Goal: Transaction & Acquisition: Purchase product/service

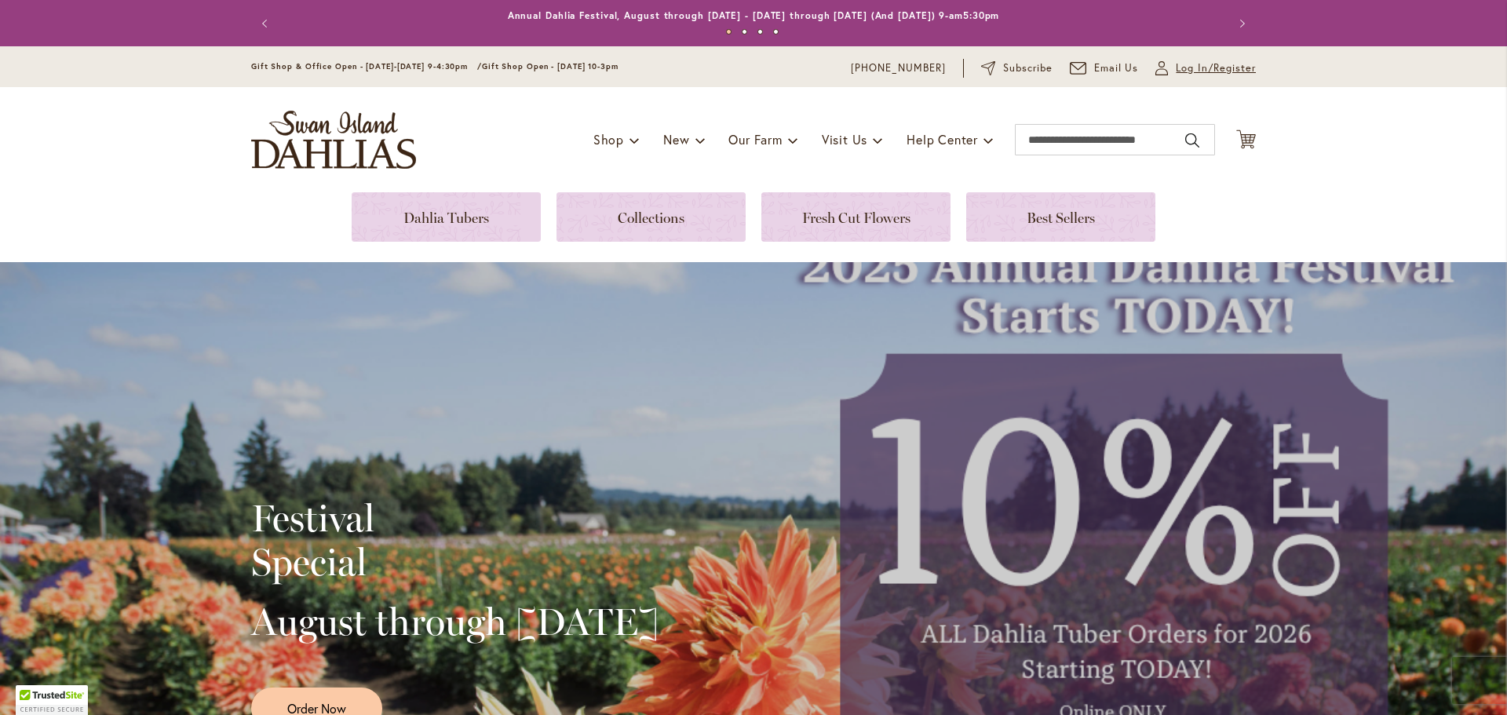
click at [1183, 67] on span "Log In/Register" at bounding box center [1216, 68] width 80 height 16
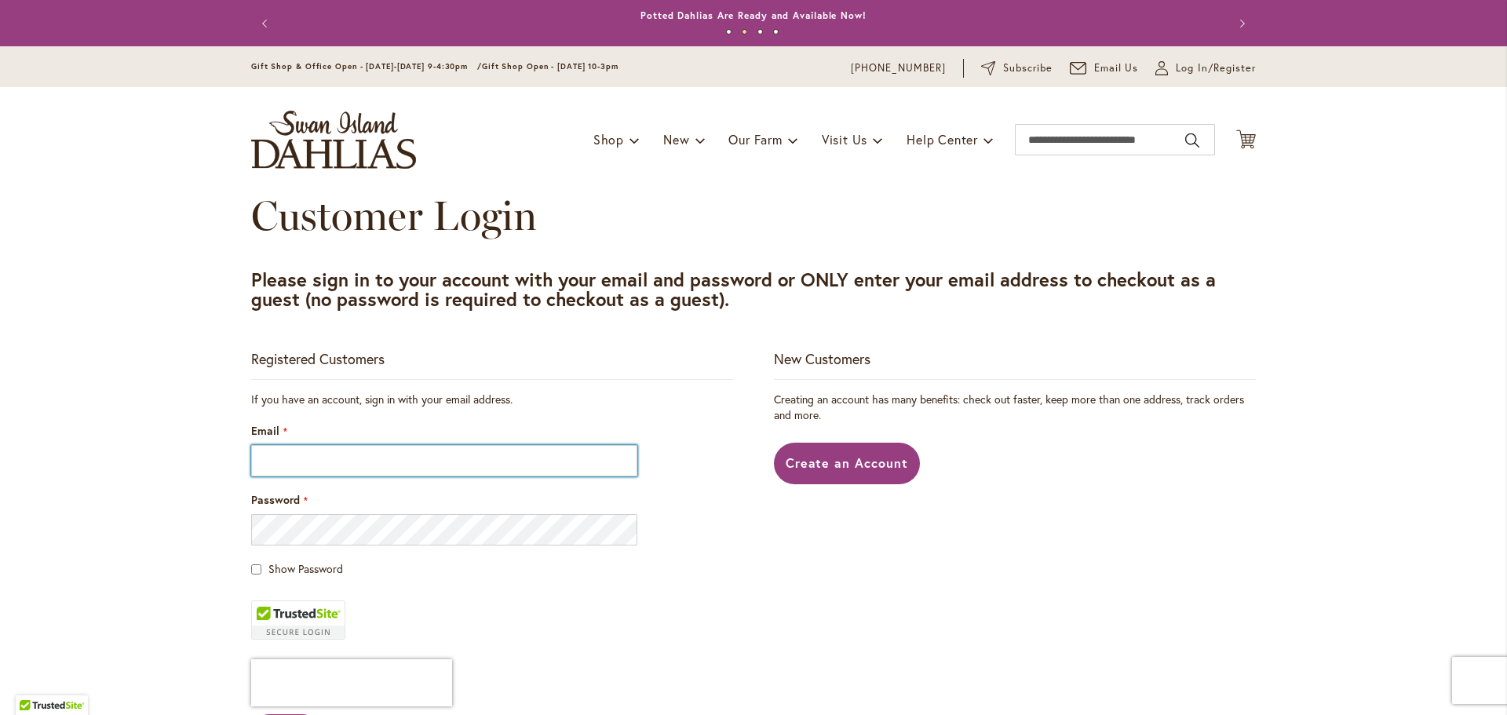
click at [417, 464] on input "Email" at bounding box center [444, 460] width 386 height 31
type input "**********"
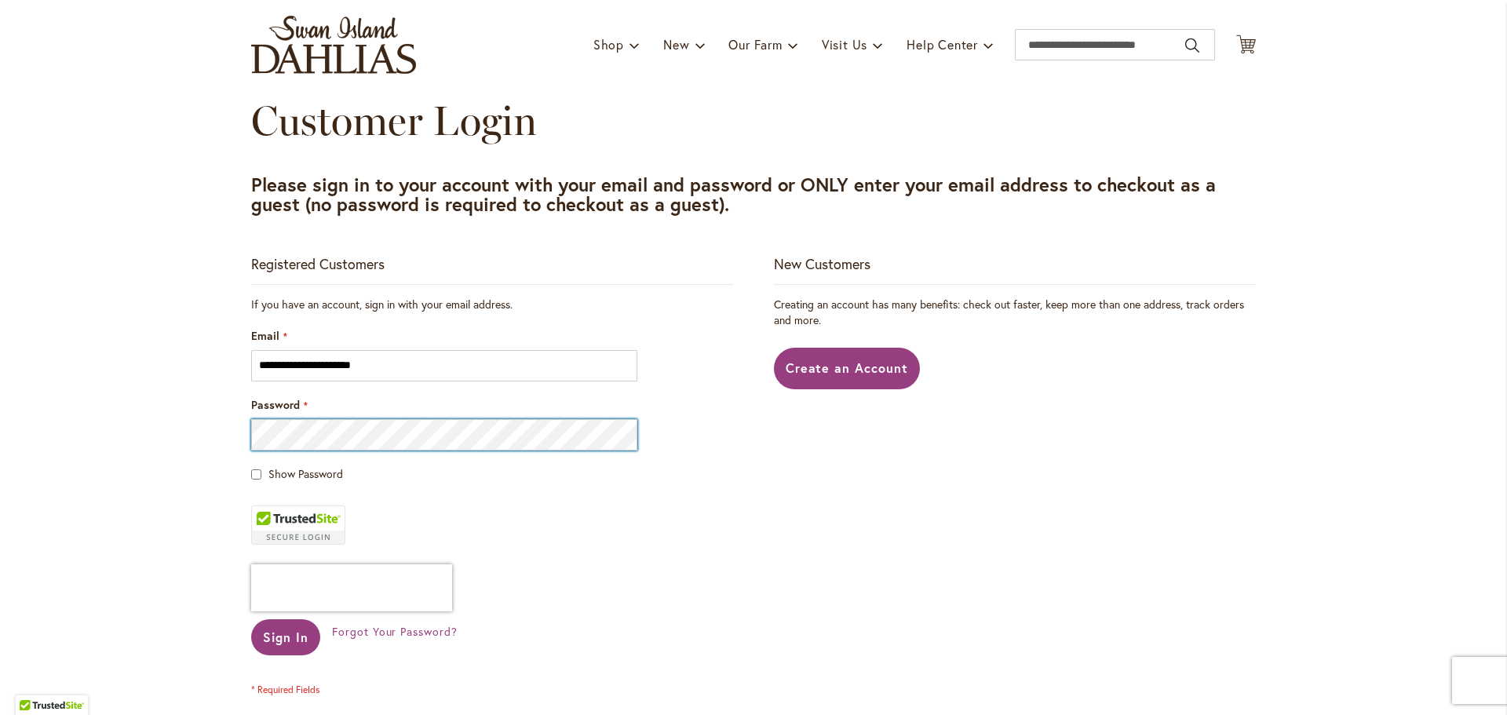
scroll to position [236, 0]
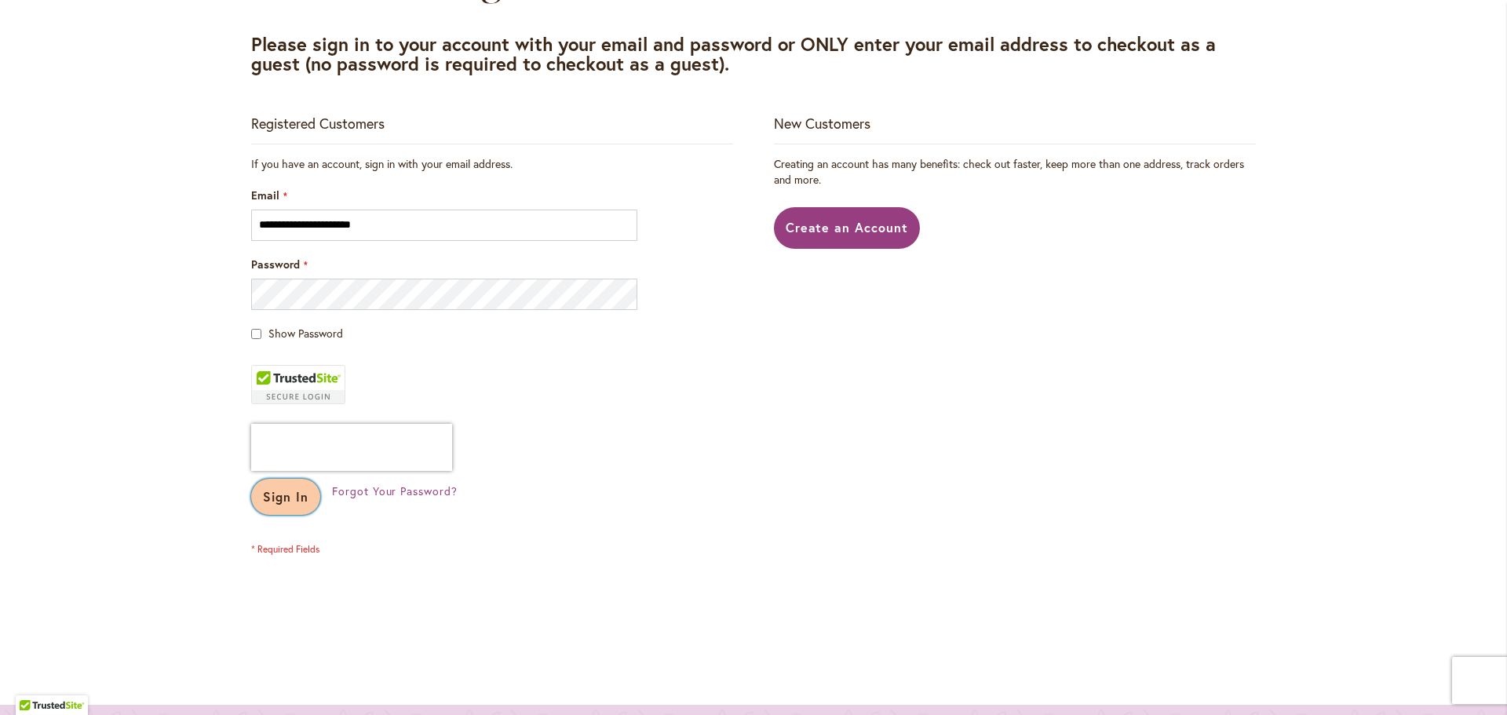
click at [290, 502] on span "Sign In" at bounding box center [286, 496] width 46 height 16
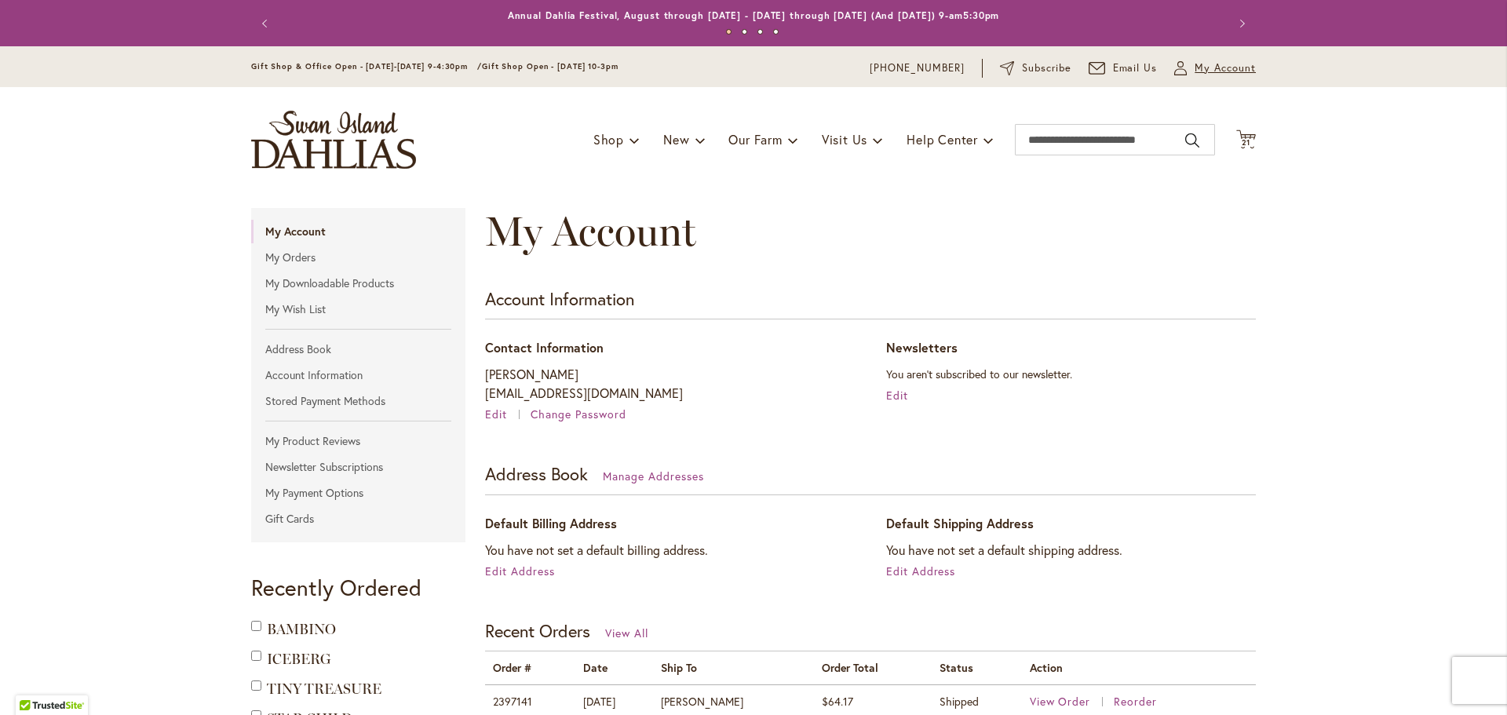
click at [1211, 67] on span "My Account" at bounding box center [1225, 68] width 61 height 16
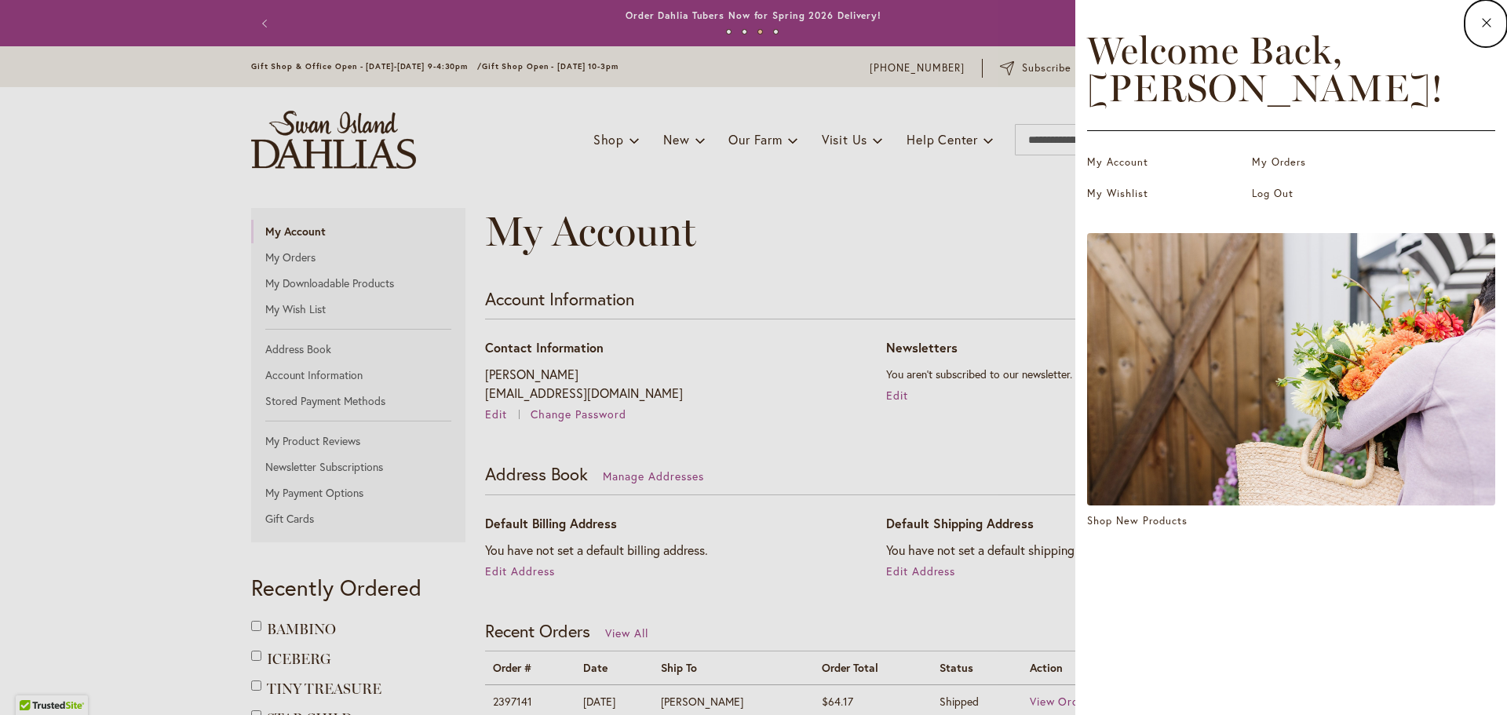
click at [1076, 206] on dialog "Close Welcome Back, Elaine ! My Account My Orders My Wishlist Log Out Shop New …" at bounding box center [1292, 357] width 432 height 715
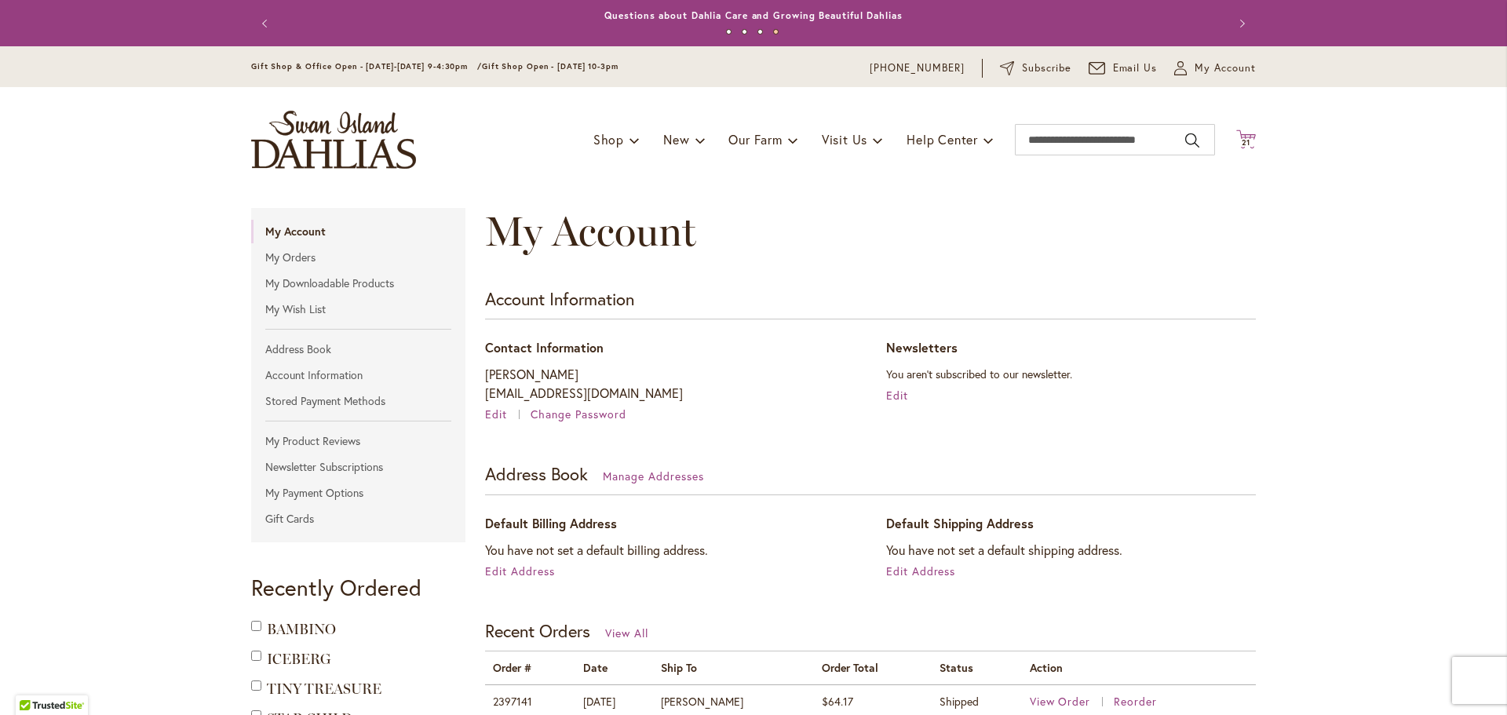
click at [1241, 134] on icon "Cart .cls-1 { fill: #231f20; }" at bounding box center [1247, 140] width 20 height 20
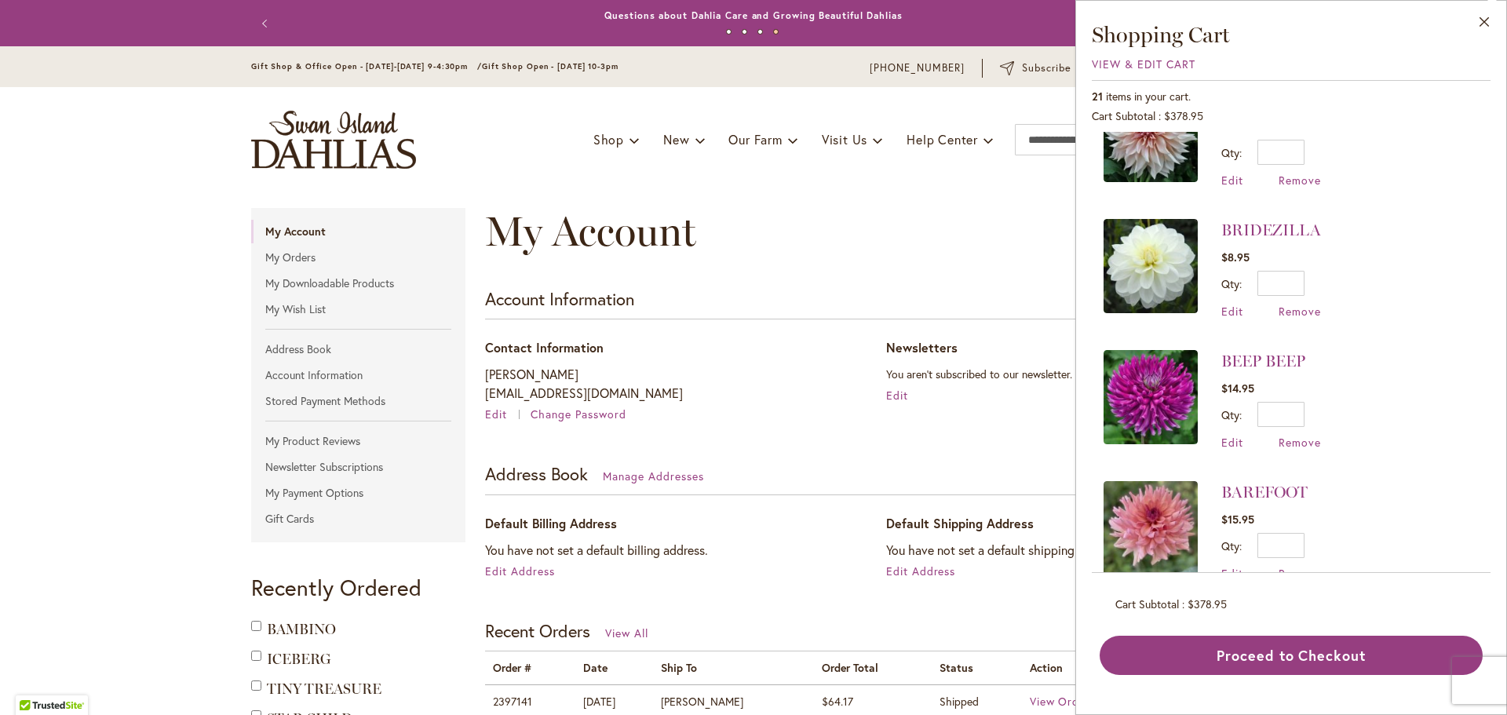
scroll to position [2174, 0]
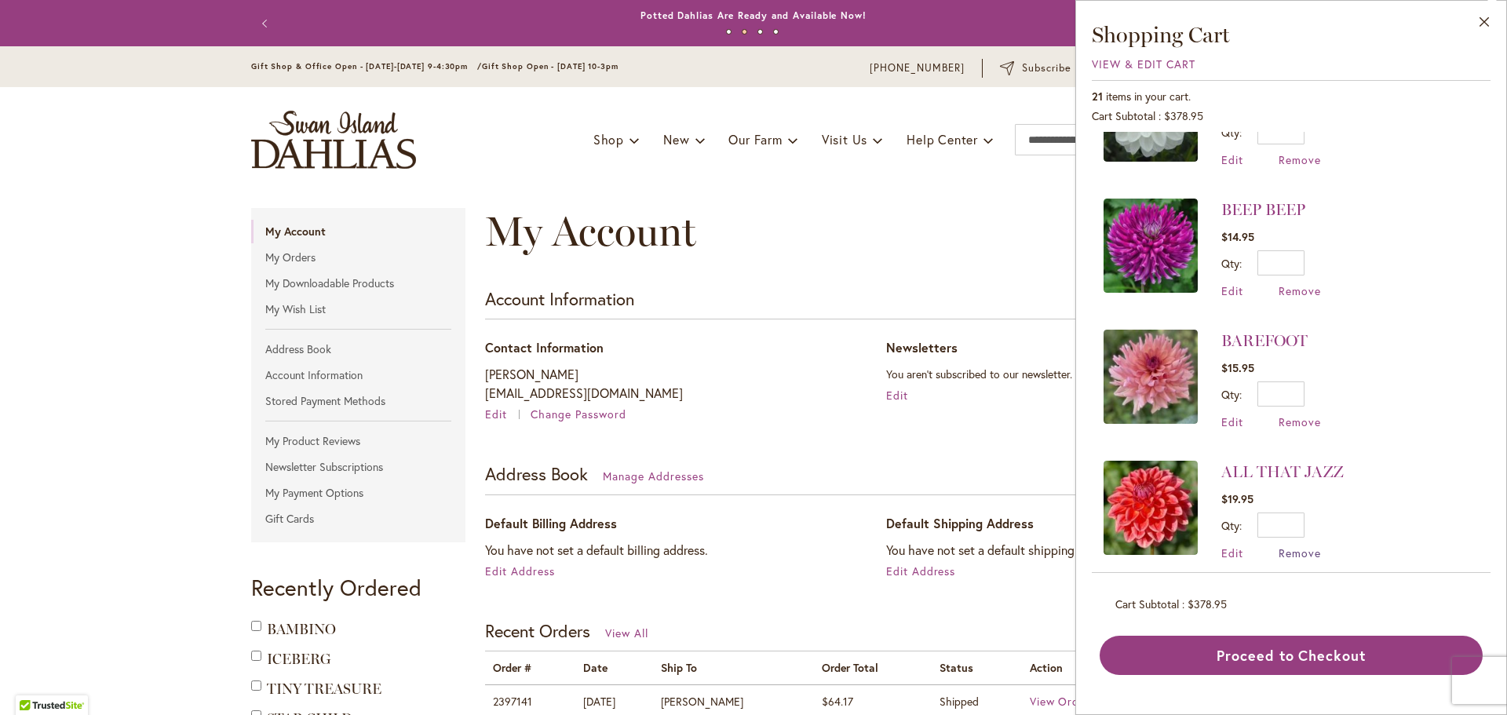
click at [1306, 546] on span "Remove" at bounding box center [1300, 553] width 42 height 15
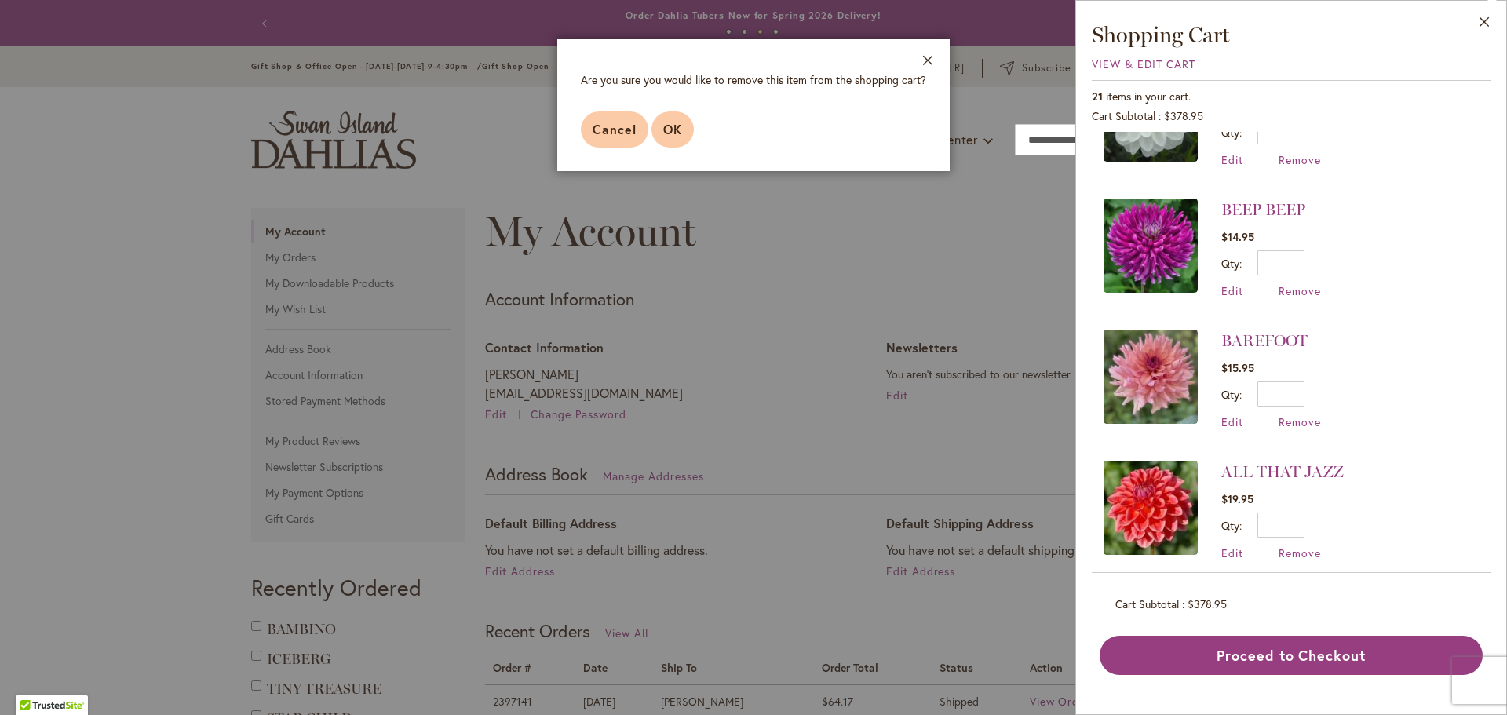
click at [671, 130] on span "OK" at bounding box center [672, 129] width 19 height 16
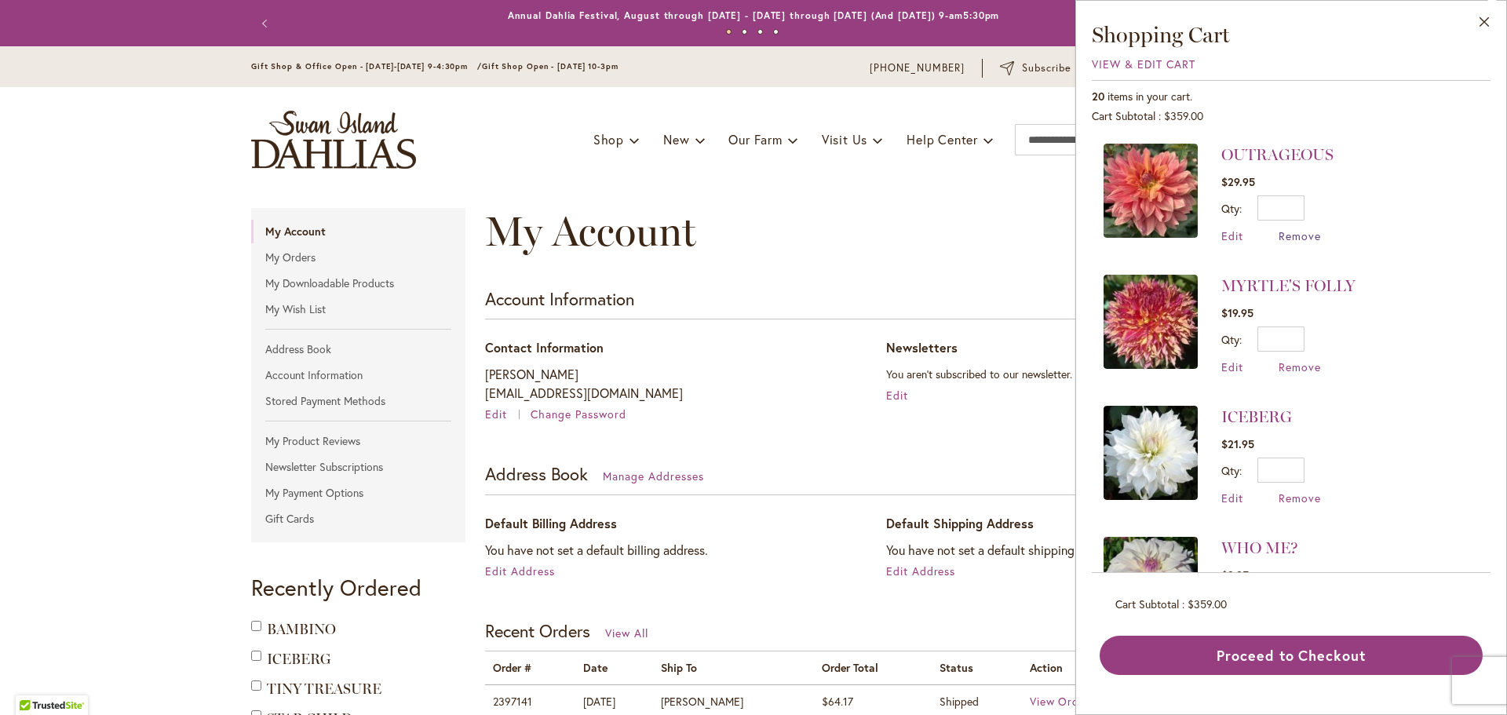
click at [1297, 236] on span "Remove" at bounding box center [1300, 235] width 42 height 15
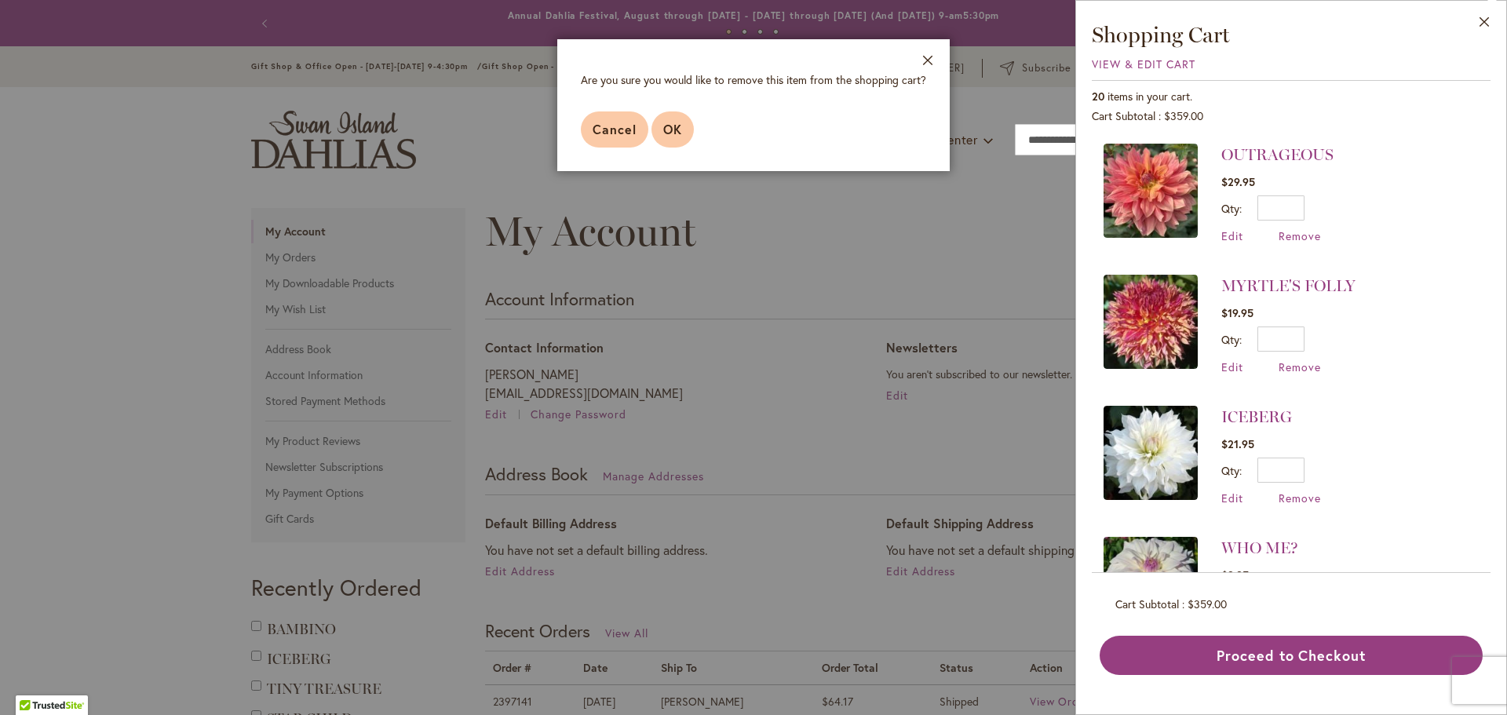
click at [675, 133] on span "OK" at bounding box center [672, 129] width 19 height 16
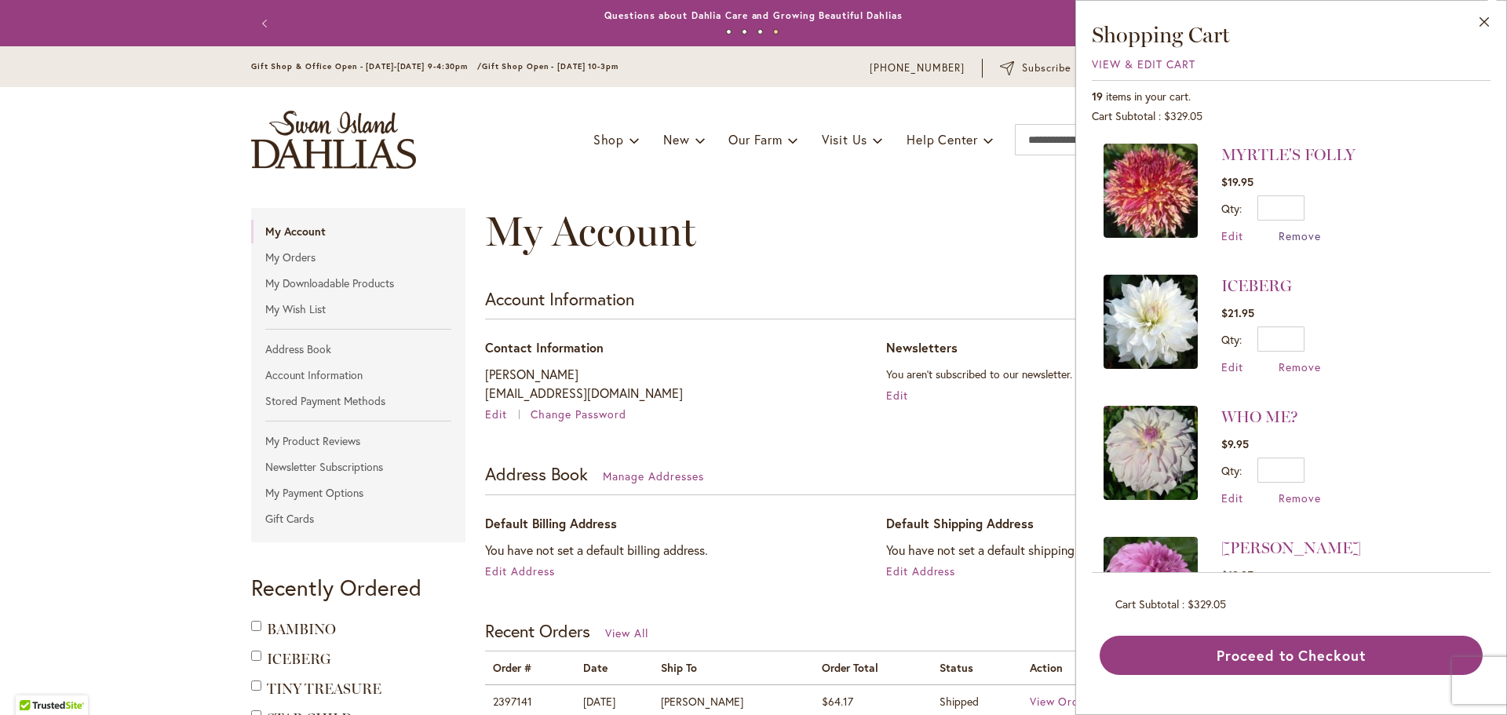
click at [1299, 237] on span "Remove" at bounding box center [1300, 235] width 42 height 15
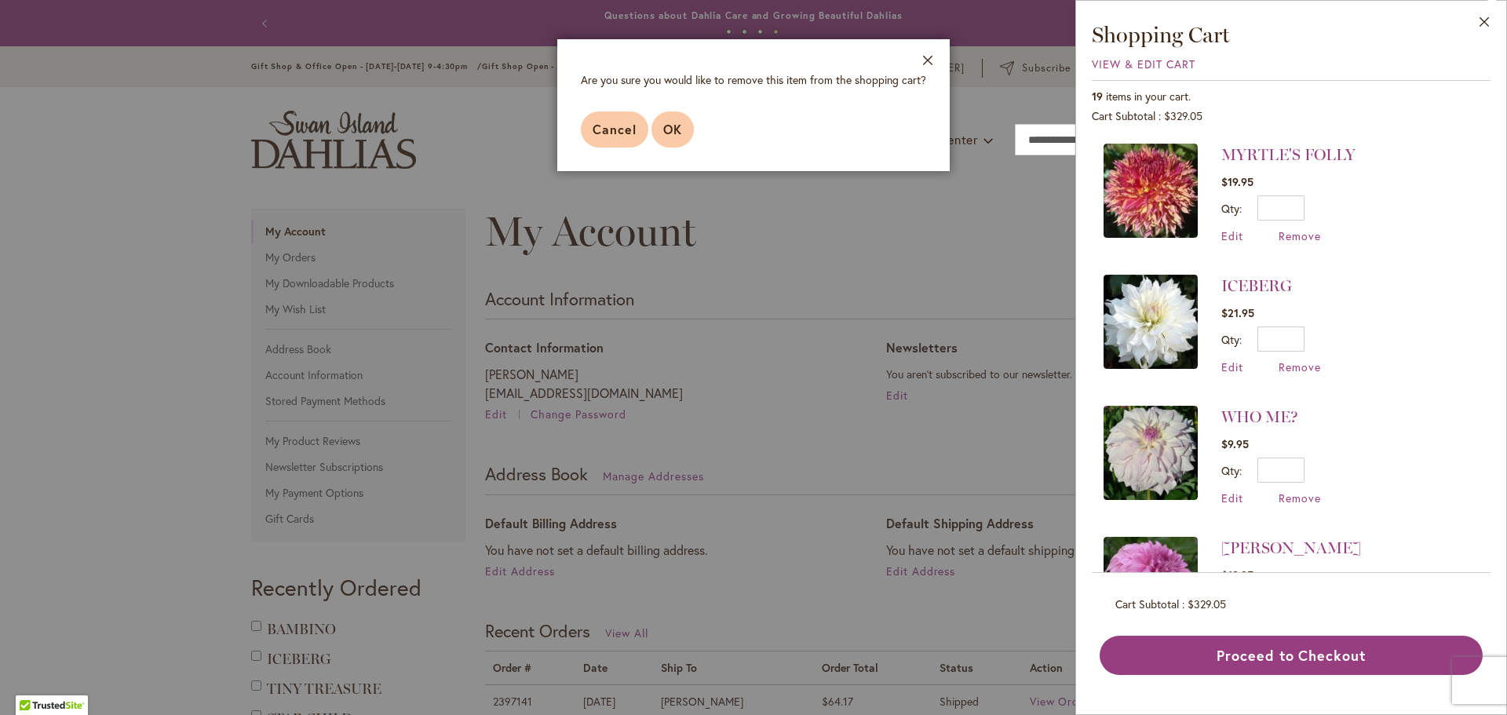
click at [663, 130] on span "OK" at bounding box center [672, 129] width 19 height 16
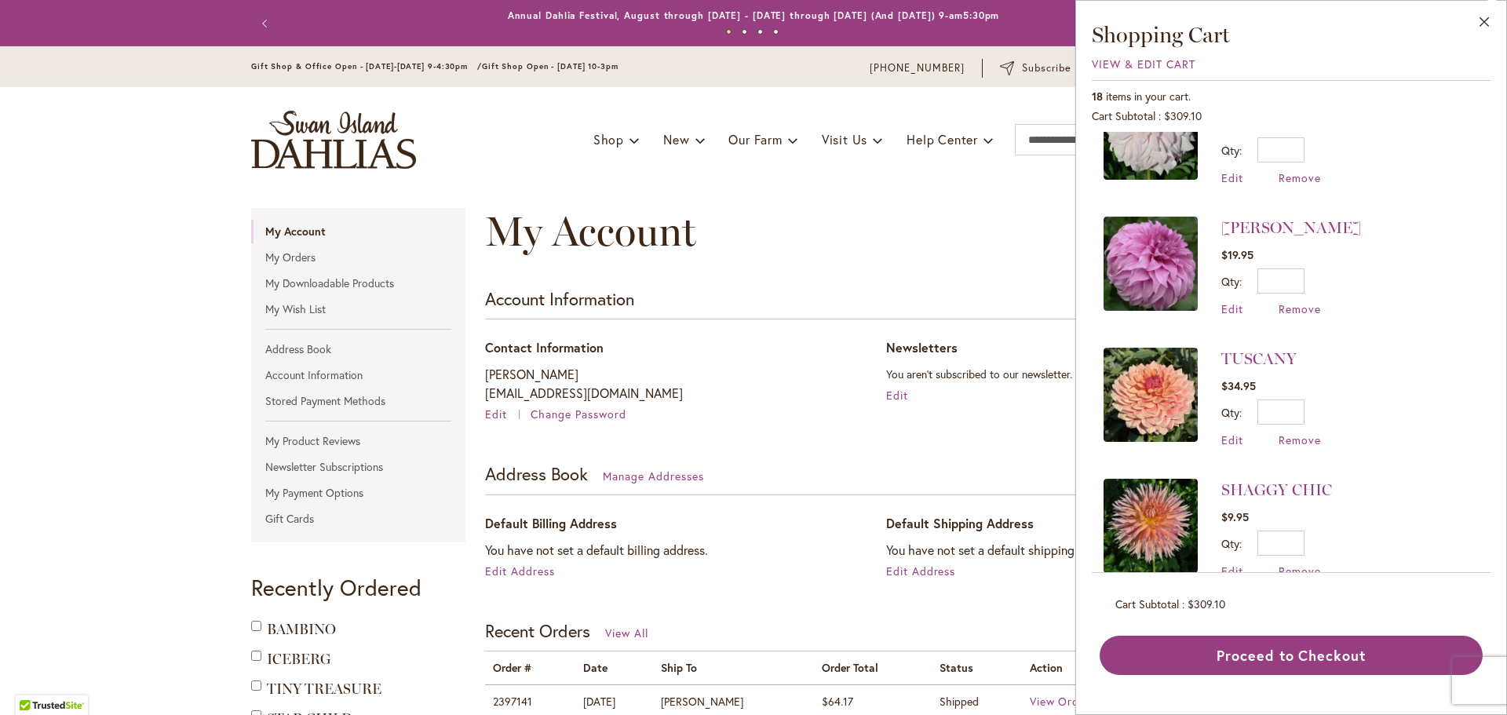
scroll to position [236, 0]
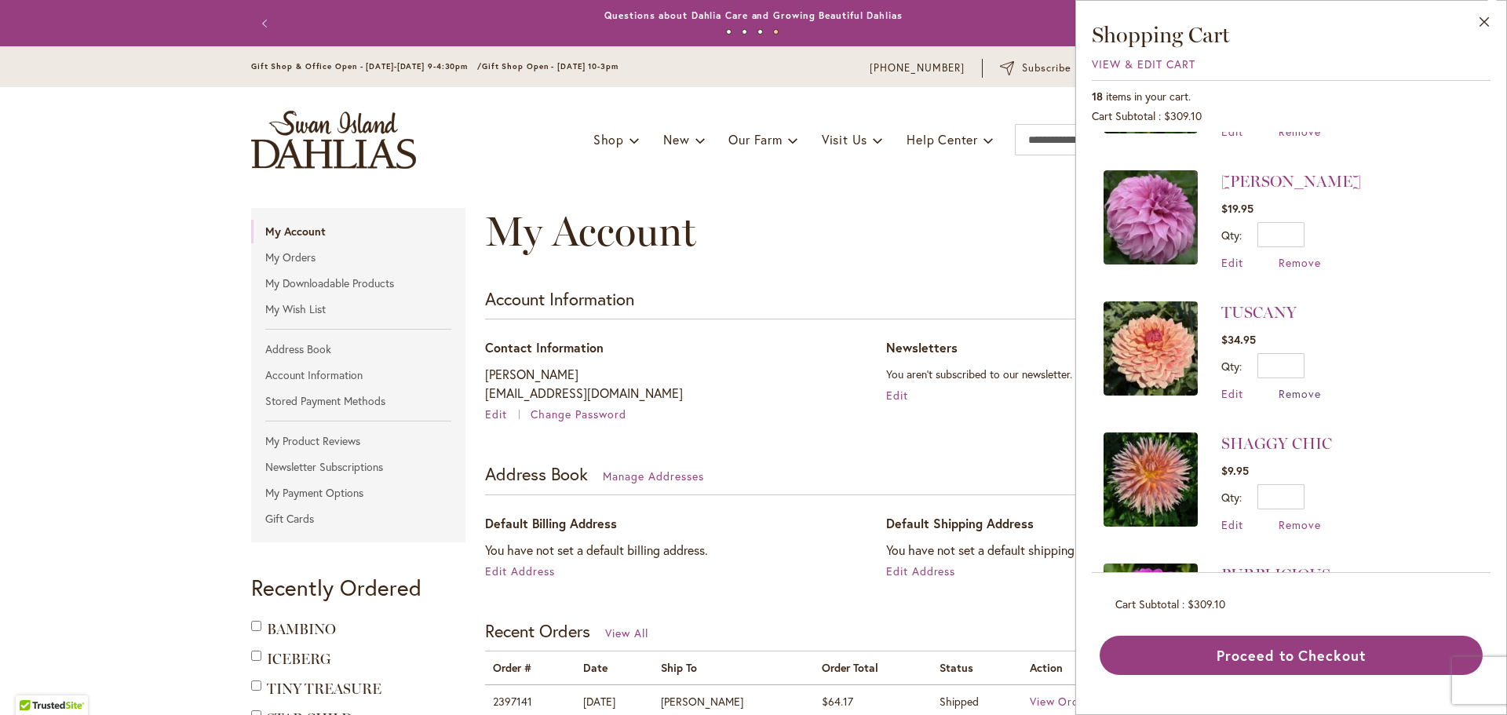
click at [1313, 393] on span "Remove" at bounding box center [1300, 393] width 42 height 15
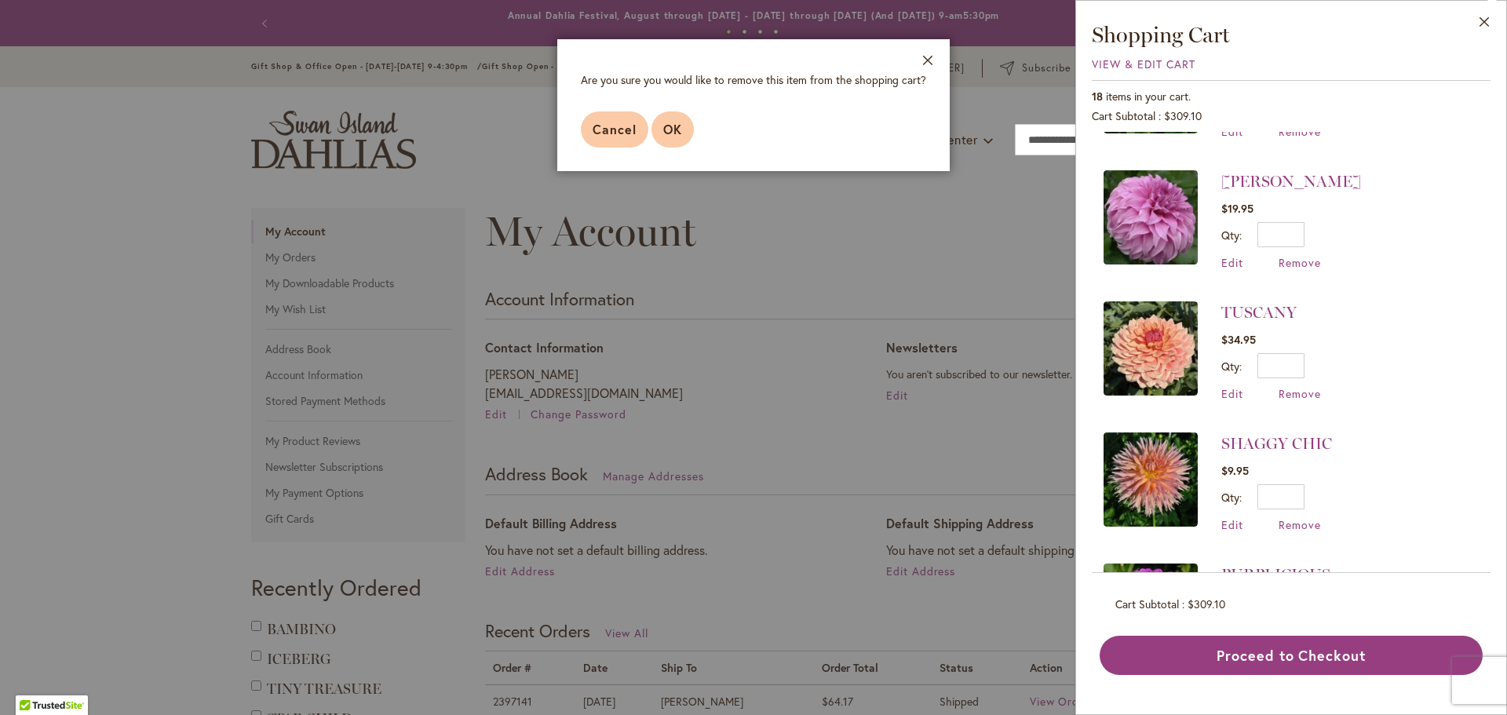
click at [677, 129] on span "OK" at bounding box center [672, 129] width 19 height 16
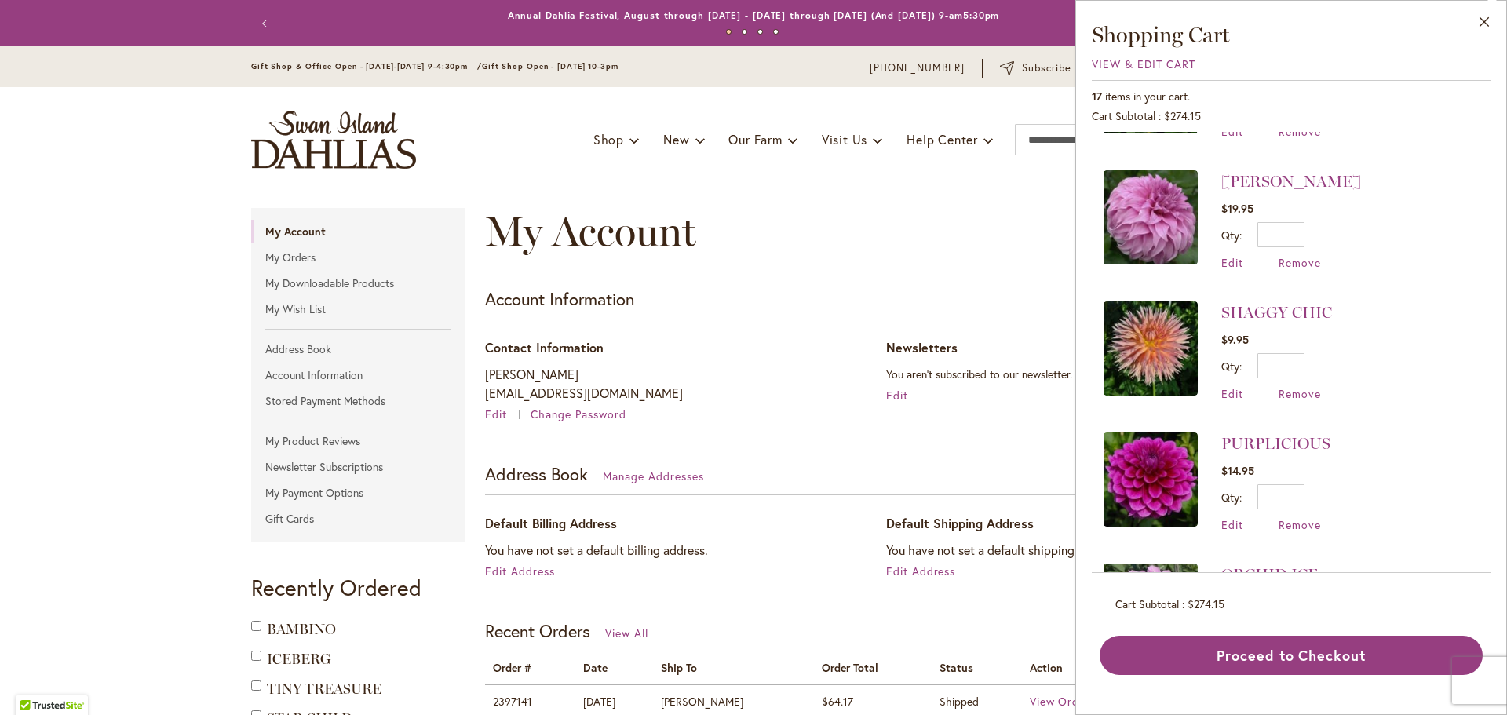
scroll to position [0, 0]
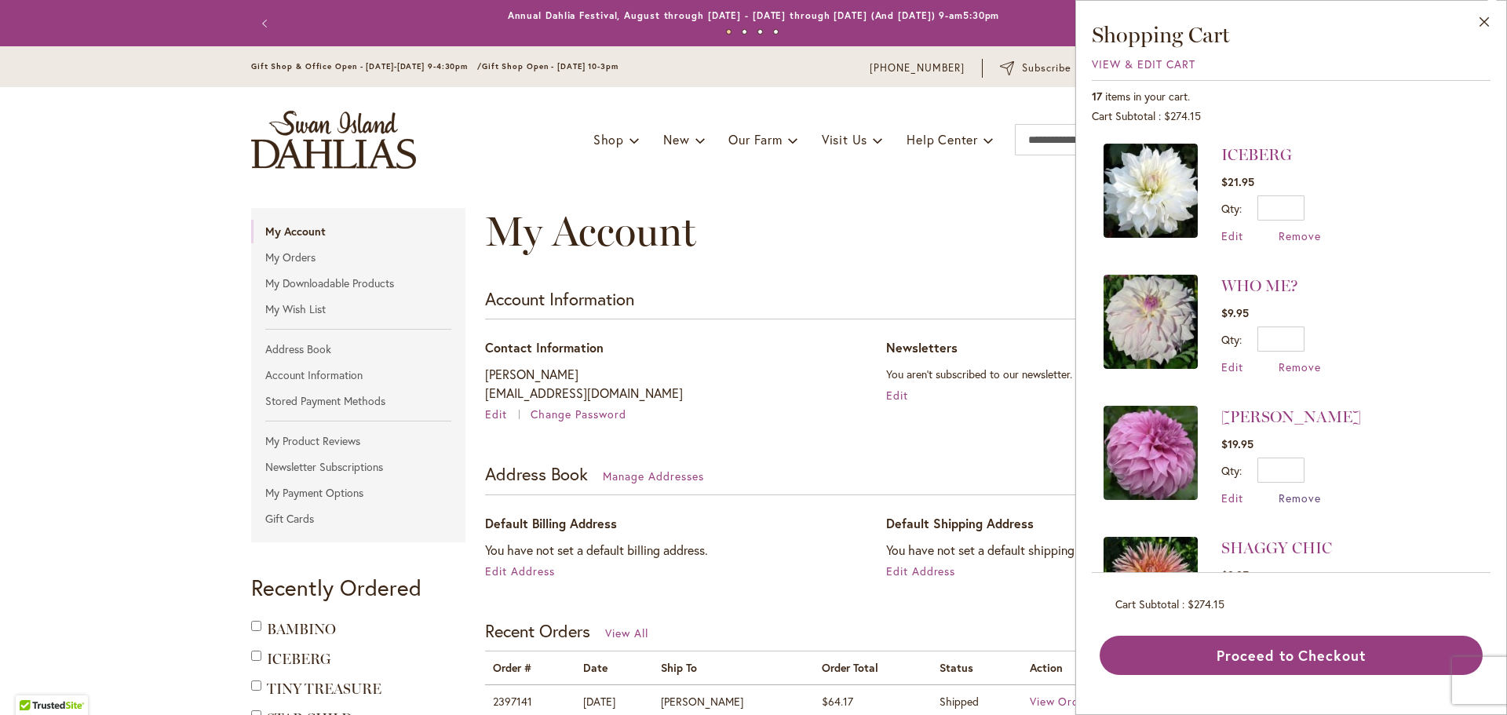
click at [1295, 496] on span "Remove" at bounding box center [1300, 498] width 42 height 15
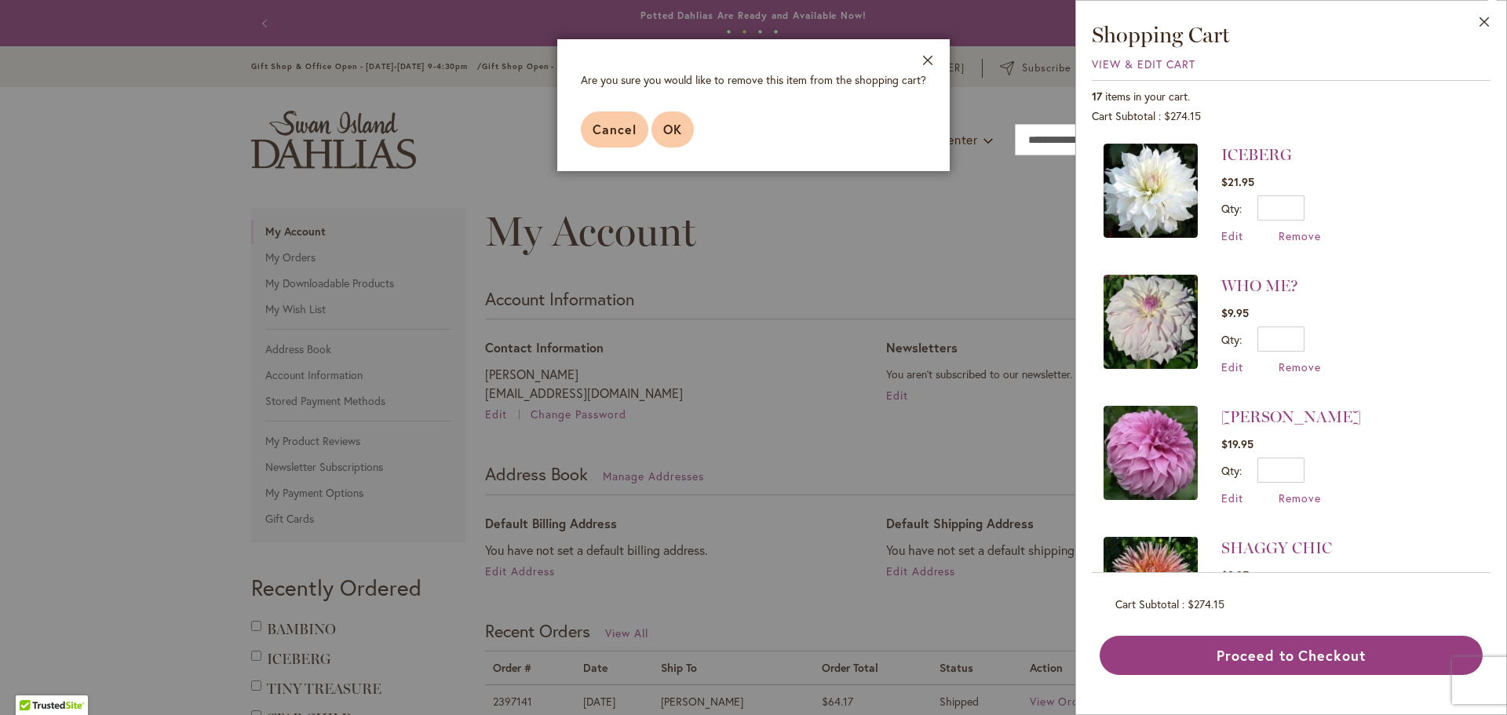
click at [673, 131] on span "OK" at bounding box center [672, 129] width 19 height 16
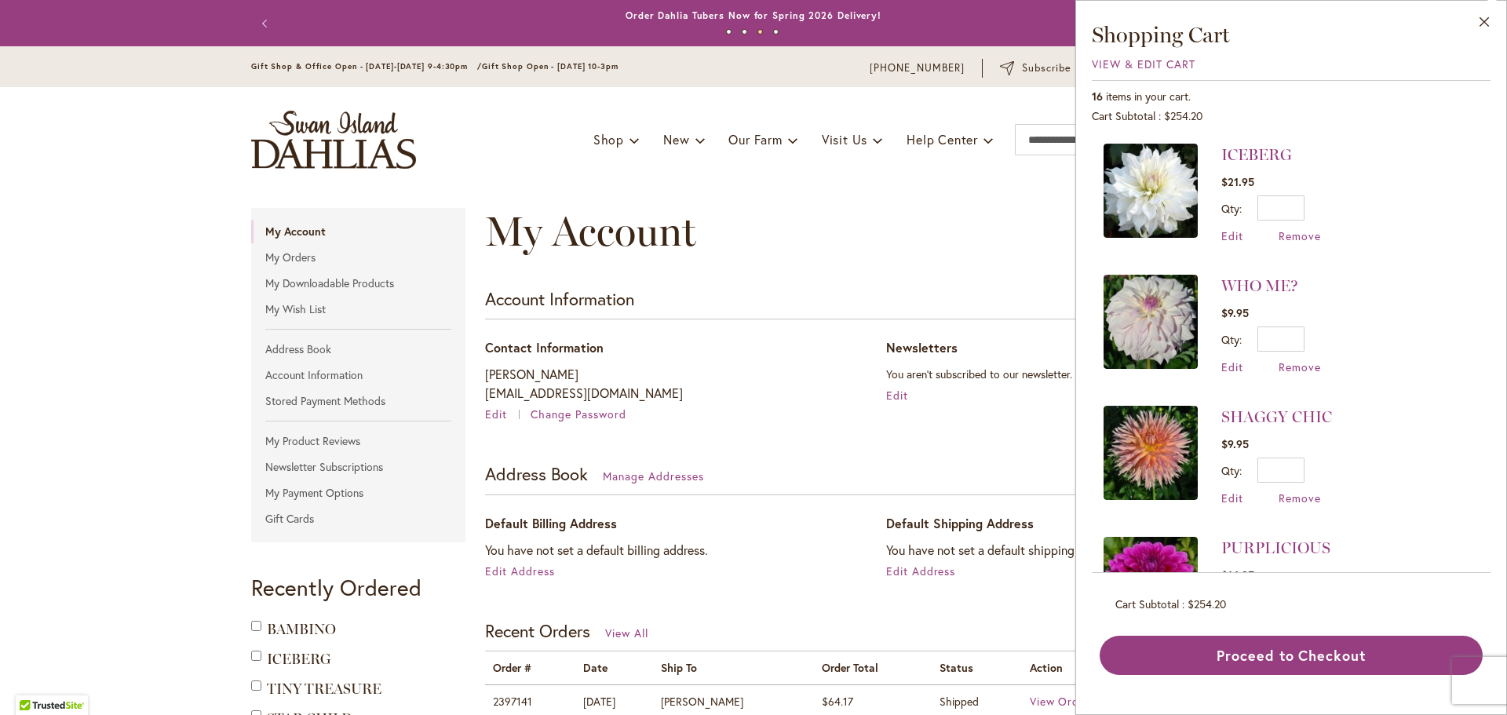
scroll to position [79, 0]
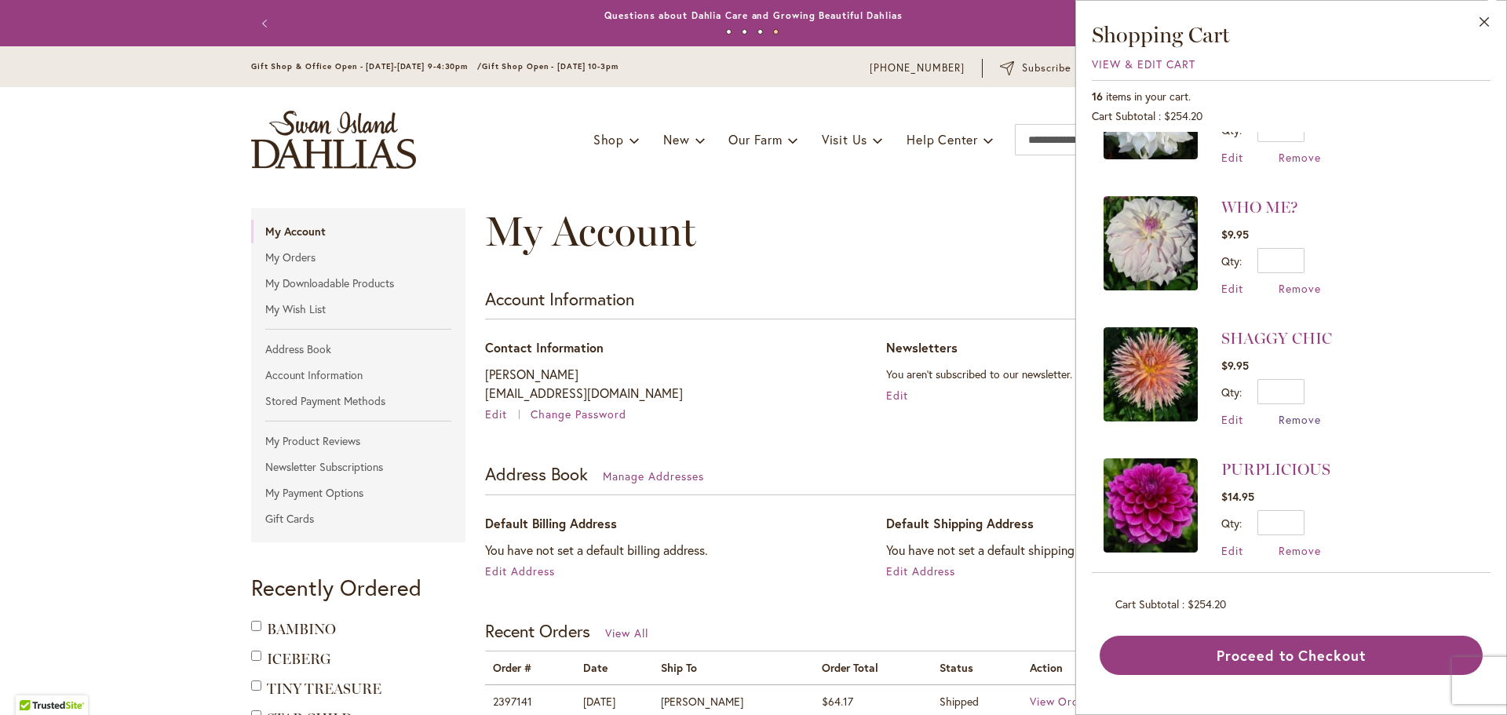
click at [1296, 415] on span "Remove" at bounding box center [1300, 419] width 42 height 15
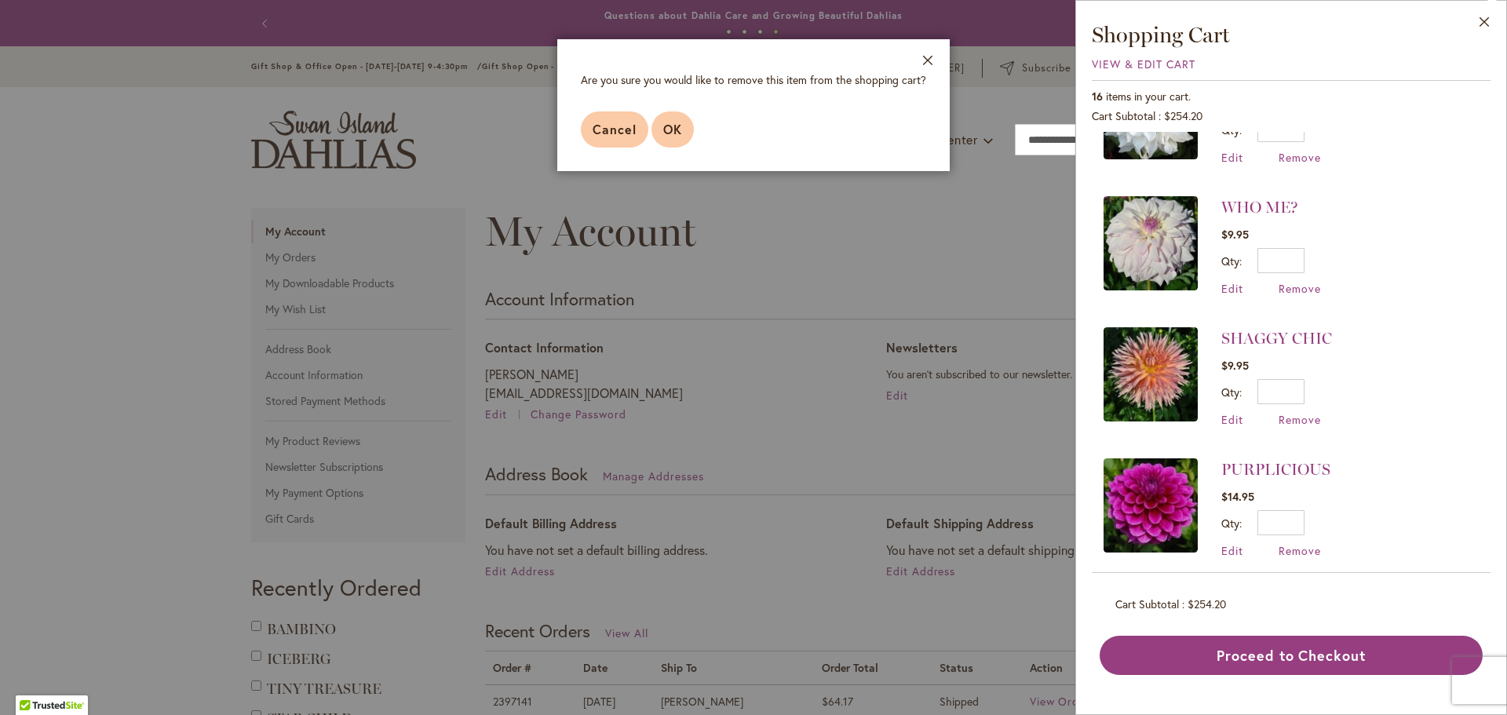
click at [667, 126] on span "OK" at bounding box center [672, 129] width 19 height 16
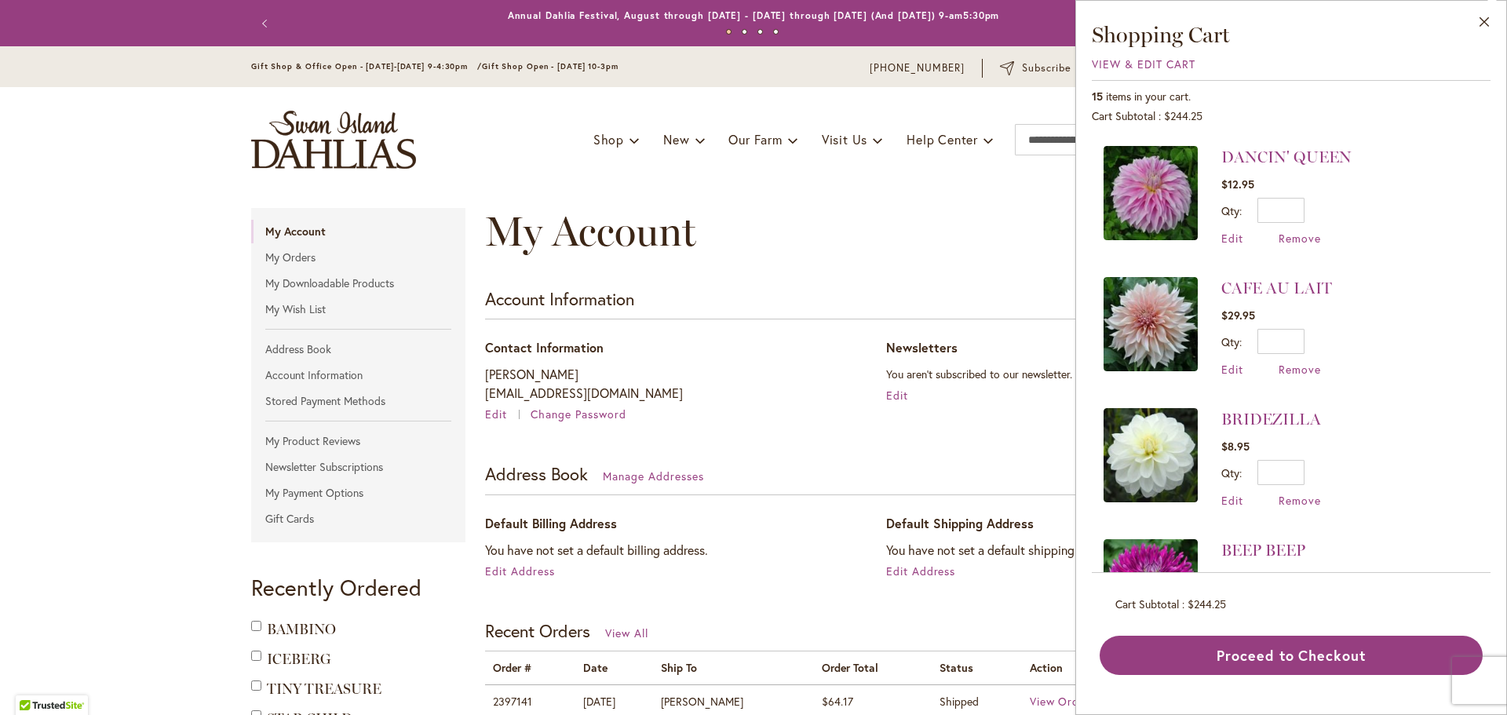
scroll to position [1392, 0]
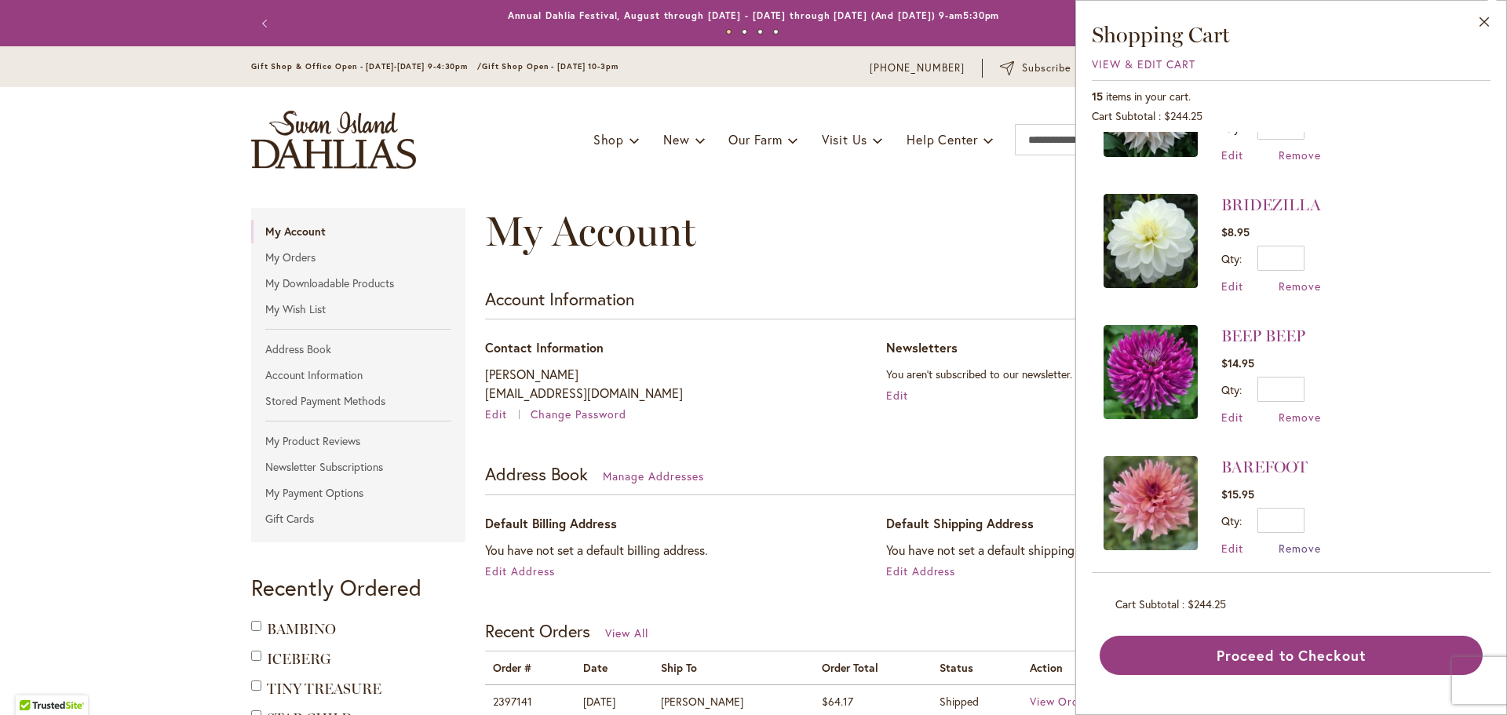
click at [1296, 541] on span "Remove" at bounding box center [1300, 548] width 42 height 15
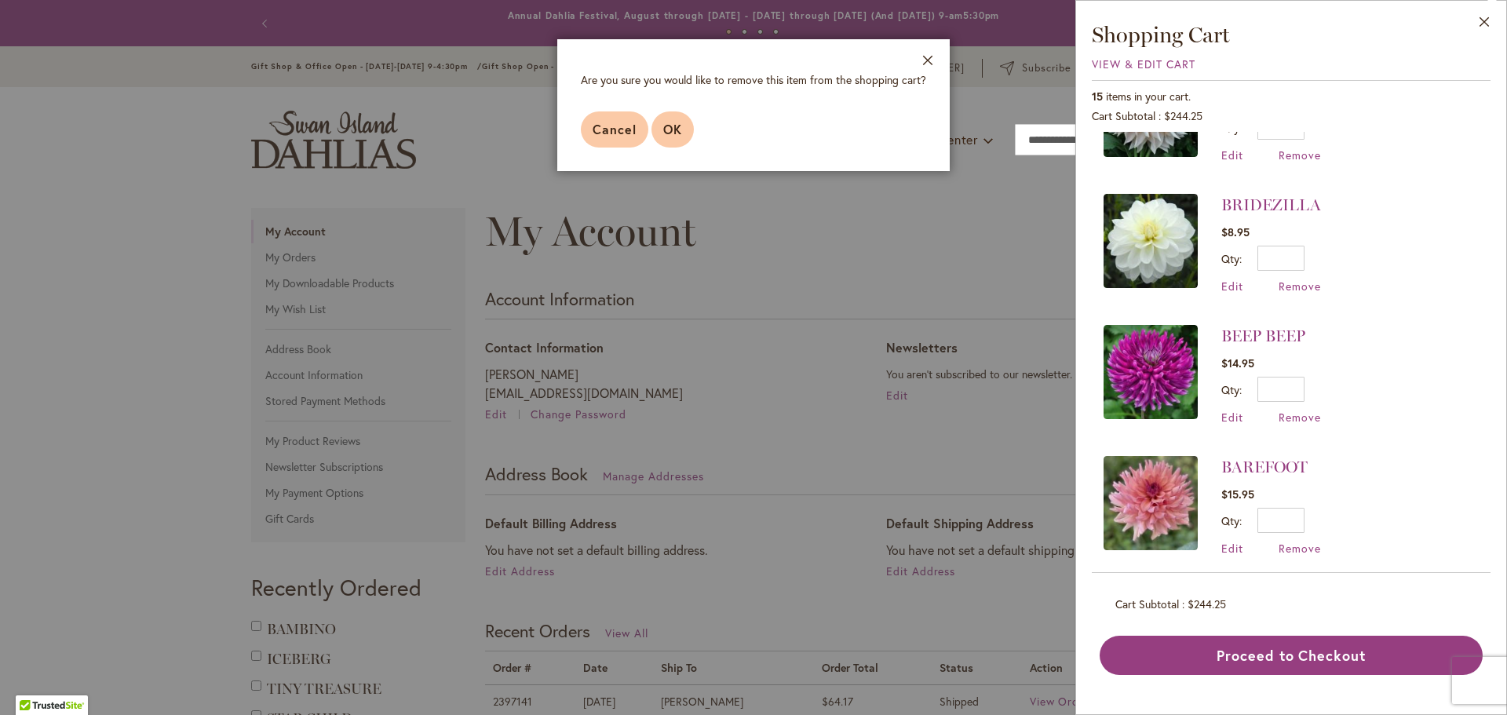
click at [663, 125] on span "OK" at bounding box center [672, 129] width 19 height 16
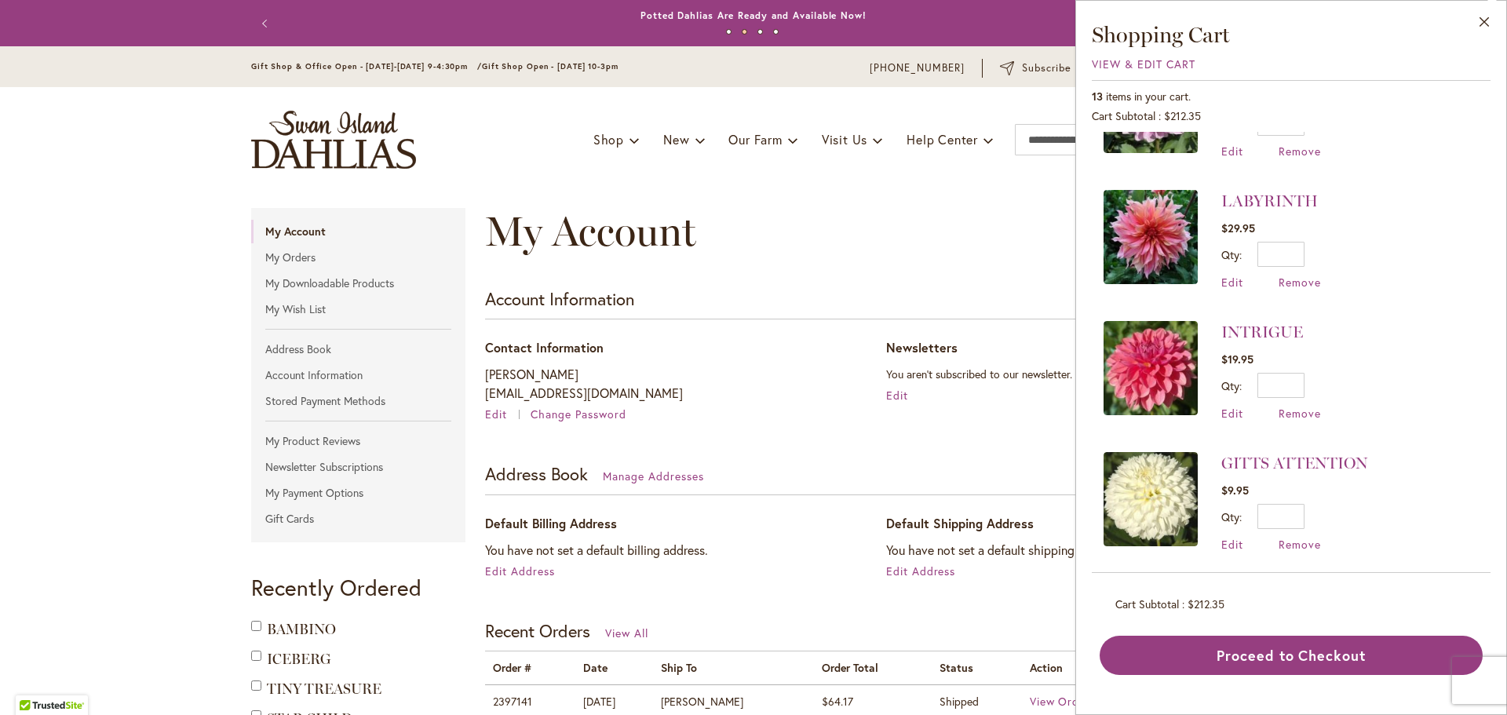
scroll to position [477, 0]
click at [1295, 411] on span "Remove" at bounding box center [1300, 414] width 42 height 15
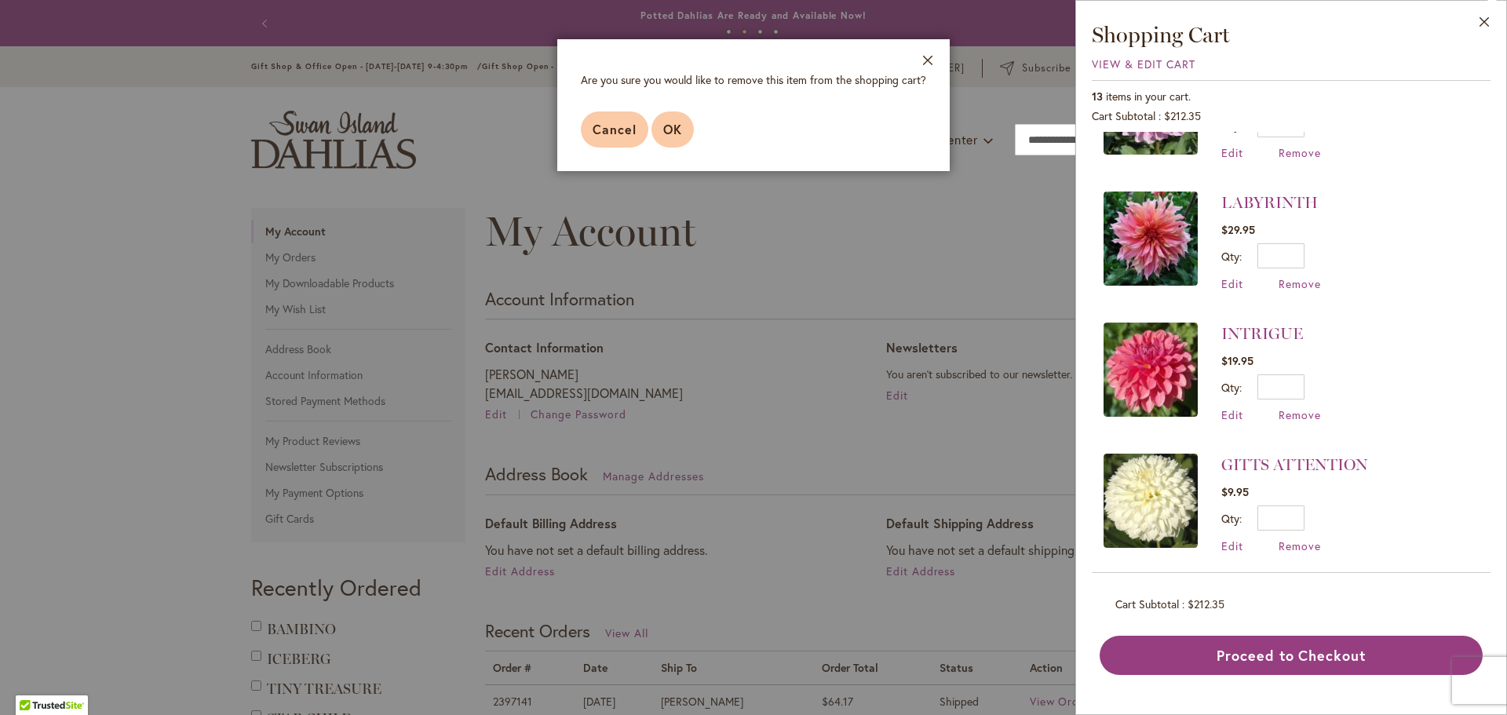
click at [687, 126] on button "OK" at bounding box center [673, 129] width 42 height 36
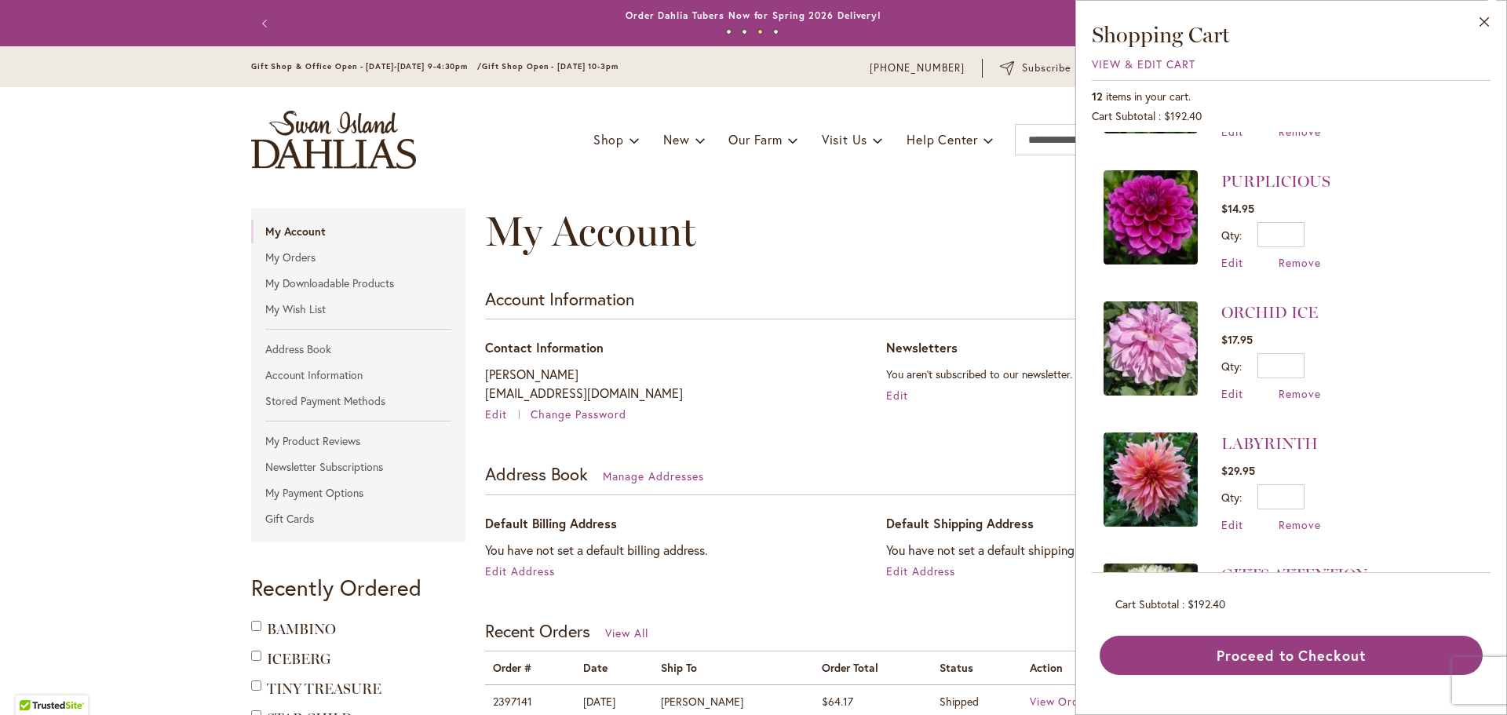
scroll to position [393, 0]
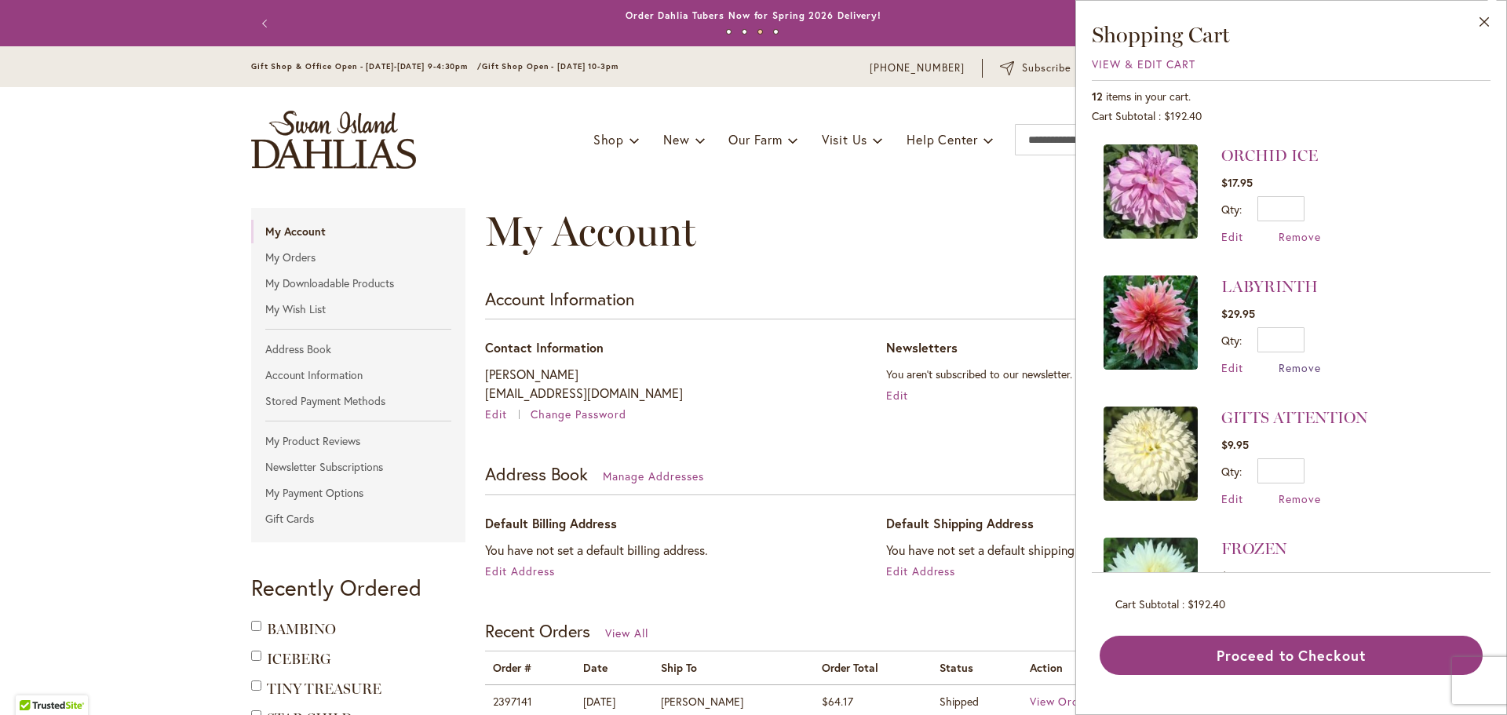
click at [1303, 367] on span "Remove" at bounding box center [1300, 367] width 42 height 15
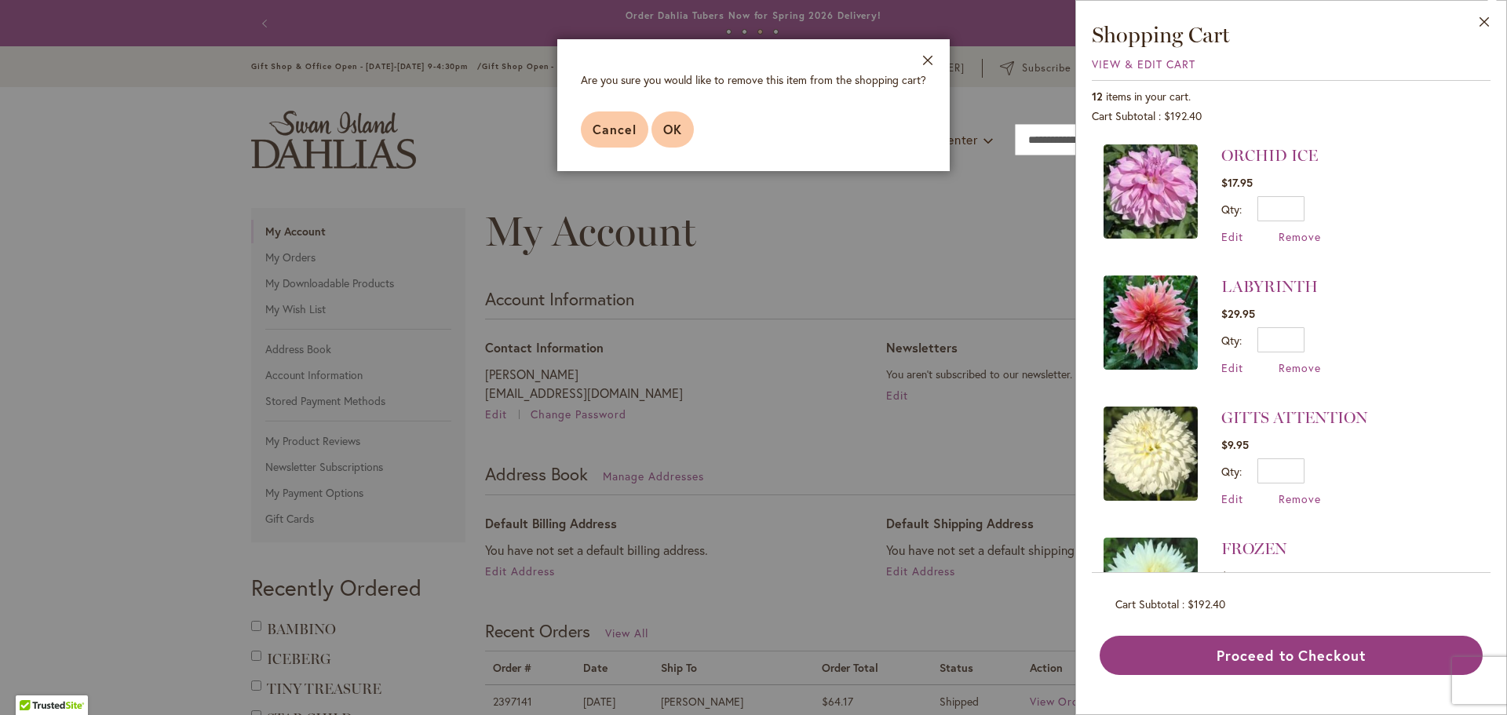
click at [670, 134] on span "OK" at bounding box center [672, 129] width 19 height 16
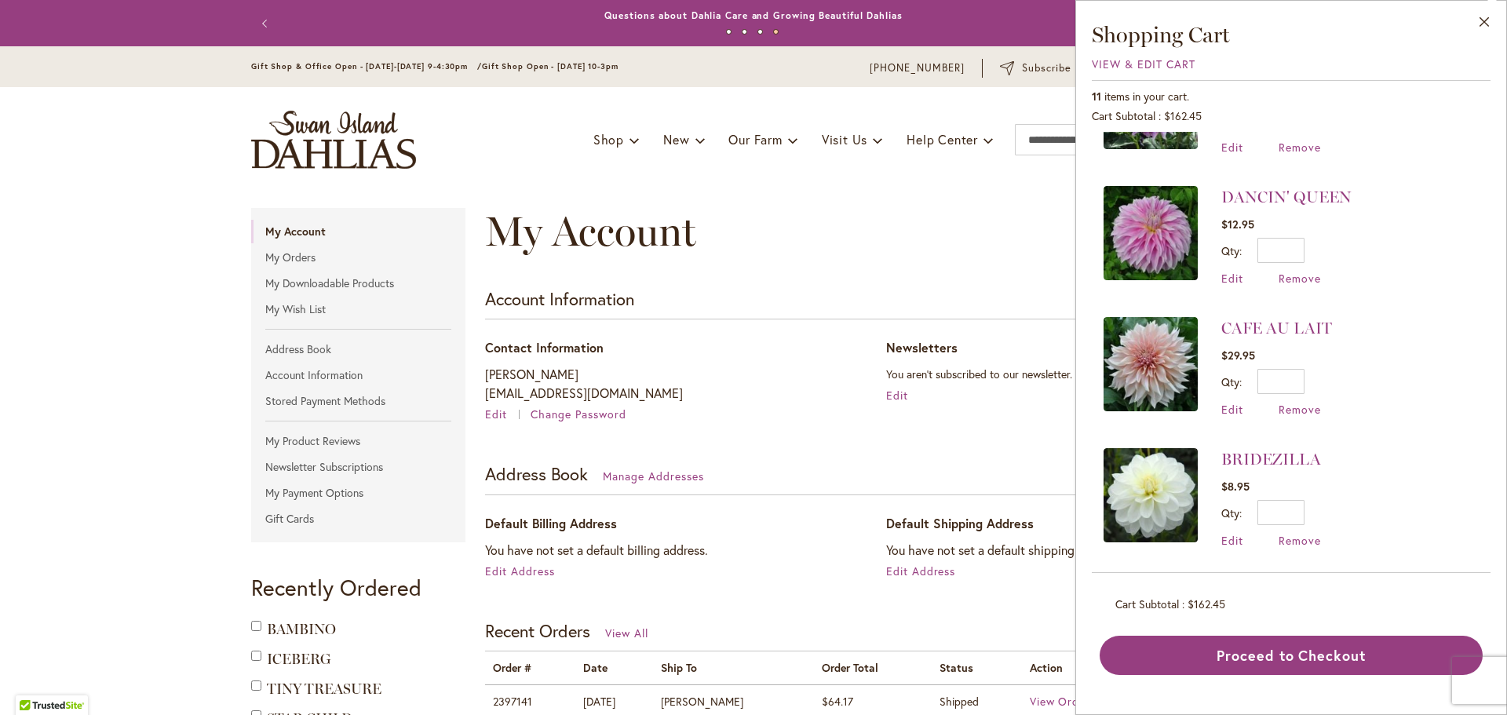
scroll to position [1001, 0]
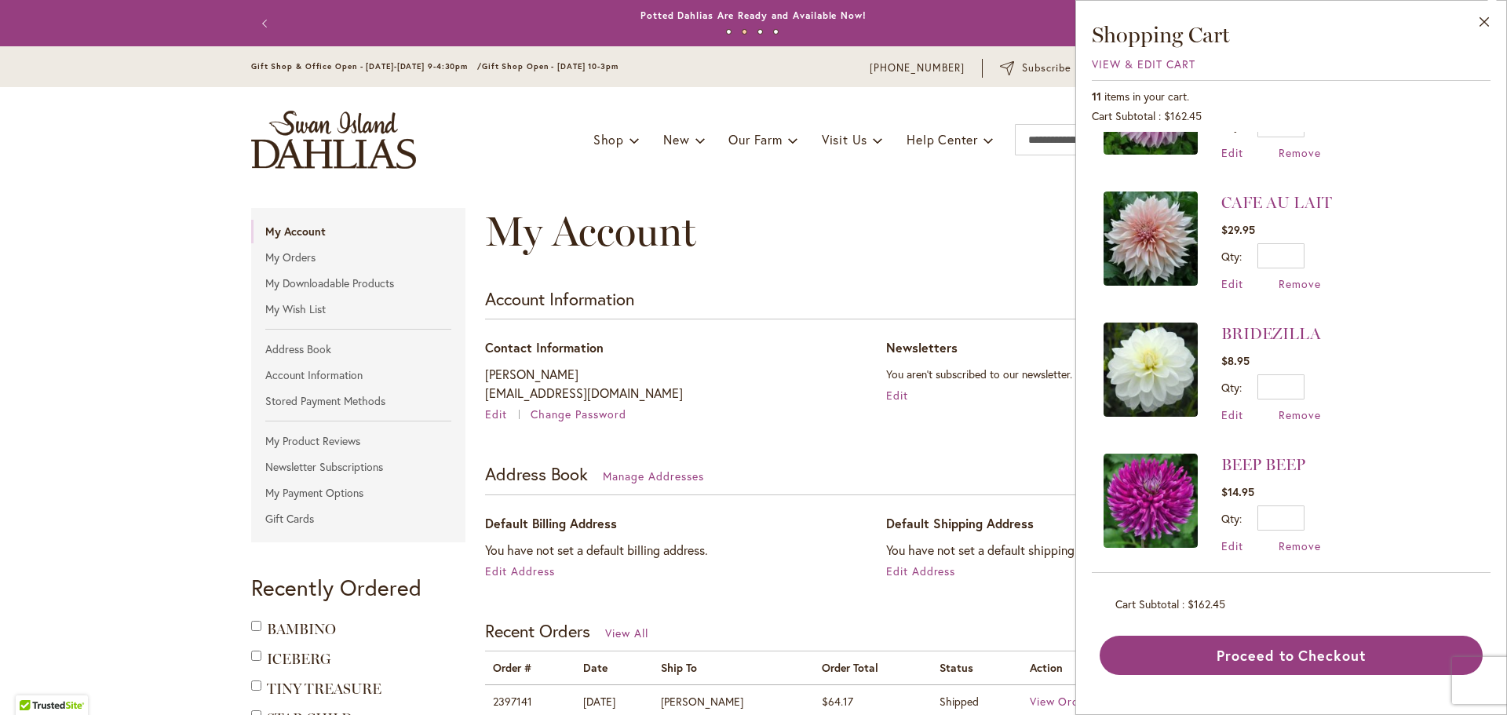
click at [837, 217] on div "My Account" at bounding box center [870, 247] width 771 height 79
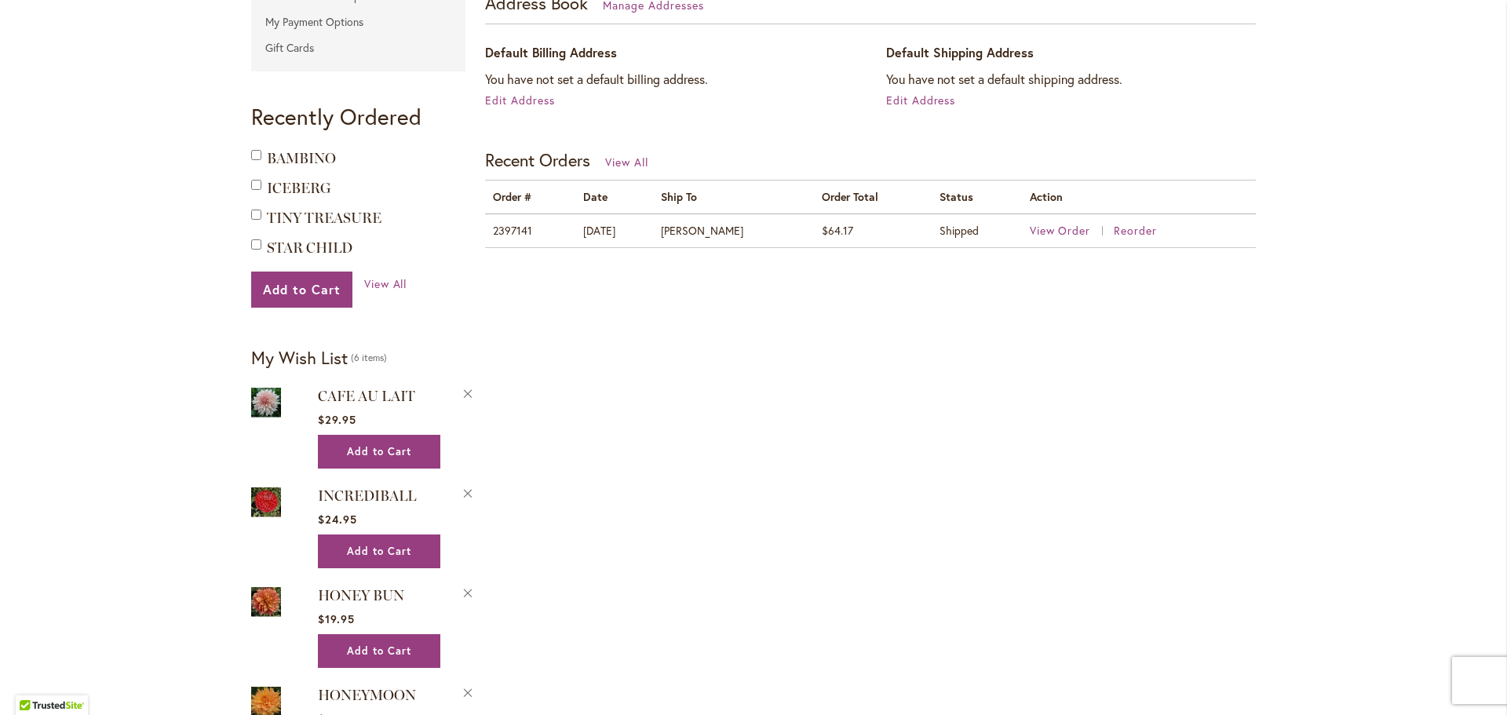
scroll to position [707, 0]
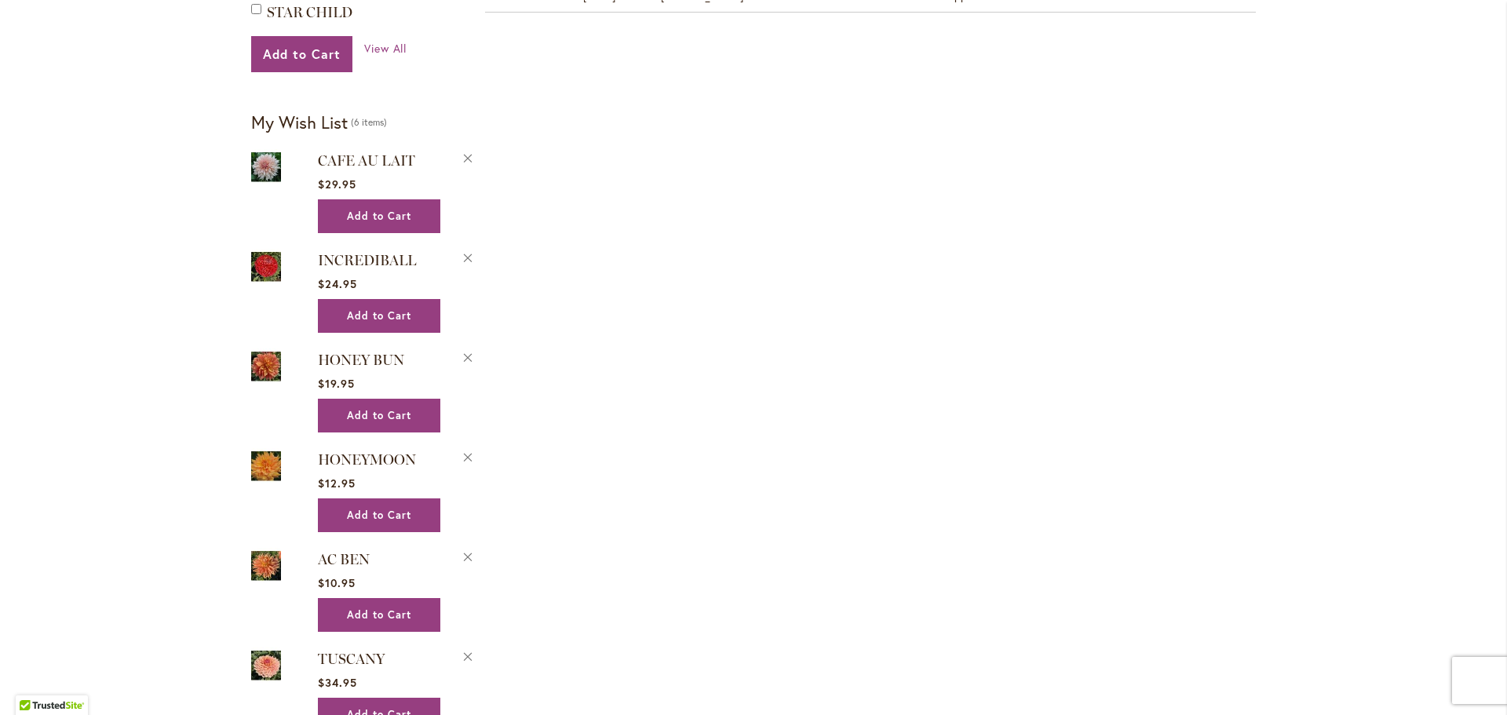
click at [359, 126] on span "6 items" at bounding box center [369, 122] width 36 height 12
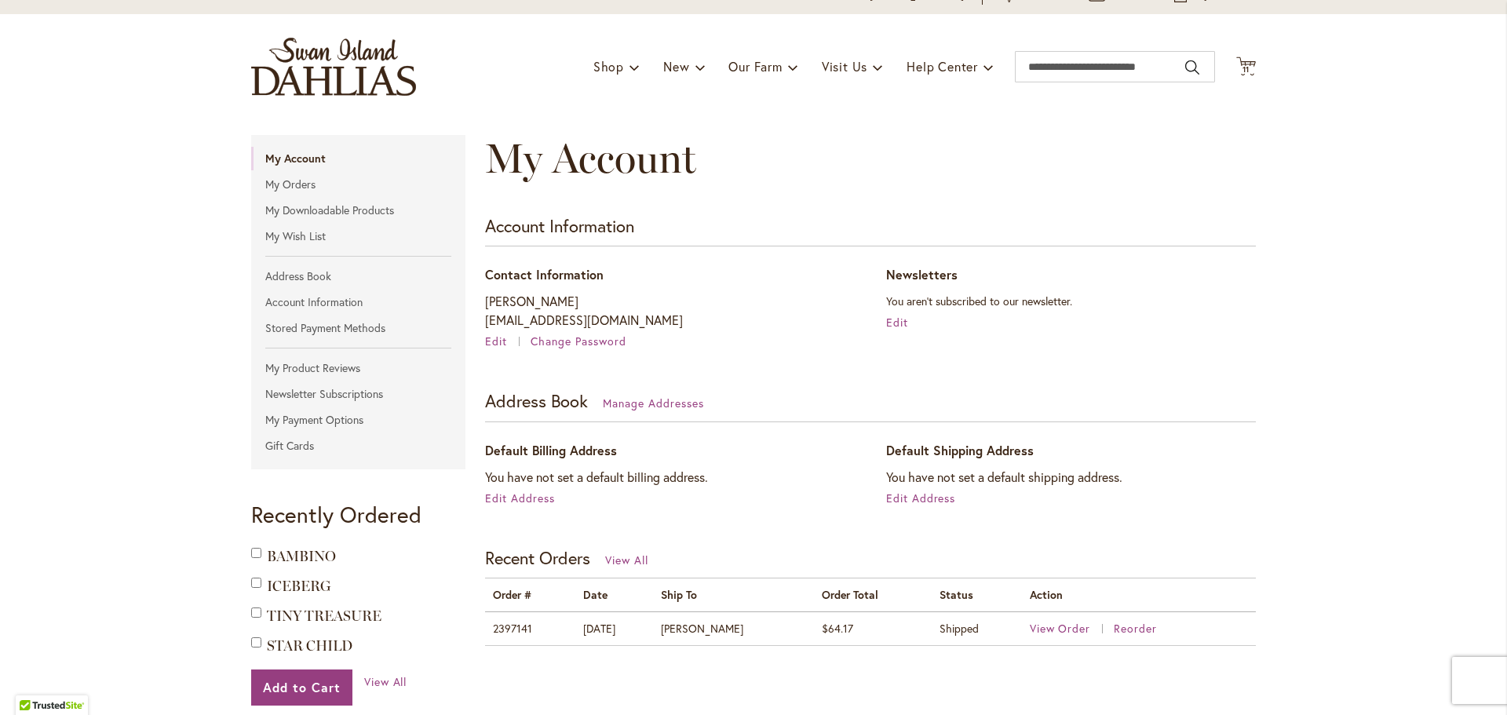
scroll to position [0, 0]
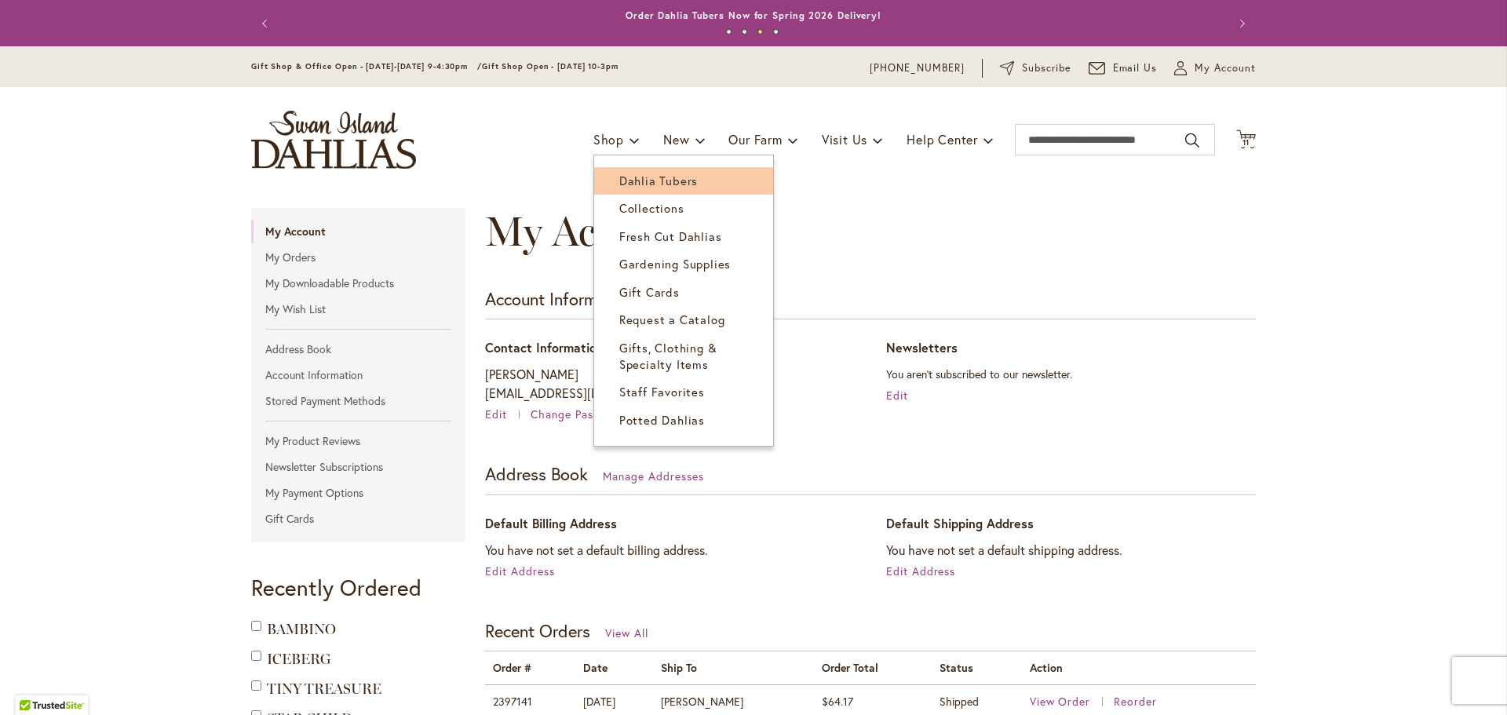
click at [608, 167] on link "Dahlia Tubers" at bounding box center [683, 180] width 179 height 27
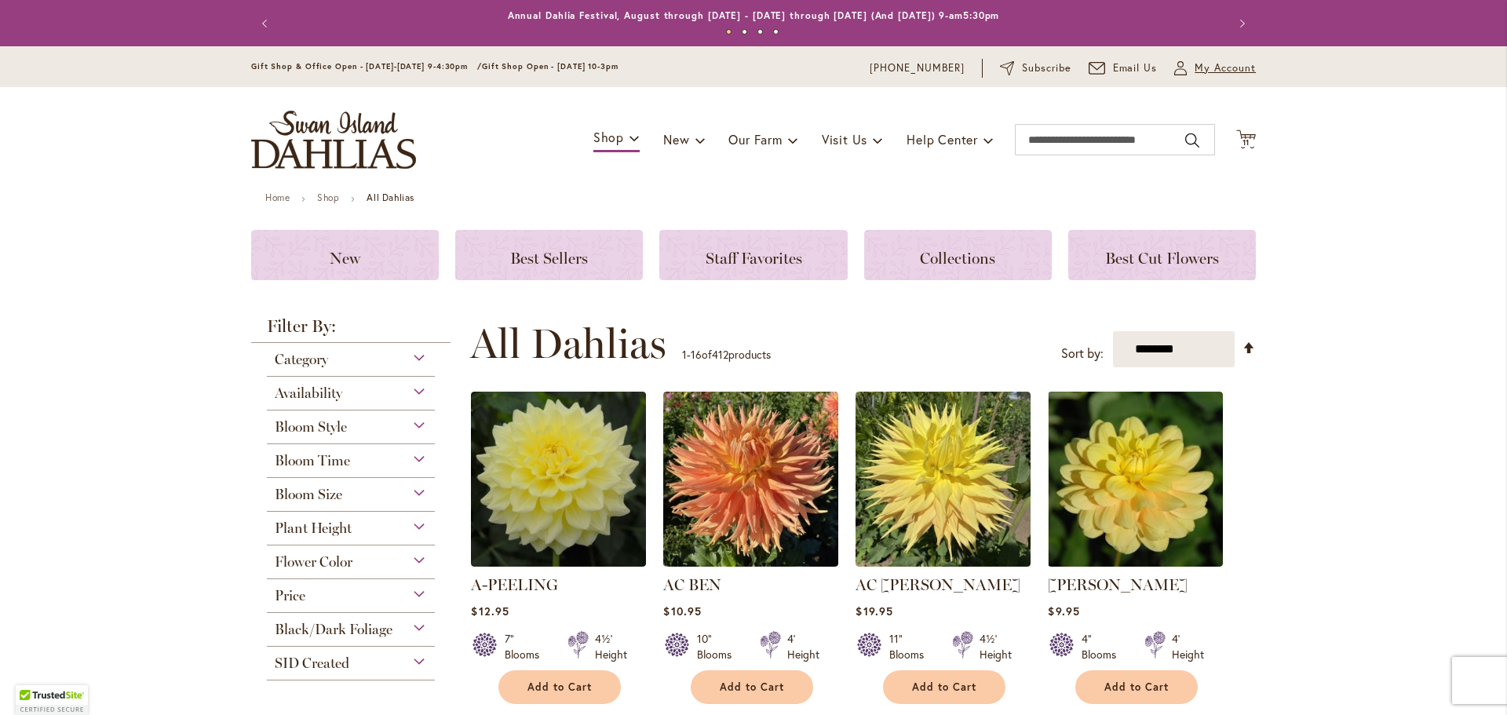
click at [1215, 64] on span "My Account" at bounding box center [1225, 68] width 61 height 16
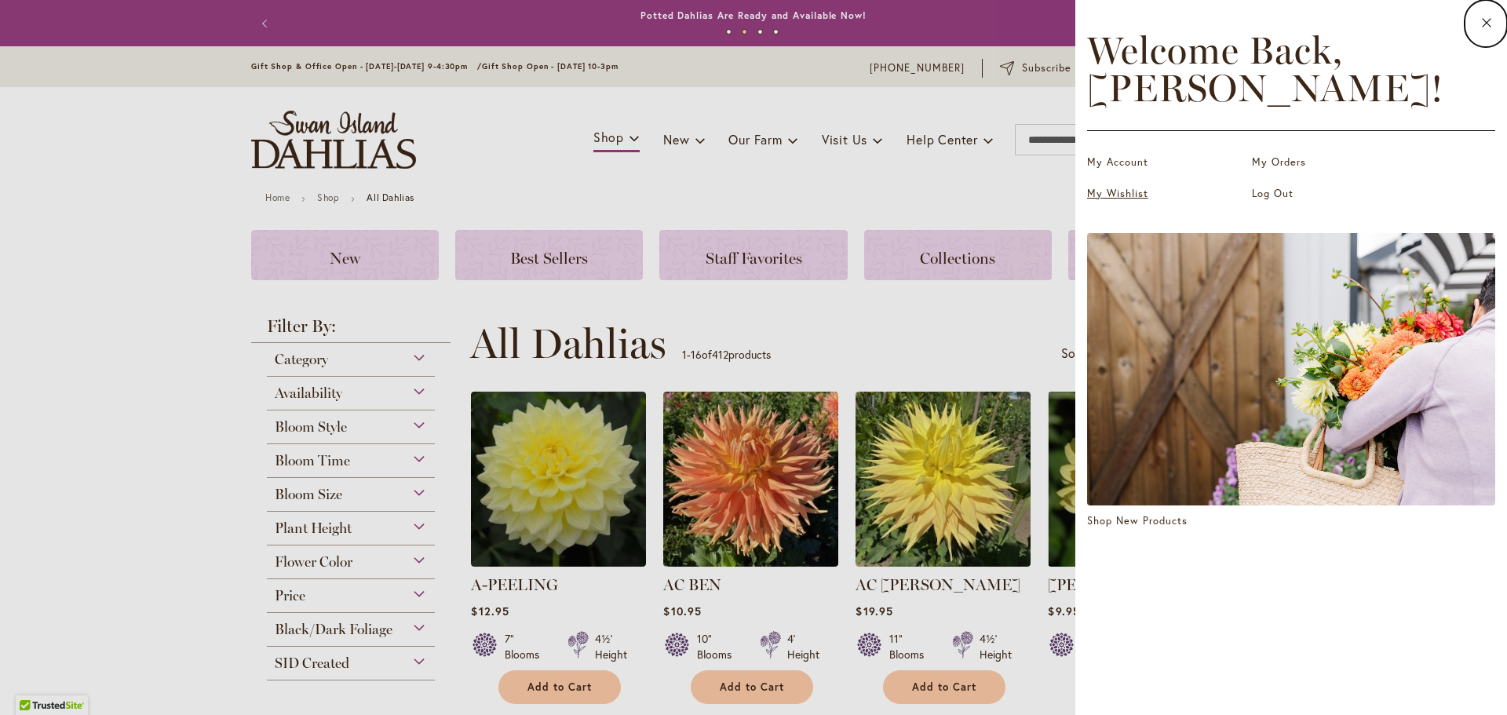
click at [1104, 198] on link "My Wishlist" at bounding box center [1165, 194] width 157 height 16
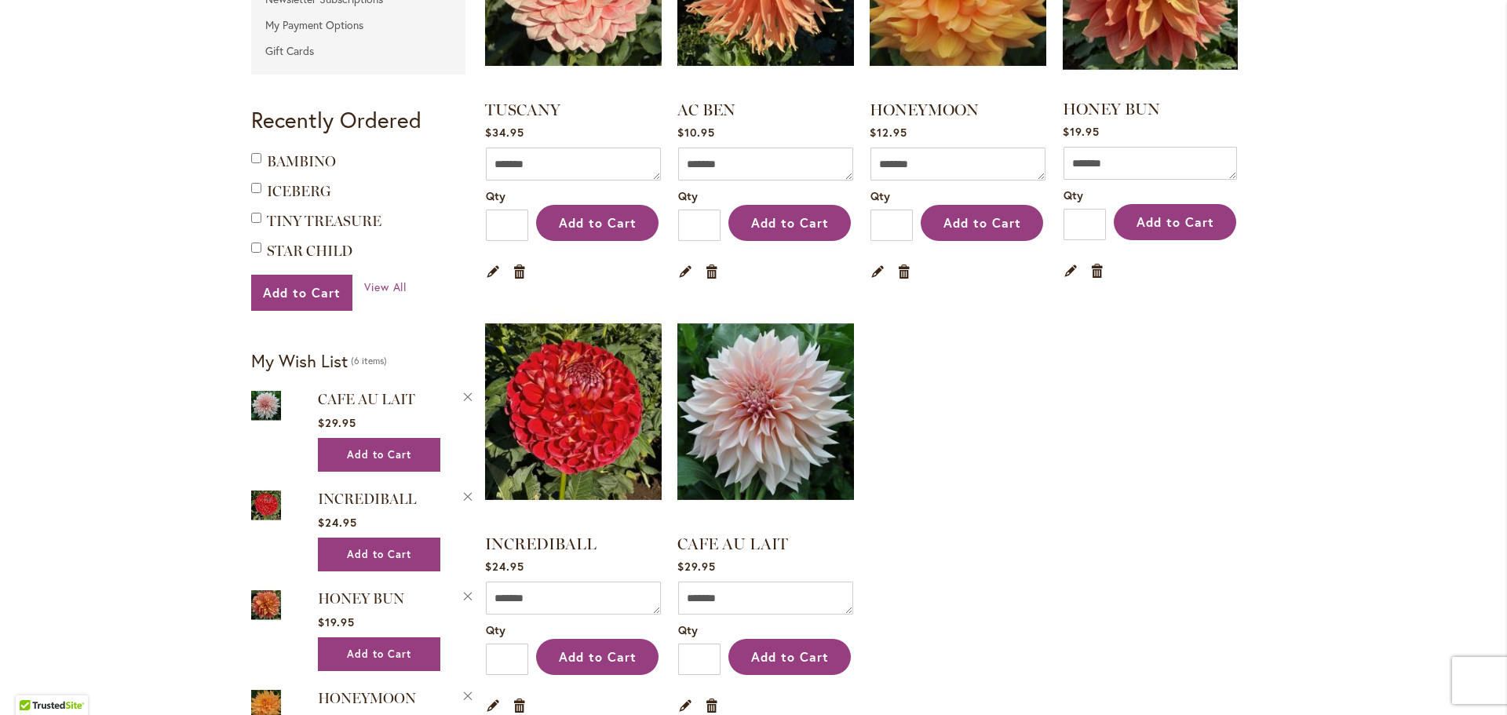
scroll to position [471, 0]
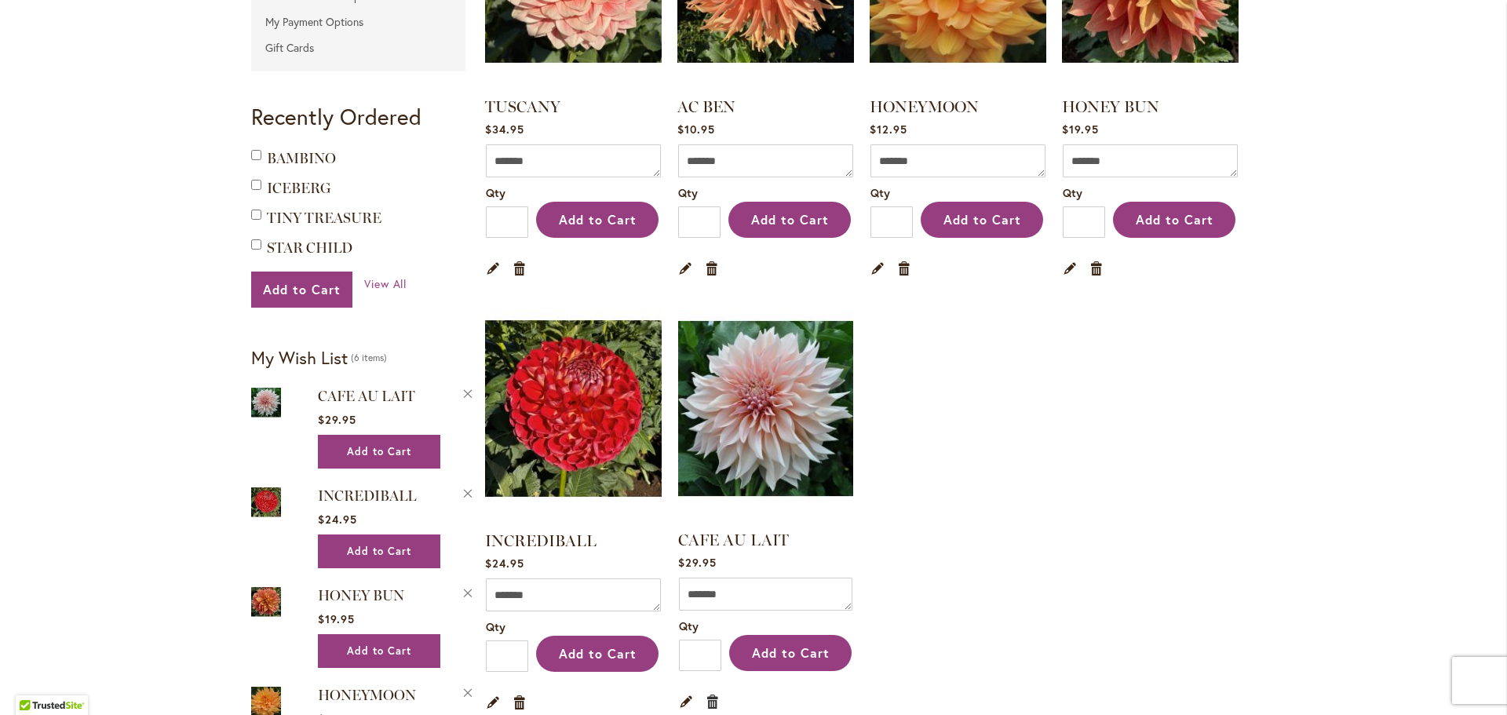
click at [710, 697] on link "Remove item" at bounding box center [713, 700] width 15 height 17
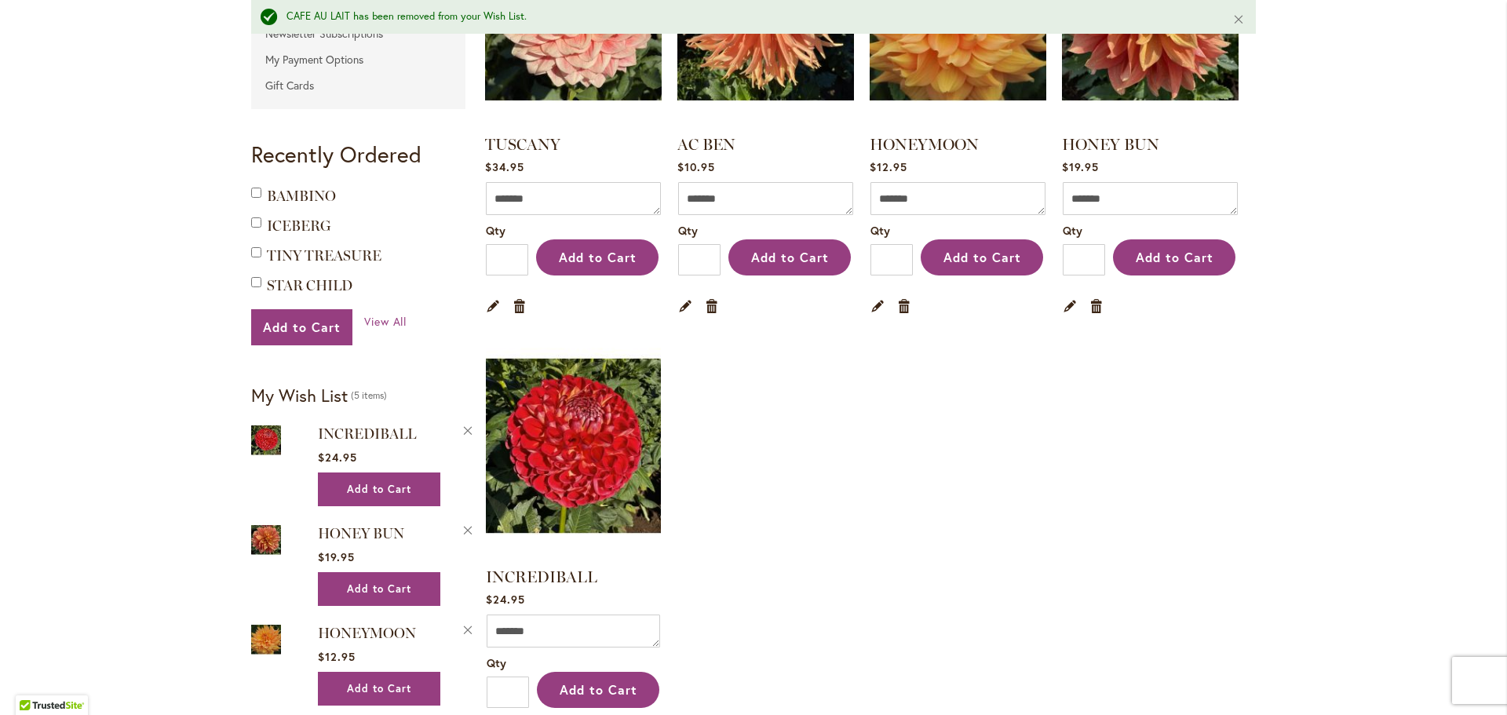
scroll to position [628, 0]
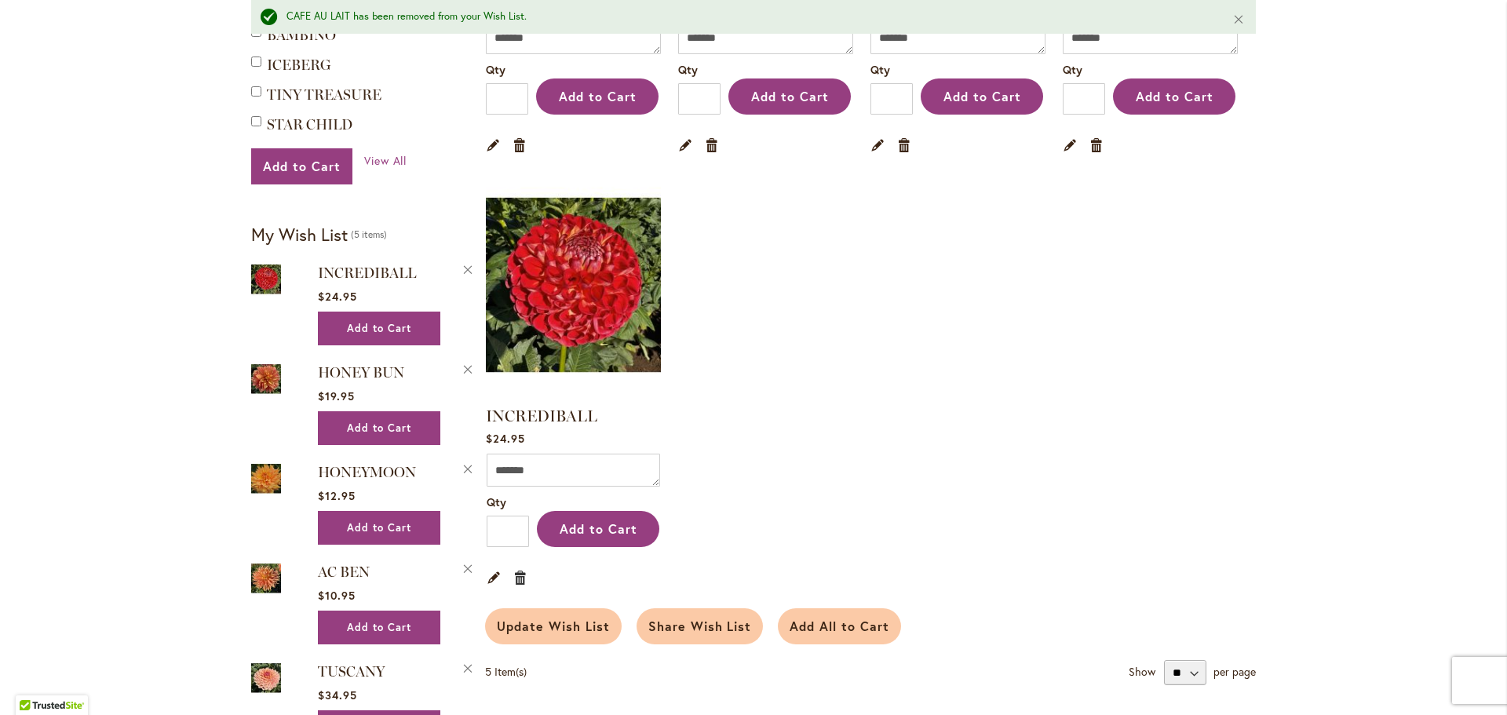
click at [513, 572] on link "Remove item" at bounding box center [520, 576] width 15 height 17
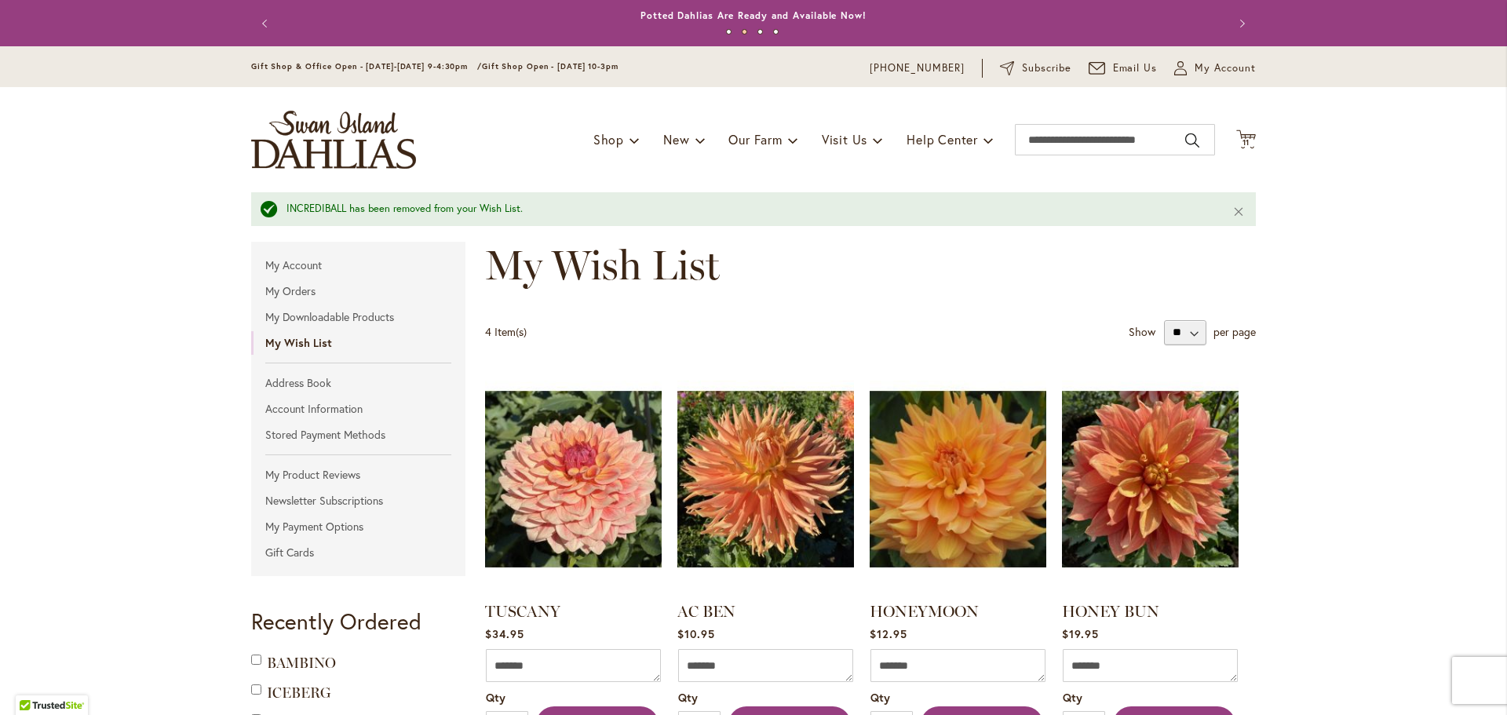
click at [291, 159] on img "store logo" at bounding box center [333, 140] width 165 height 58
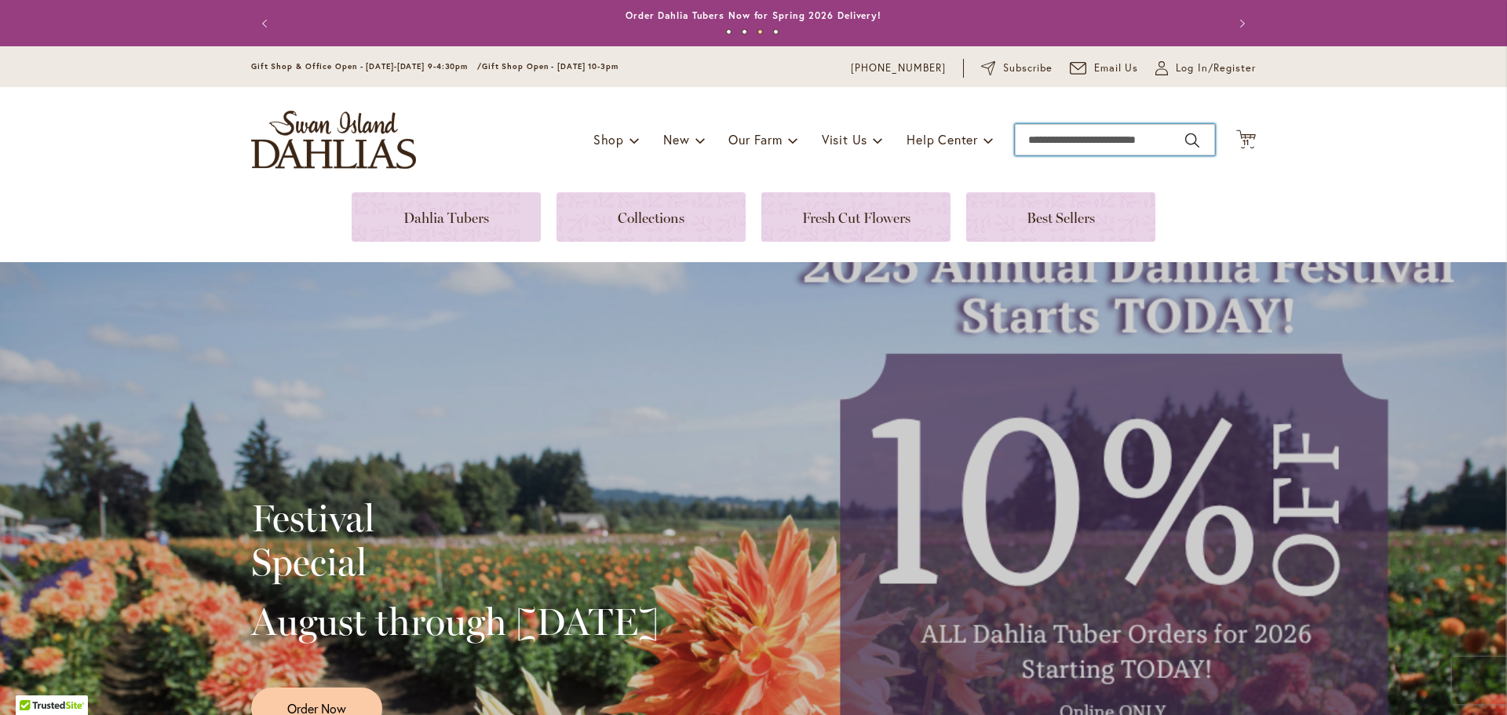
click at [1059, 141] on input "Search" at bounding box center [1115, 139] width 200 height 31
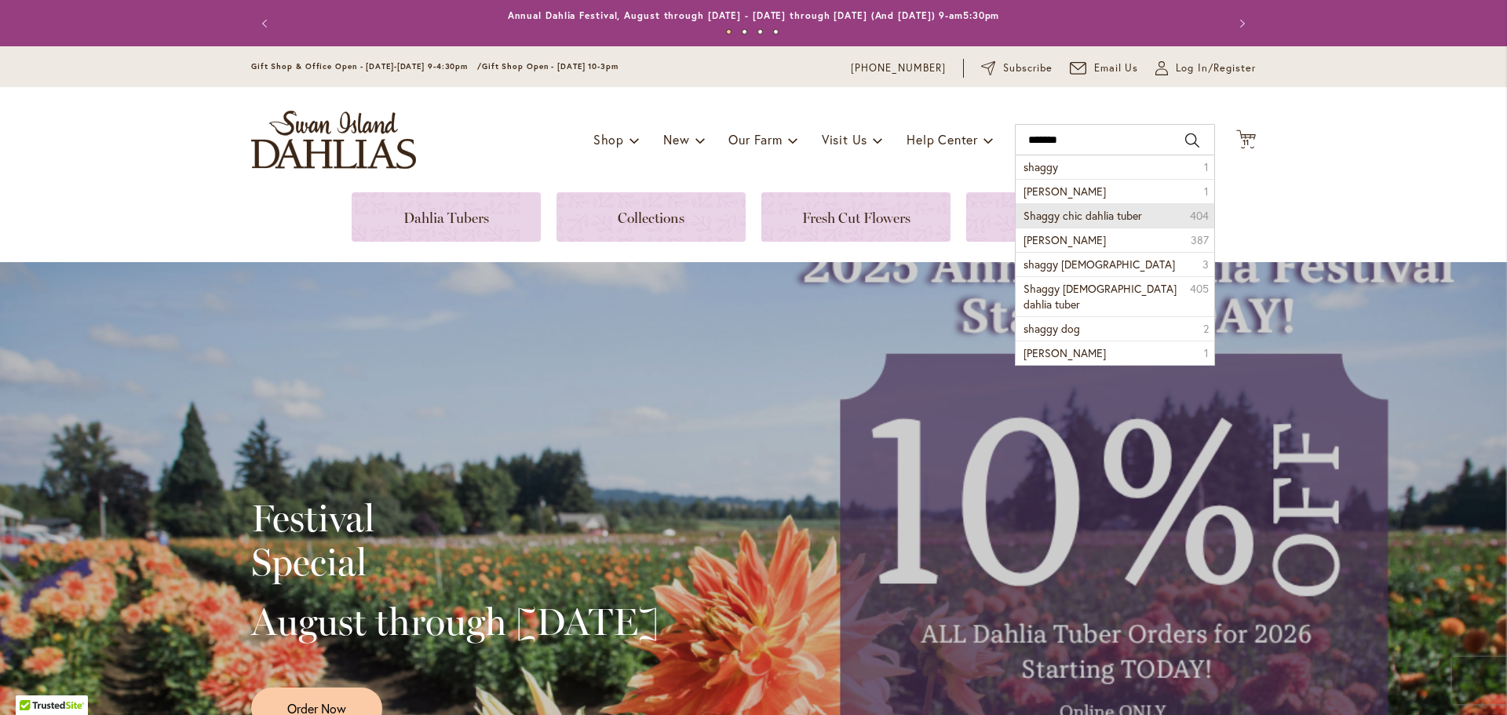
click at [1087, 217] on span "Shaggy chic dahlia tuber" at bounding box center [1083, 215] width 119 height 15
type input "**********"
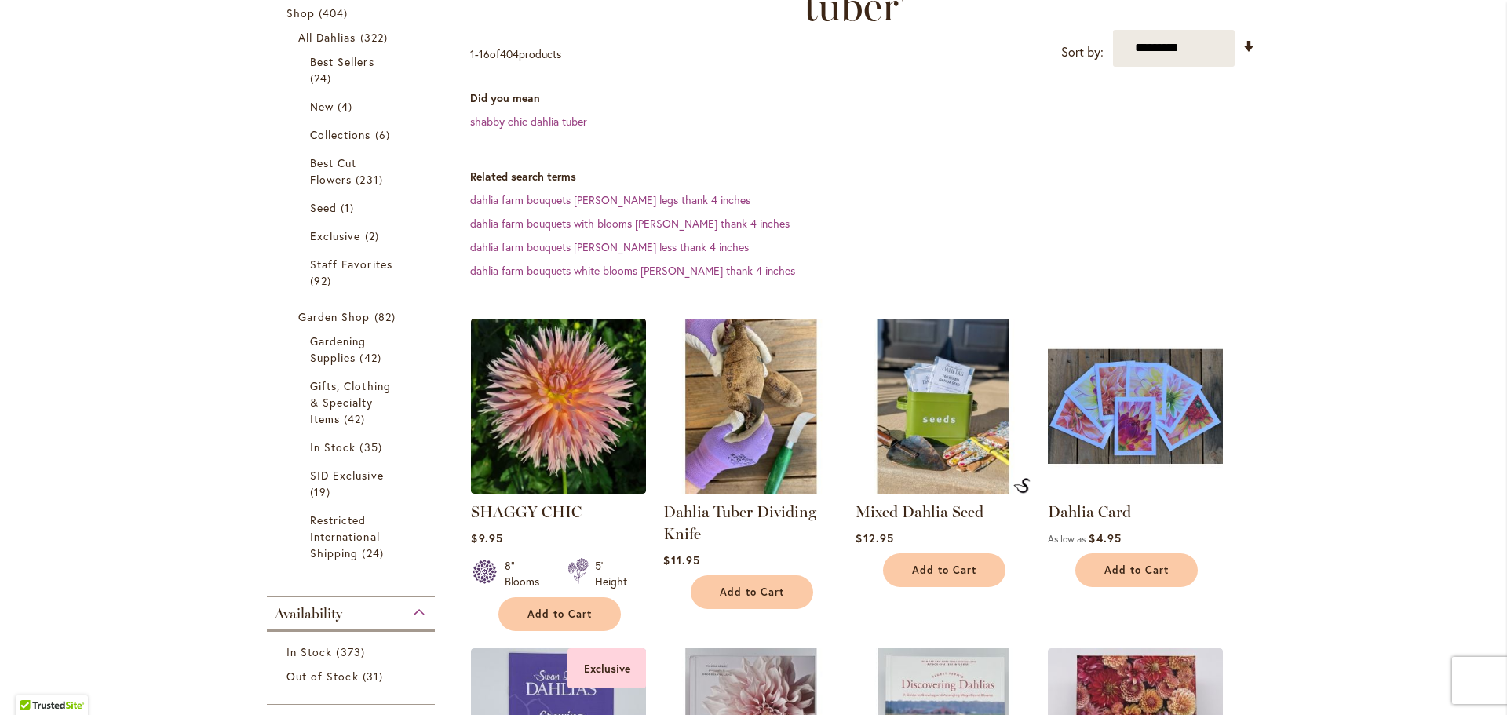
scroll to position [393, 0]
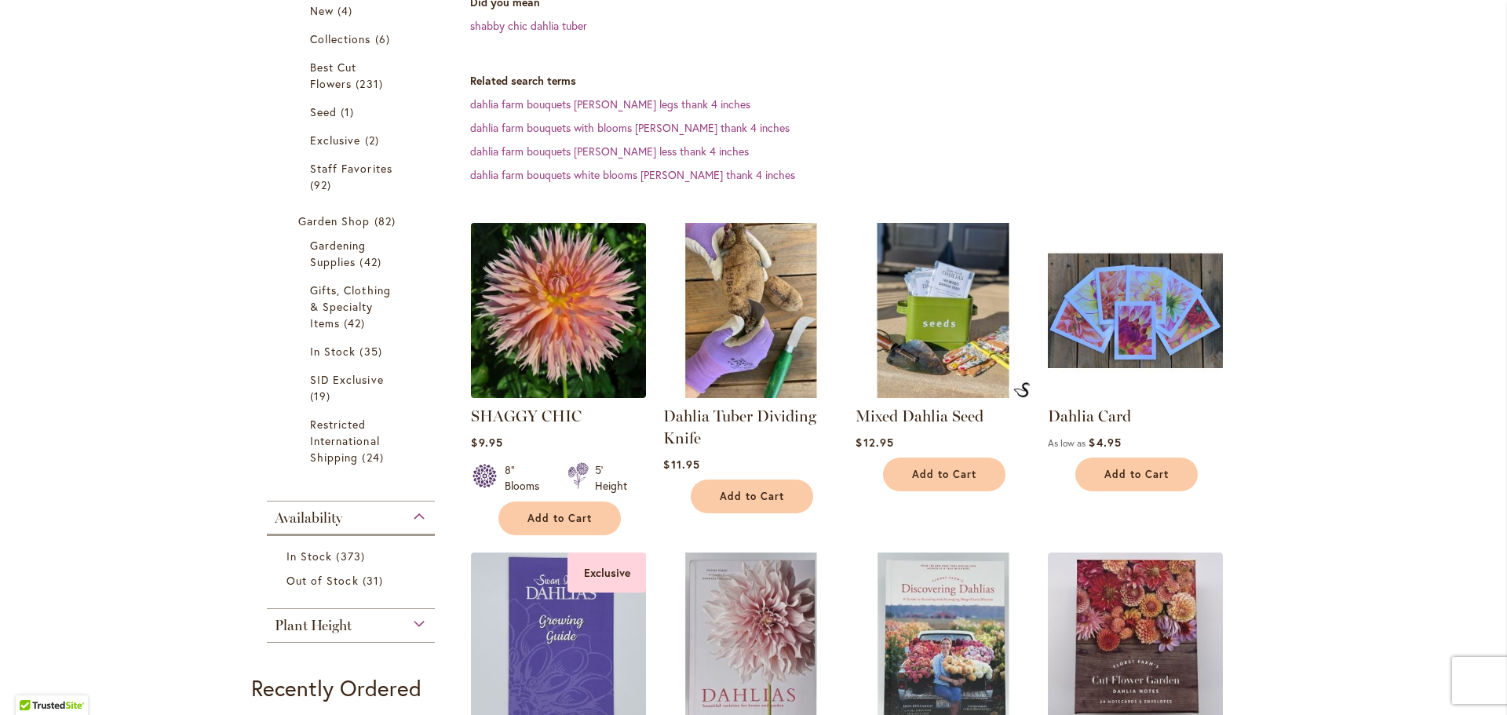
click at [568, 326] on img at bounding box center [559, 310] width 184 height 184
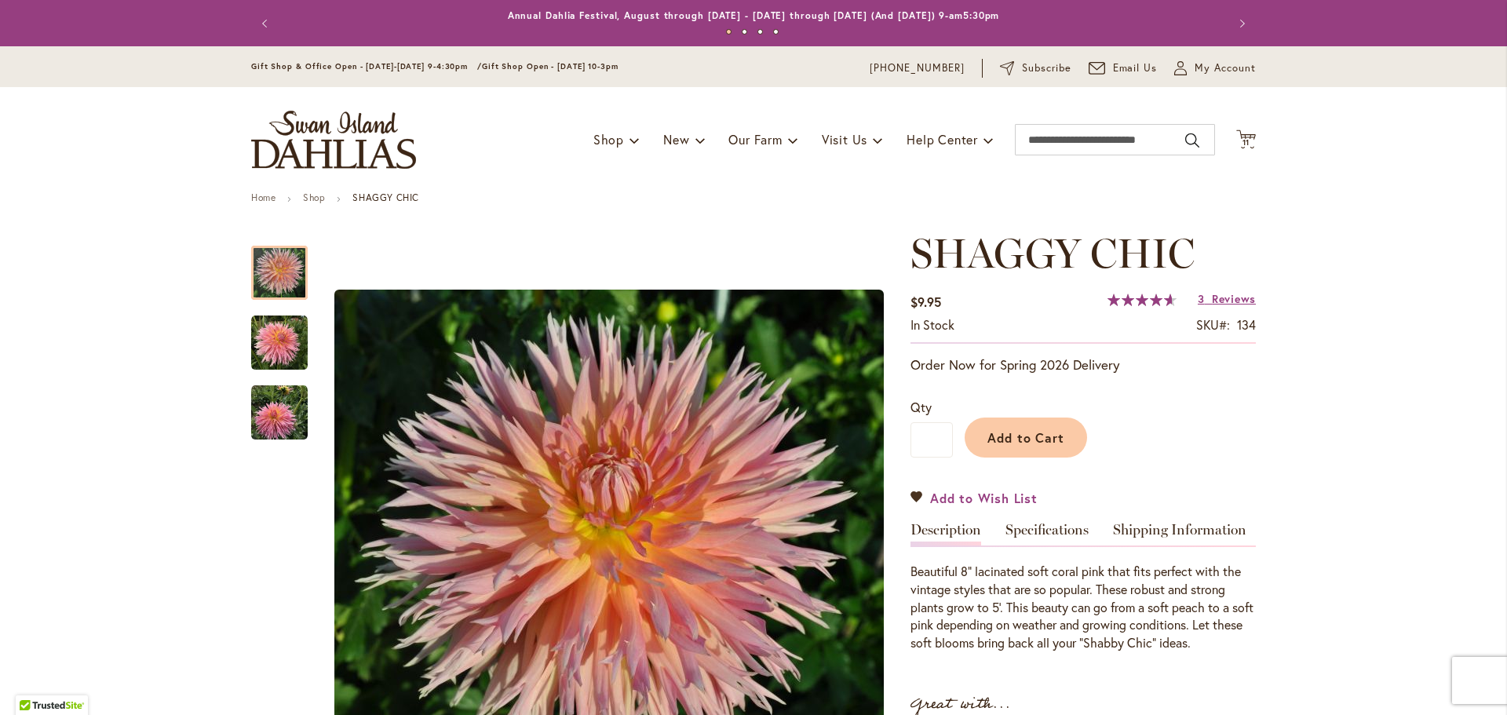
click at [988, 498] on span "Add to Wish List" at bounding box center [984, 498] width 108 height 18
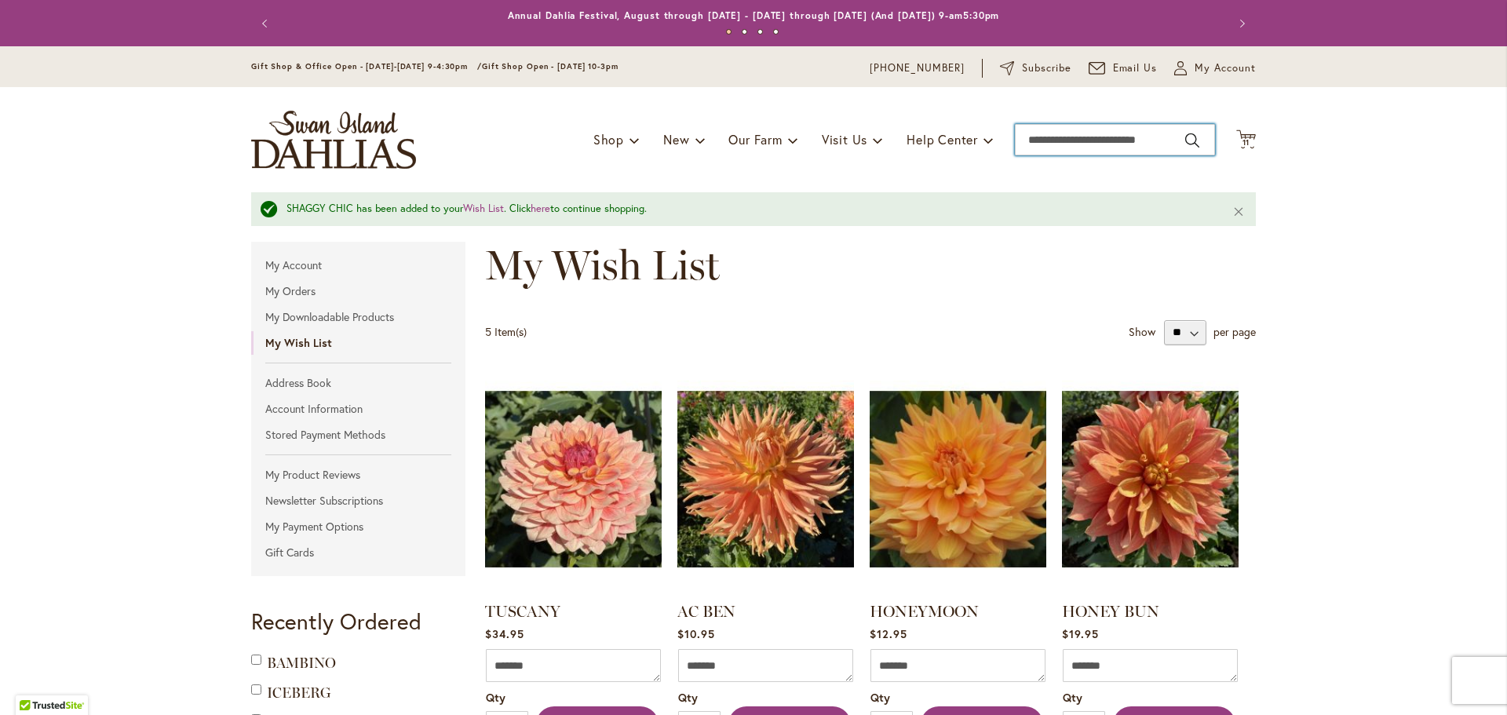
click at [1115, 141] on input "Search" at bounding box center [1115, 139] width 200 height 31
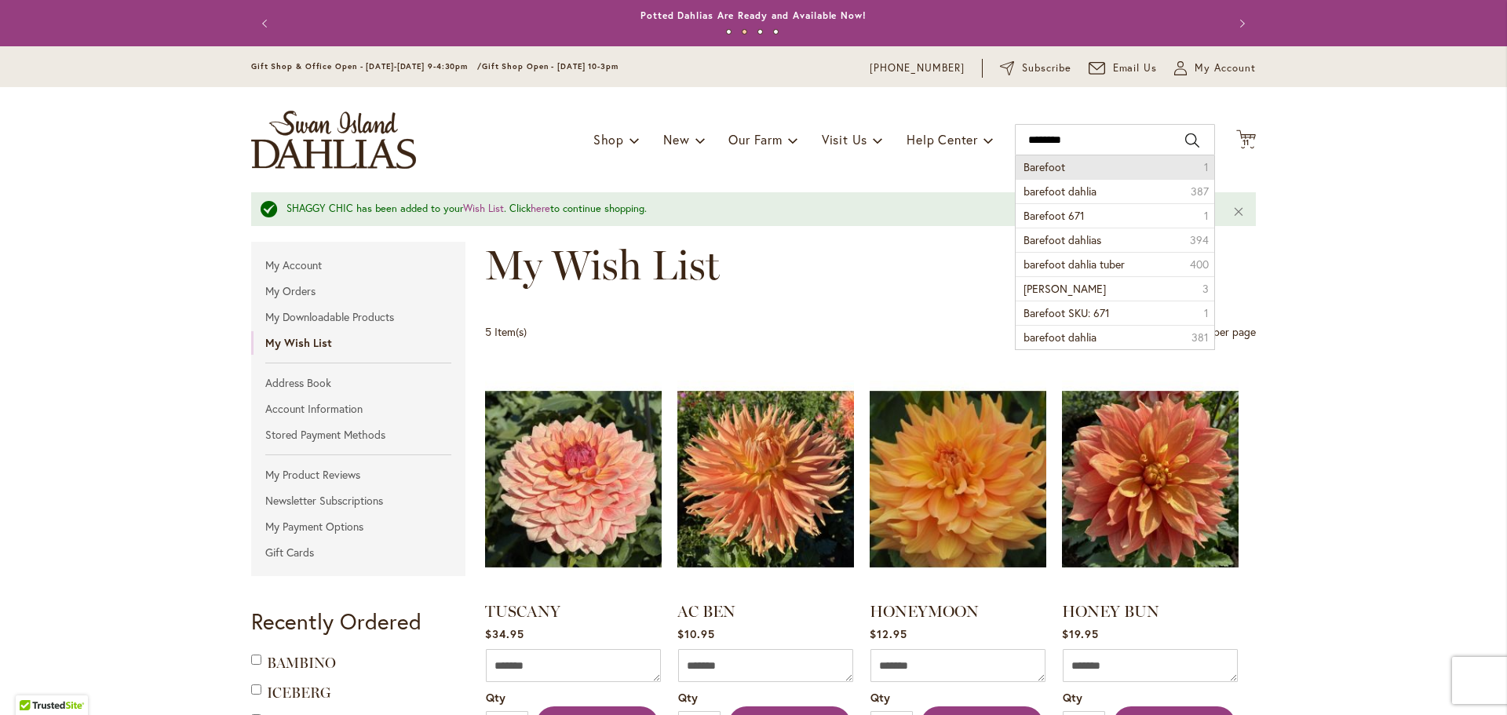
click at [1089, 167] on li "Barefoot 1" at bounding box center [1115, 167] width 199 height 24
type input "********"
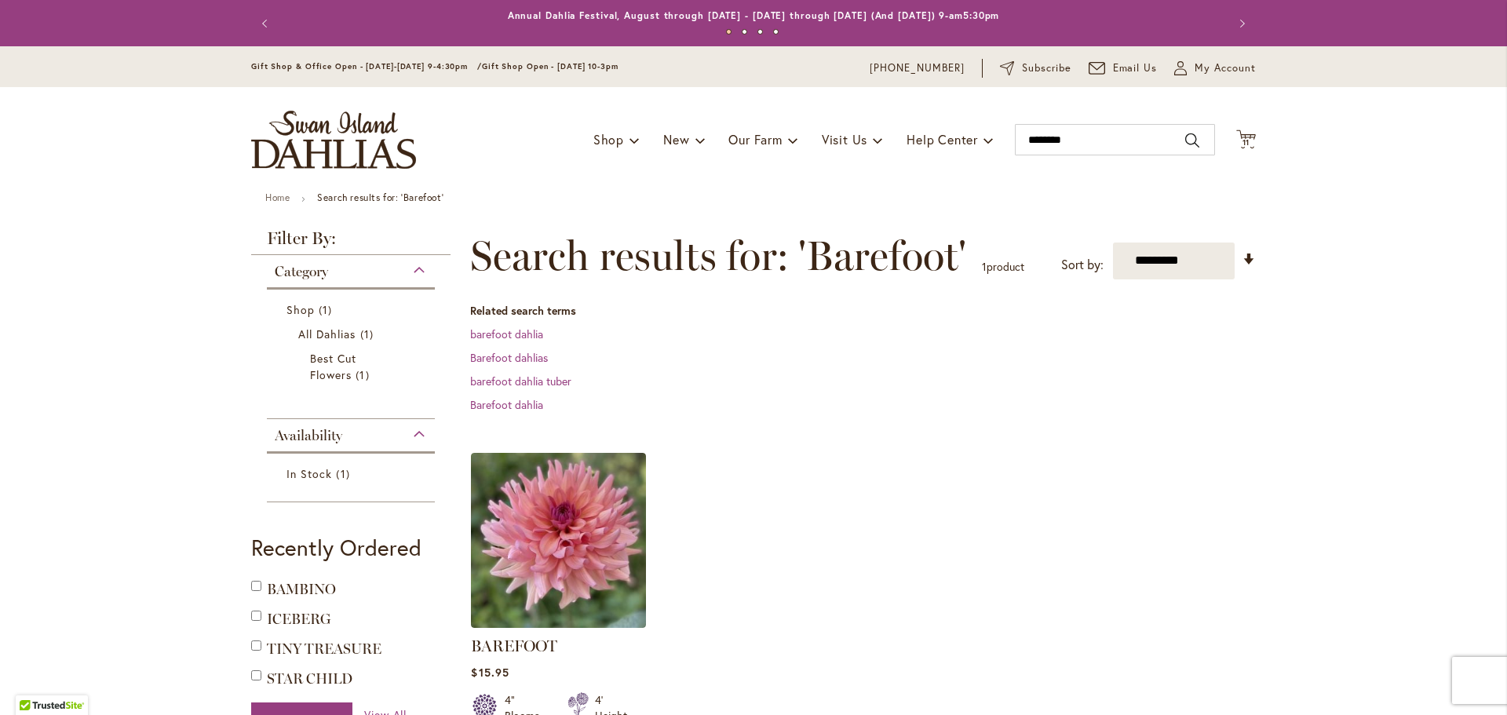
scroll to position [314, 0]
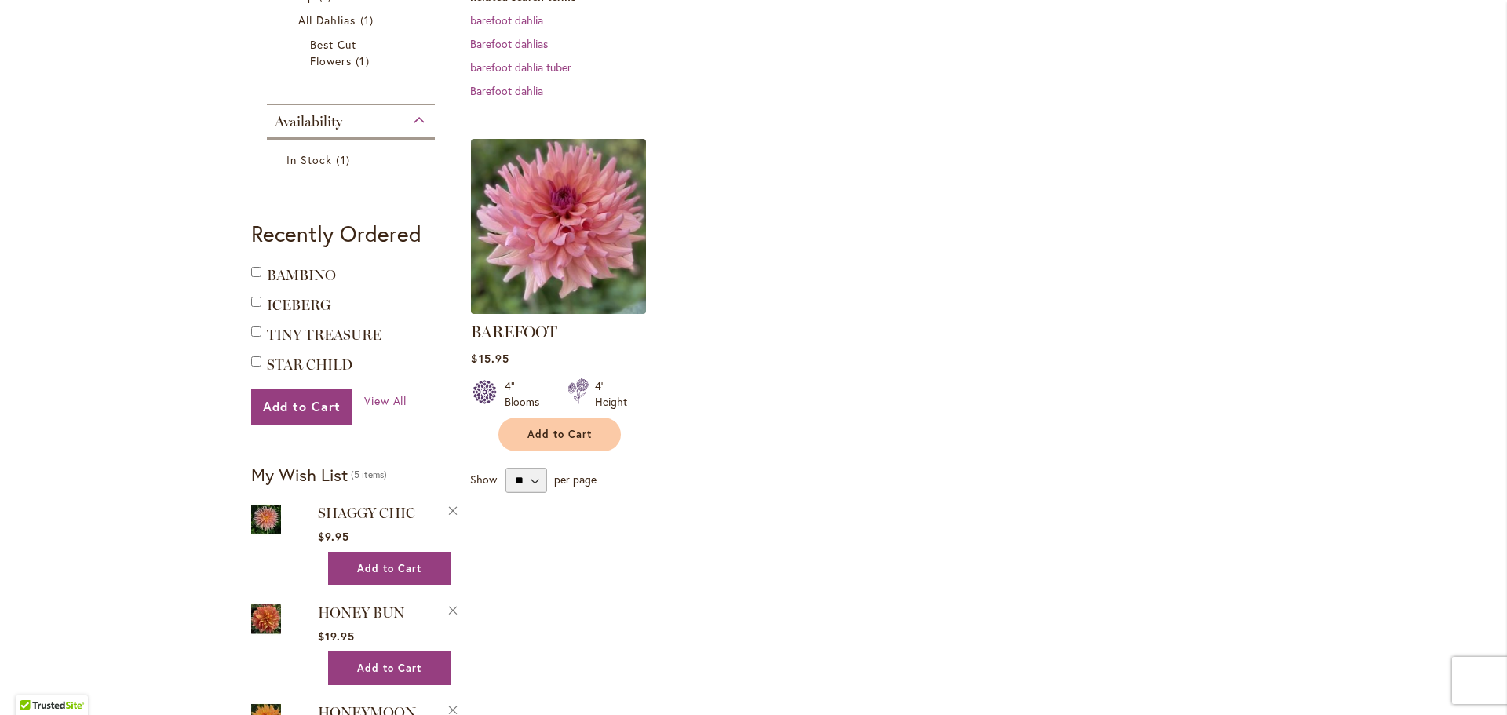
click at [576, 292] on img at bounding box center [559, 226] width 184 height 184
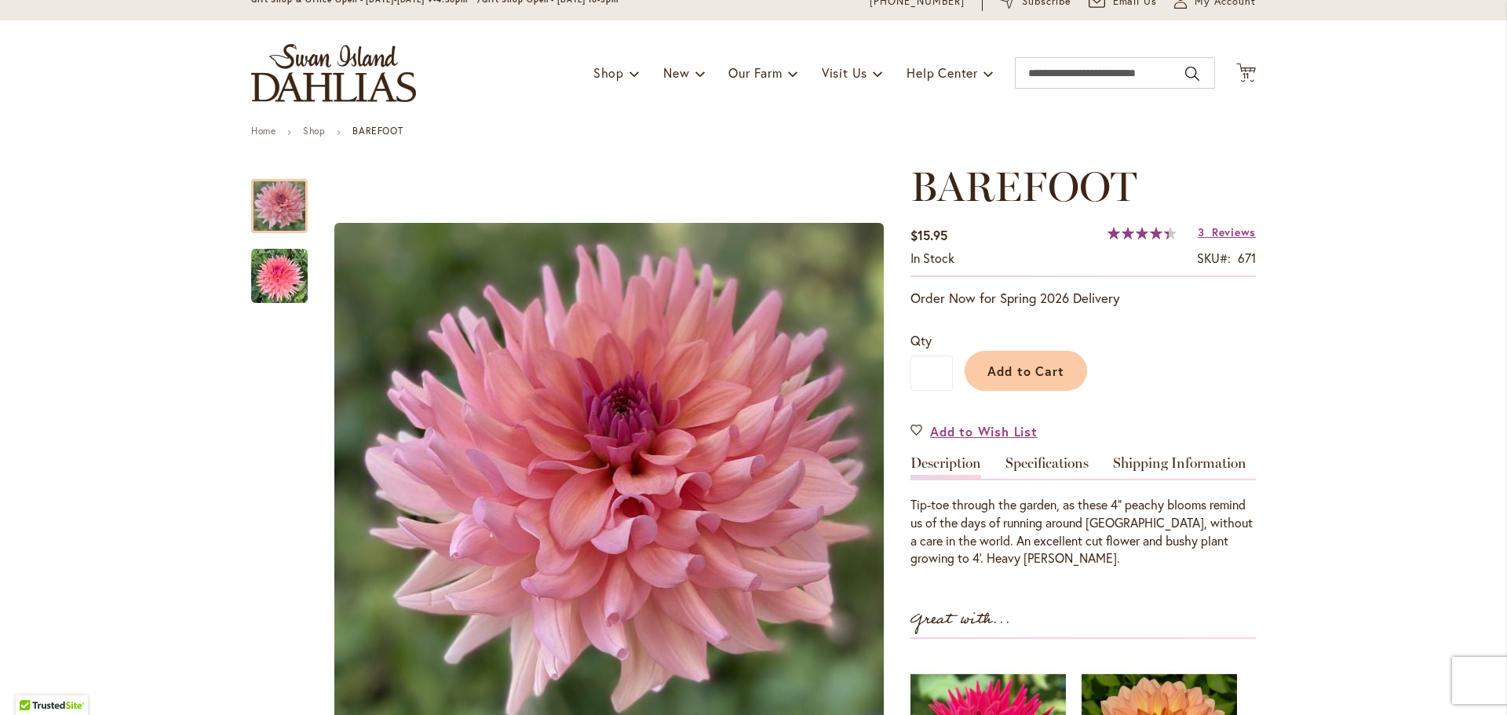
scroll to position [157, 0]
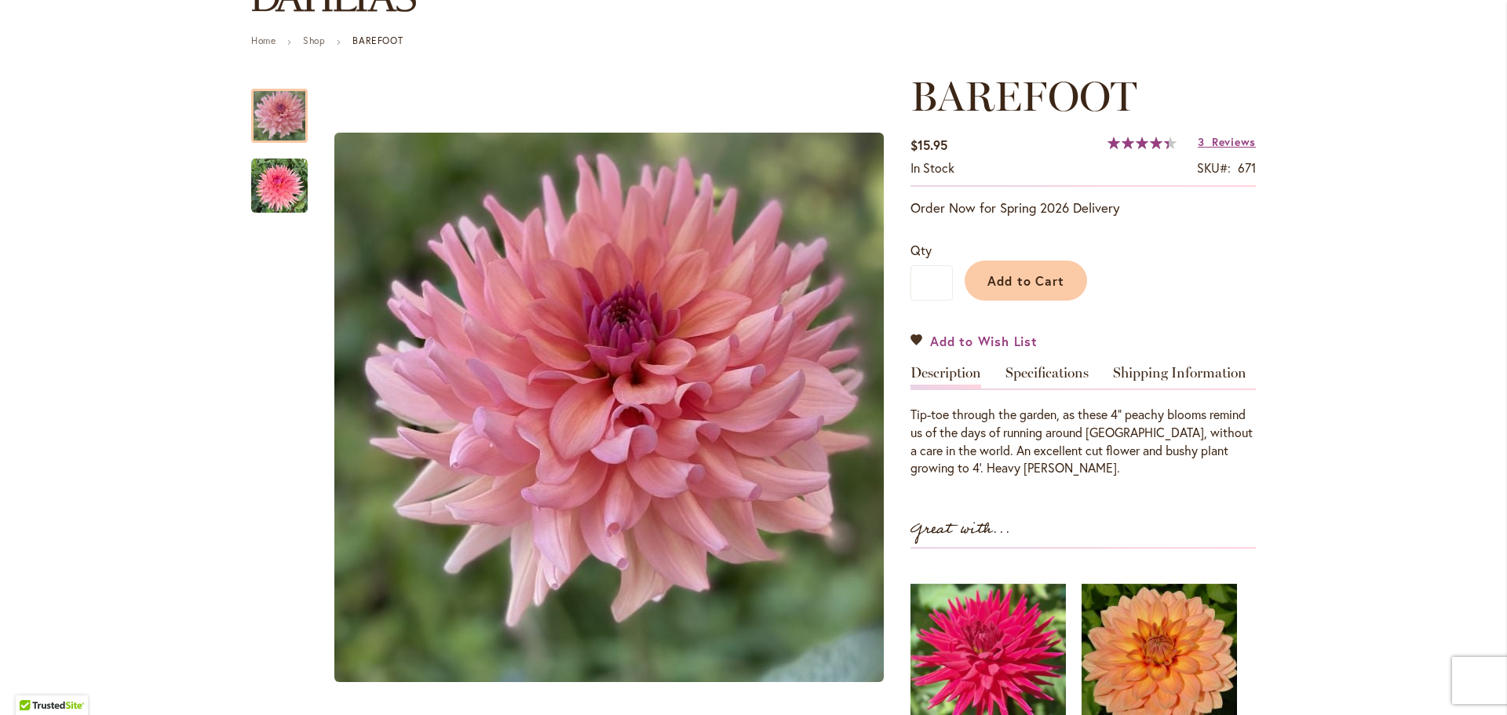
click at [984, 340] on span "Add to Wish List" at bounding box center [984, 341] width 108 height 18
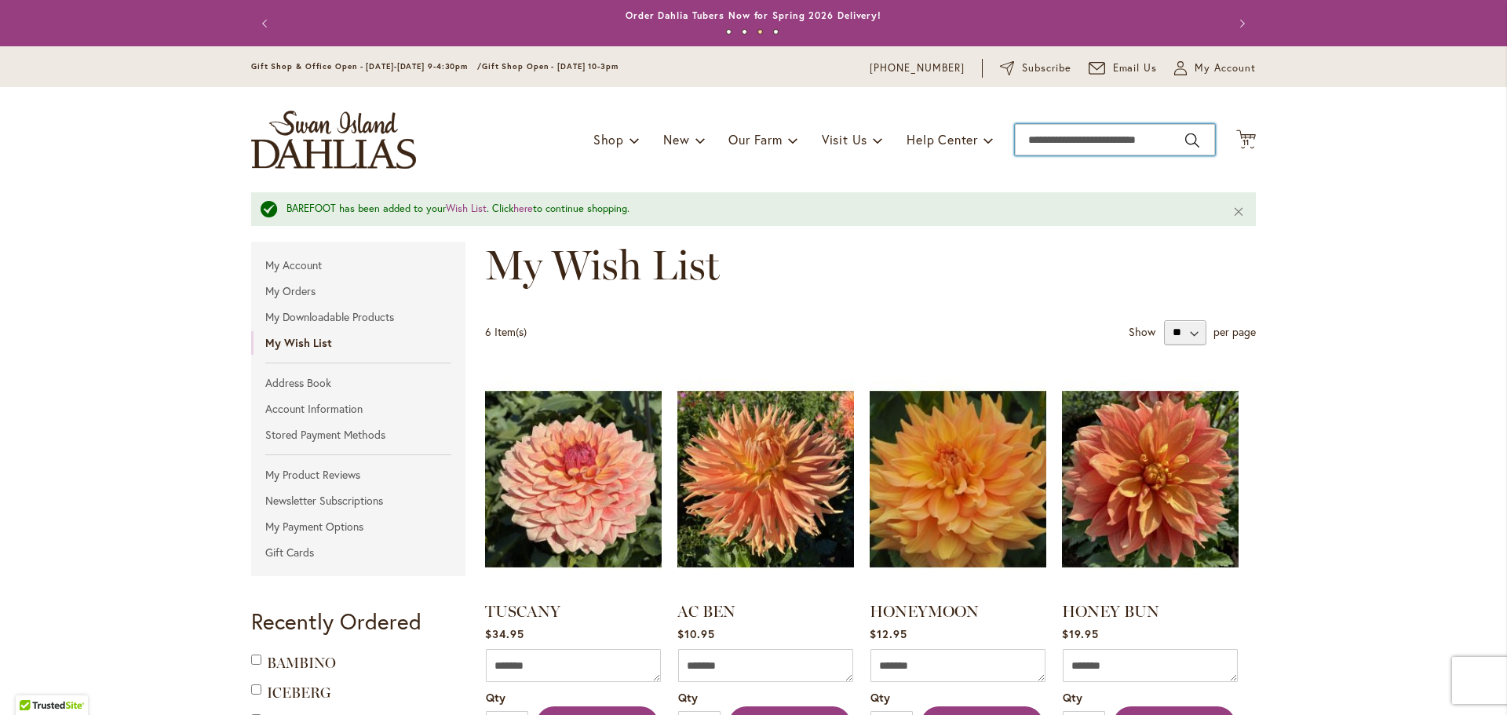
click at [1095, 144] on input "Search" at bounding box center [1115, 139] width 200 height 31
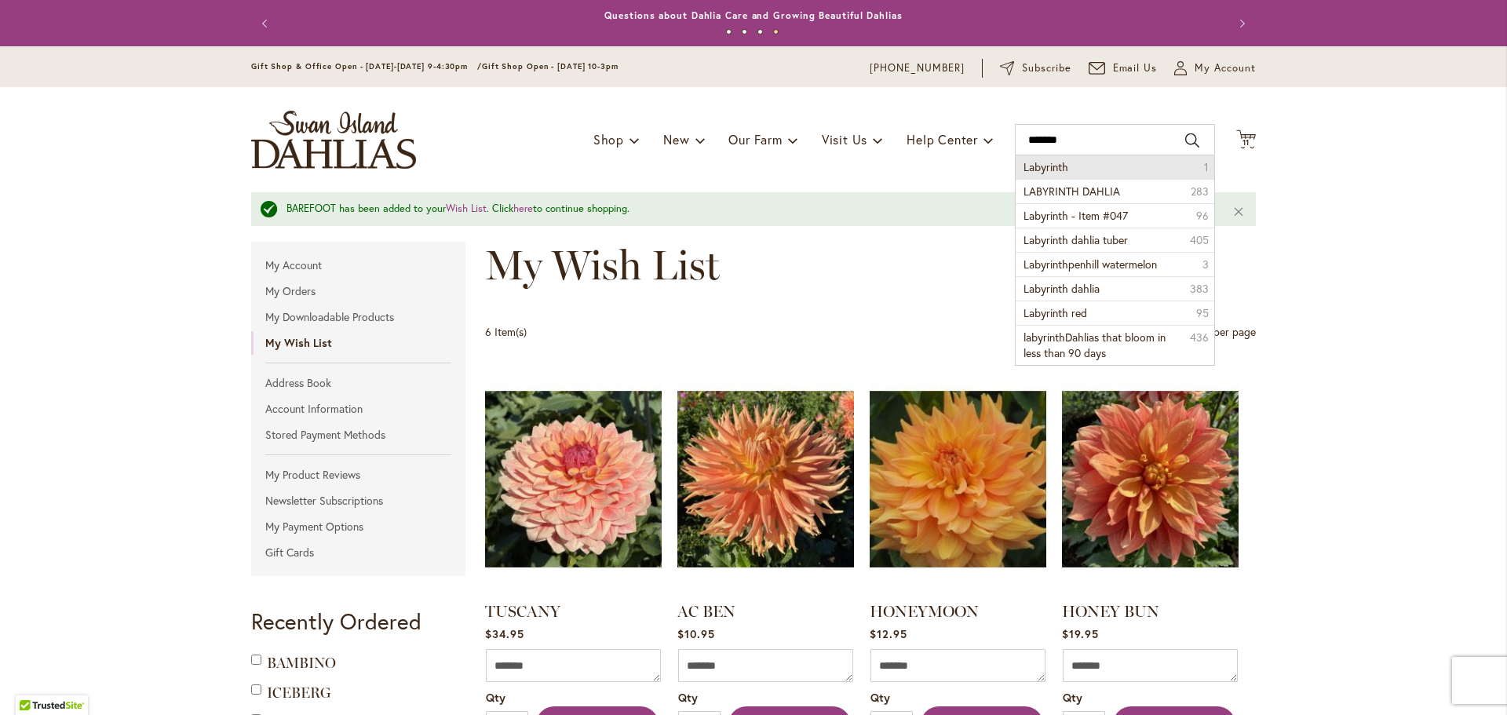
click at [1037, 169] on span "Labyrinth" at bounding box center [1046, 166] width 45 height 15
type input "*********"
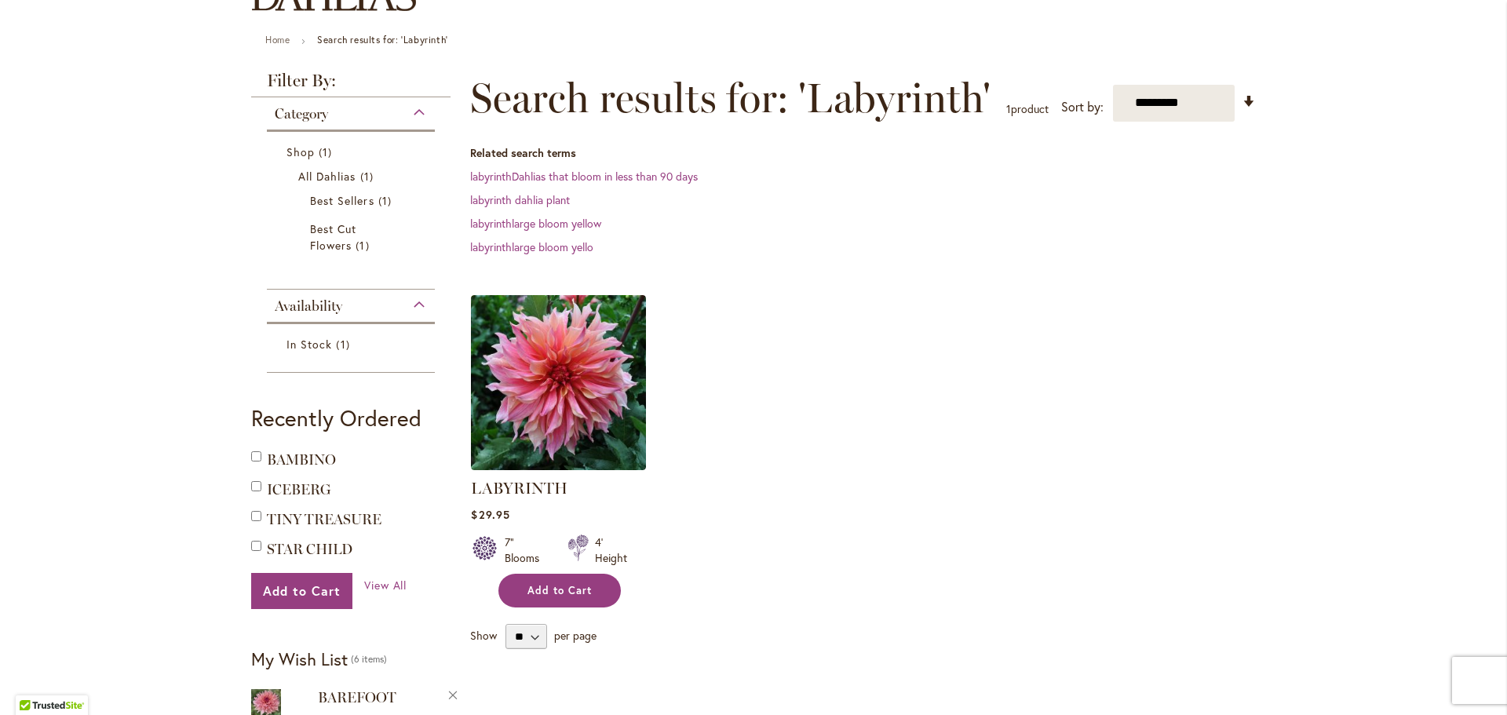
scroll to position [157, 0]
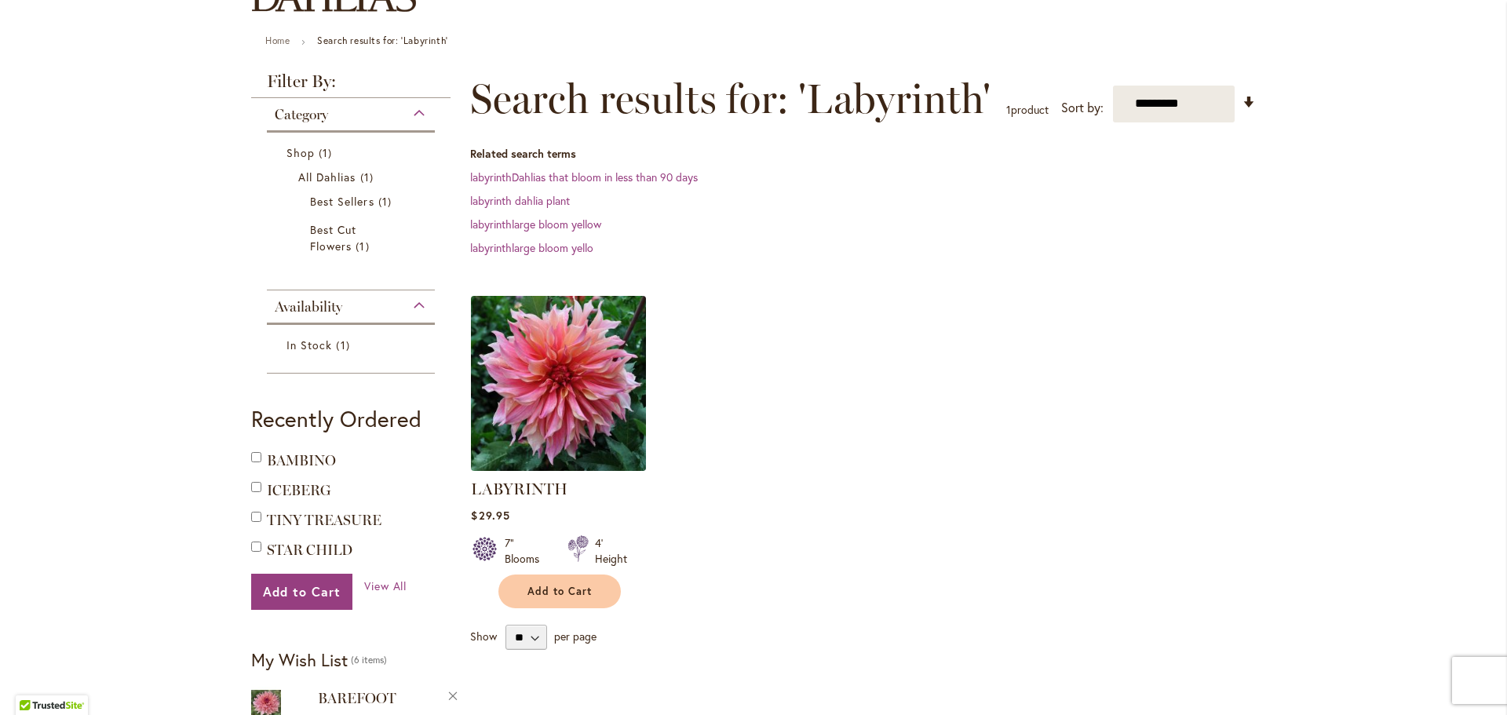
click at [560, 417] on img at bounding box center [559, 383] width 184 height 184
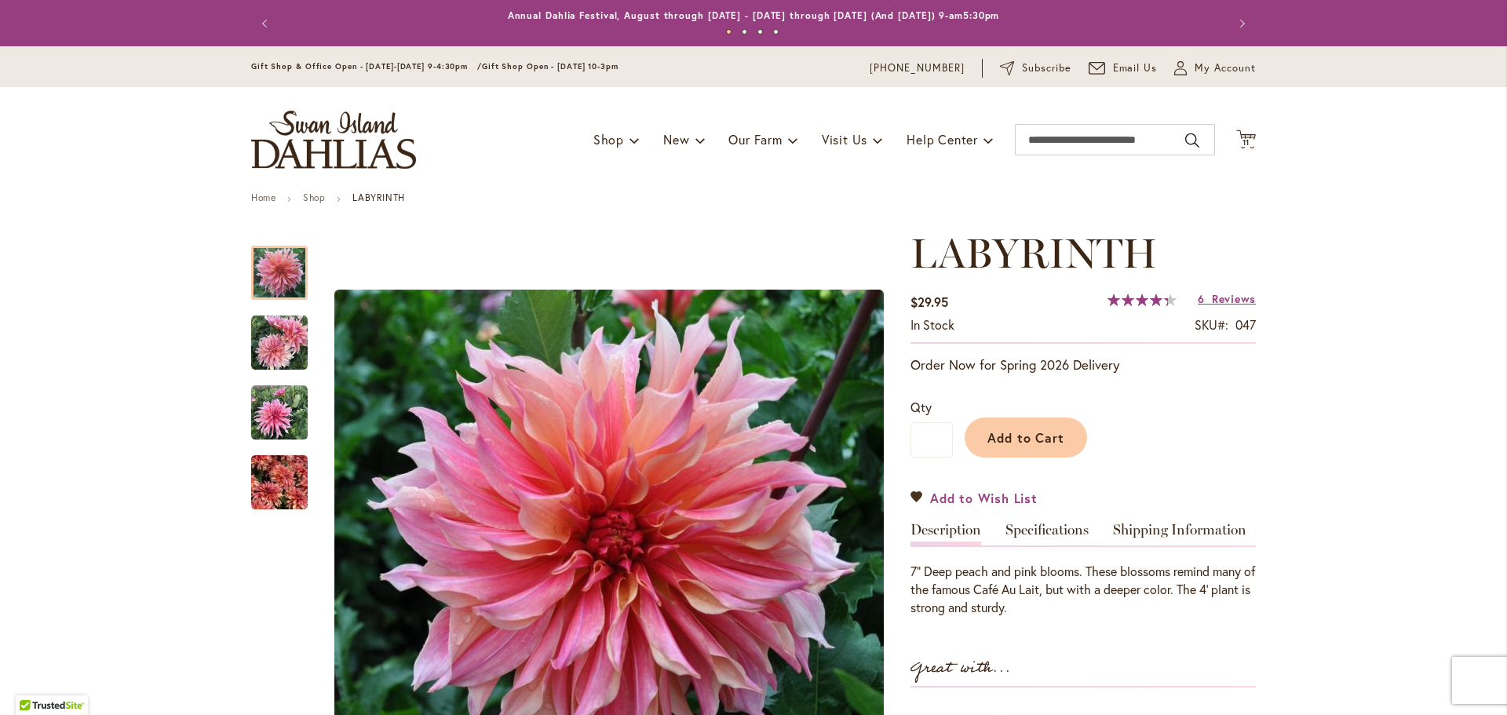
click at [977, 493] on span "Add to Wish List" at bounding box center [984, 498] width 108 height 18
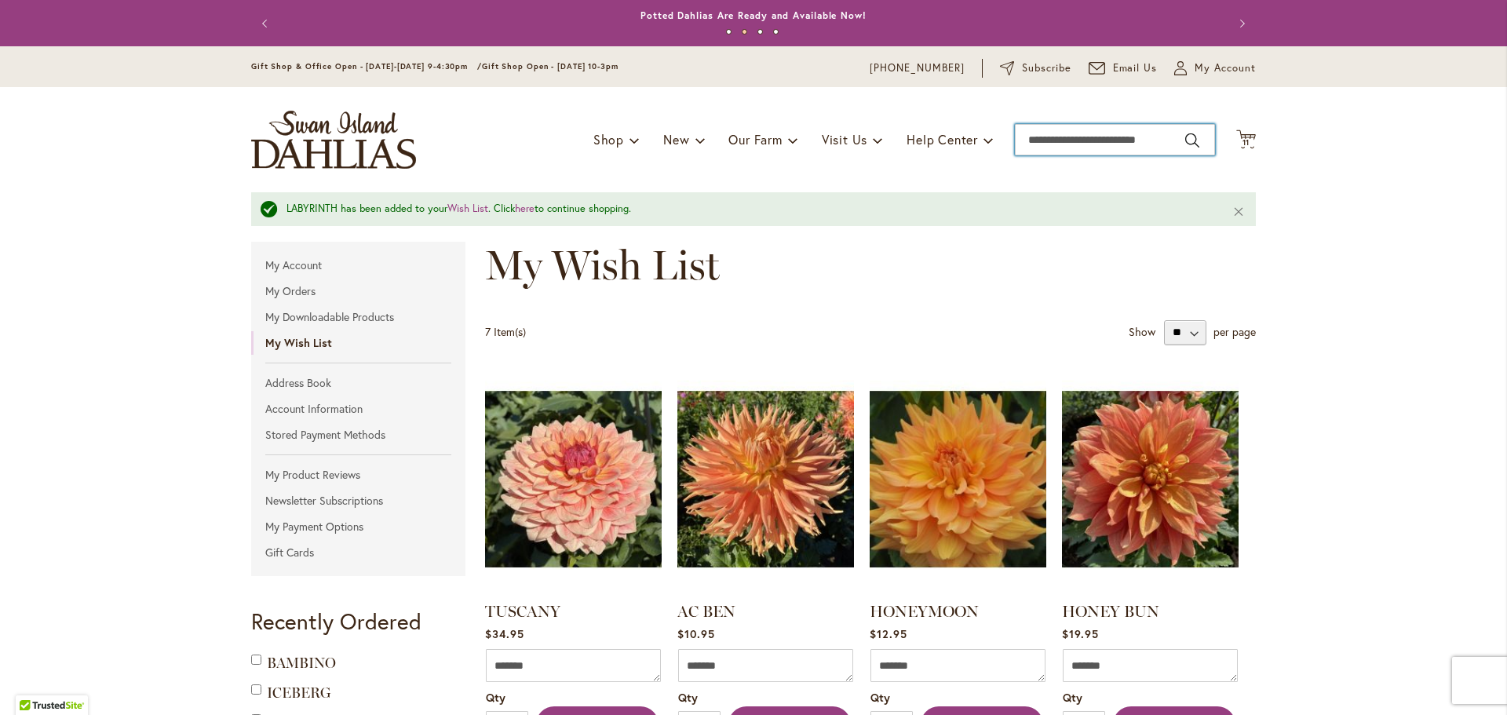
click at [1099, 148] on input "Search" at bounding box center [1115, 139] width 200 height 31
type input "********"
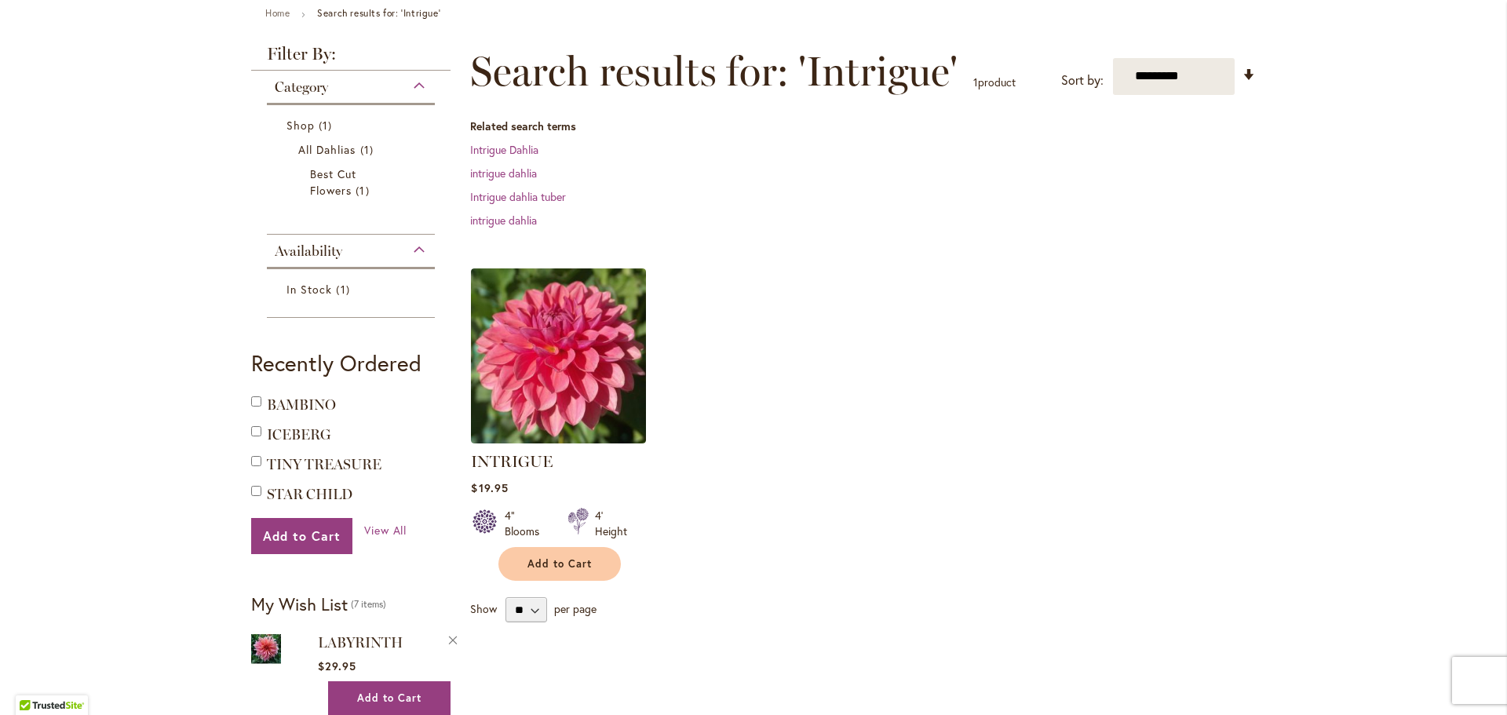
scroll to position [236, 0]
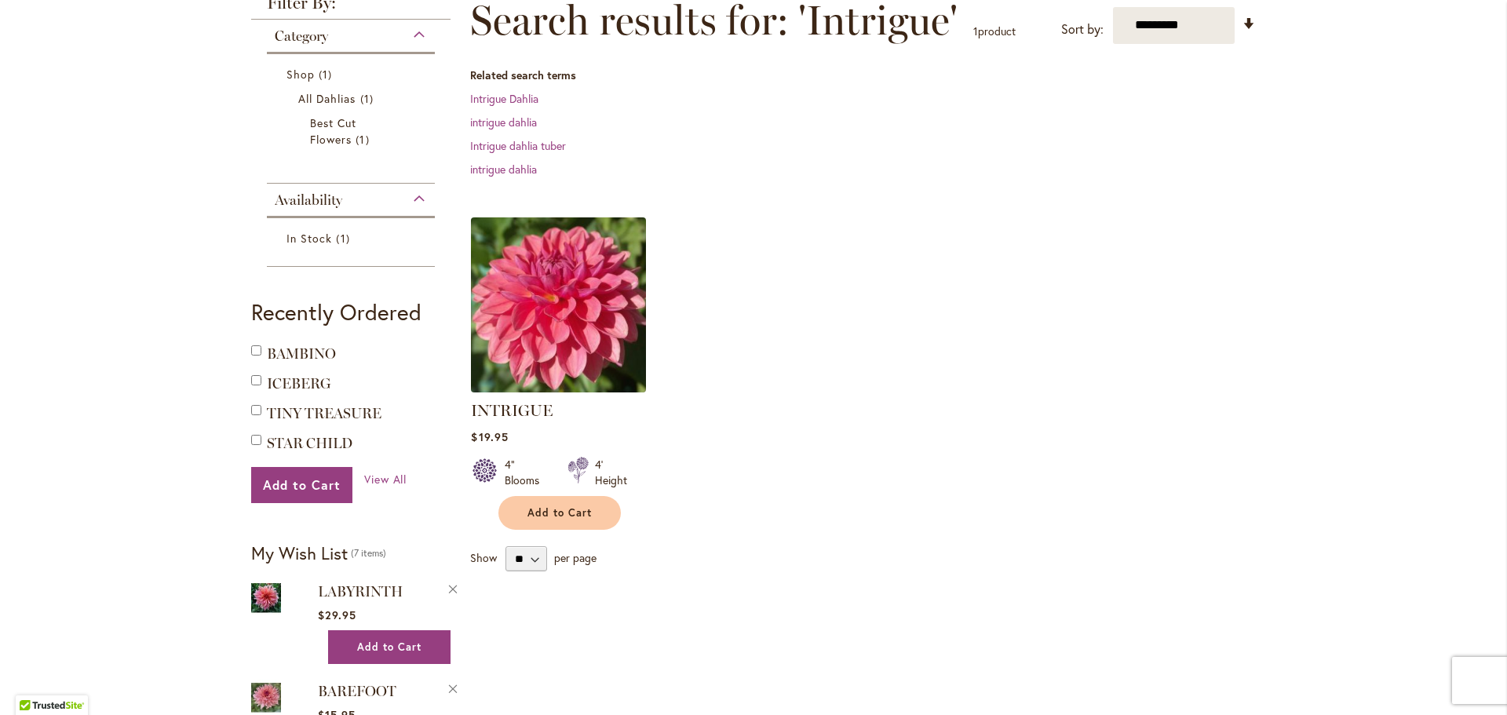
click at [551, 375] on img at bounding box center [559, 305] width 184 height 184
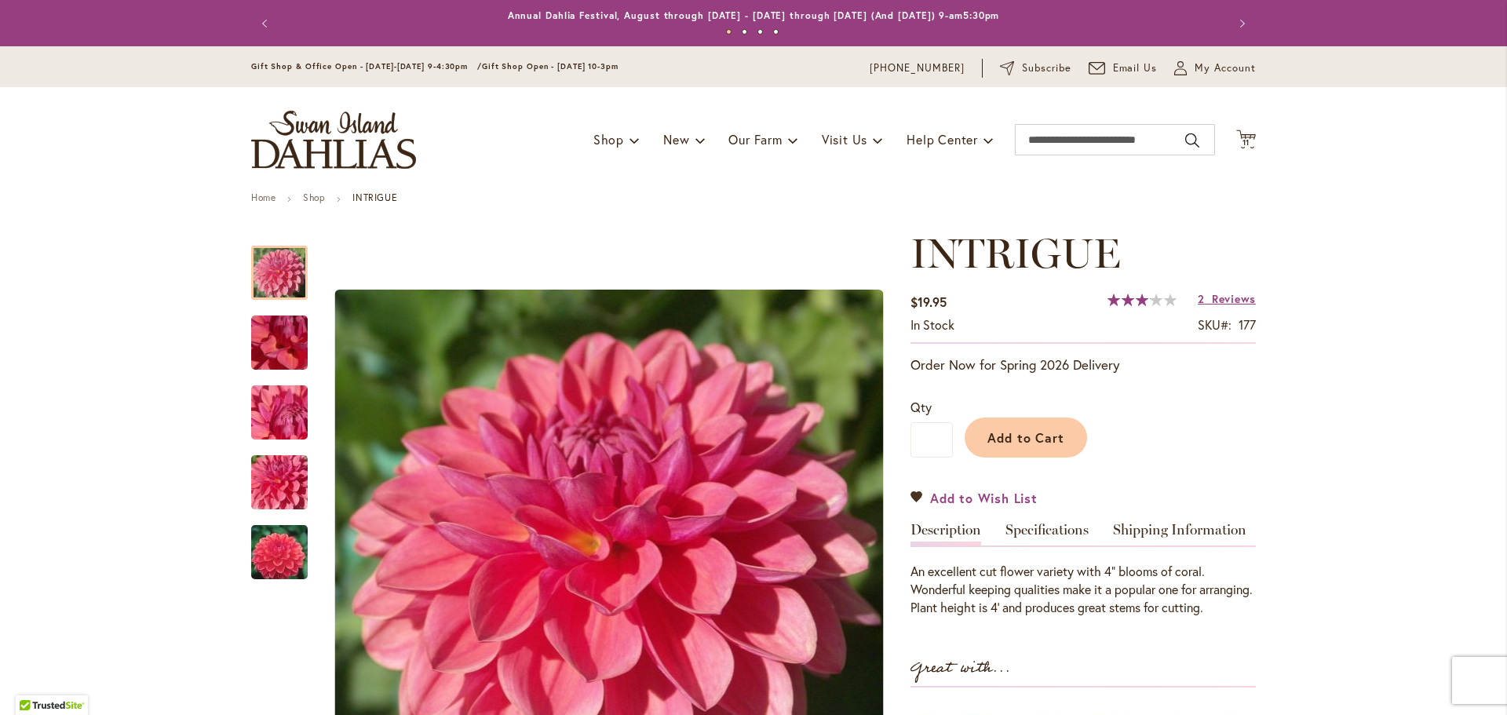
click at [984, 495] on span "Add to Wish List" at bounding box center [984, 498] width 108 height 18
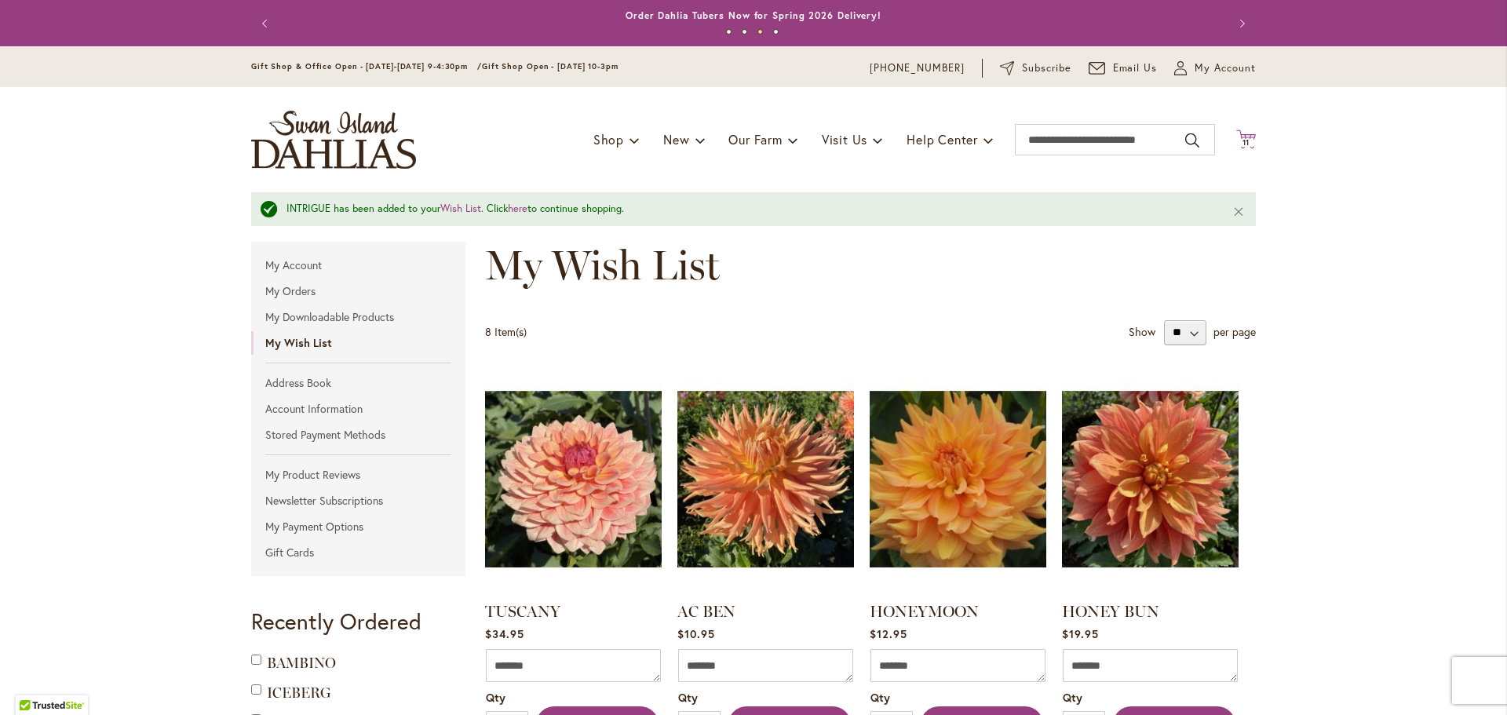
click at [1243, 140] on span "11" at bounding box center [1247, 142] width 8 height 10
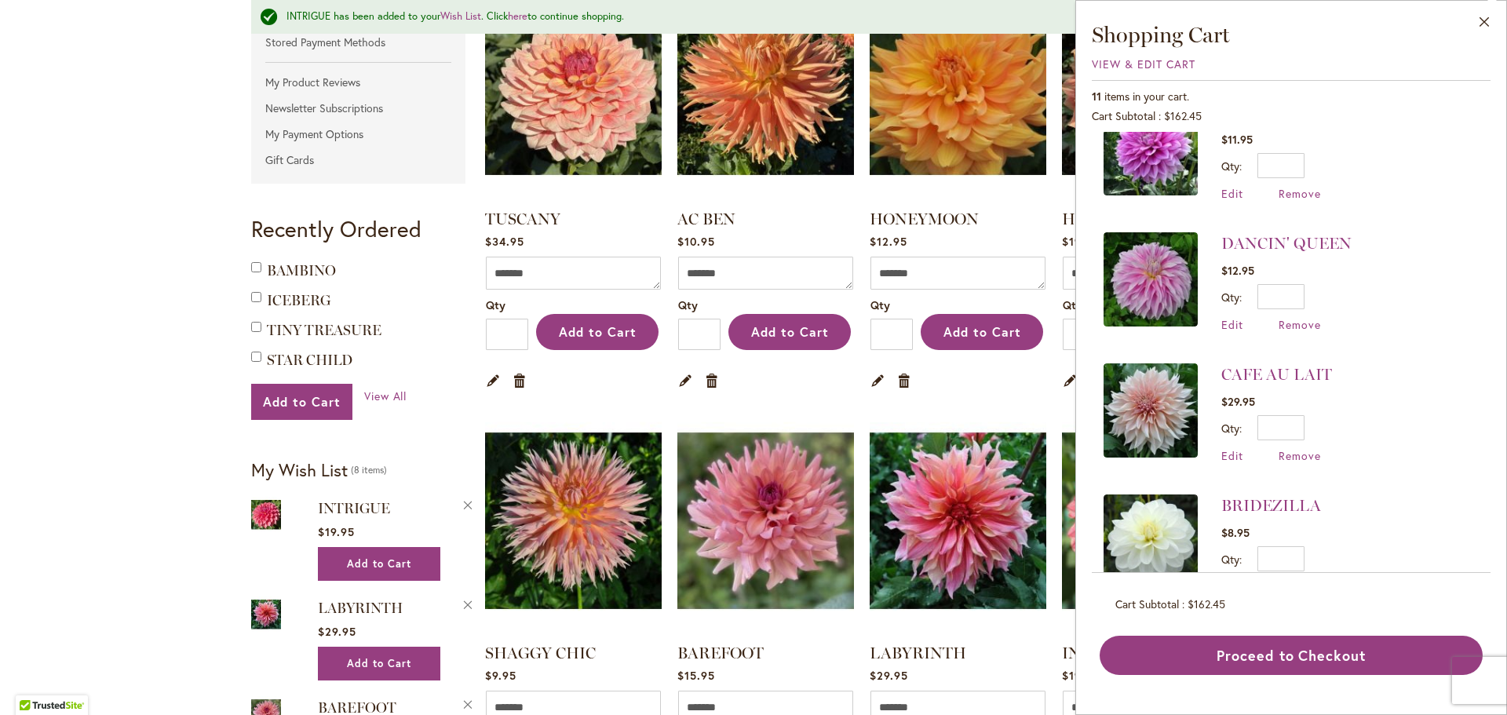
scroll to position [628, 0]
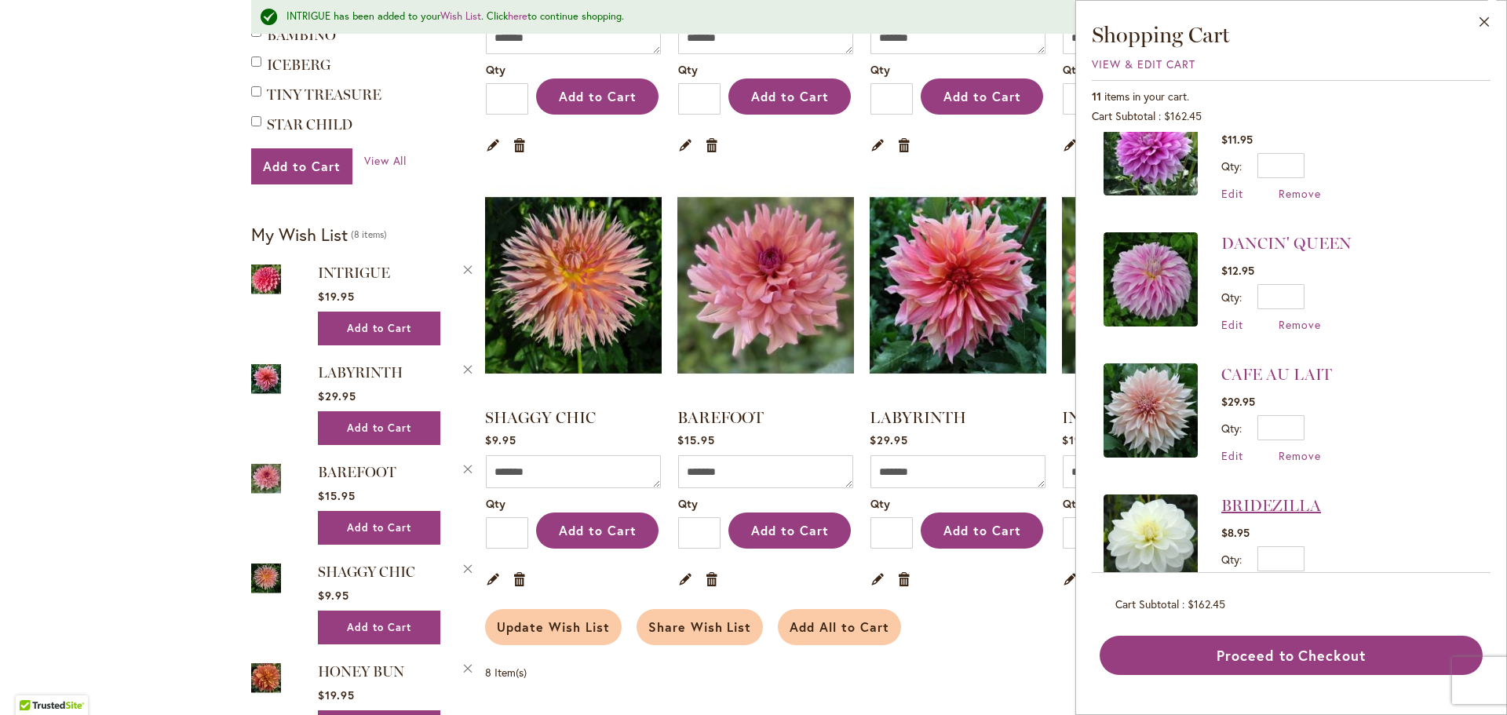
click at [1261, 496] on link "BRIDEZILLA" at bounding box center [1272, 505] width 100 height 19
click at [1255, 498] on link "BRIDEZILLA" at bounding box center [1272, 505] width 100 height 19
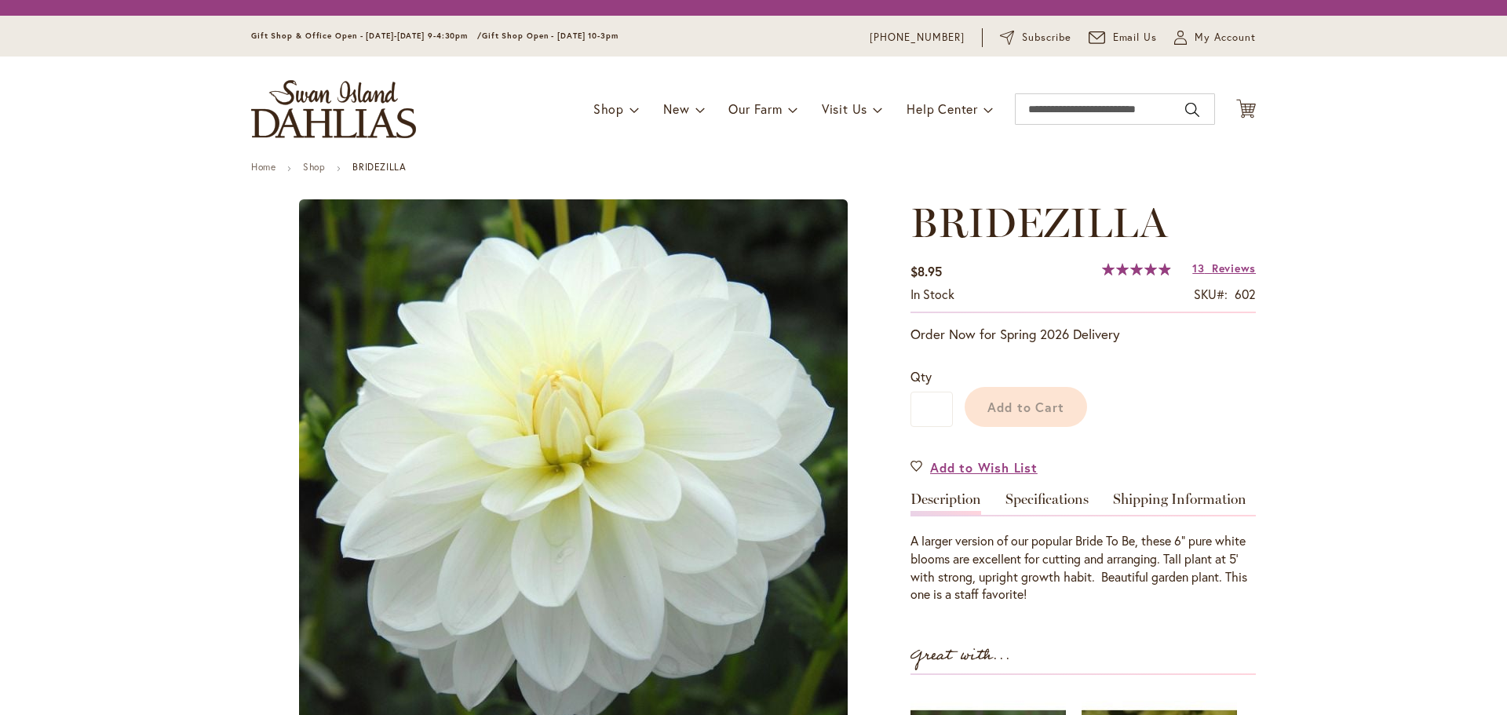
type input "******"
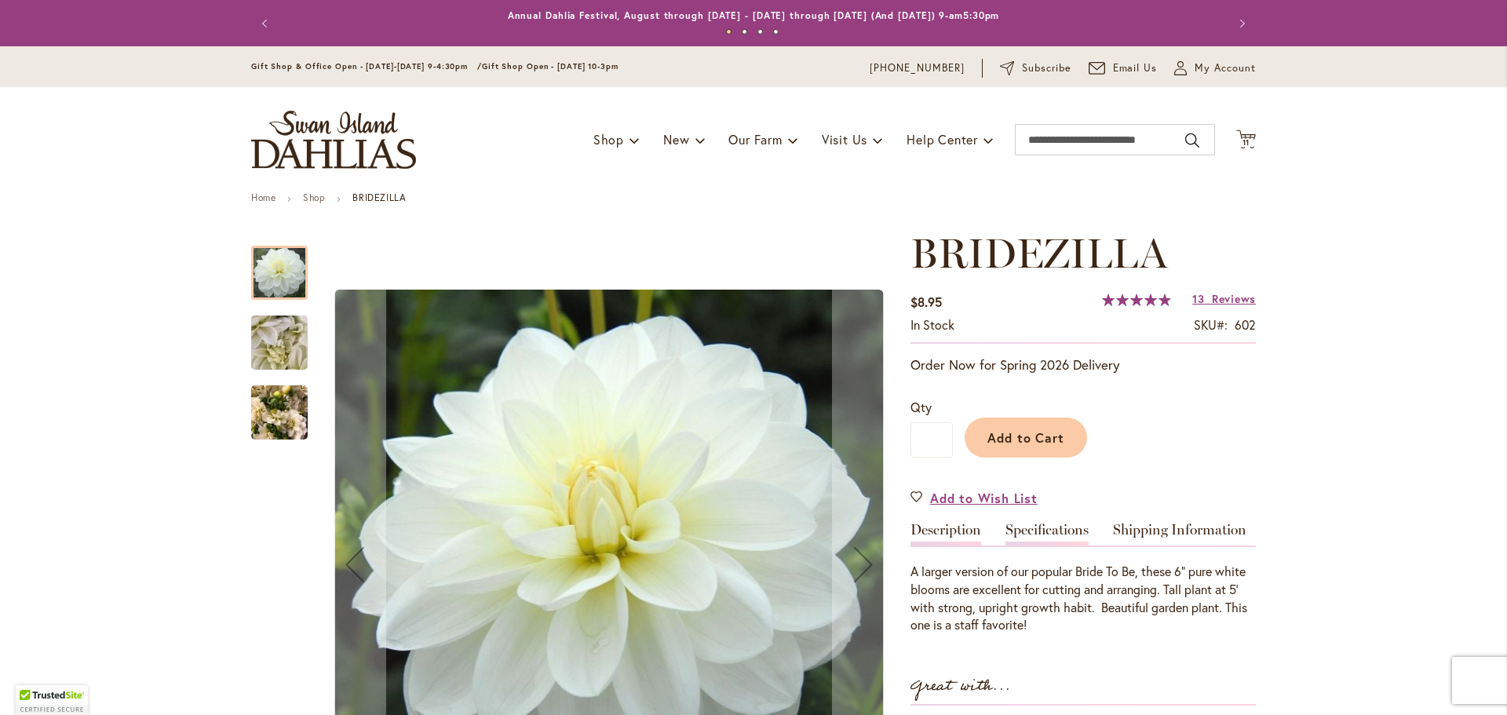
click at [1029, 530] on link "Specifications" at bounding box center [1047, 534] width 83 height 23
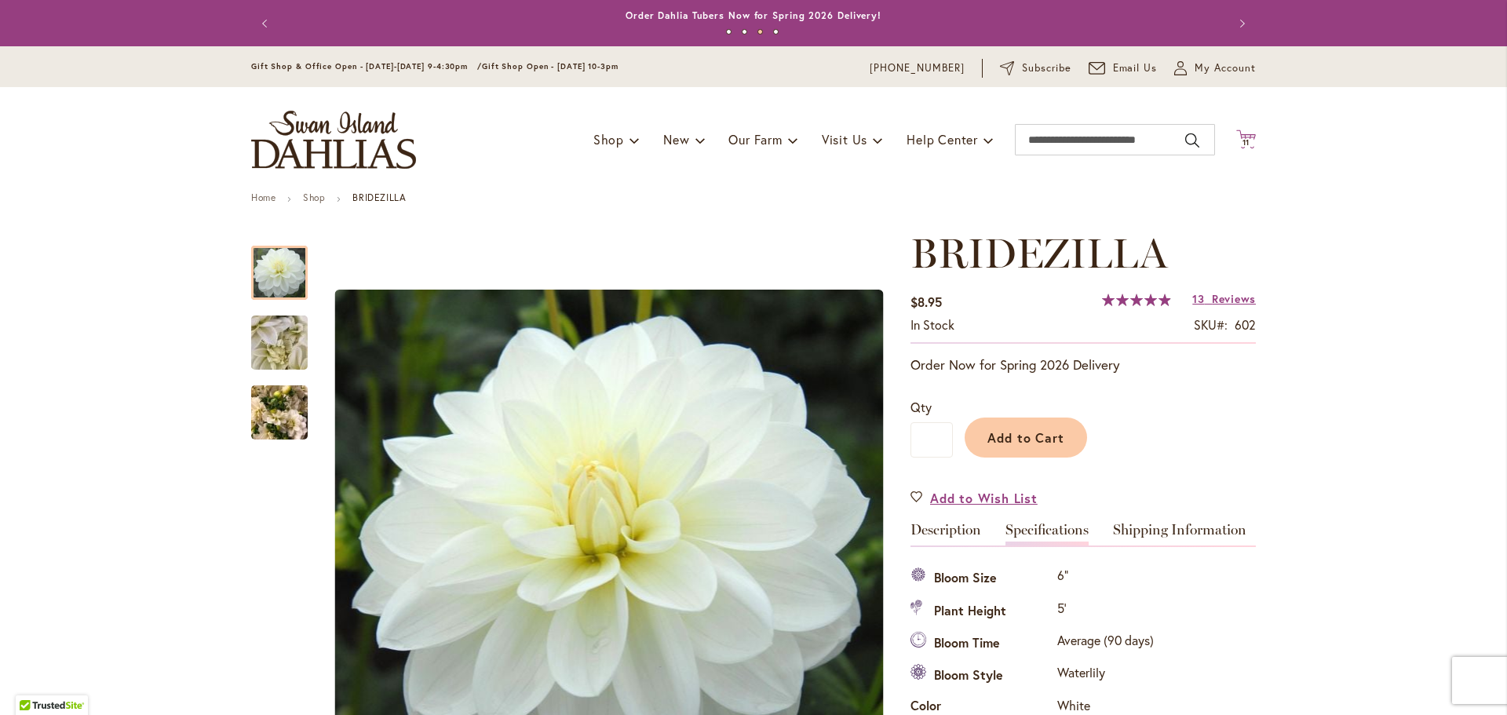
click at [1243, 140] on span "11" at bounding box center [1247, 142] width 8 height 10
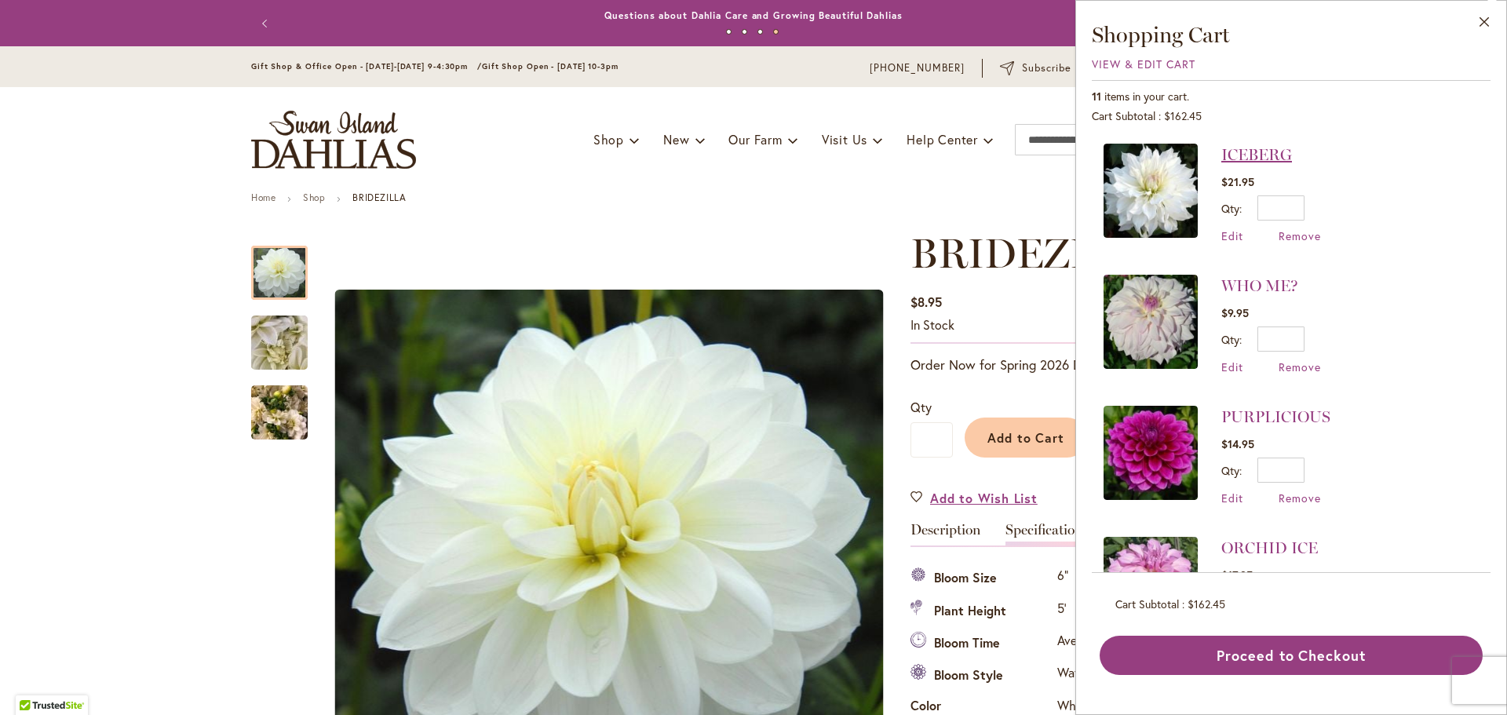
click at [1266, 154] on link "ICEBERG" at bounding box center [1257, 154] width 71 height 19
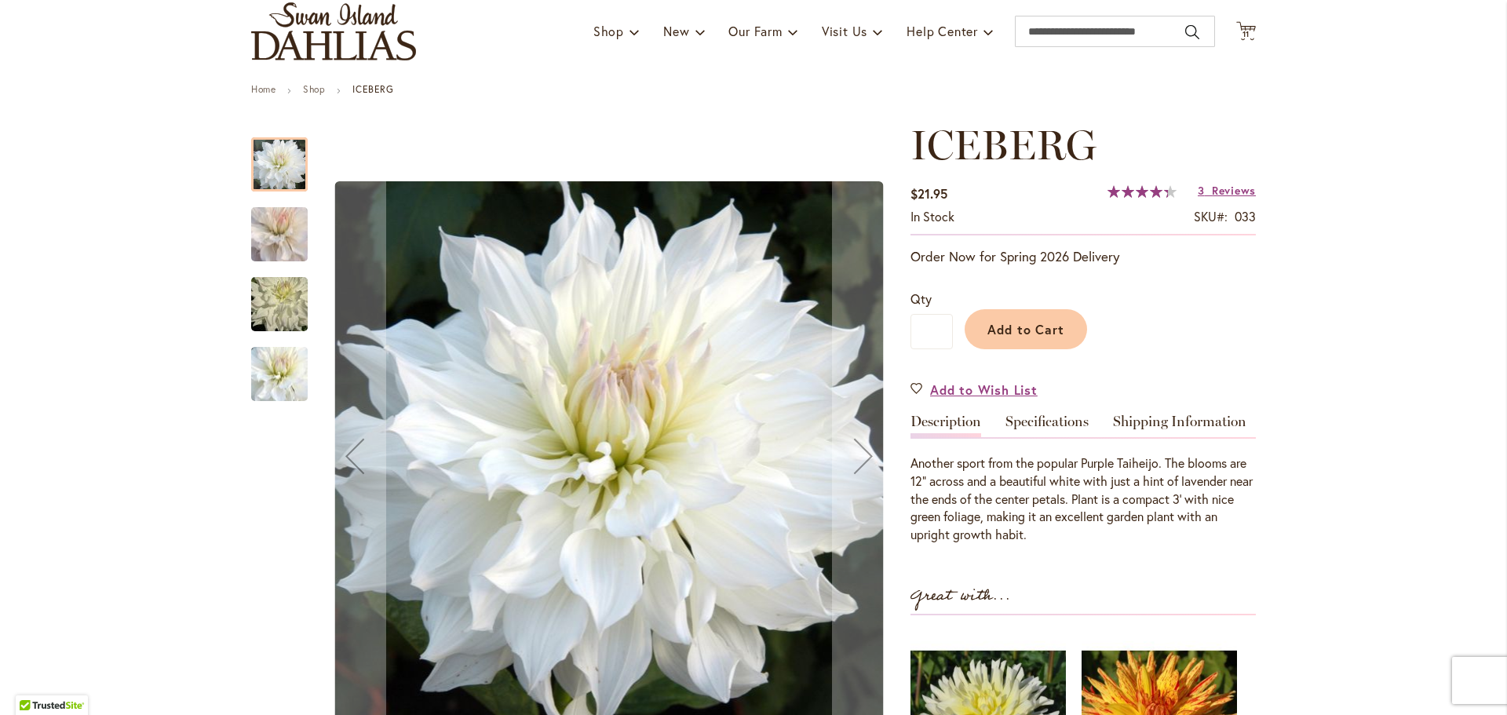
scroll to position [157, 0]
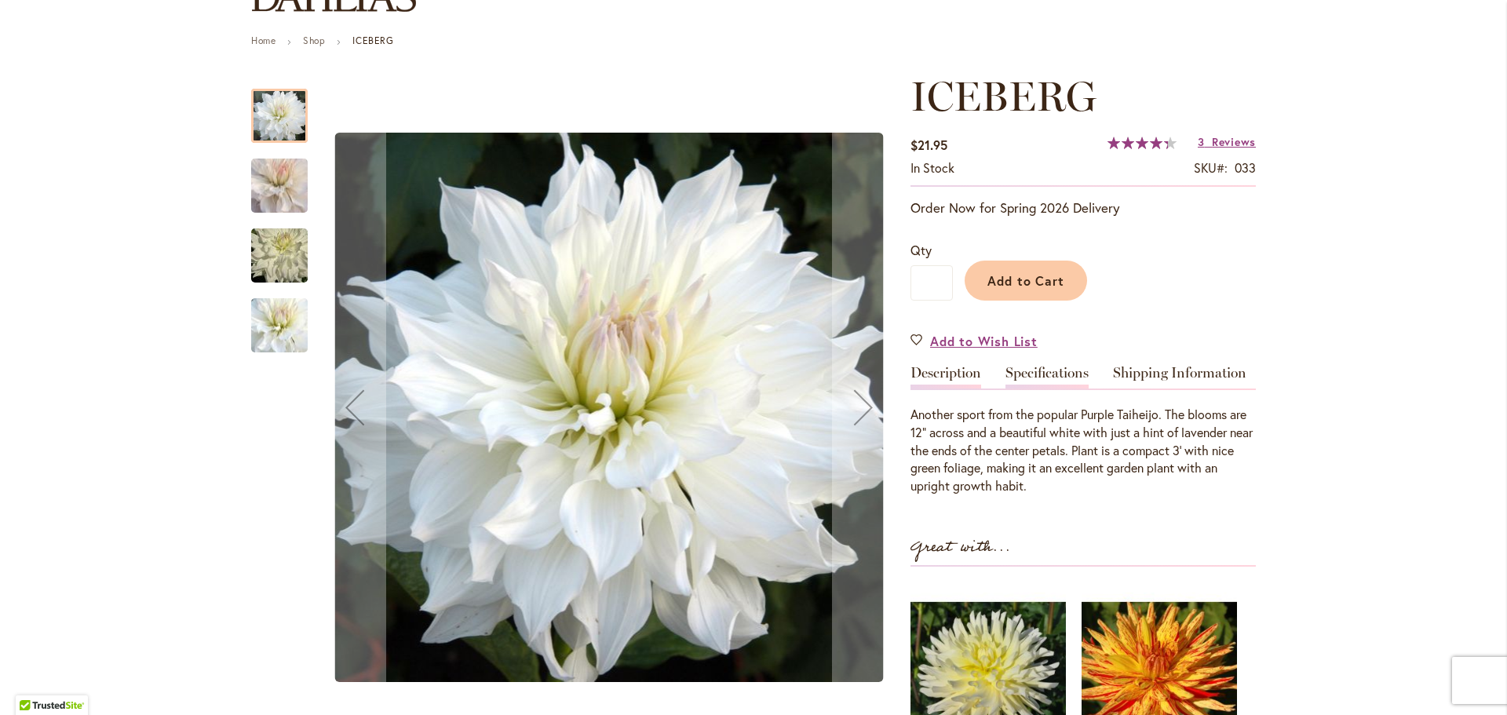
click at [1054, 370] on link "Specifications" at bounding box center [1047, 377] width 83 height 23
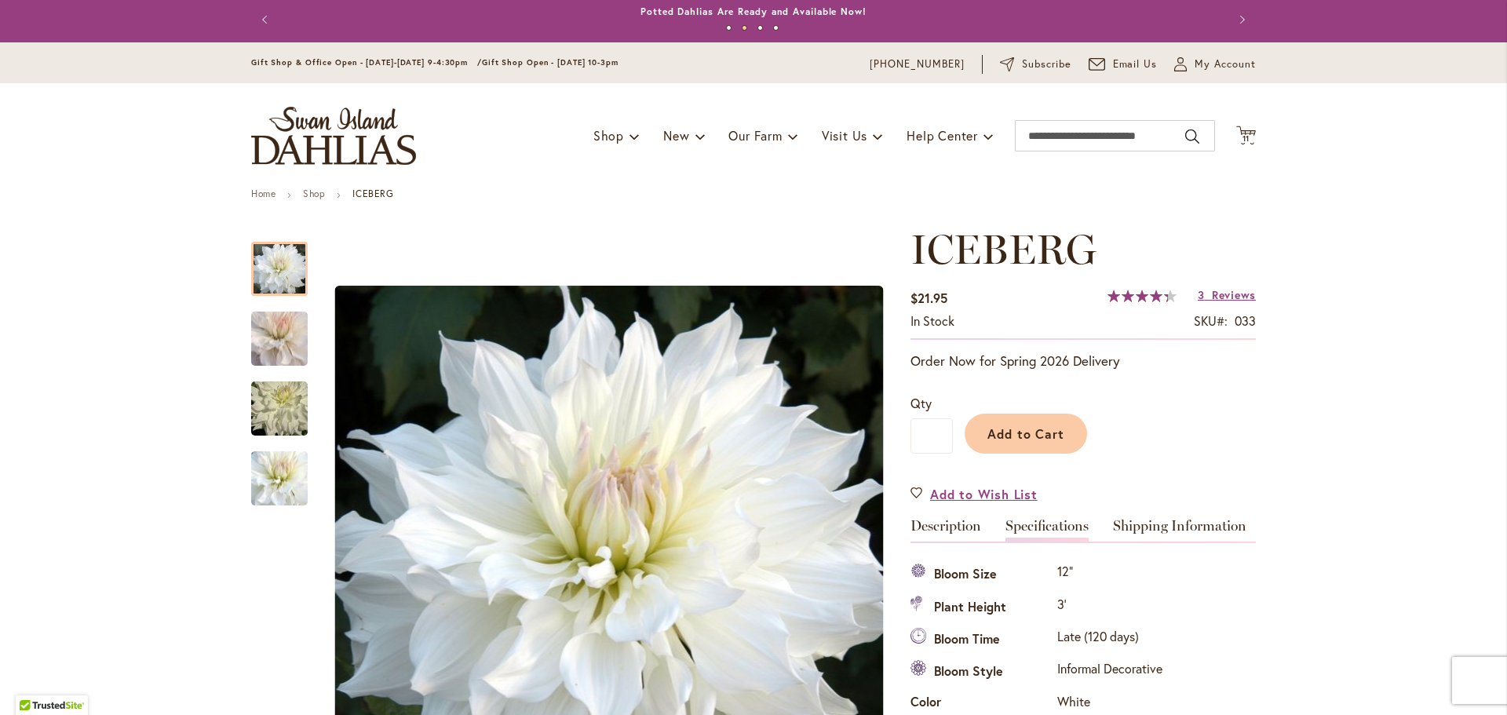
scroll to position [0, 0]
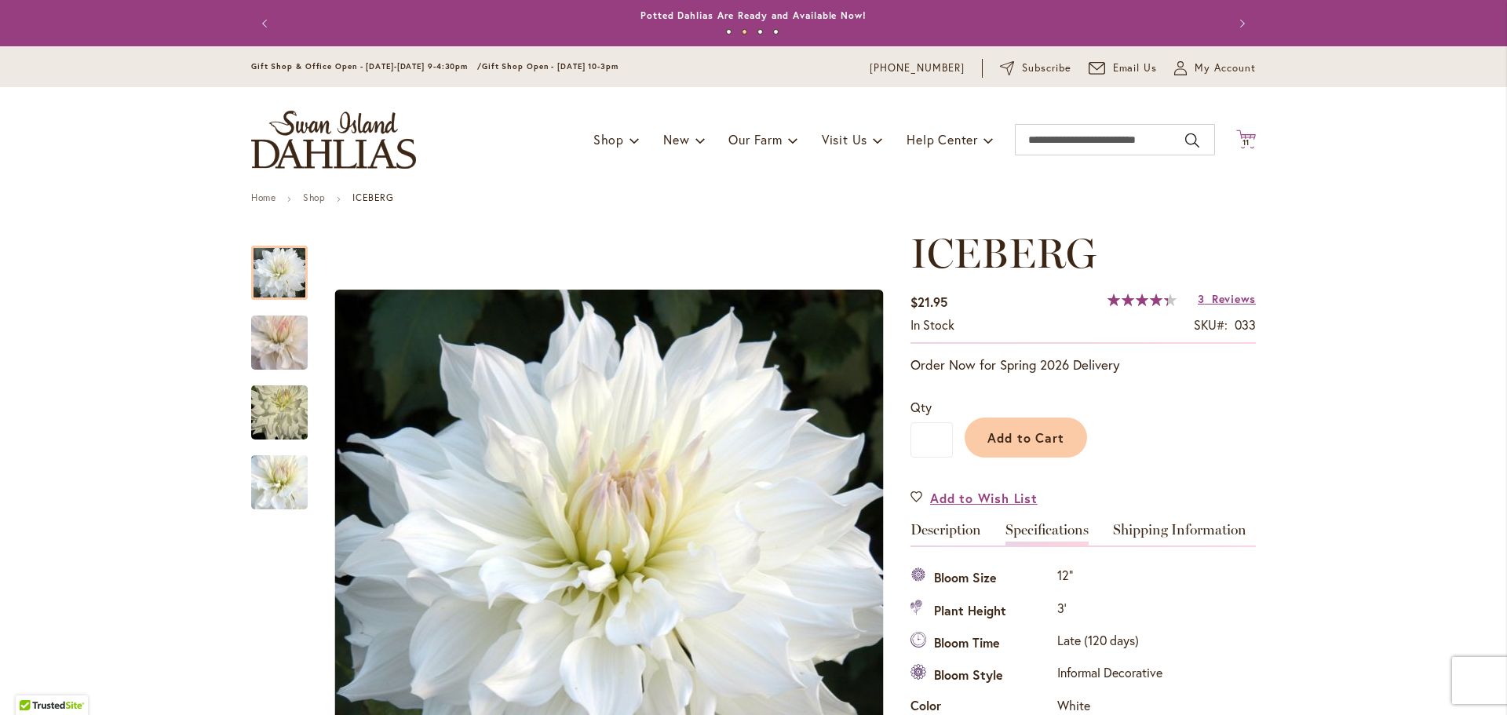
click at [1243, 139] on span "11" at bounding box center [1247, 142] width 8 height 10
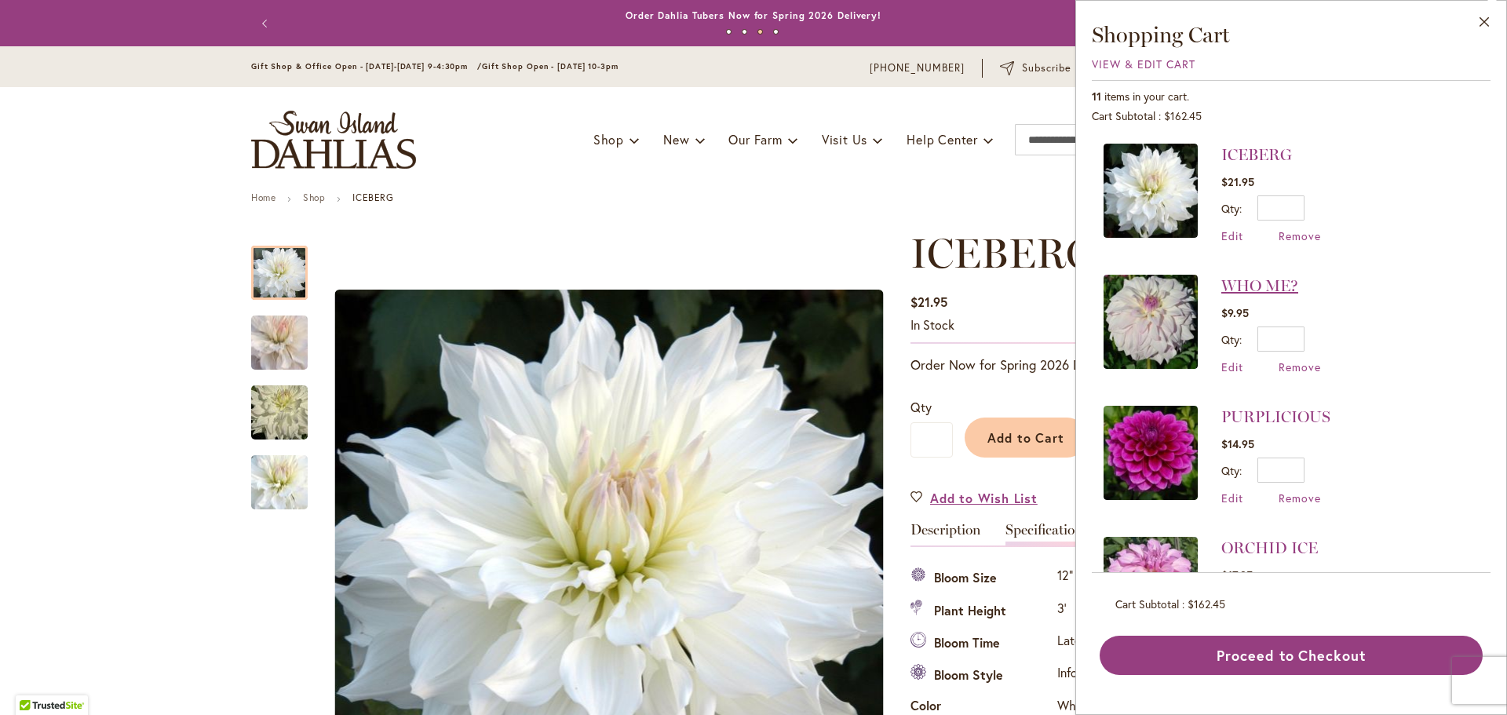
click at [1249, 282] on link "WHO ME?" at bounding box center [1260, 285] width 77 height 19
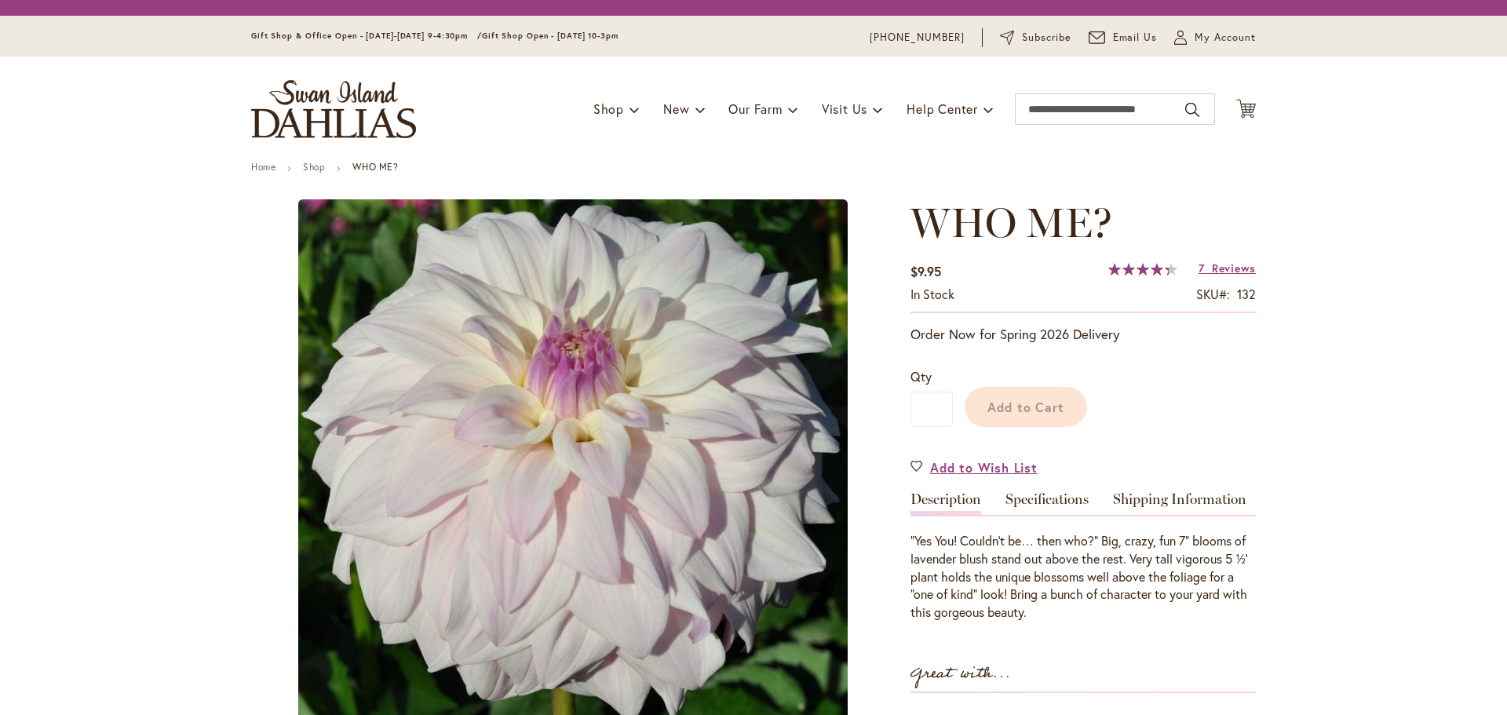
type input "******"
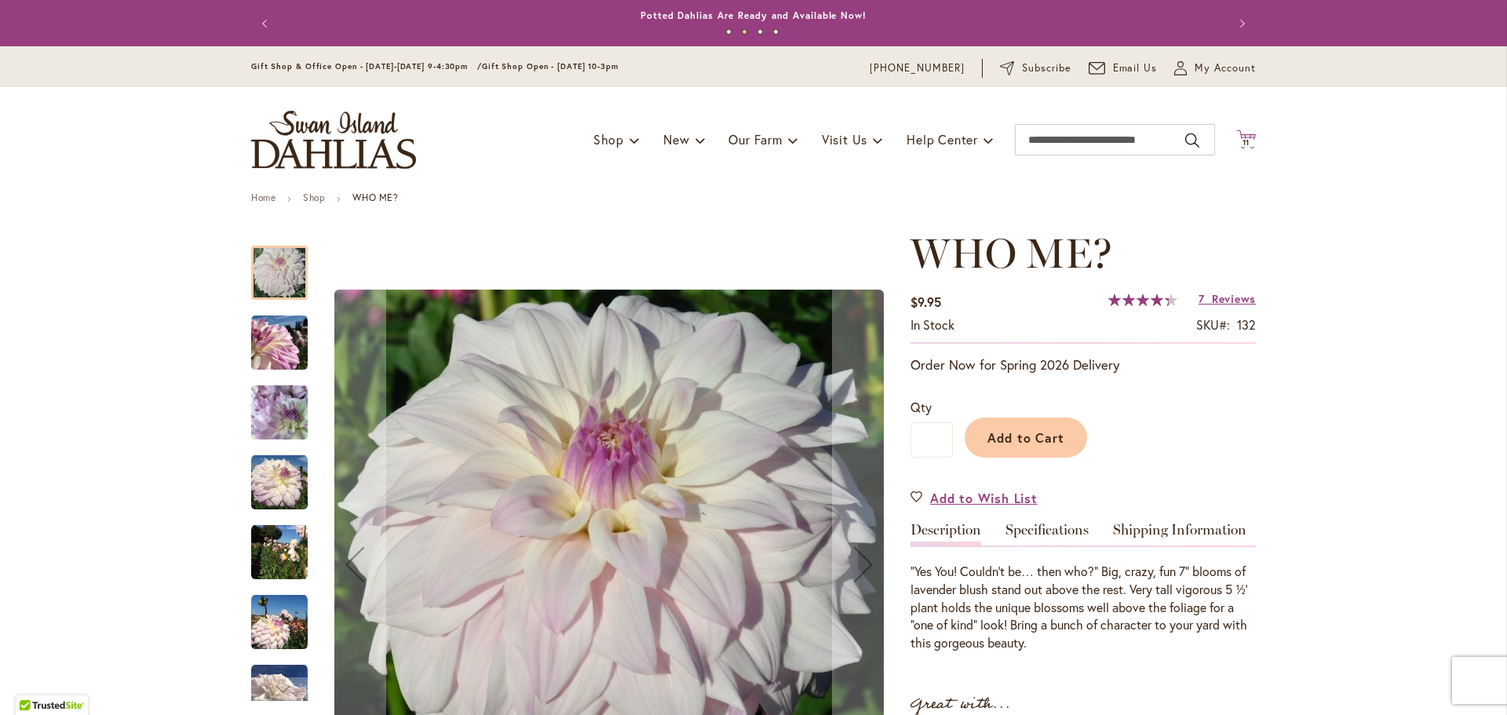
click at [1243, 137] on icon "Cart .cls-1 { fill: #231f20; }" at bounding box center [1247, 140] width 20 height 20
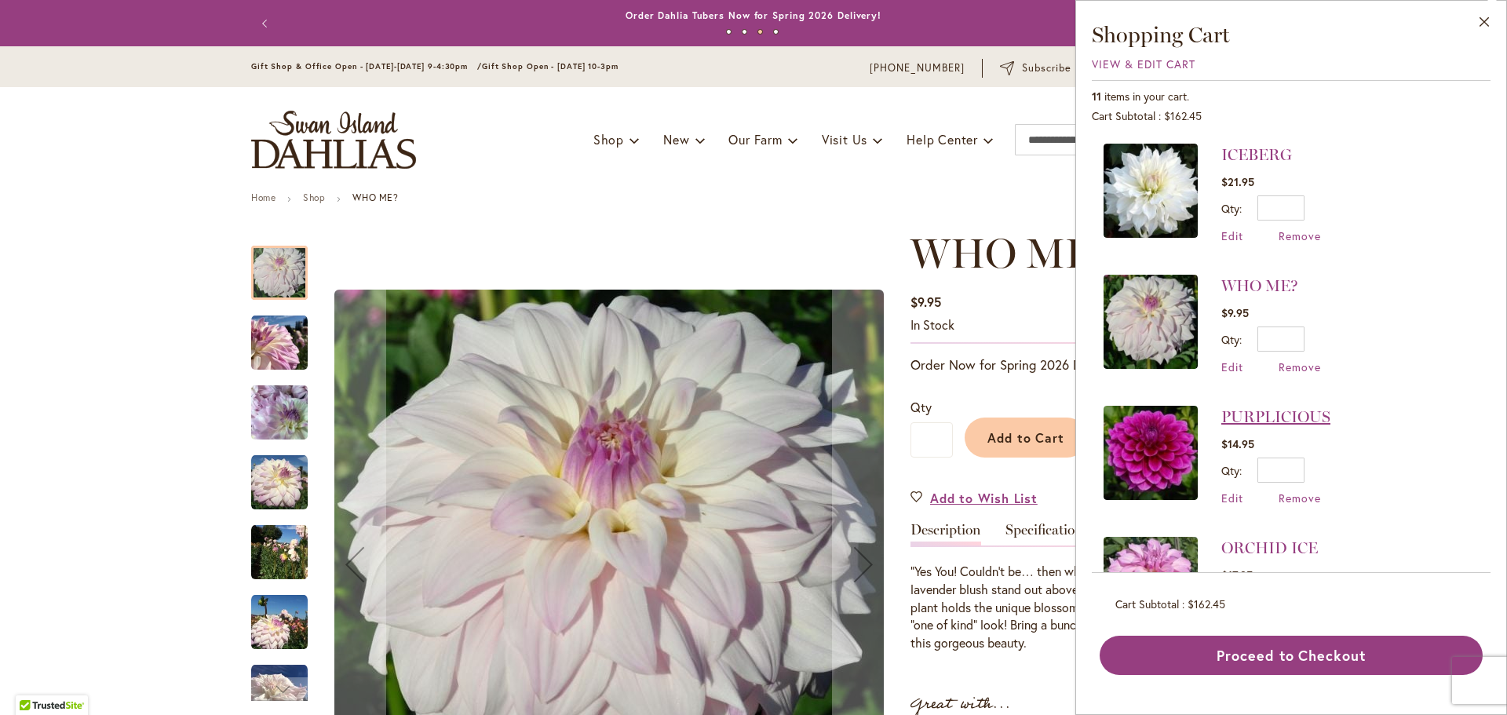
click at [1270, 409] on link "PURPLICIOUS" at bounding box center [1276, 416] width 109 height 19
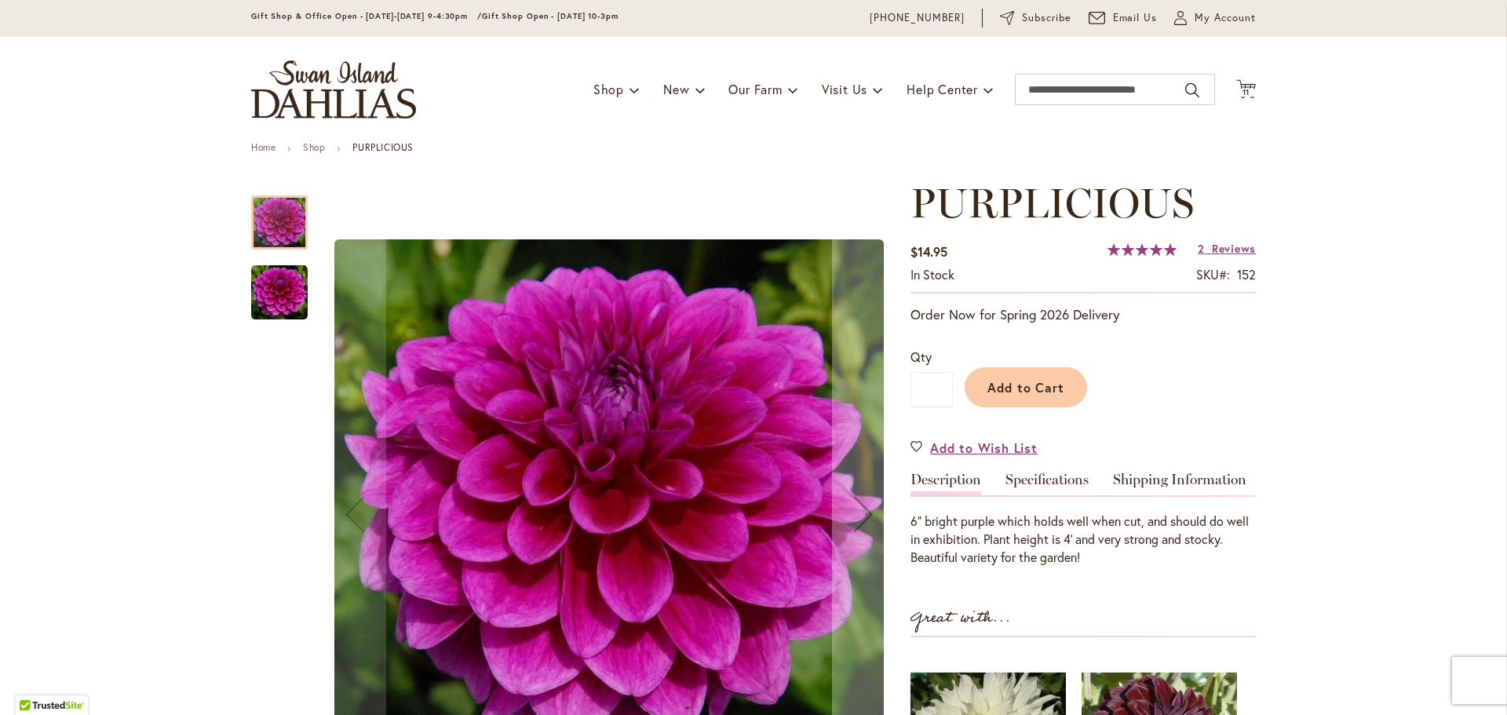
scroll to position [79, 0]
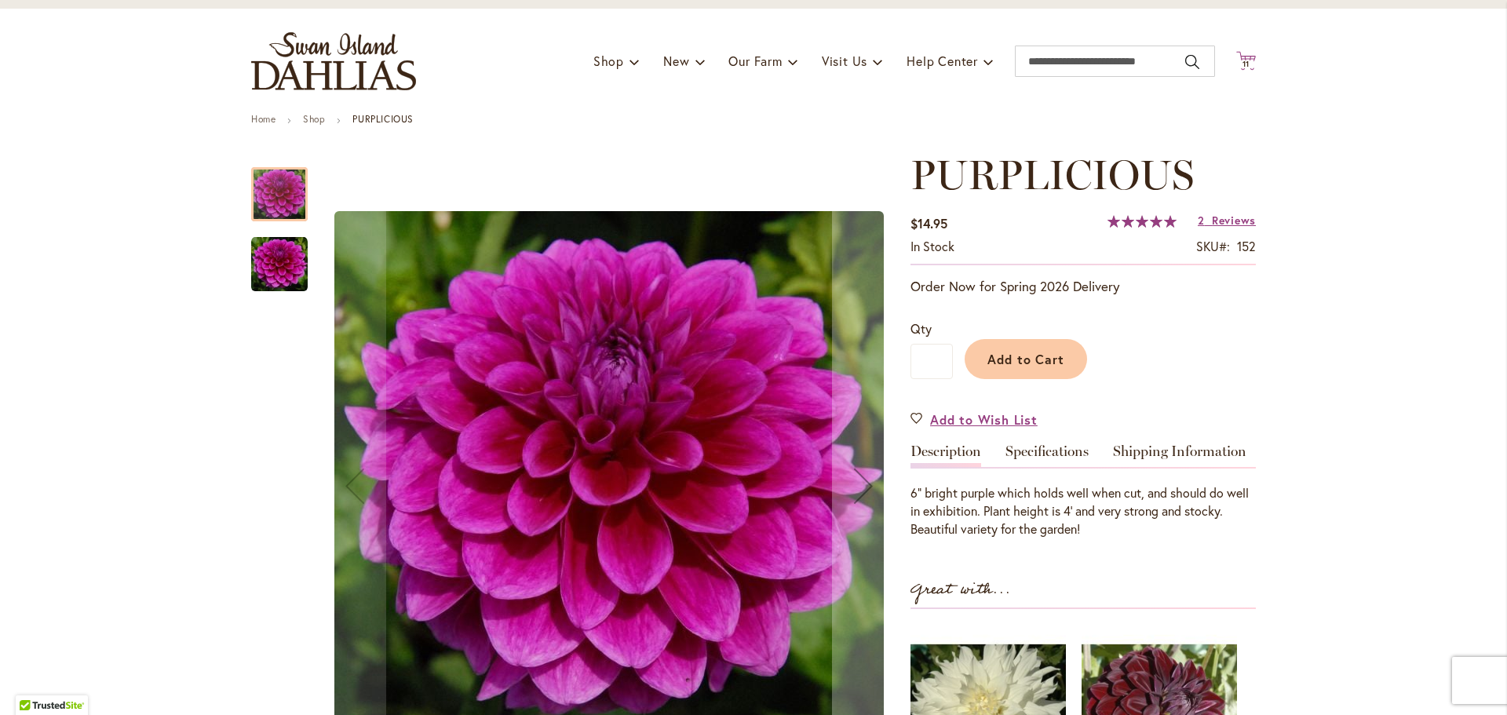
click at [1243, 64] on span "11" at bounding box center [1247, 64] width 8 height 10
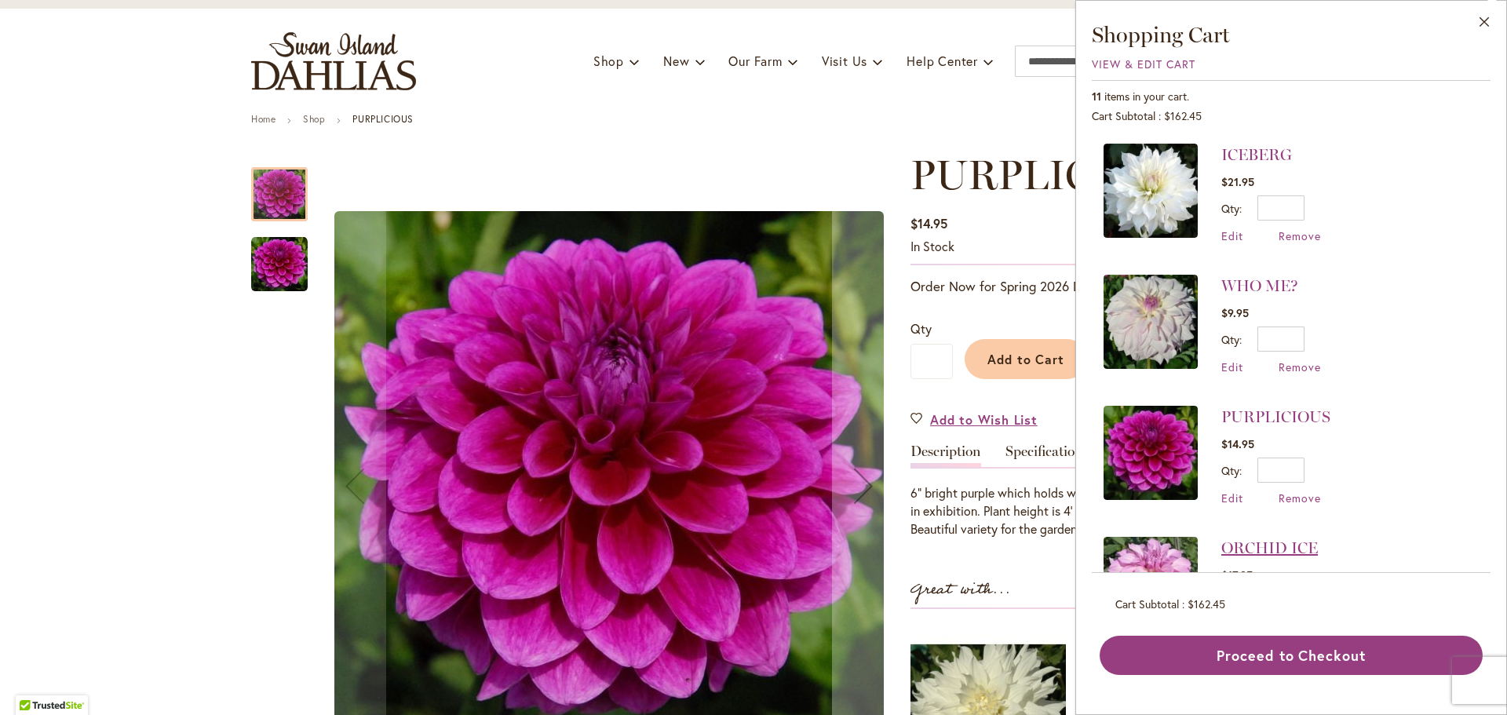
click at [1298, 540] on link "ORCHID ICE" at bounding box center [1270, 548] width 97 height 19
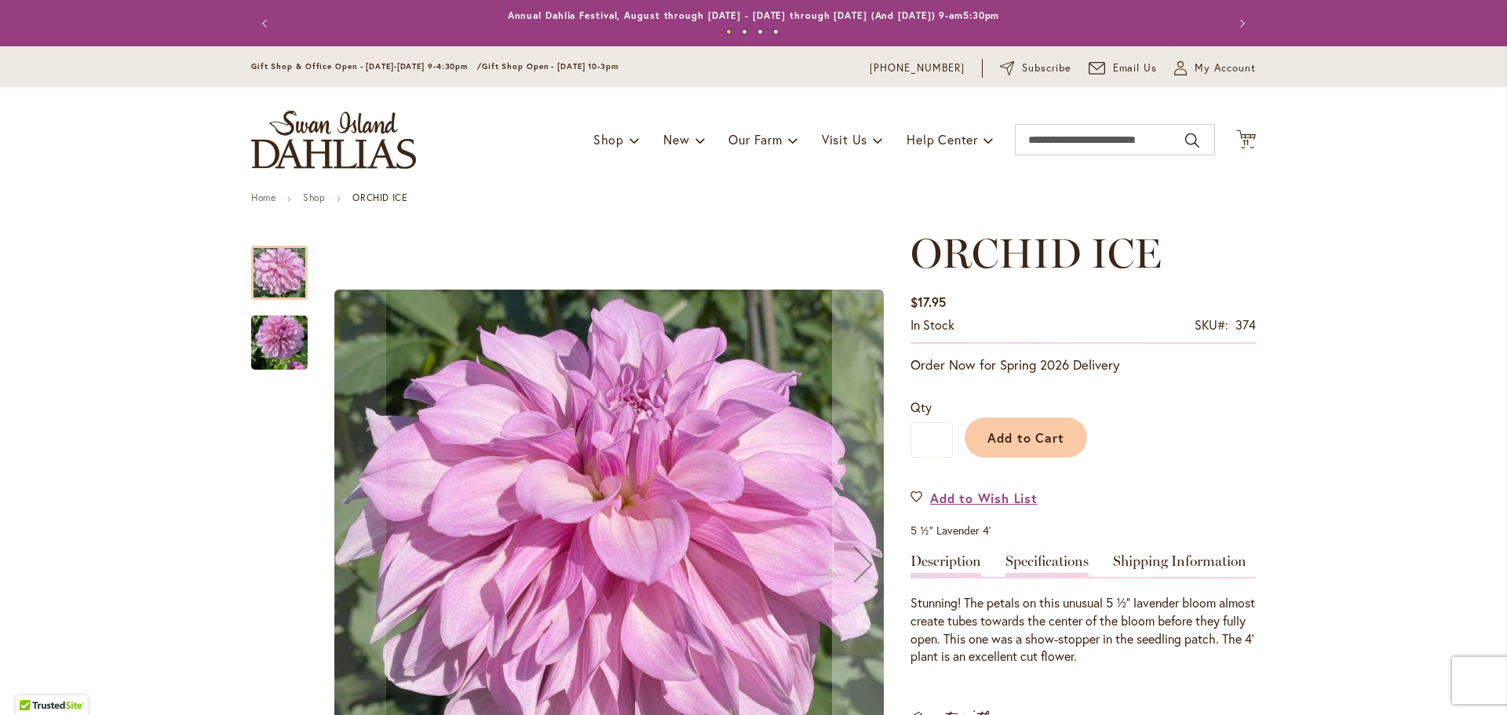
click at [1022, 557] on link "Specifications" at bounding box center [1047, 565] width 83 height 23
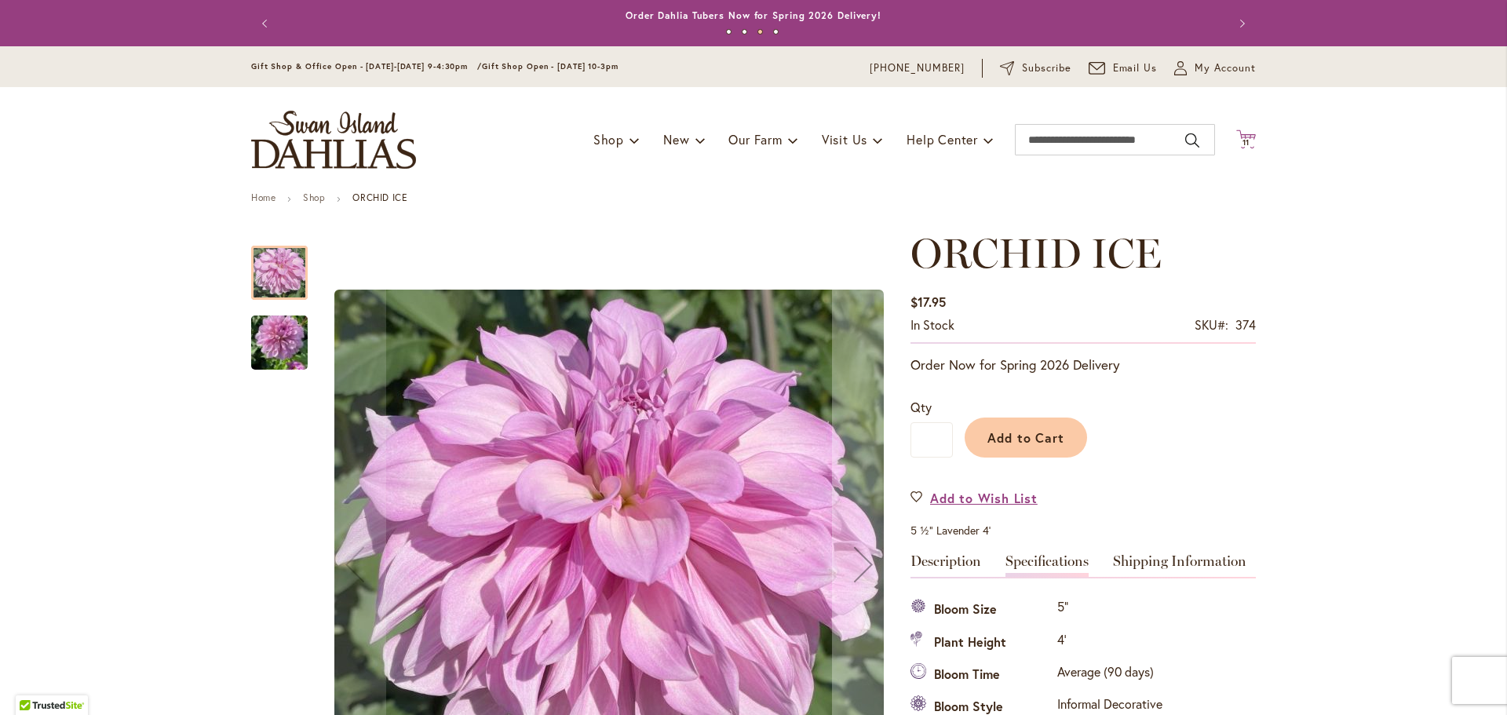
click at [1244, 136] on icon "Cart .cls-1 { fill: #231f20; }" at bounding box center [1247, 140] width 20 height 20
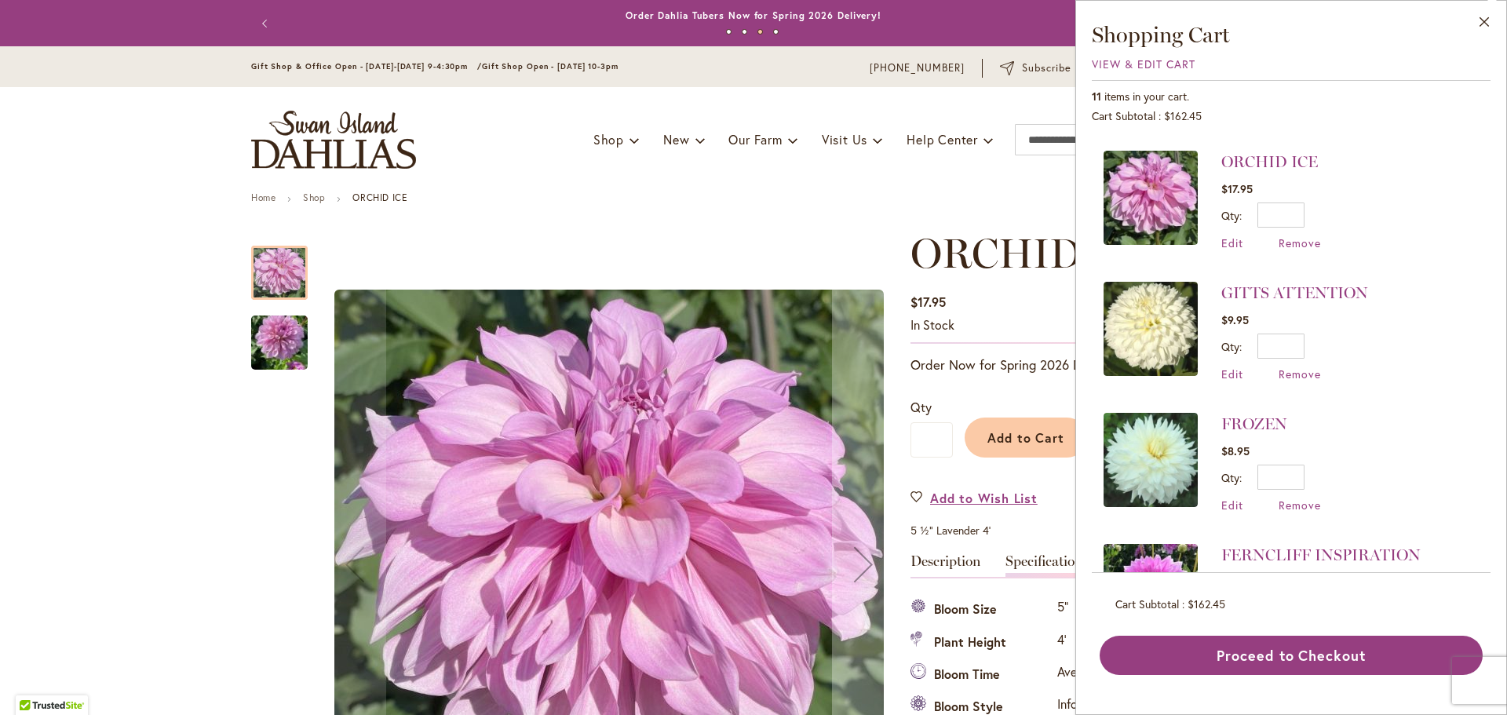
scroll to position [393, 0]
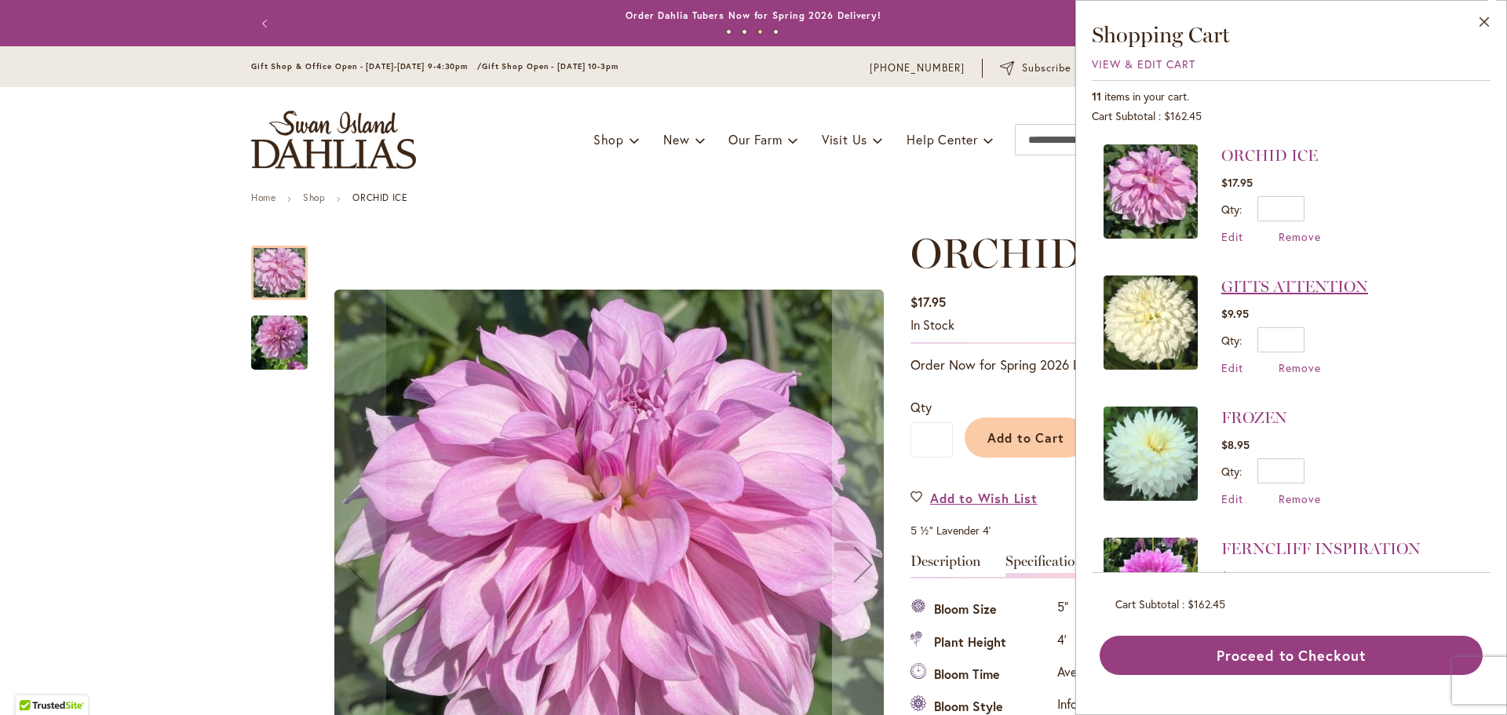
click at [1284, 282] on link "GITTS ATTENTION" at bounding box center [1295, 286] width 147 height 19
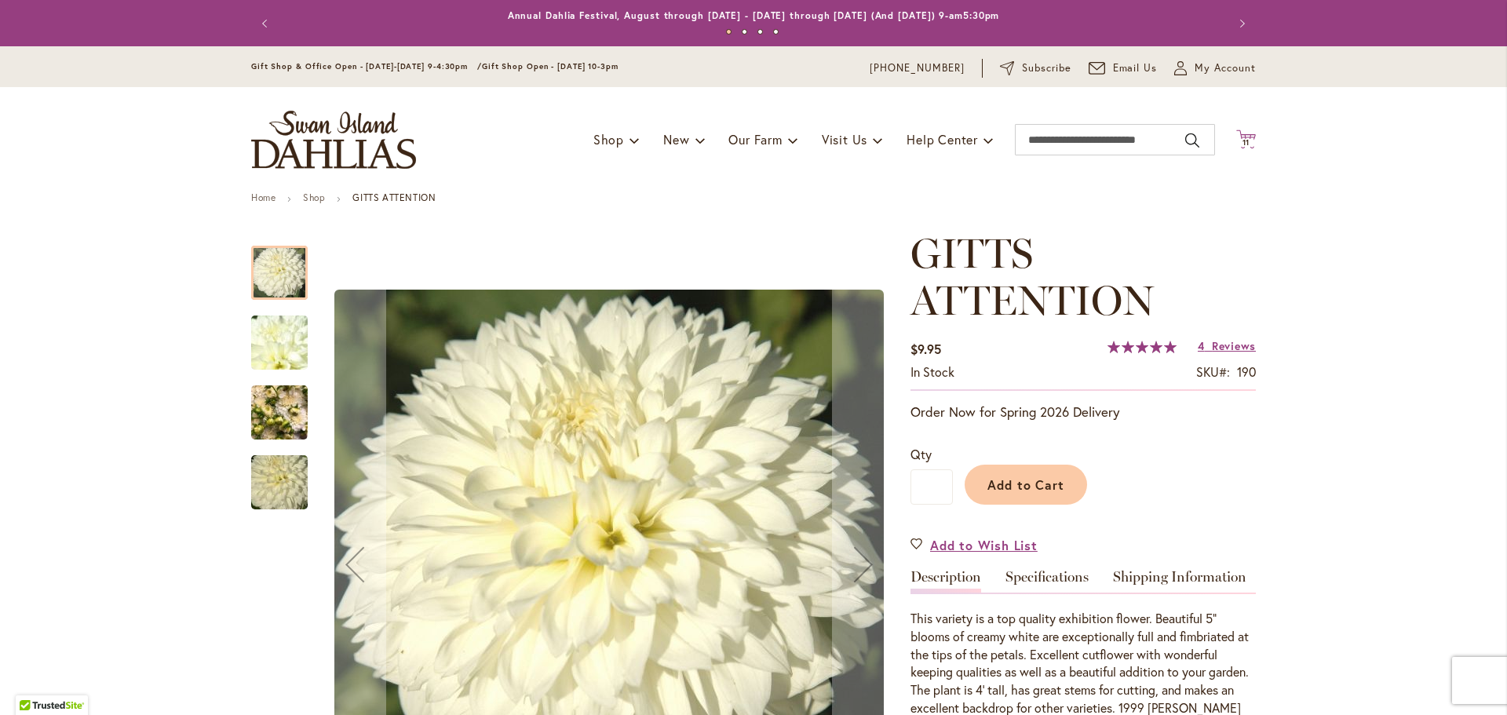
click at [1242, 134] on icon "Cart .cls-1 { fill: #231f20; }" at bounding box center [1247, 140] width 20 height 20
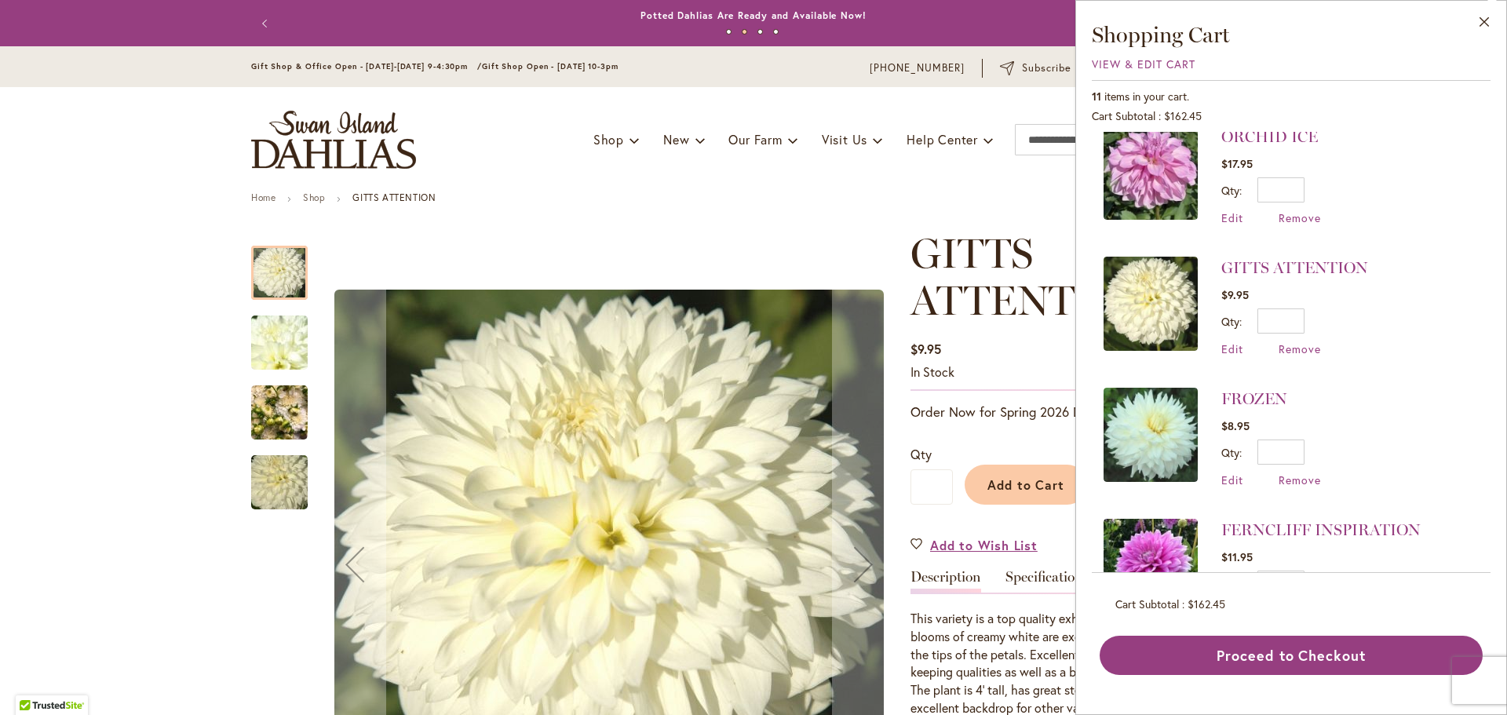
scroll to position [393, 0]
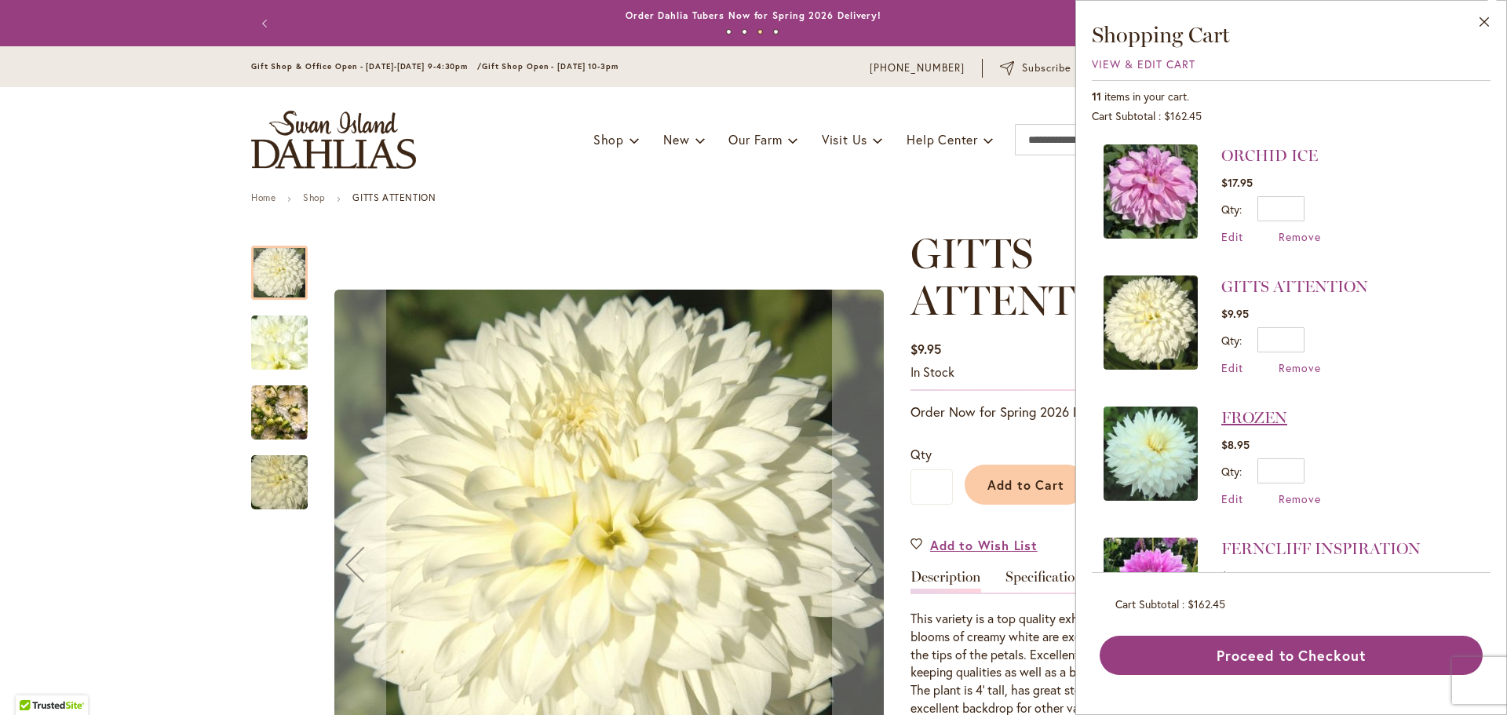
click at [1238, 410] on link "FROZEN" at bounding box center [1255, 417] width 66 height 19
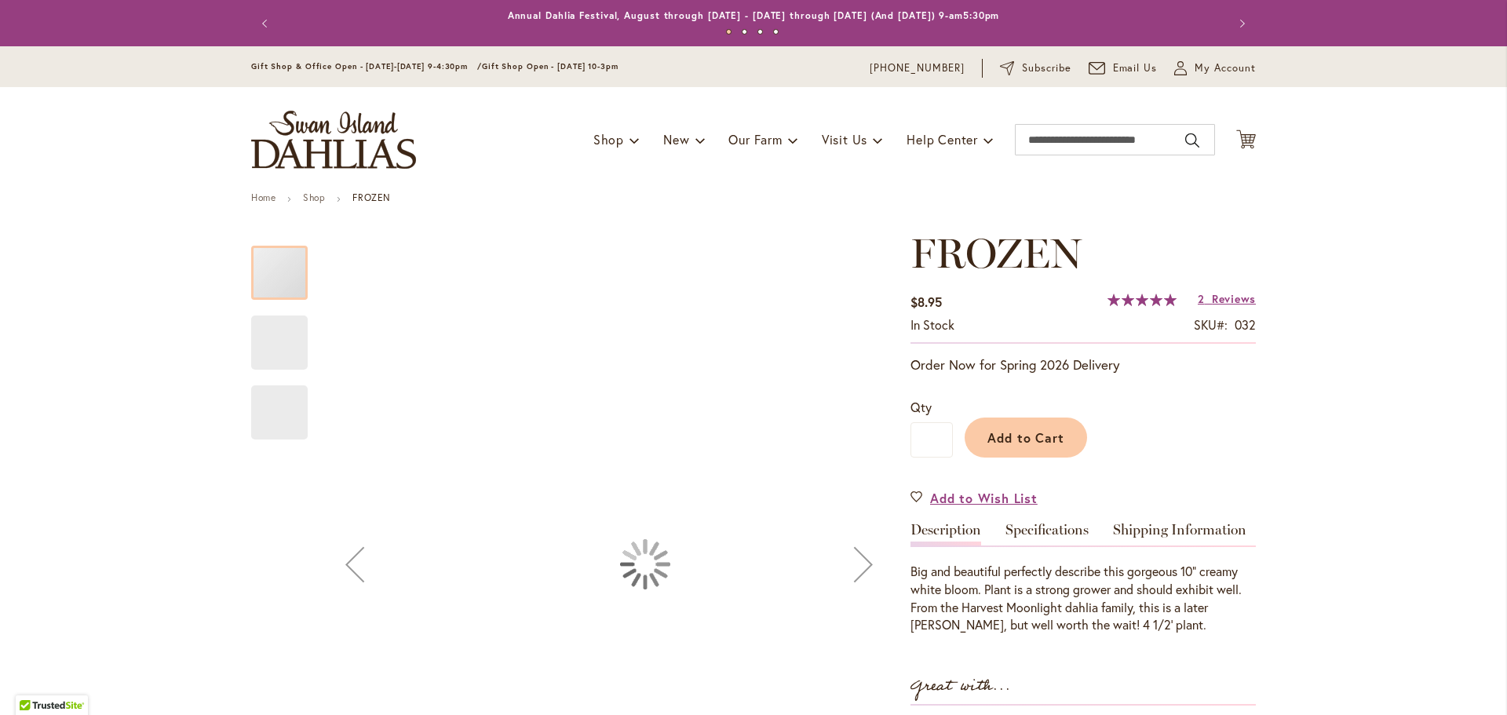
type input "******"
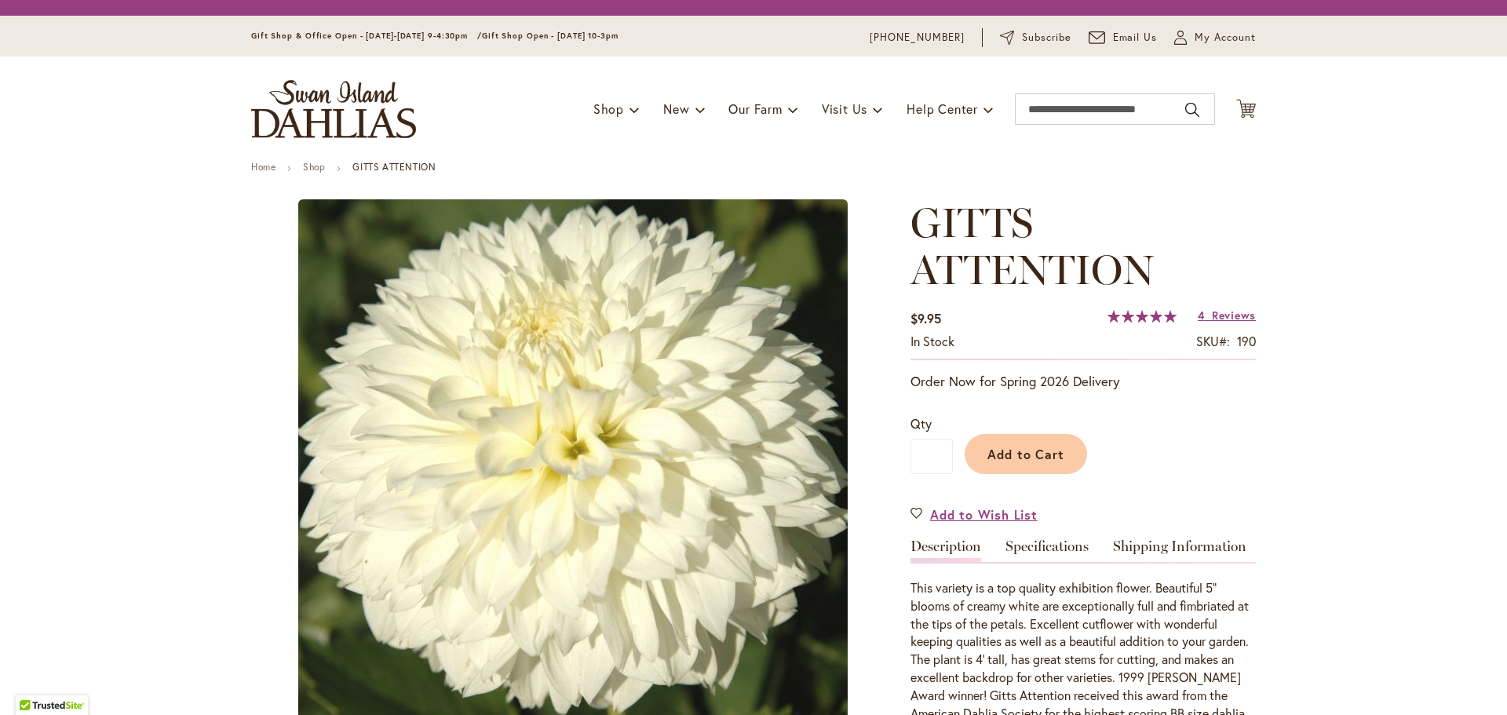
type input "******"
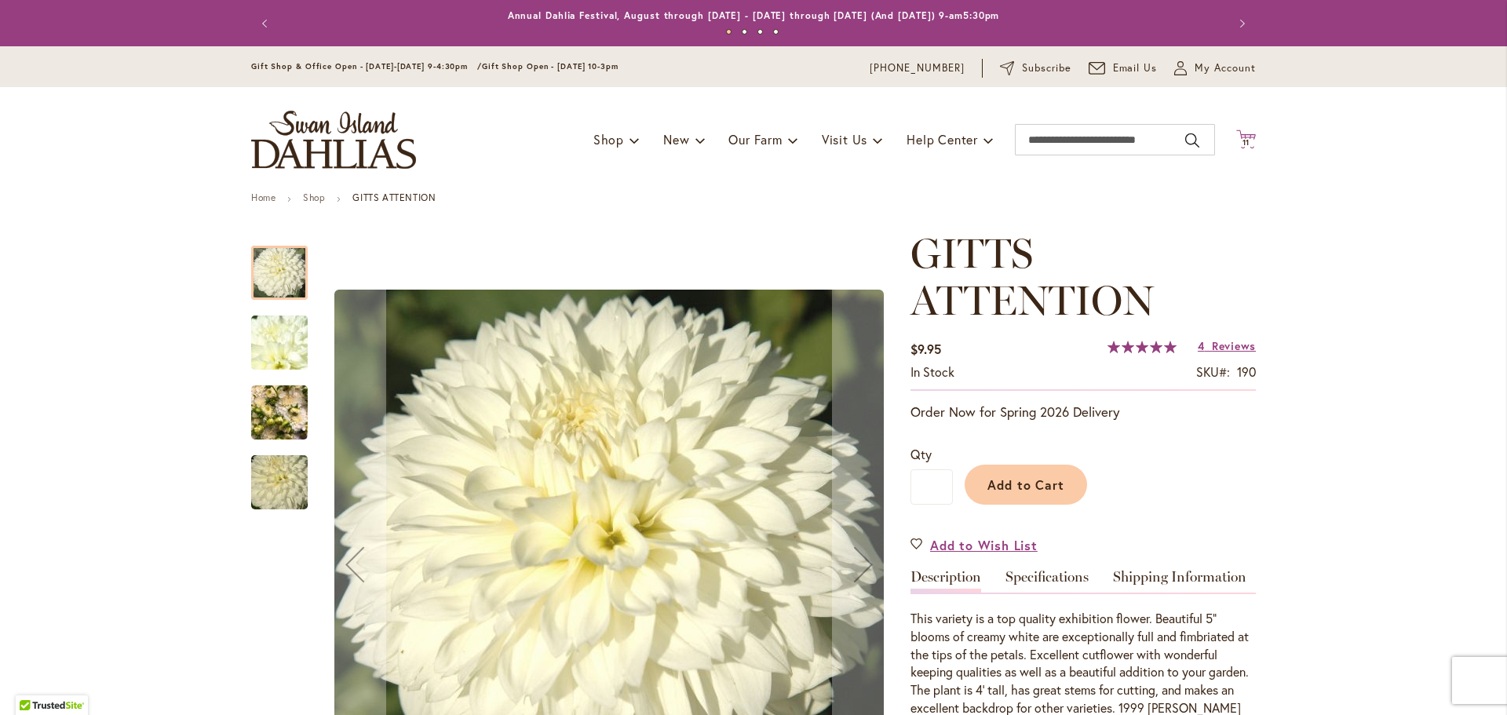
click at [1243, 141] on span "11" at bounding box center [1247, 142] width 8 height 10
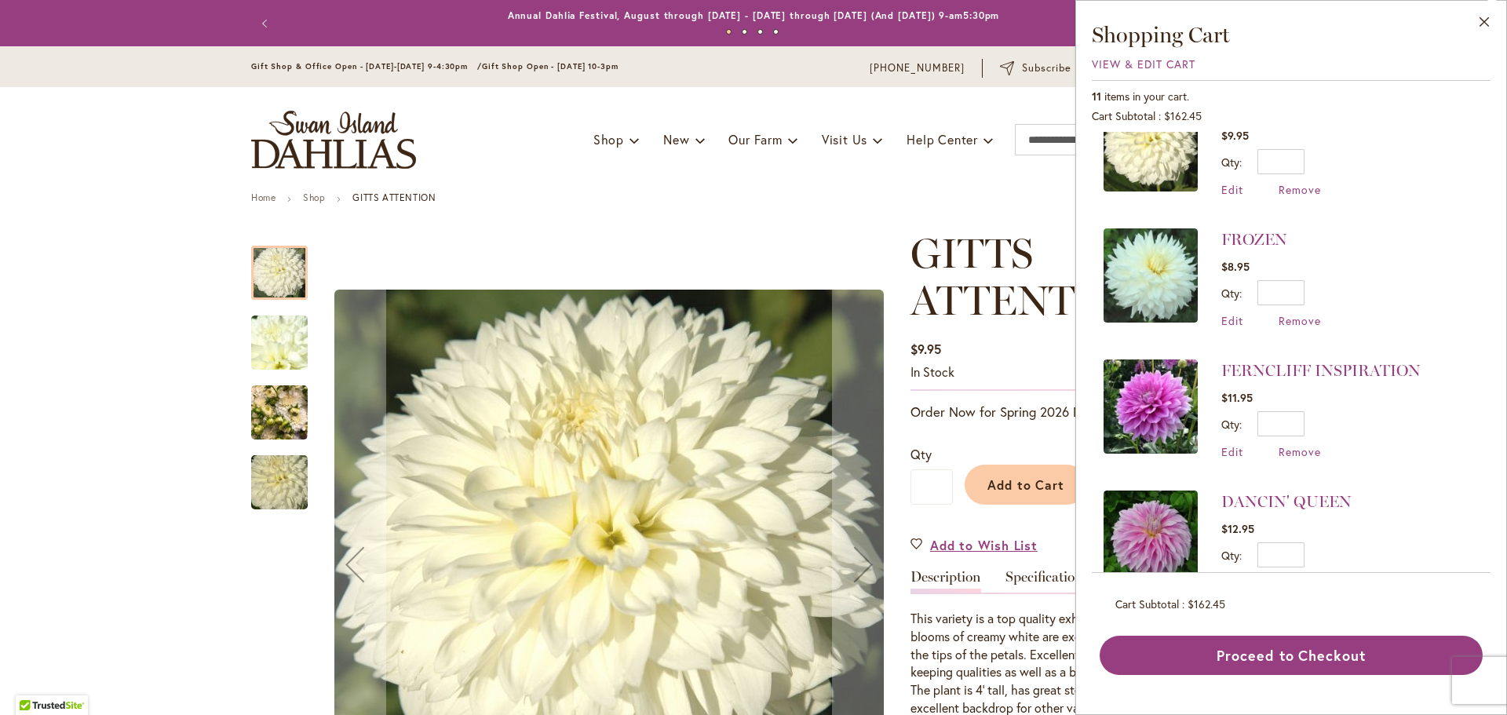
scroll to position [550, 0]
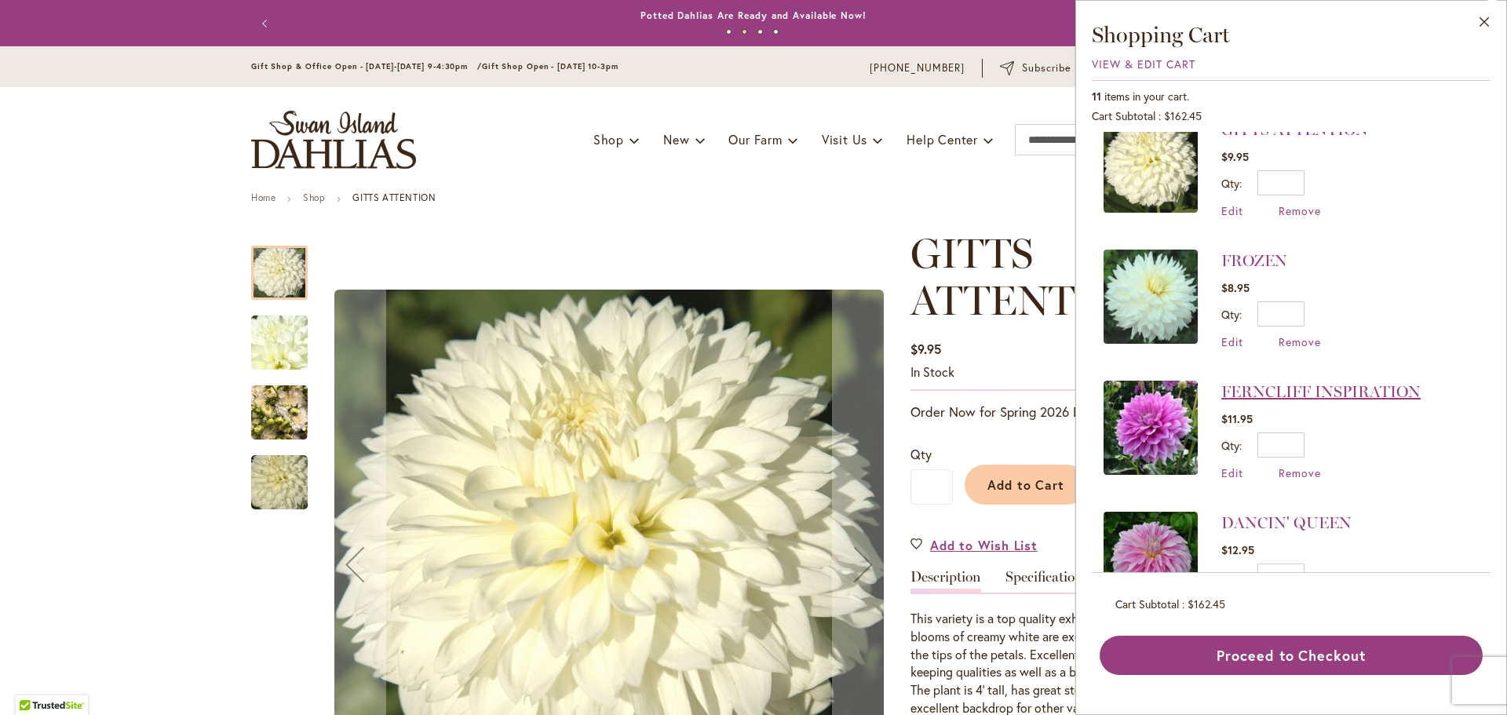
click at [1299, 382] on link "FERNCLIFF INSPIRATION" at bounding box center [1321, 391] width 199 height 19
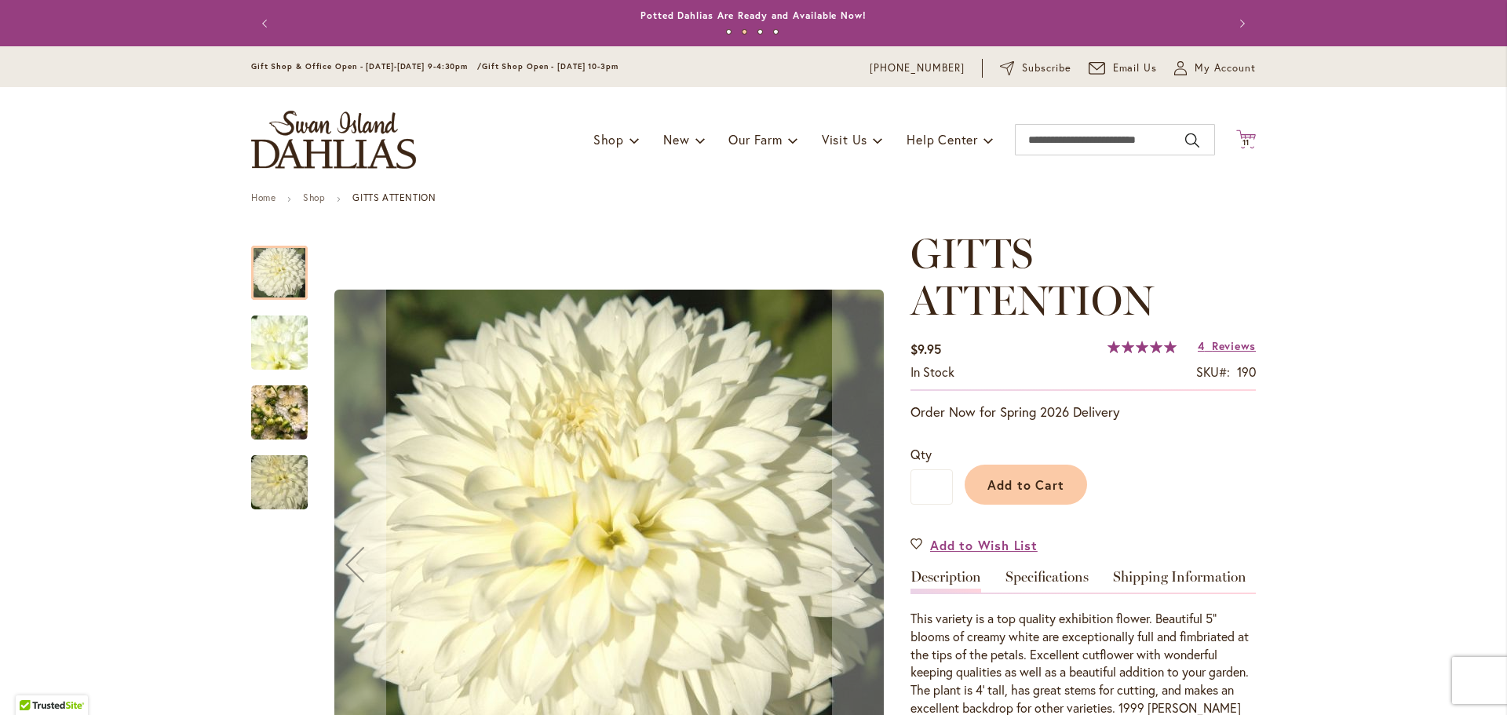
click at [1243, 141] on span "11" at bounding box center [1247, 142] width 8 height 10
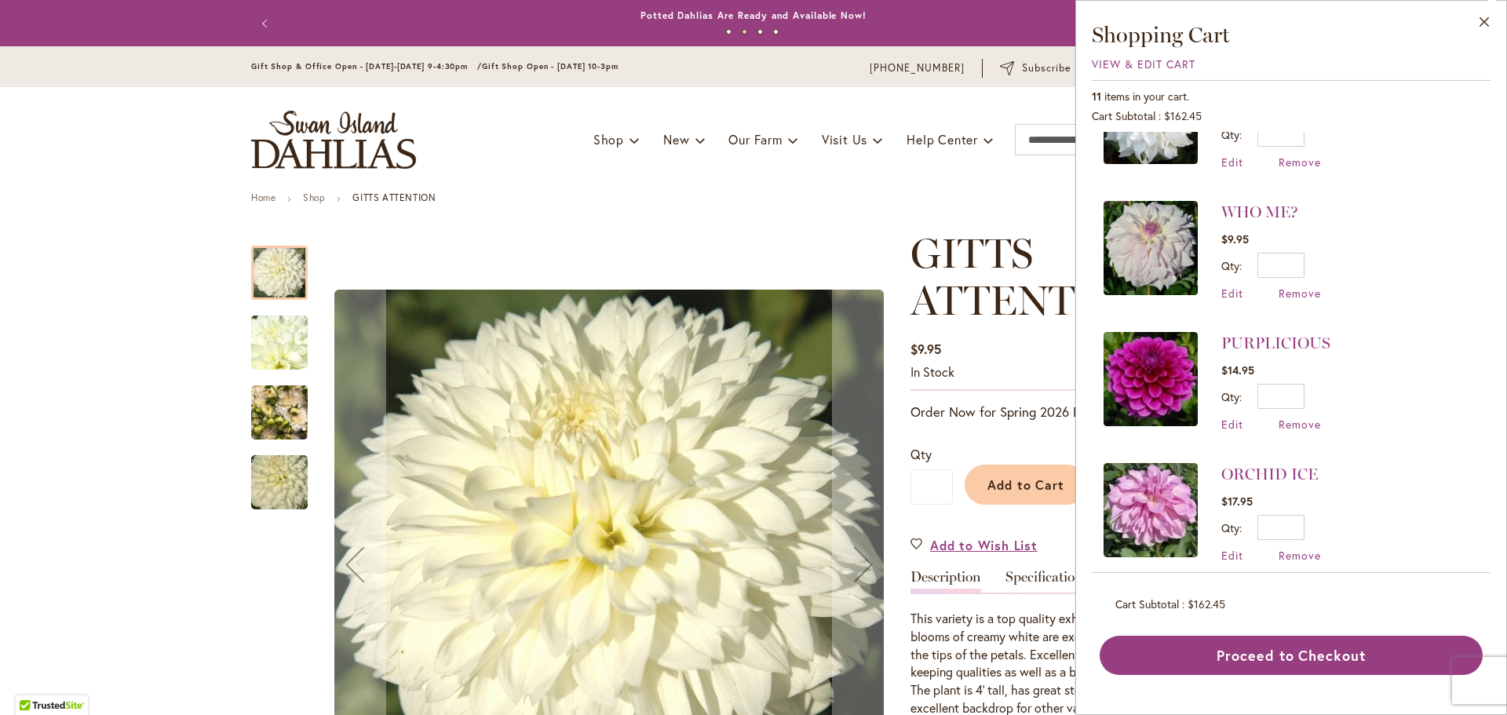
scroll to position [314, 0]
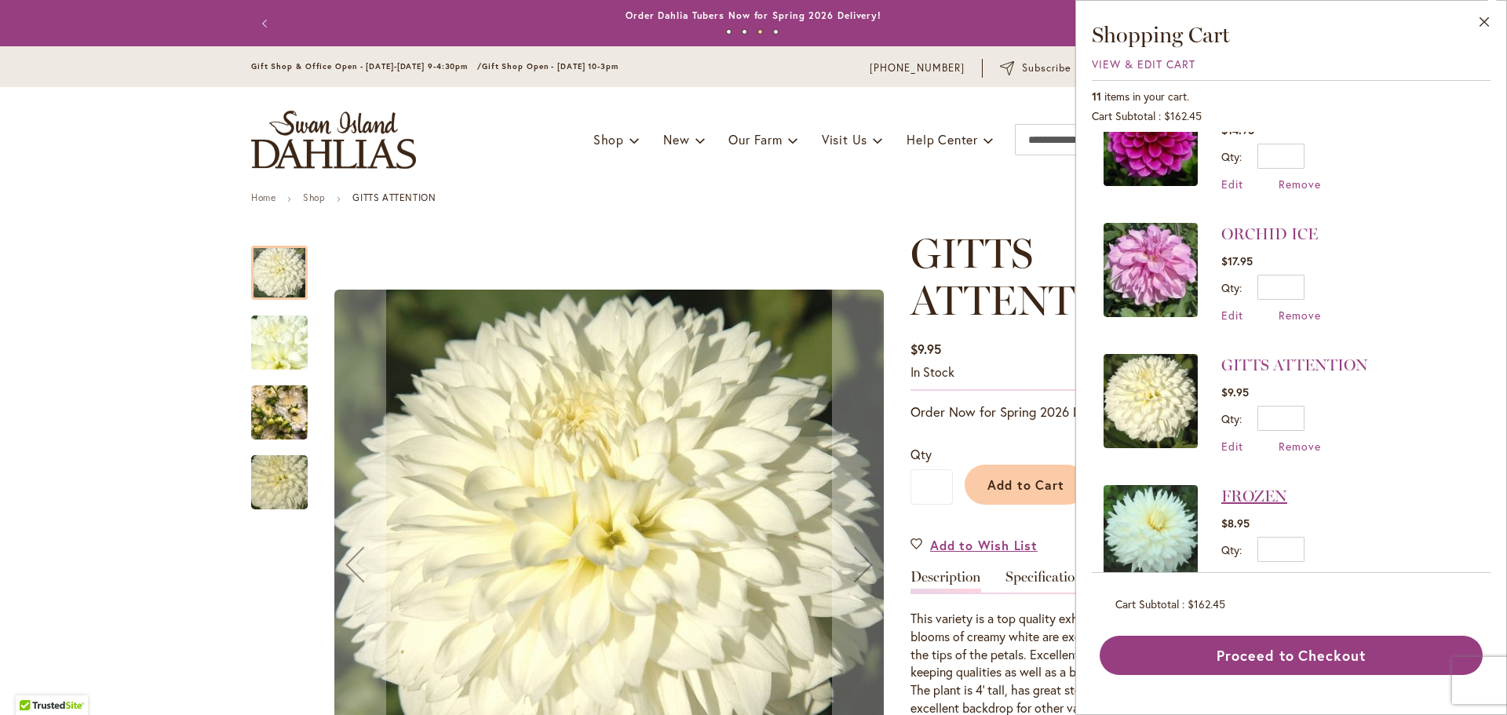
click at [1257, 496] on link "FROZEN" at bounding box center [1255, 496] width 66 height 19
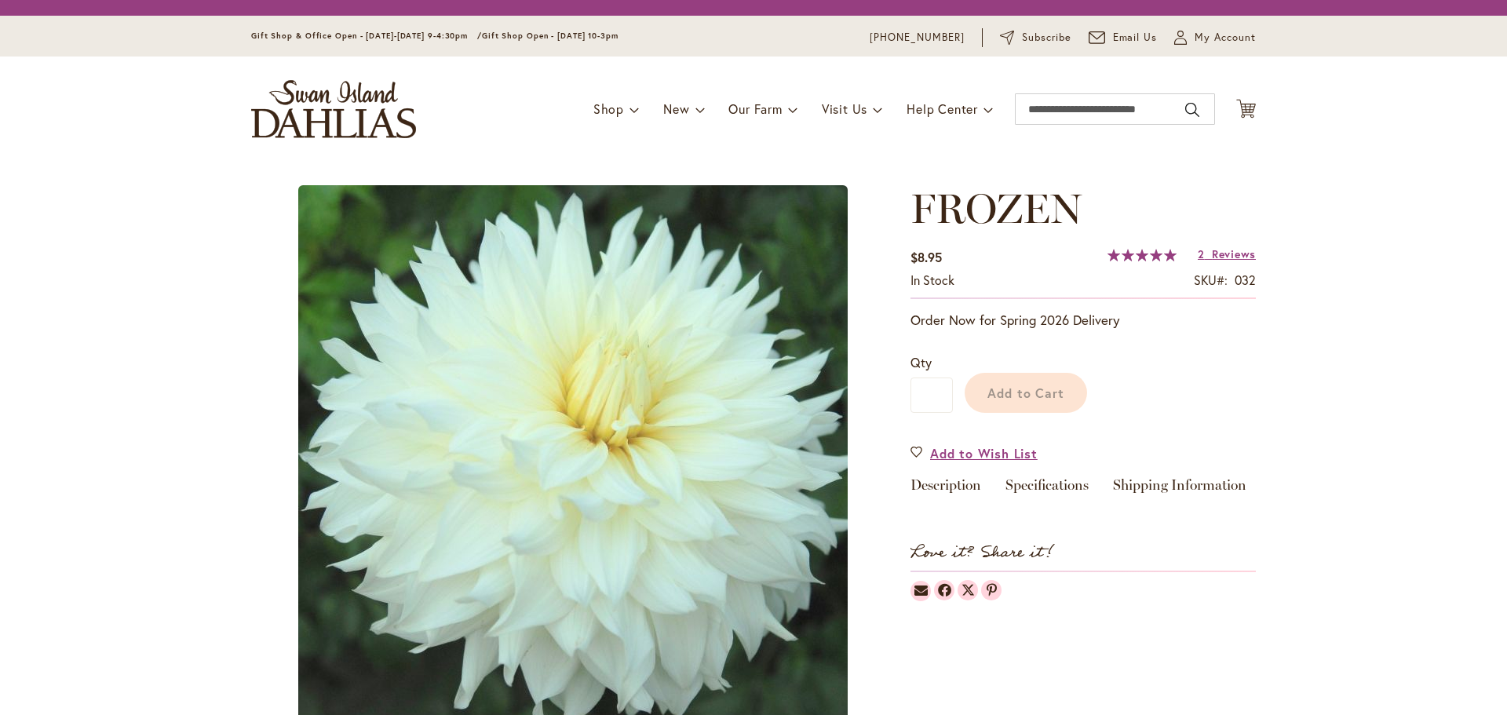
type input "******"
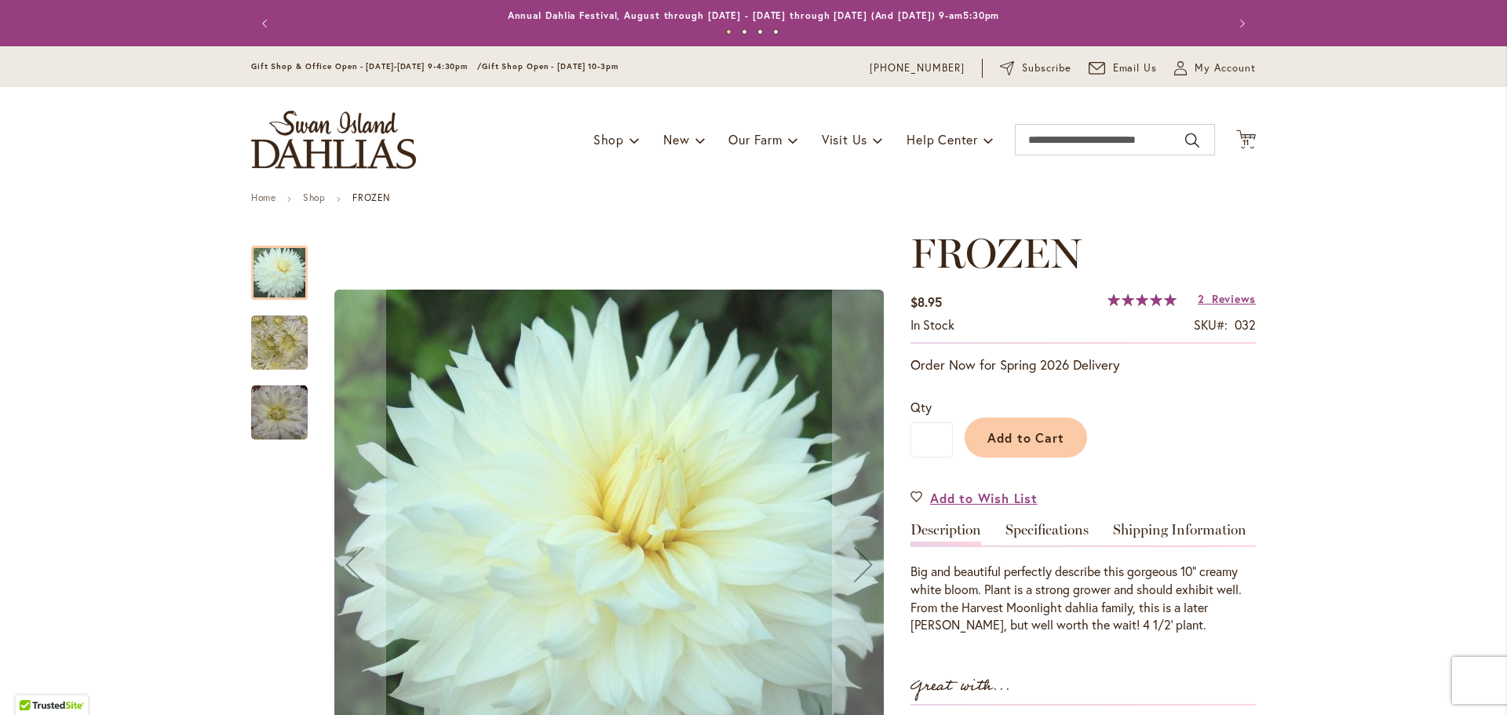
click at [282, 328] on img "Frozen" at bounding box center [279, 343] width 57 height 57
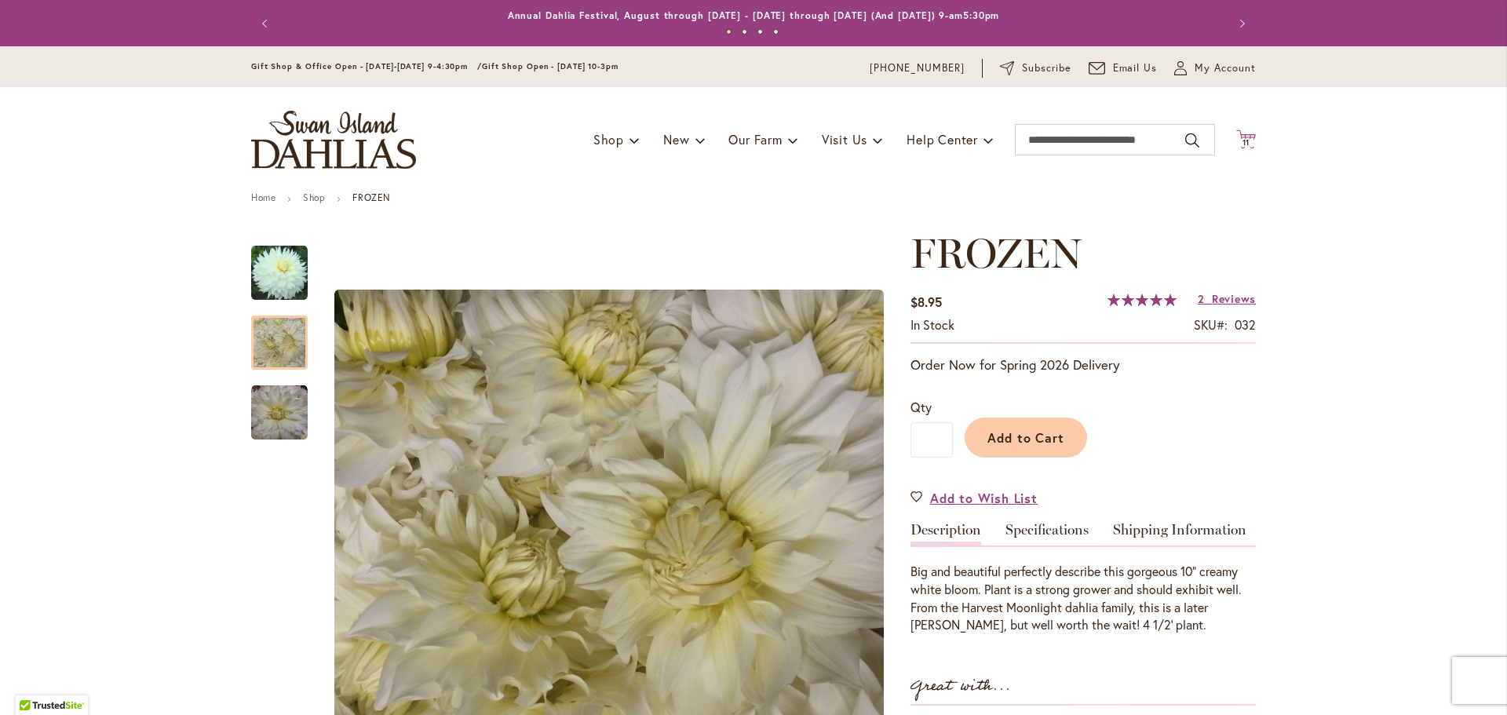
click at [1243, 138] on span "11" at bounding box center [1247, 142] width 8 height 10
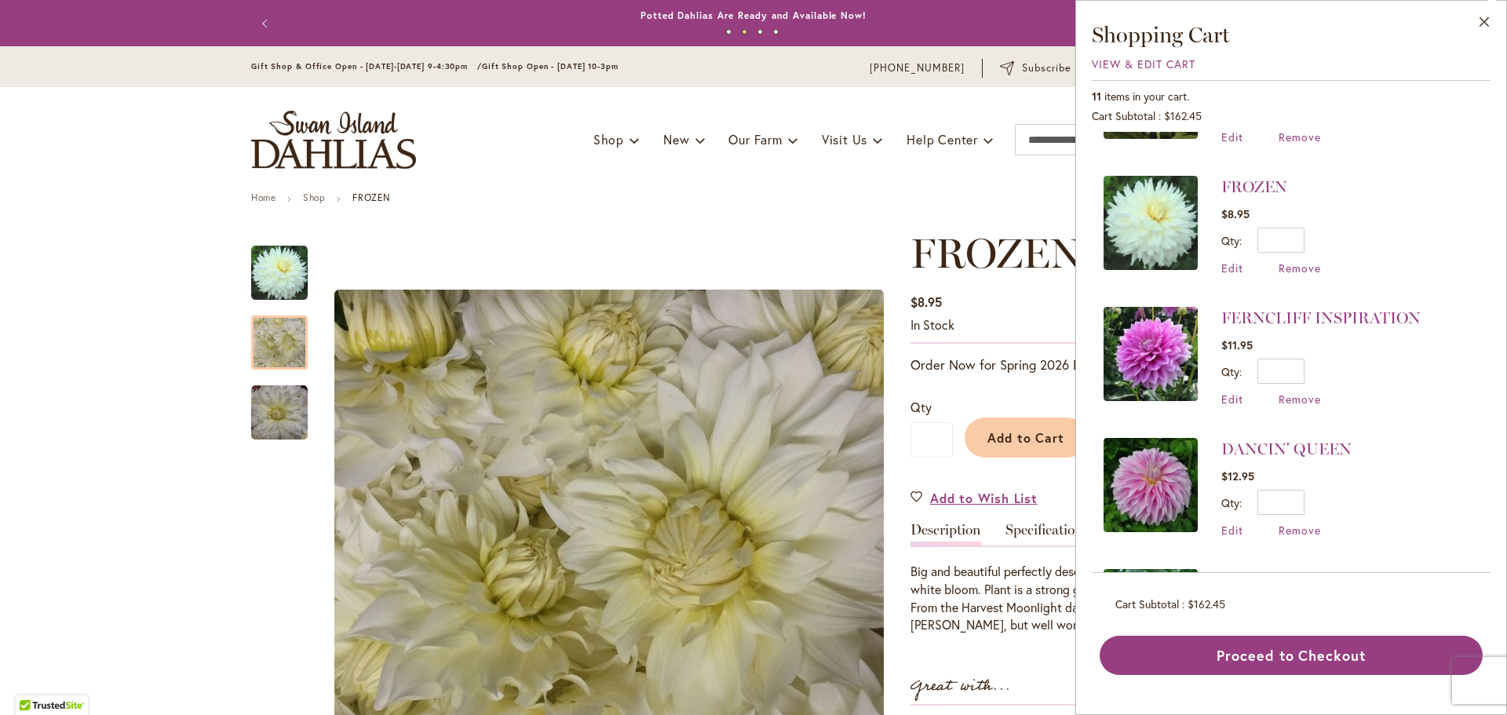
scroll to position [628, 0]
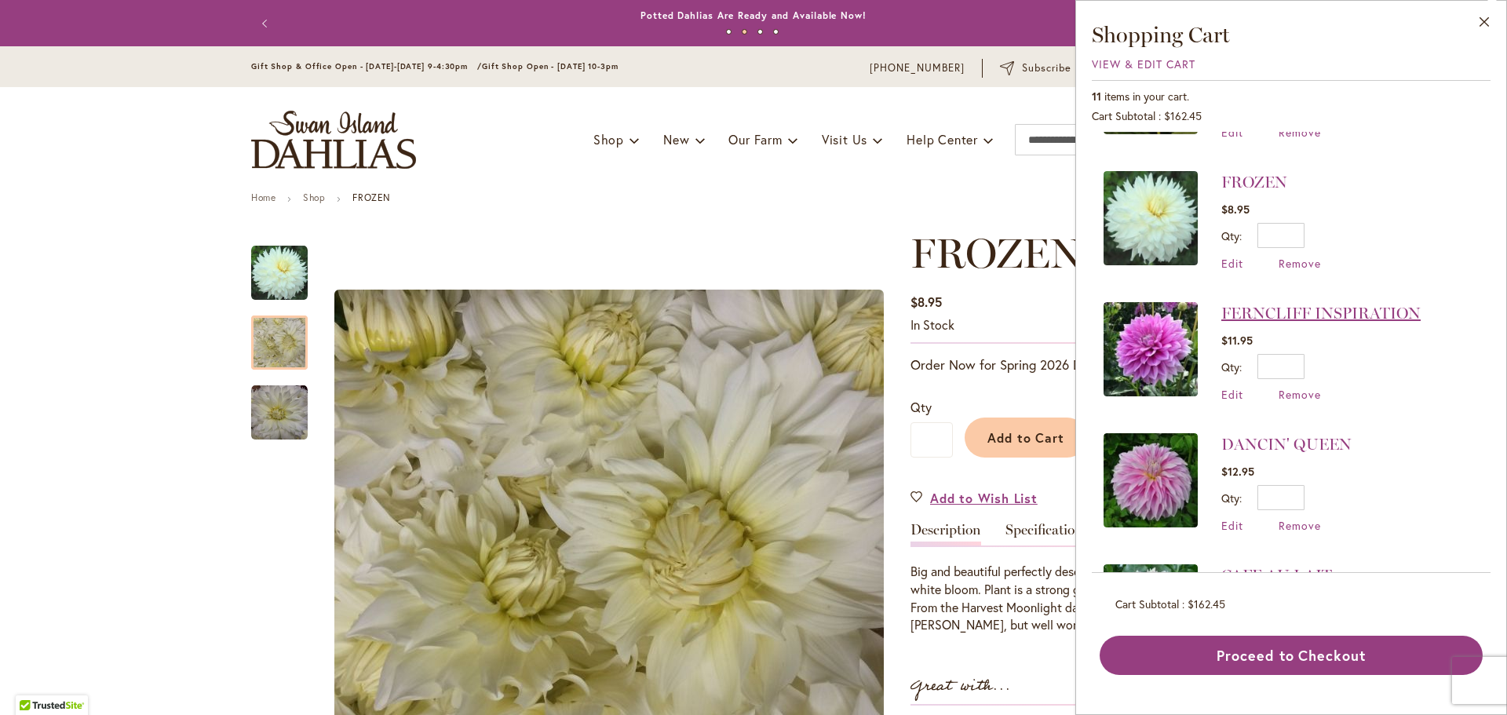
click at [1304, 310] on link "FERNCLIFF INSPIRATION" at bounding box center [1321, 313] width 199 height 19
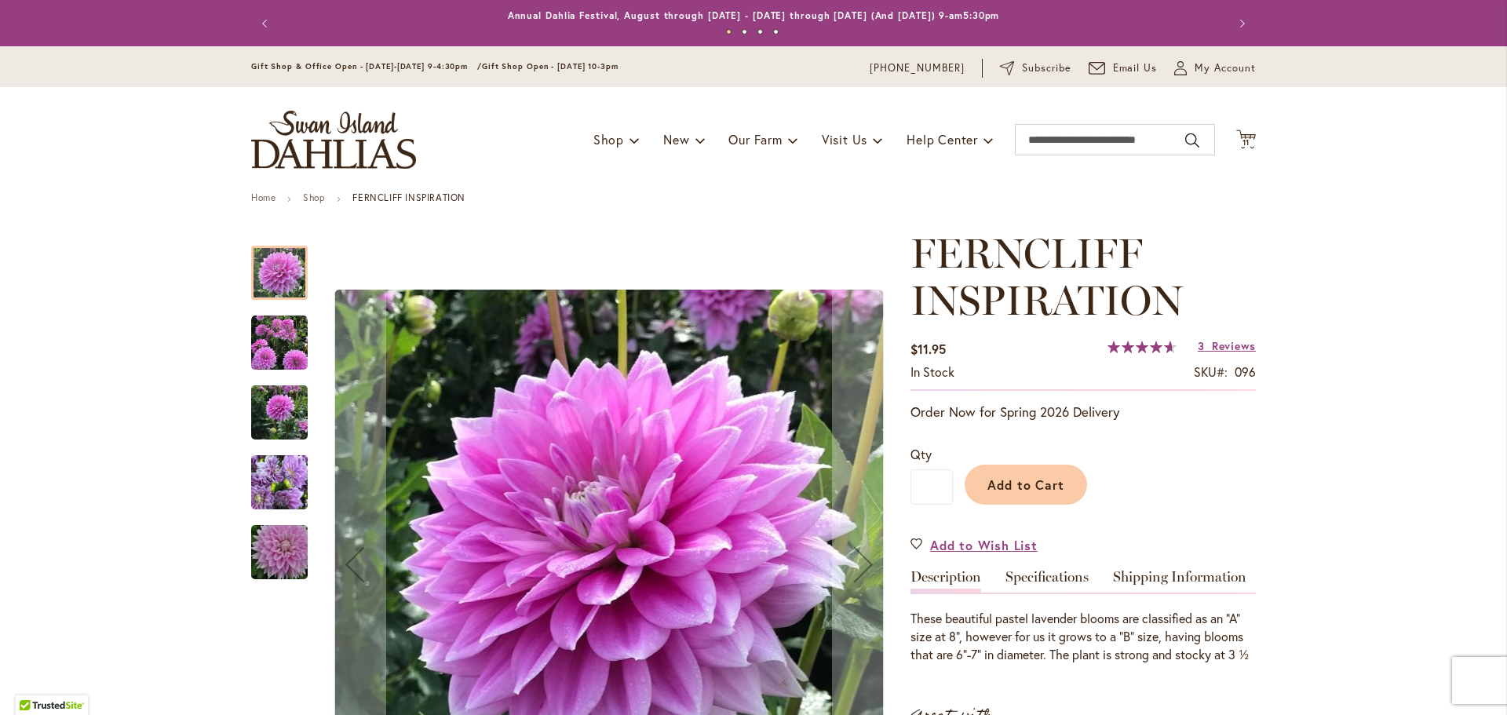
scroll to position [79, 0]
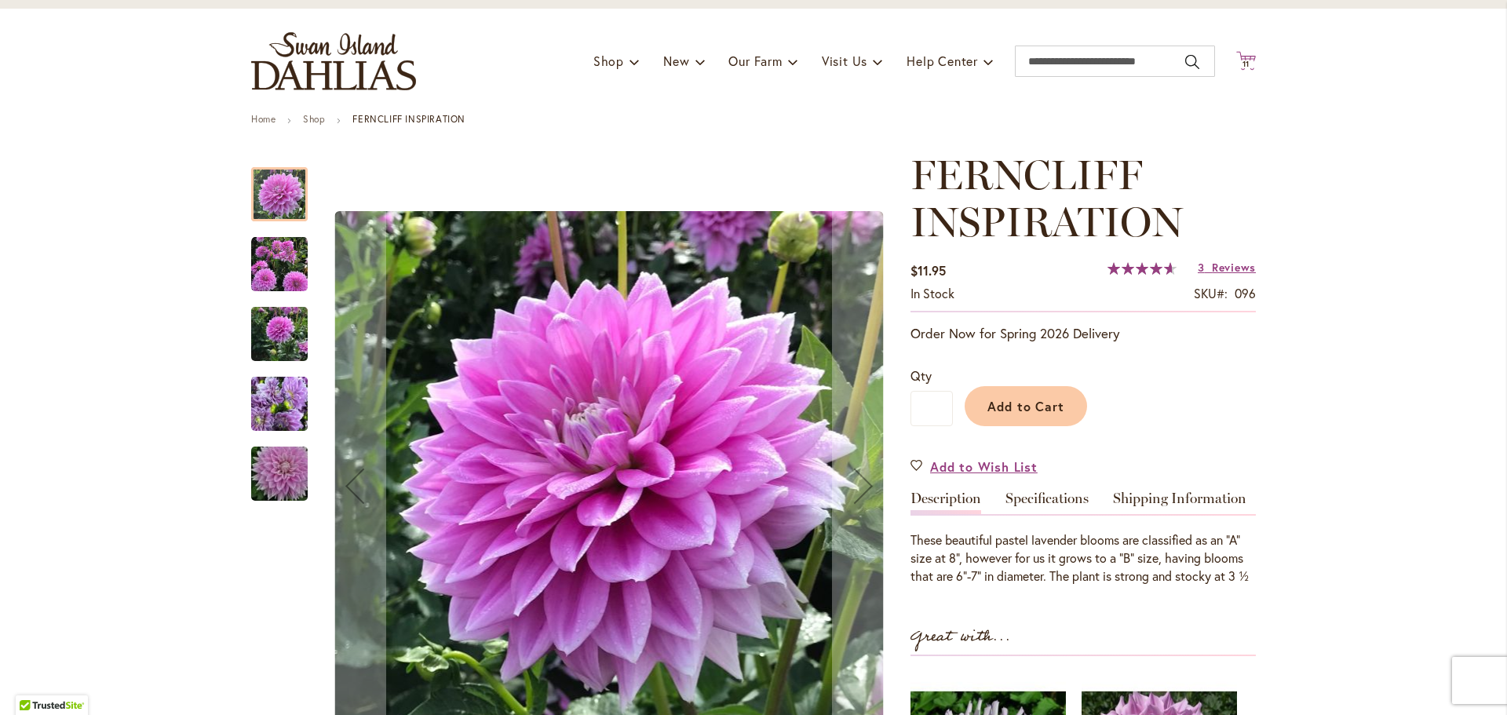
click at [1247, 61] on span "11 11 items" at bounding box center [1247, 64] width 16 height 8
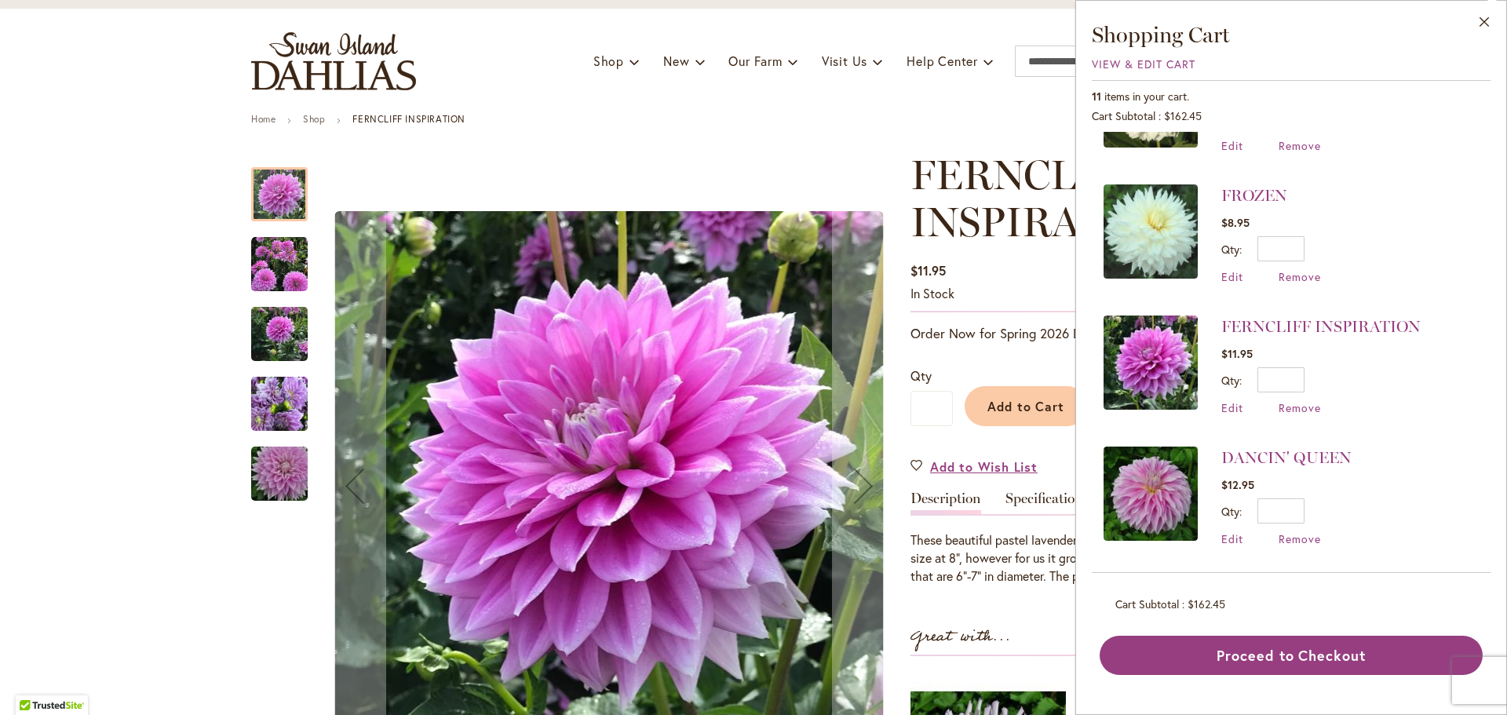
scroll to position [628, 0]
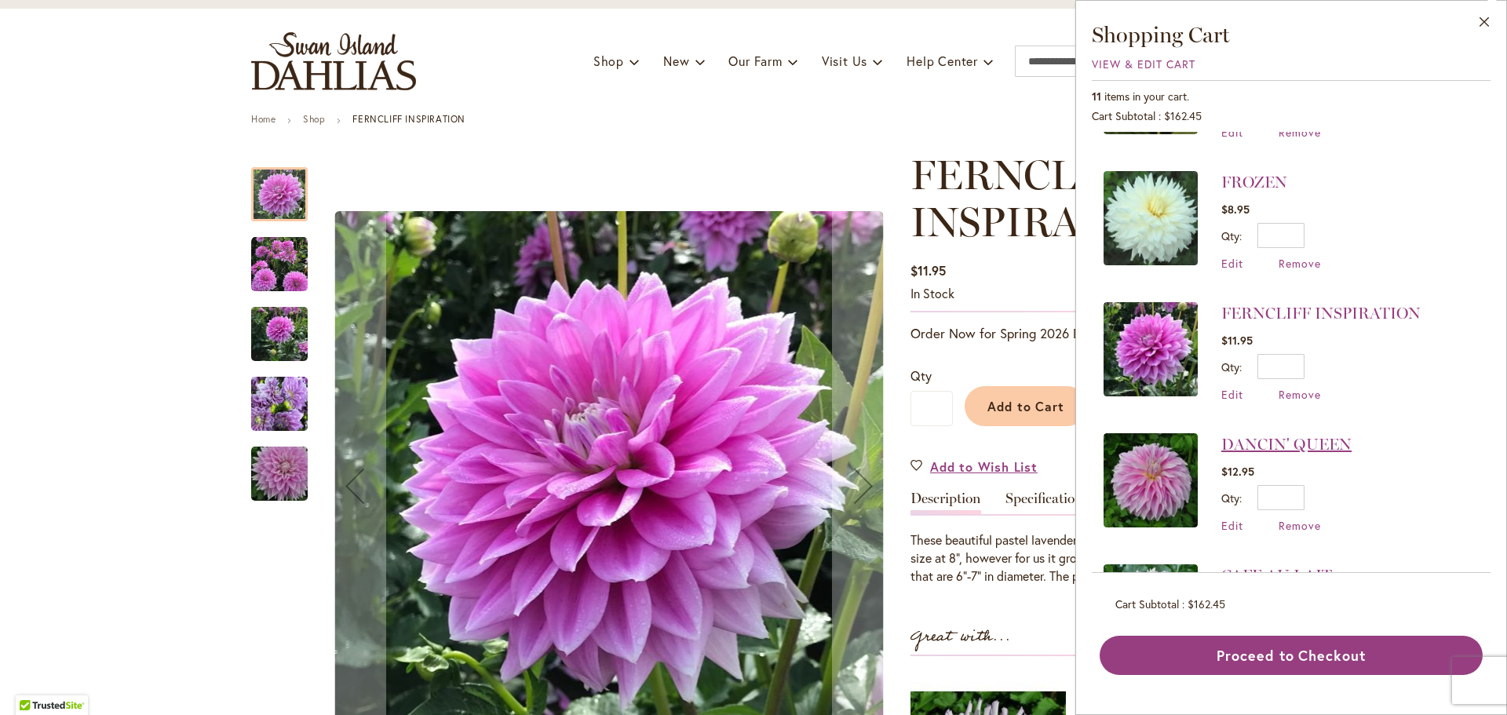
click at [1248, 437] on link "DANCIN' QUEEN" at bounding box center [1287, 444] width 130 height 19
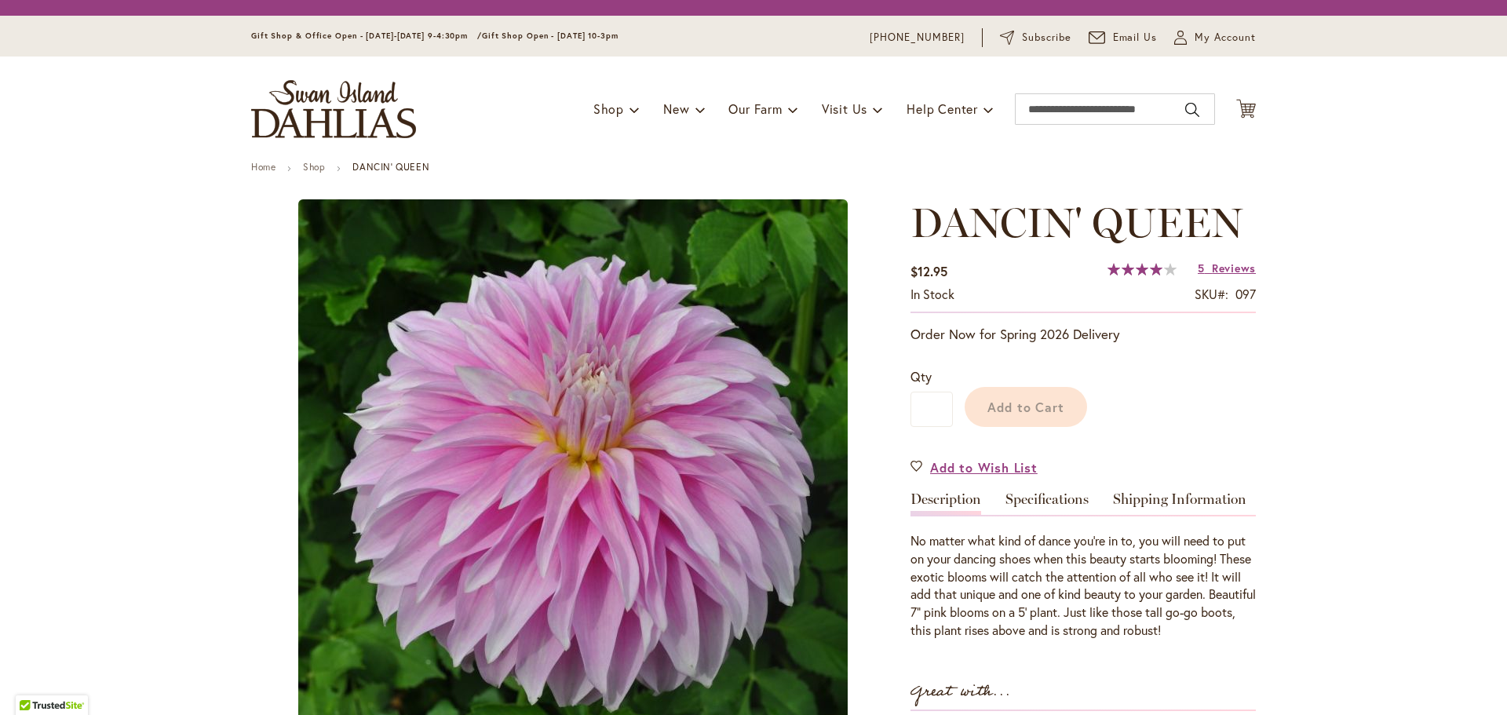
type input "******"
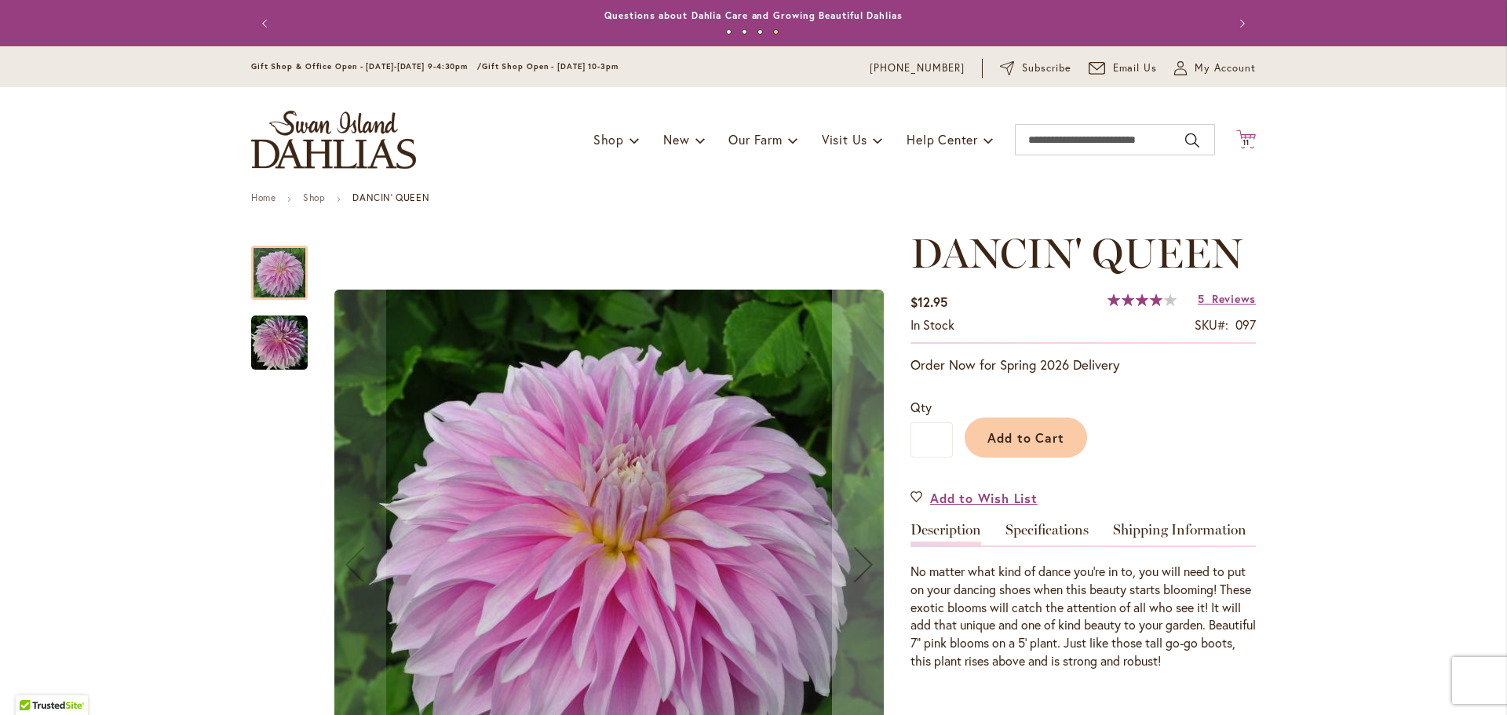
click at [1240, 133] on icon at bounding box center [1247, 139] width 20 height 19
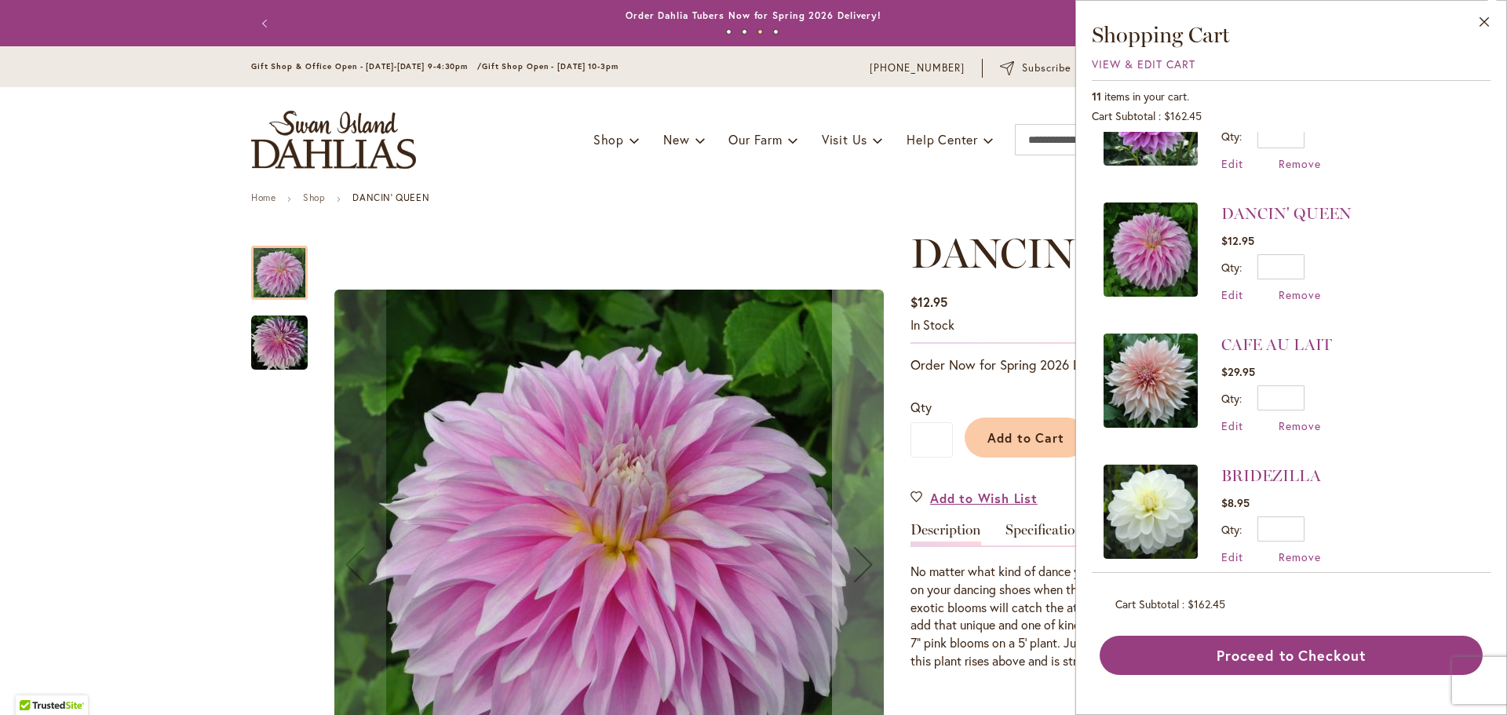
scroll to position [864, 0]
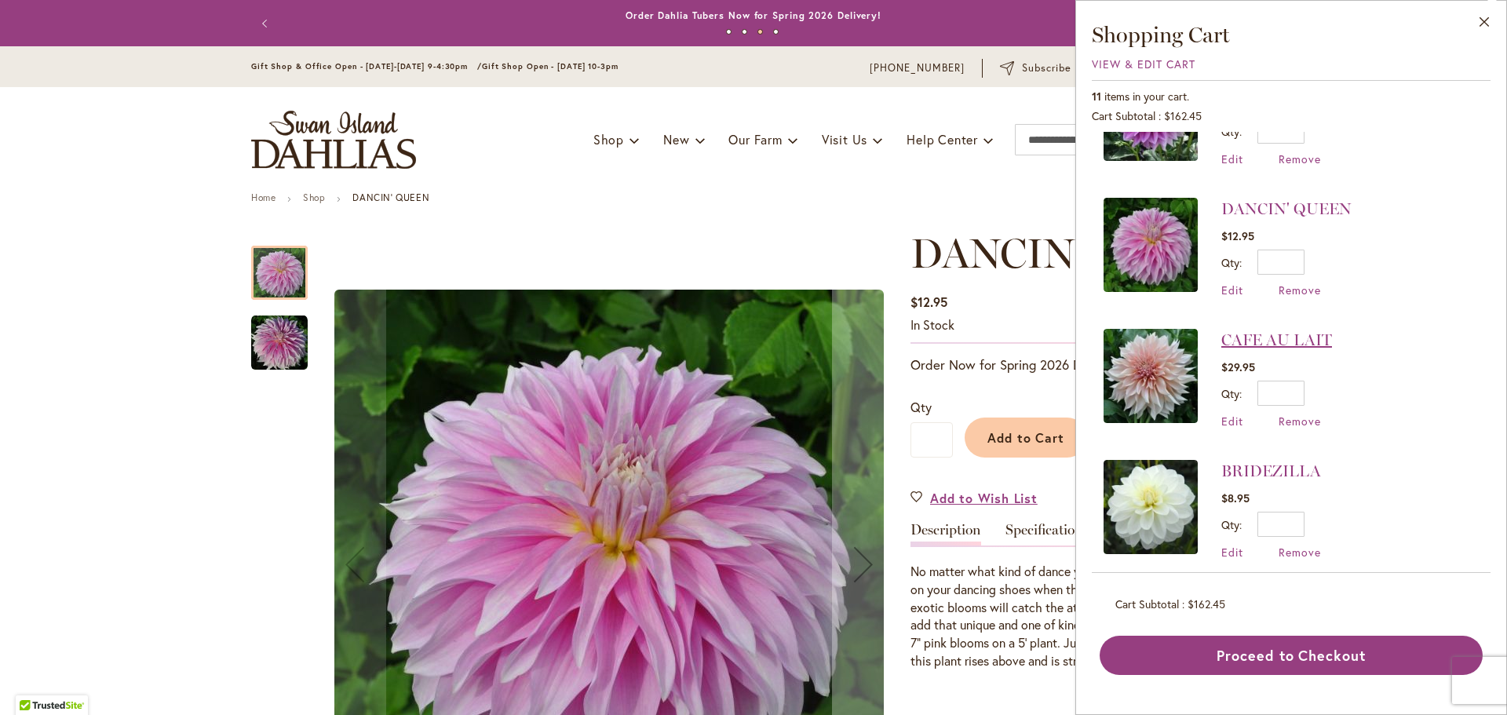
click at [1262, 335] on link "CAFE AU LAIT" at bounding box center [1277, 340] width 111 height 19
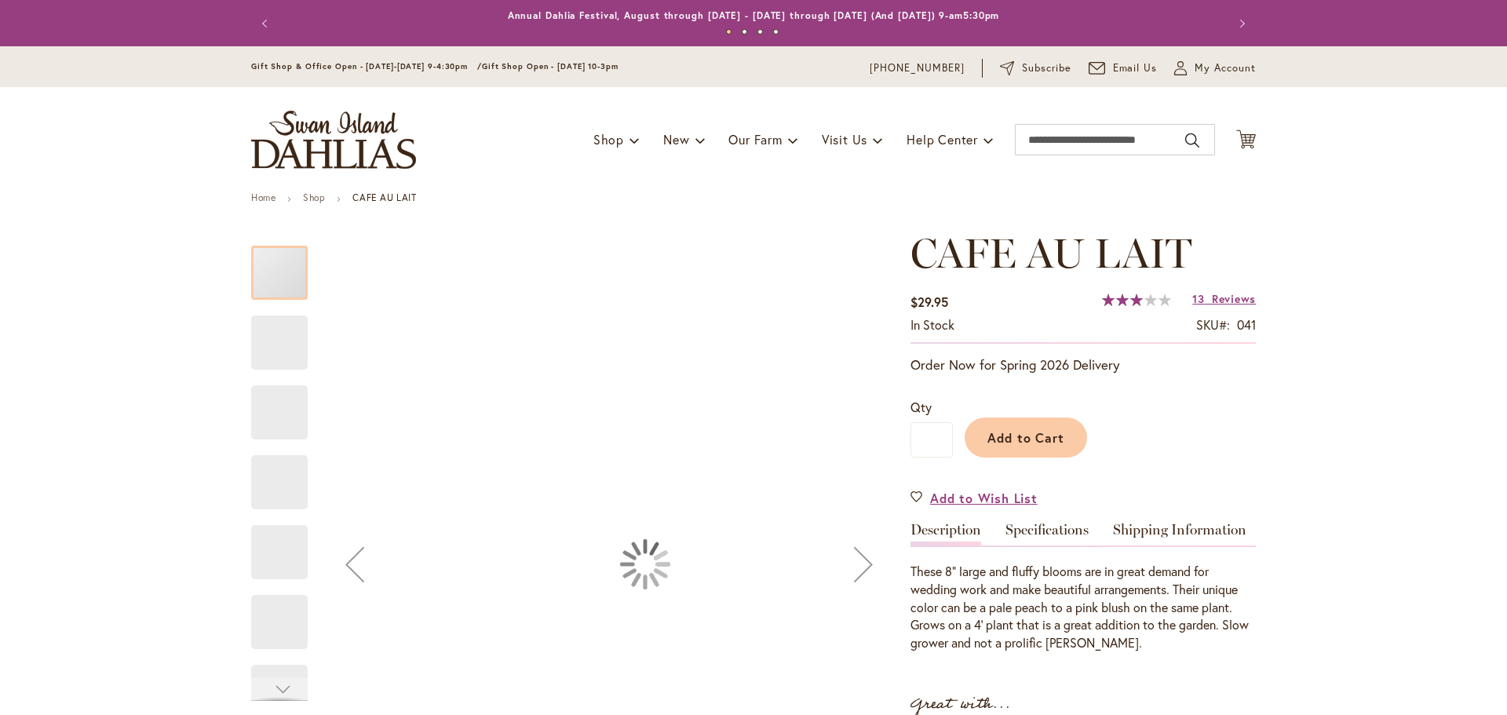
type input "******"
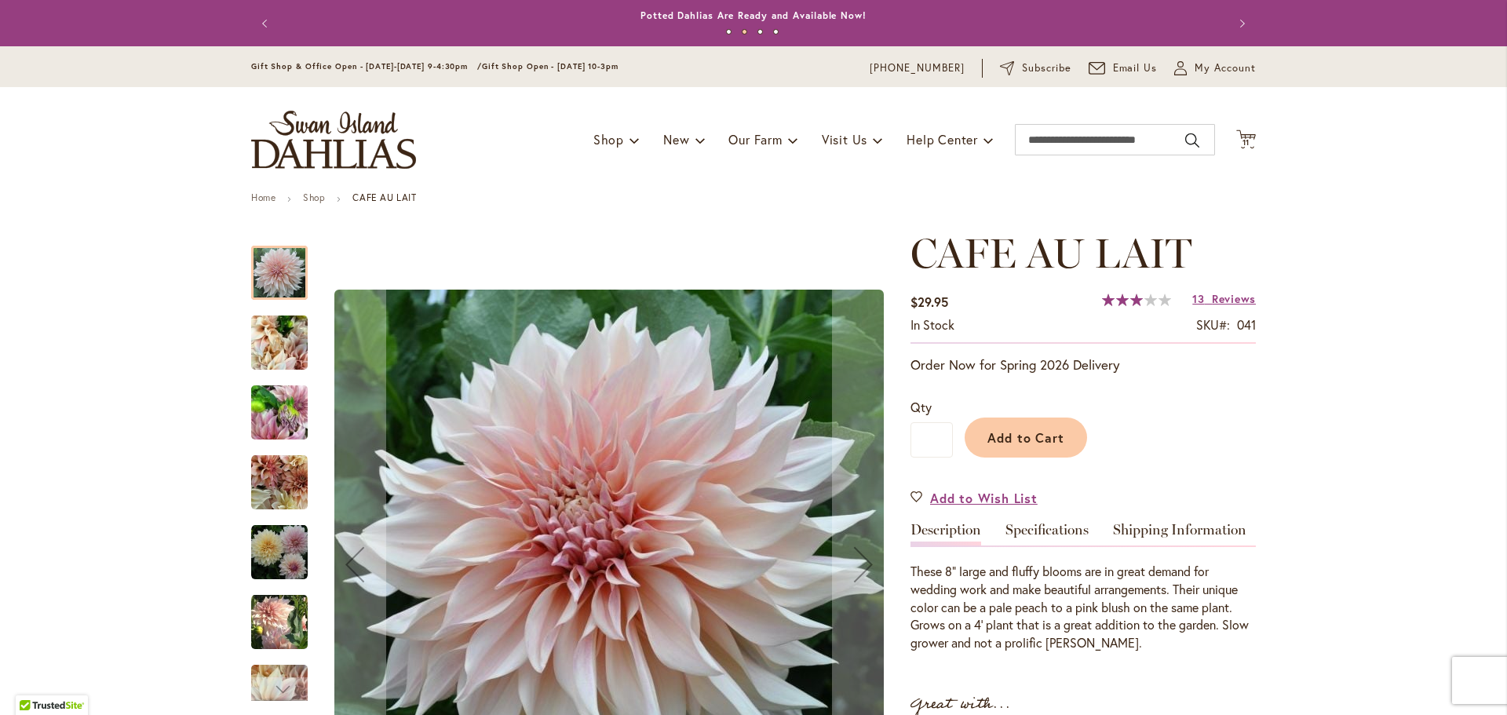
click at [283, 557] on img "Café Au Lait" at bounding box center [279, 552] width 57 height 57
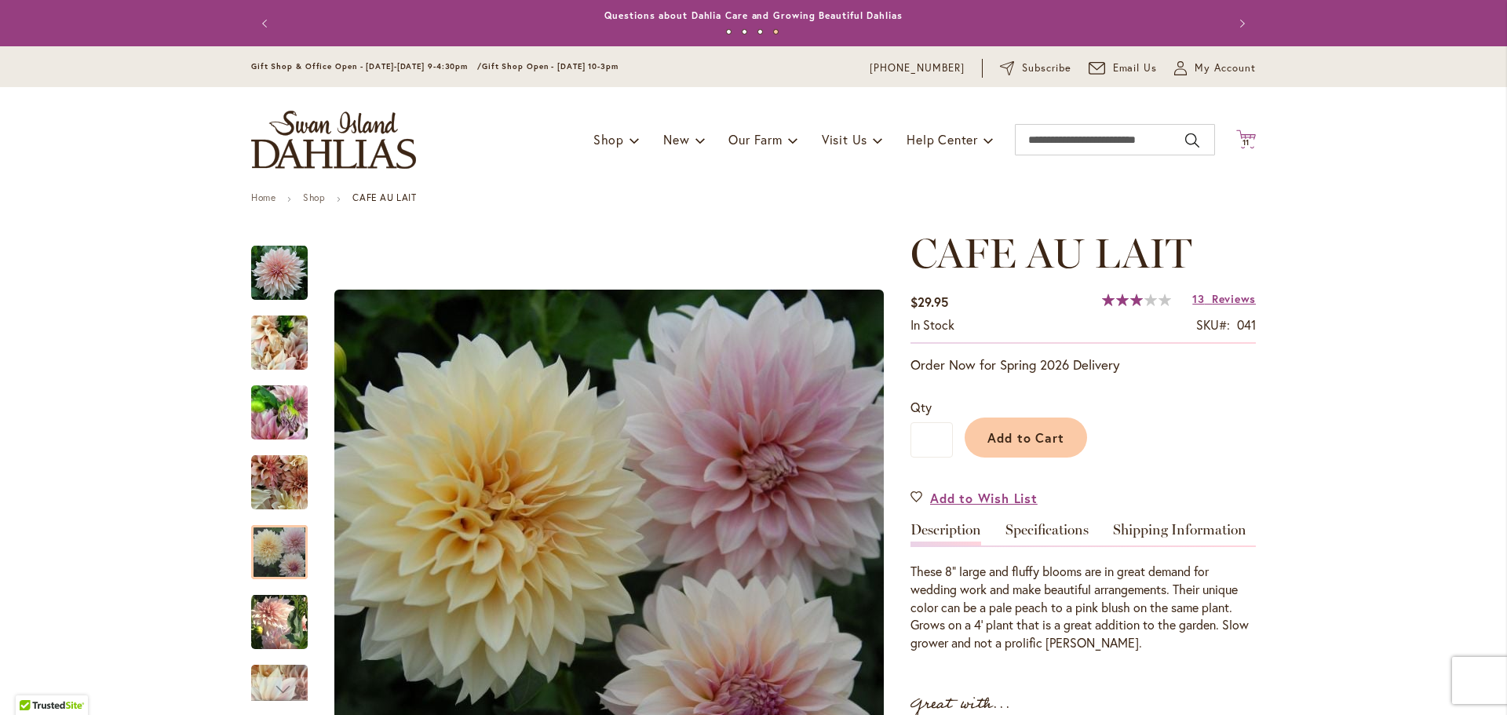
click at [1237, 135] on icon "Cart .cls-1 { fill: #231f20; }" at bounding box center [1247, 140] width 20 height 20
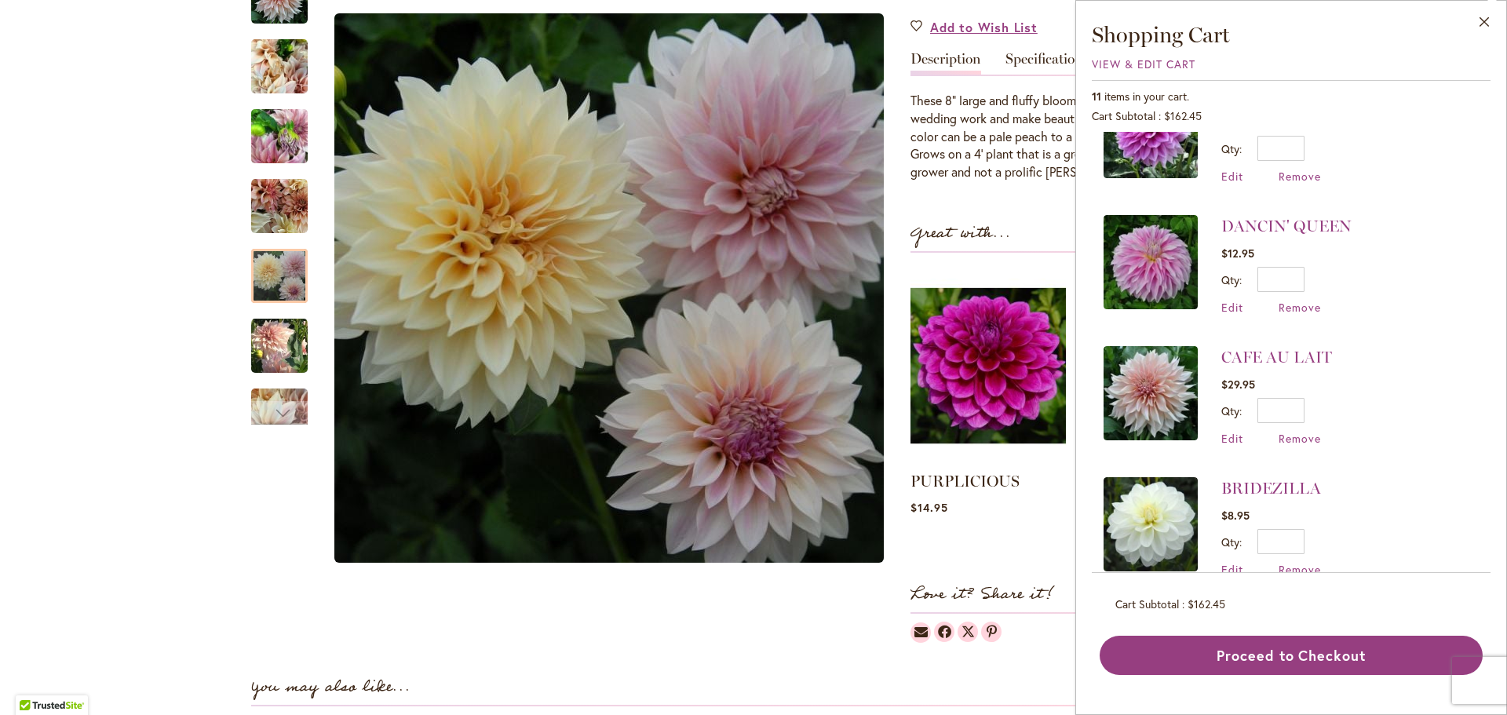
scroll to position [864, 0]
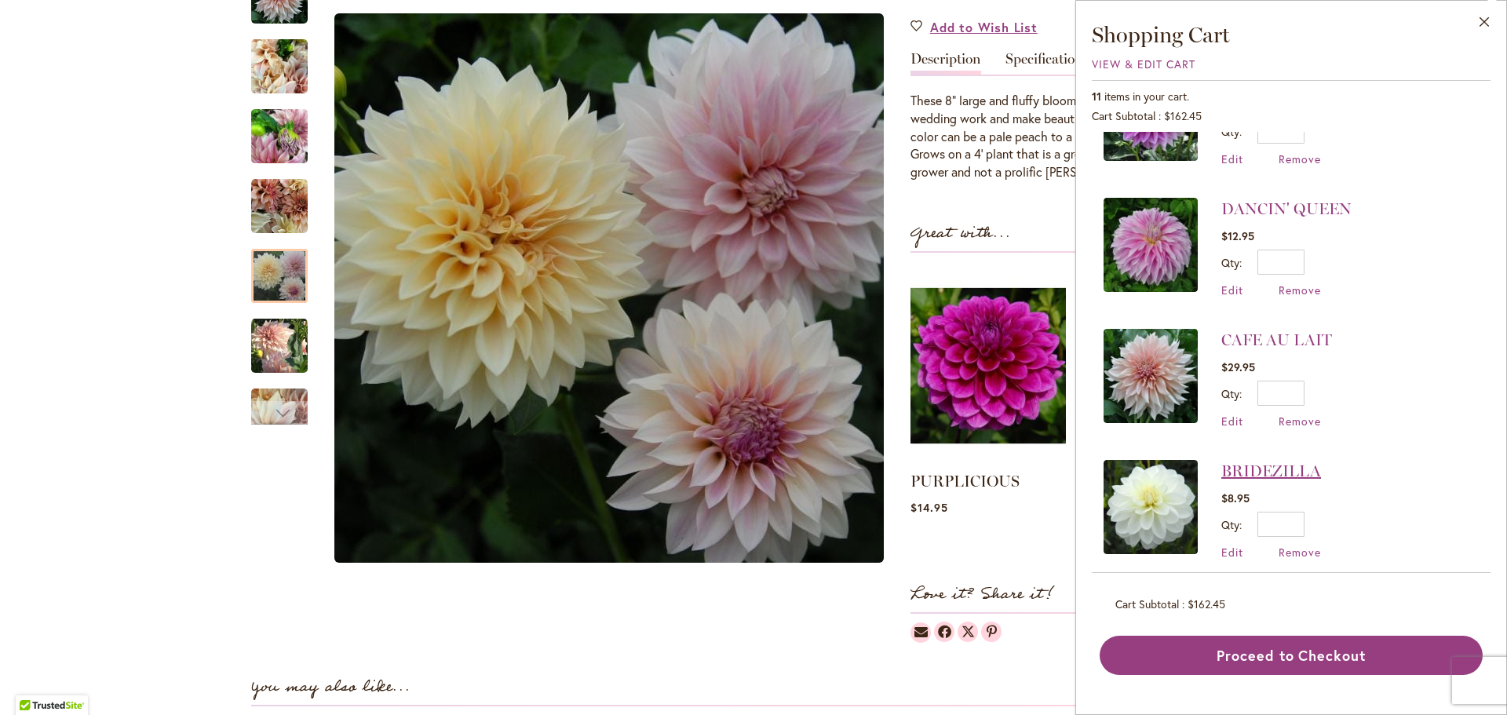
click at [1272, 462] on link "BRIDEZILLA" at bounding box center [1272, 471] width 100 height 19
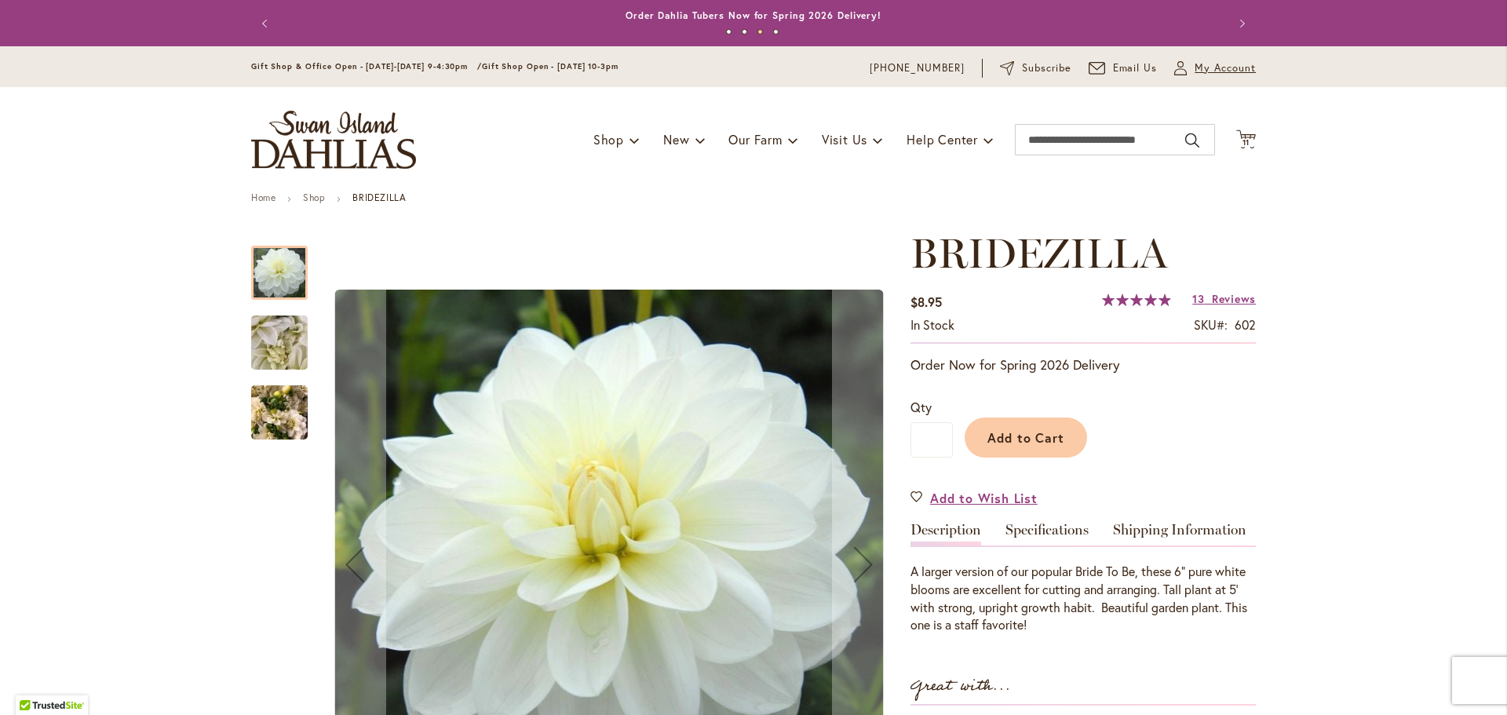
click at [1210, 68] on span "My Account" at bounding box center [1225, 68] width 61 height 16
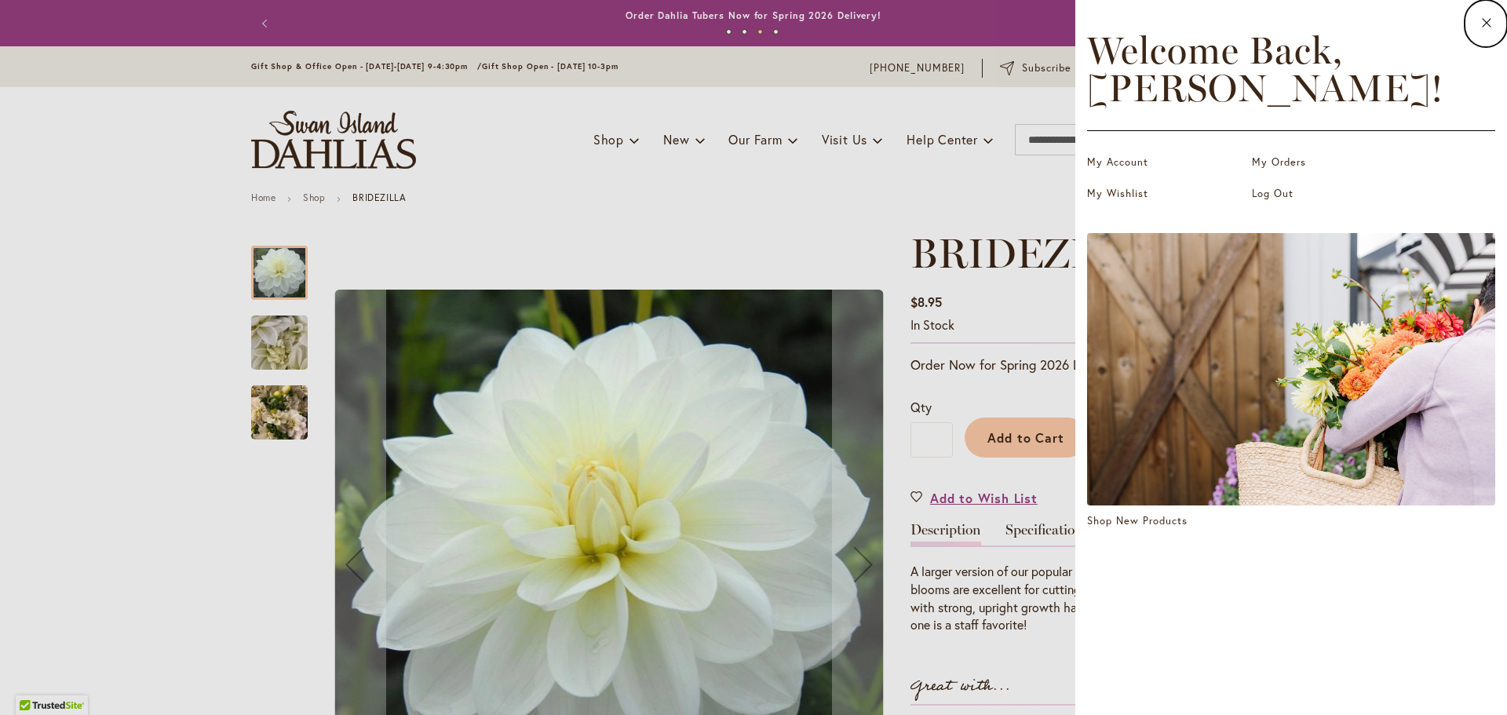
click at [1076, 179] on dialog "Close Welcome Back, [PERSON_NAME] ! My Account My Orders My Wishlist Log Out Sh…" at bounding box center [1292, 357] width 432 height 715
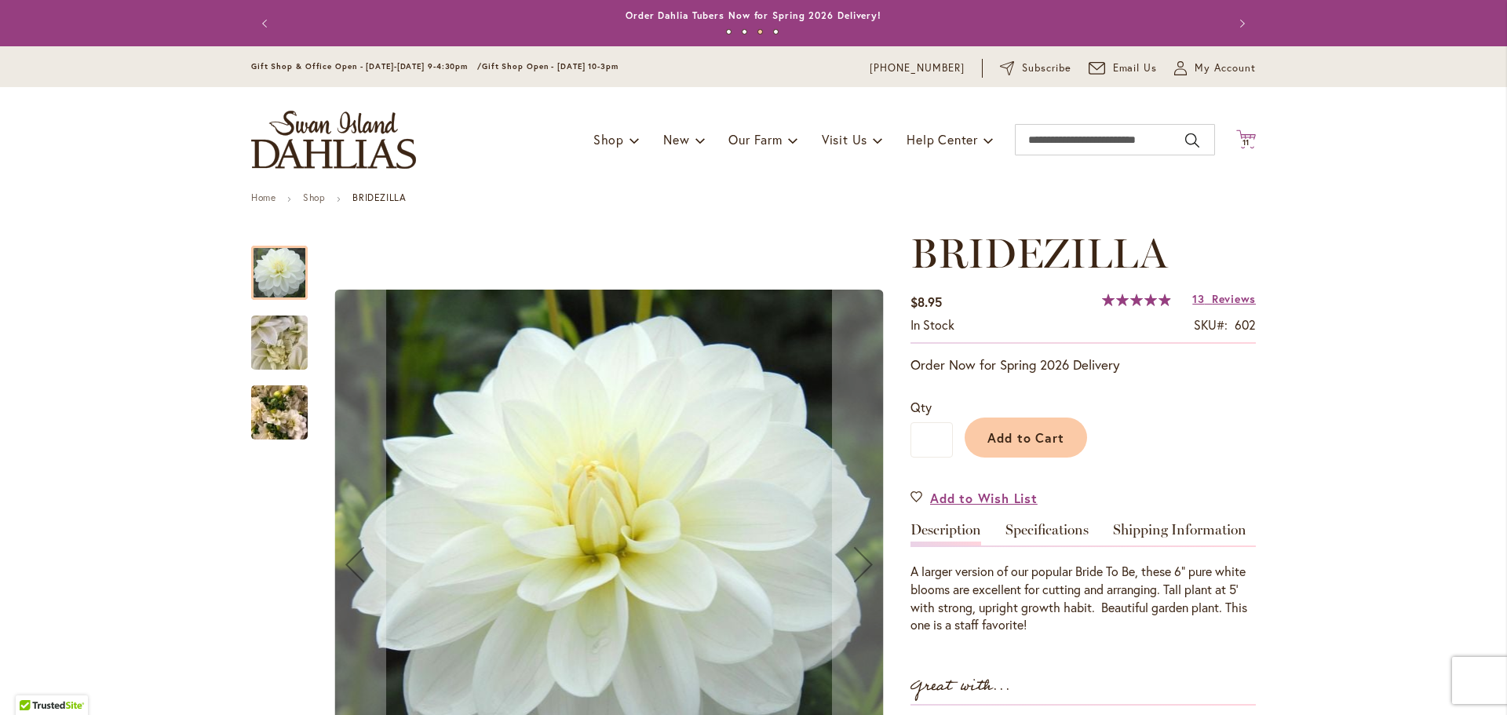
click at [1244, 132] on icon "Cart .cls-1 { fill: #231f20; }" at bounding box center [1247, 140] width 20 height 20
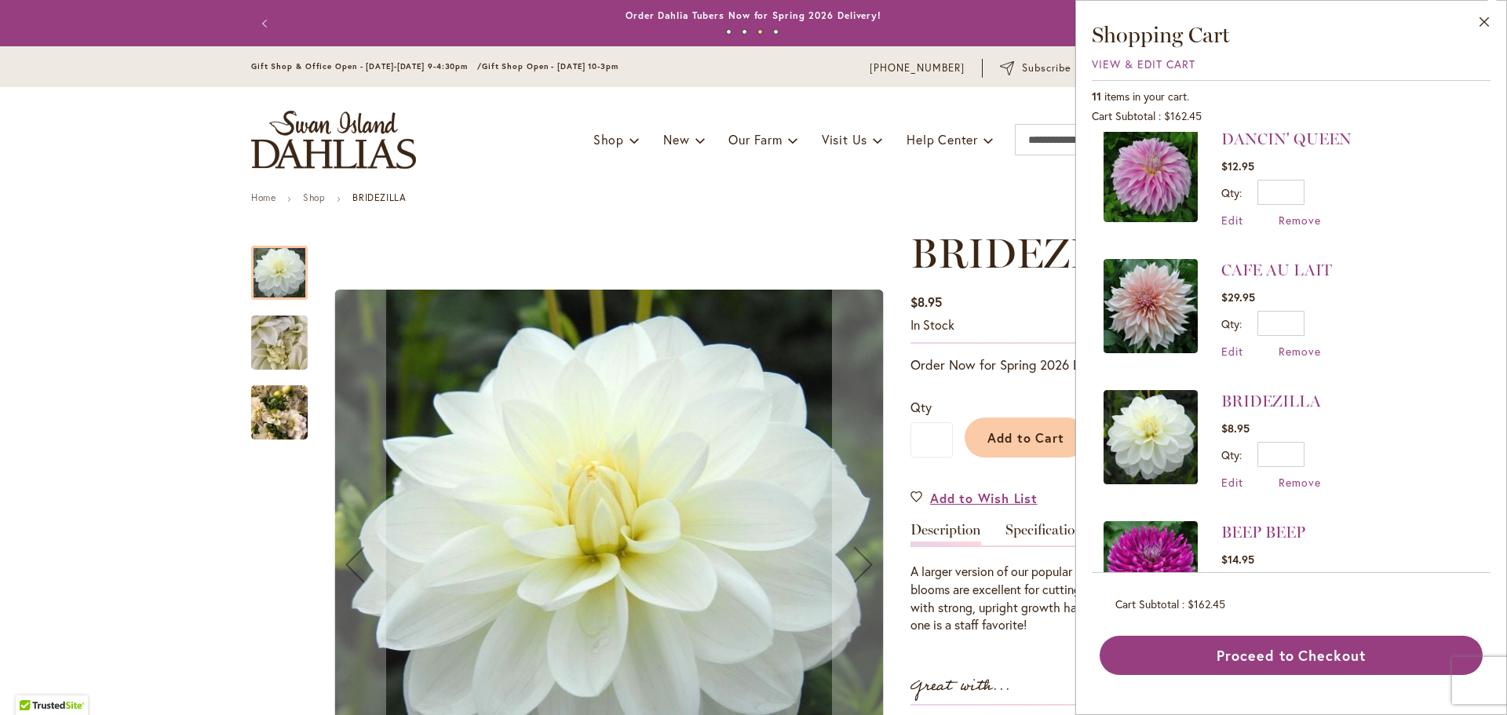
scroll to position [1001, 0]
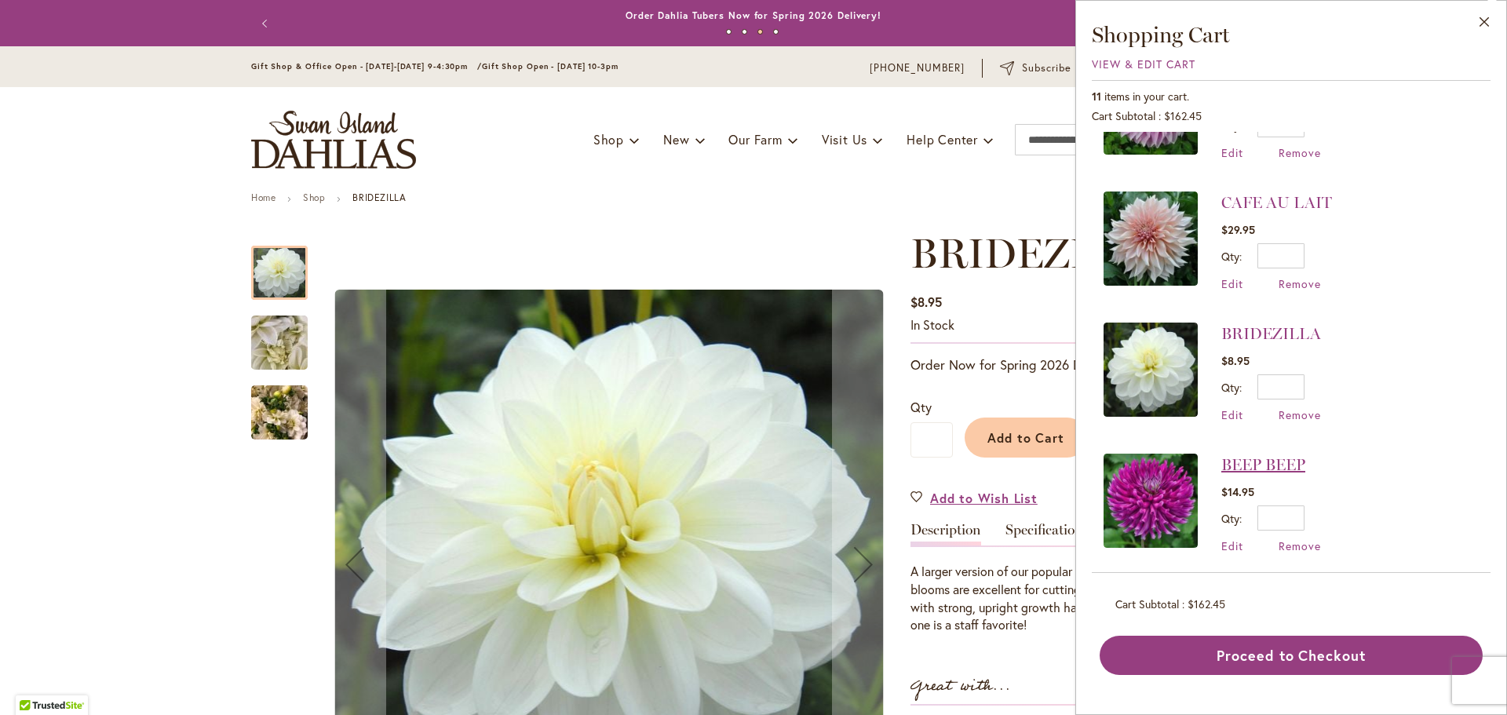
click at [1244, 455] on link "BEEP BEEP" at bounding box center [1264, 464] width 84 height 19
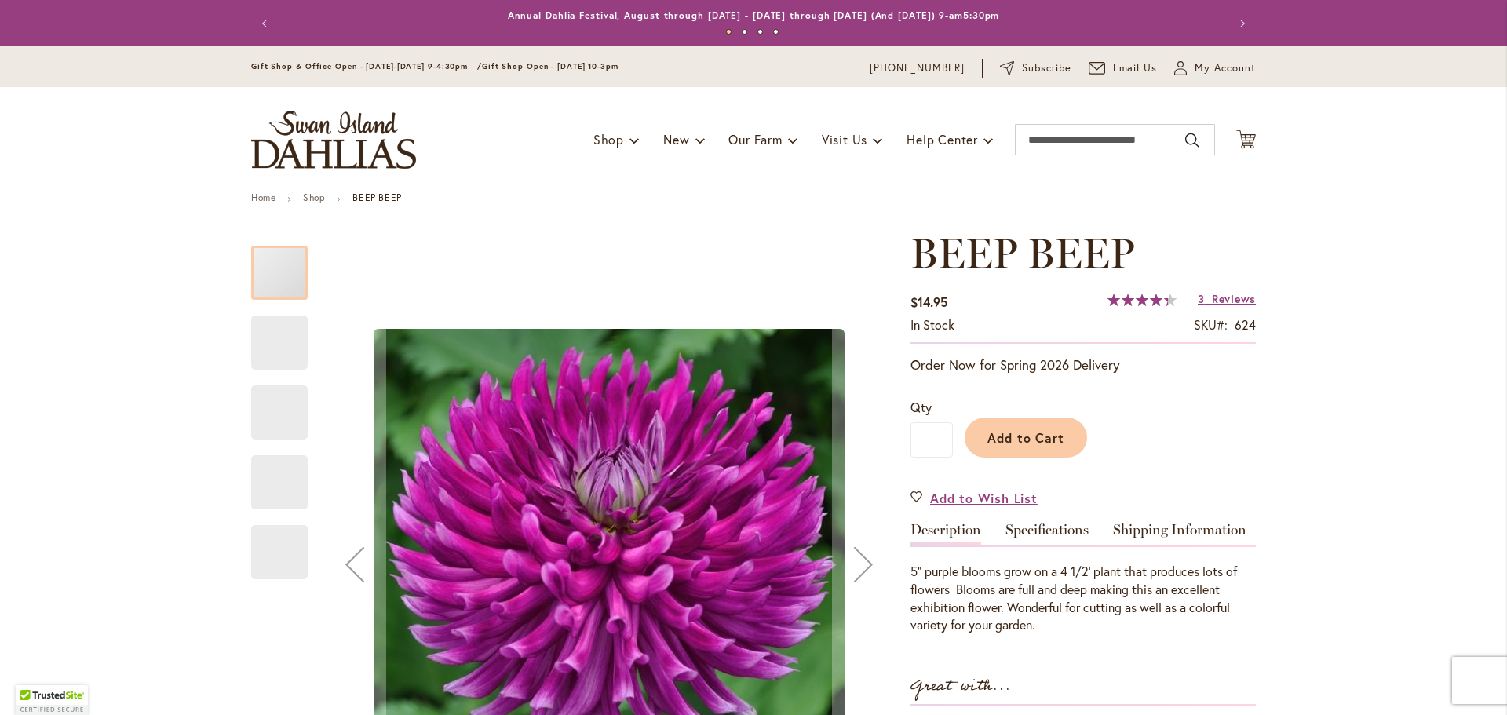
type input "******"
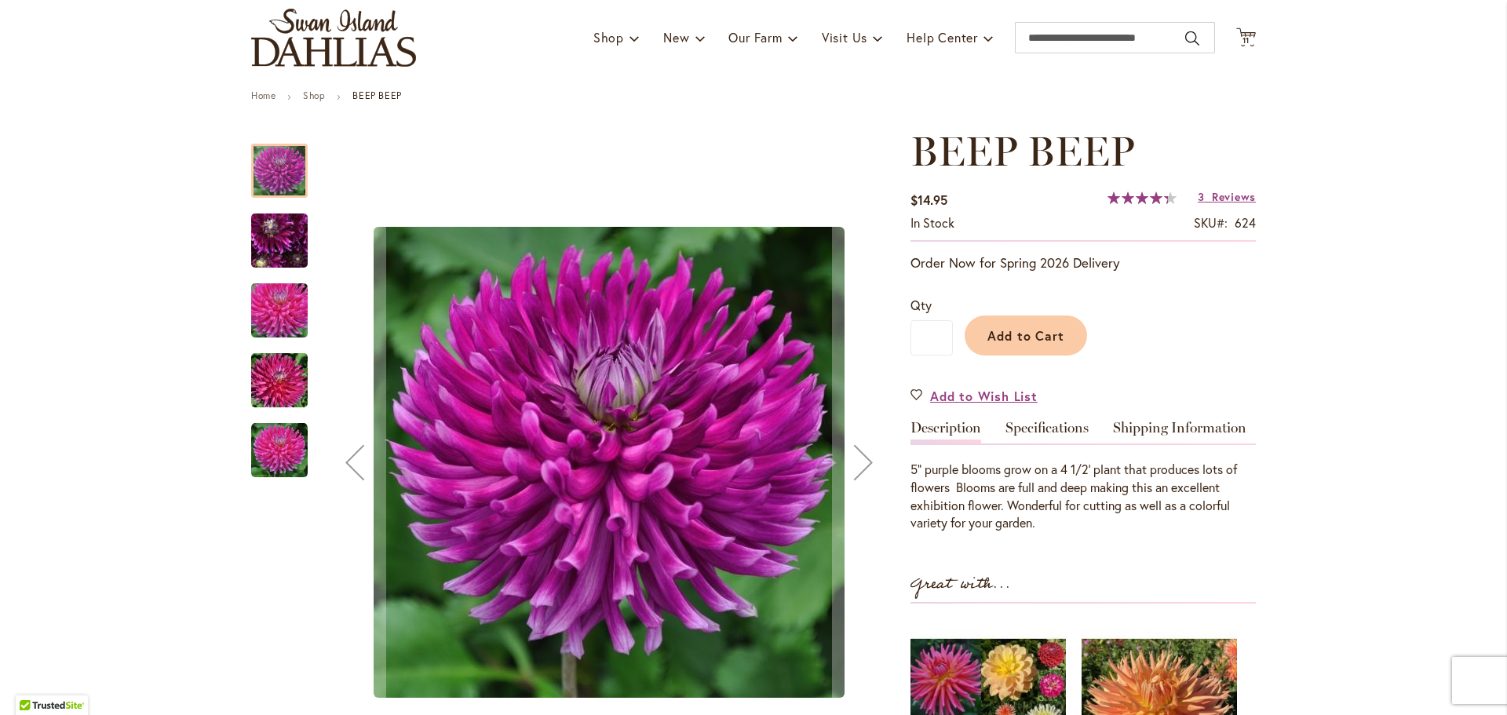
scroll to position [79, 0]
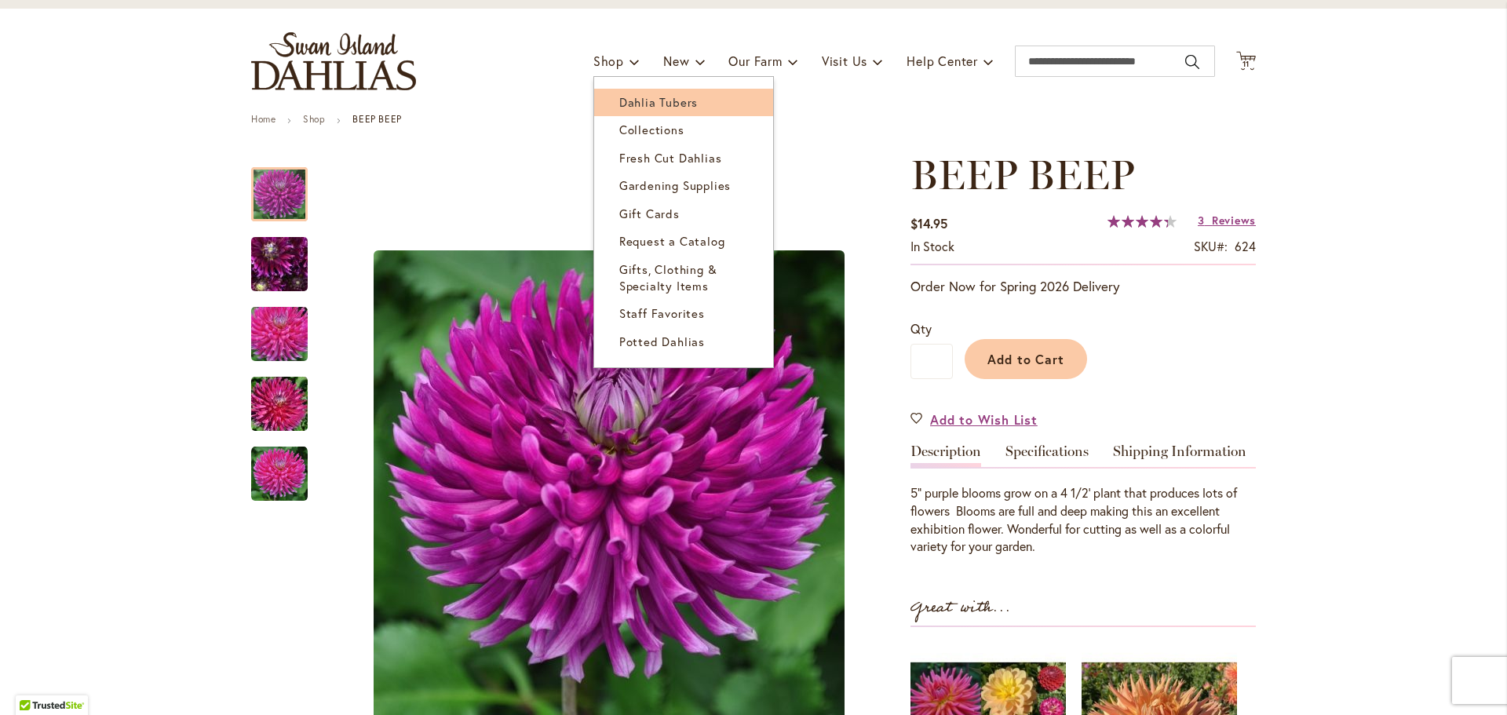
click at [619, 97] on span "Dahlia Tubers" at bounding box center [658, 102] width 79 height 16
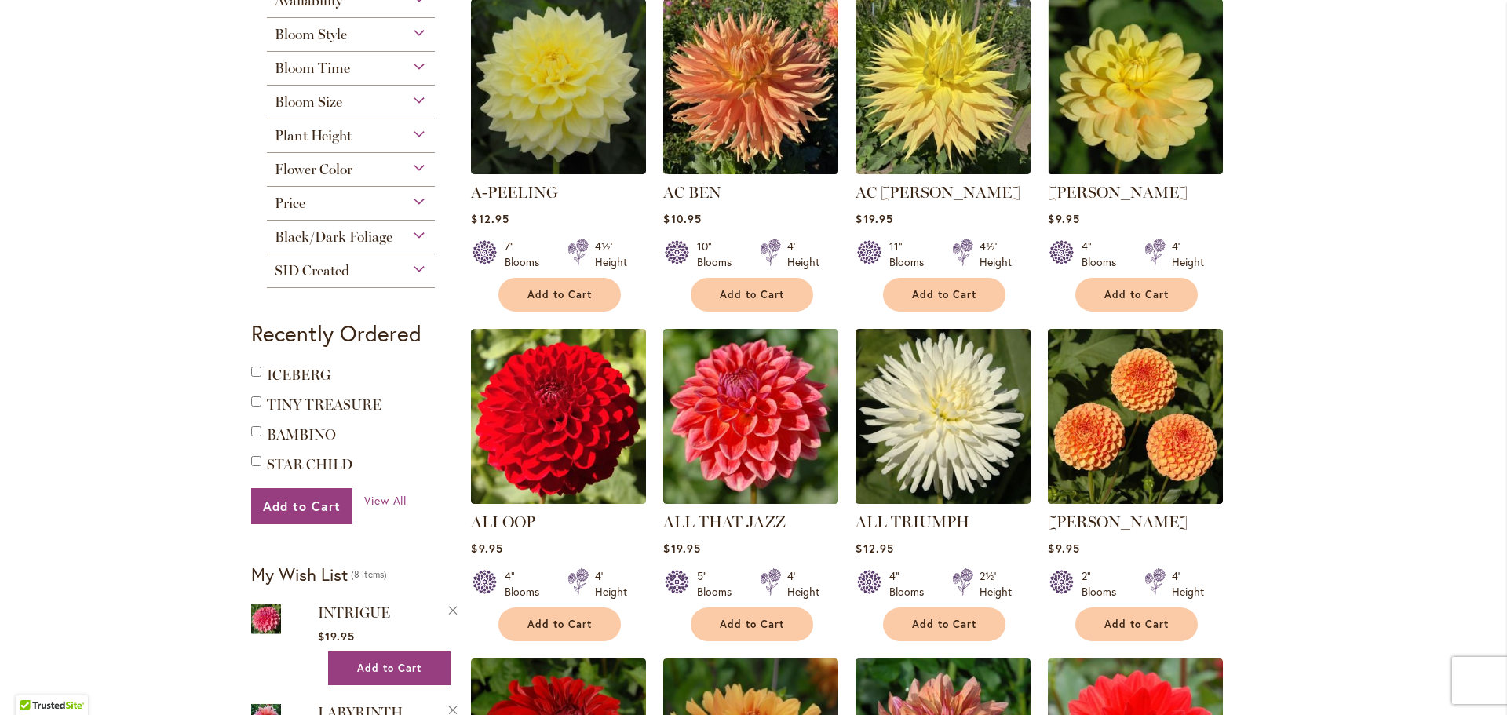
scroll to position [79, 0]
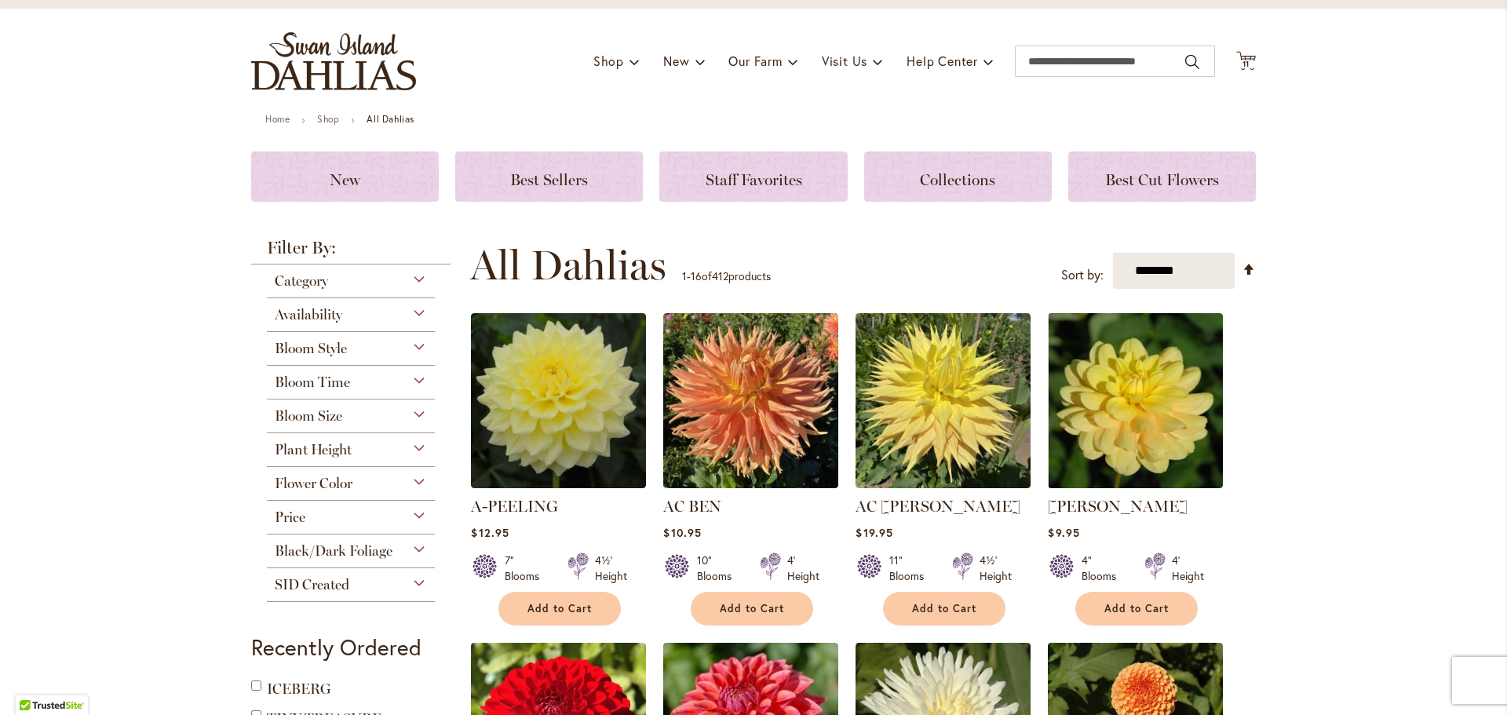
click at [291, 411] on span "Bloom Size" at bounding box center [309, 415] width 68 height 17
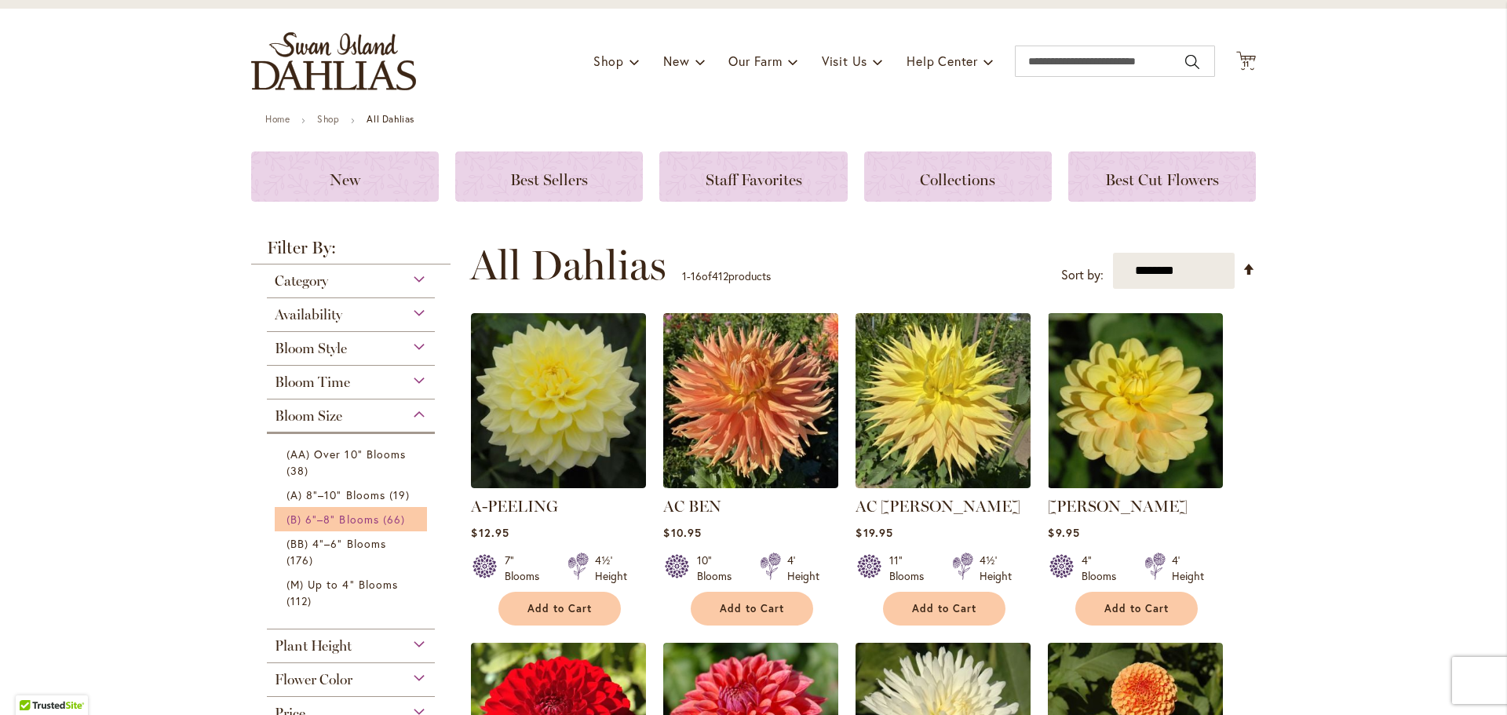
click at [324, 519] on span "(B) 6"–8" Blooms" at bounding box center [333, 519] width 93 height 15
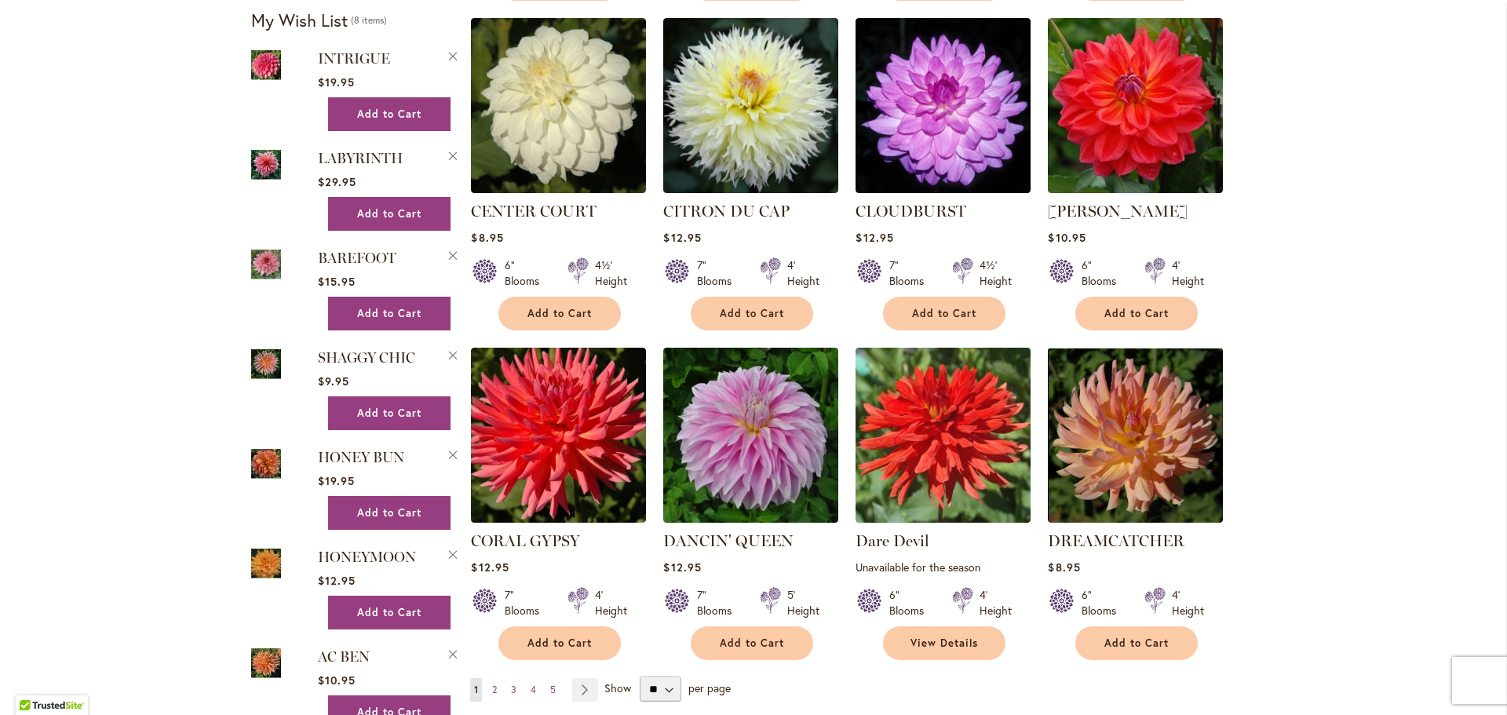
scroll to position [1099, 0]
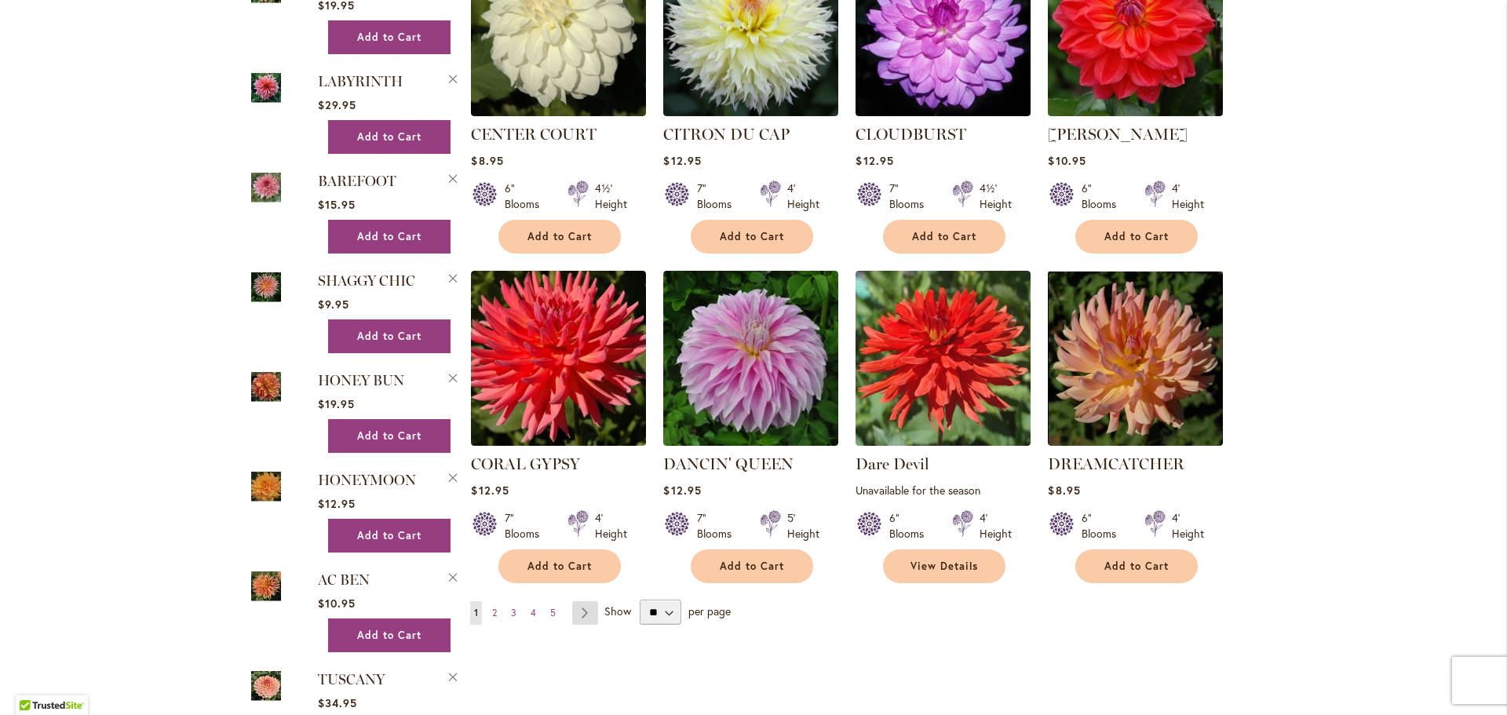
click at [577, 601] on link "Page Next" at bounding box center [585, 613] width 26 height 24
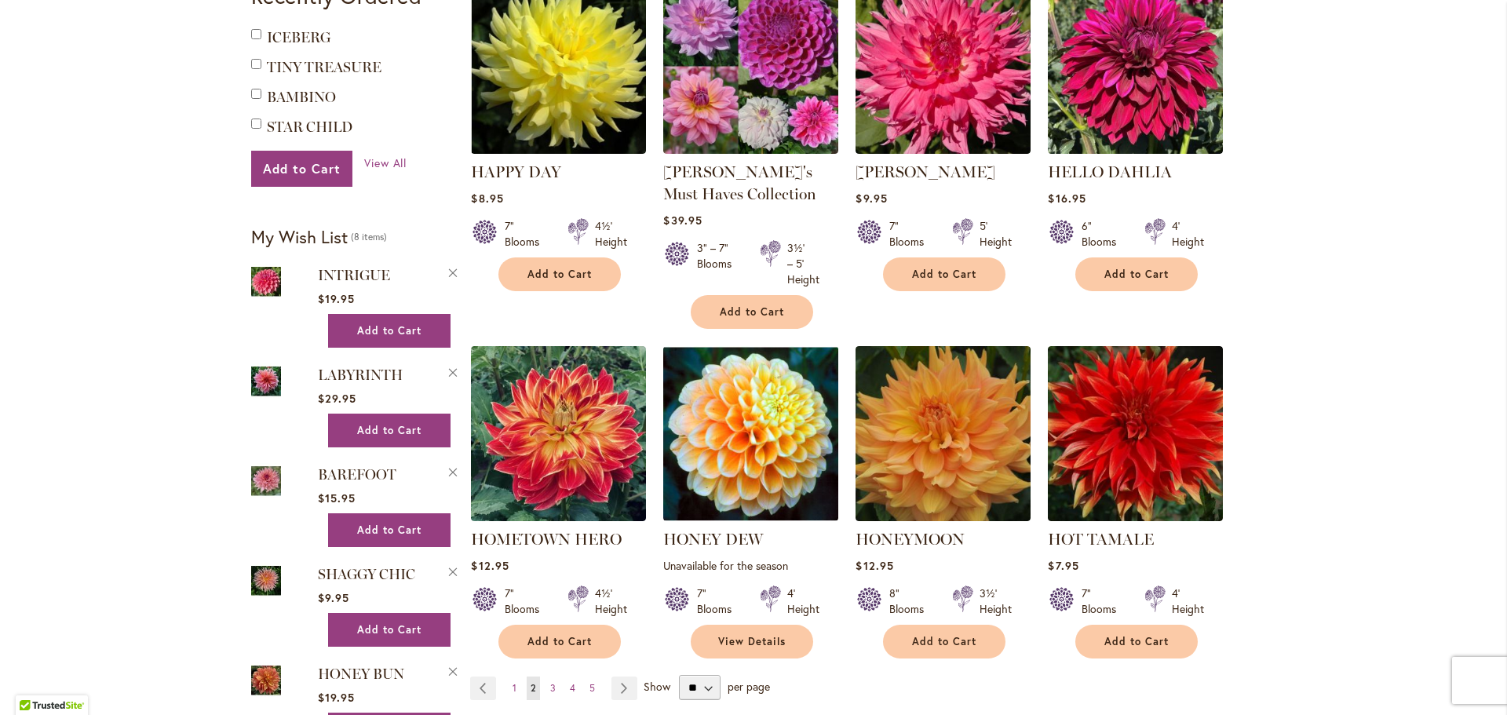
scroll to position [1413, 0]
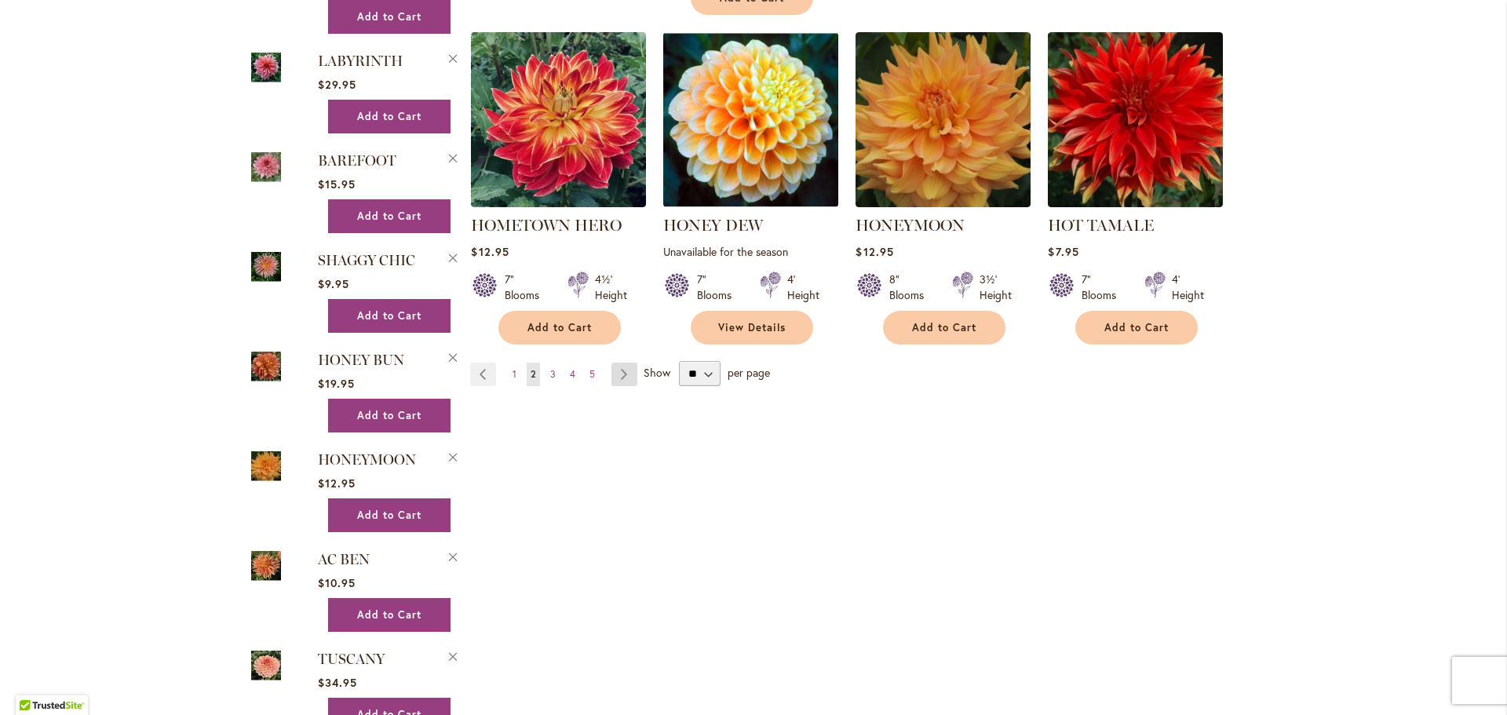
click at [615, 366] on link "Page Next" at bounding box center [625, 375] width 26 height 24
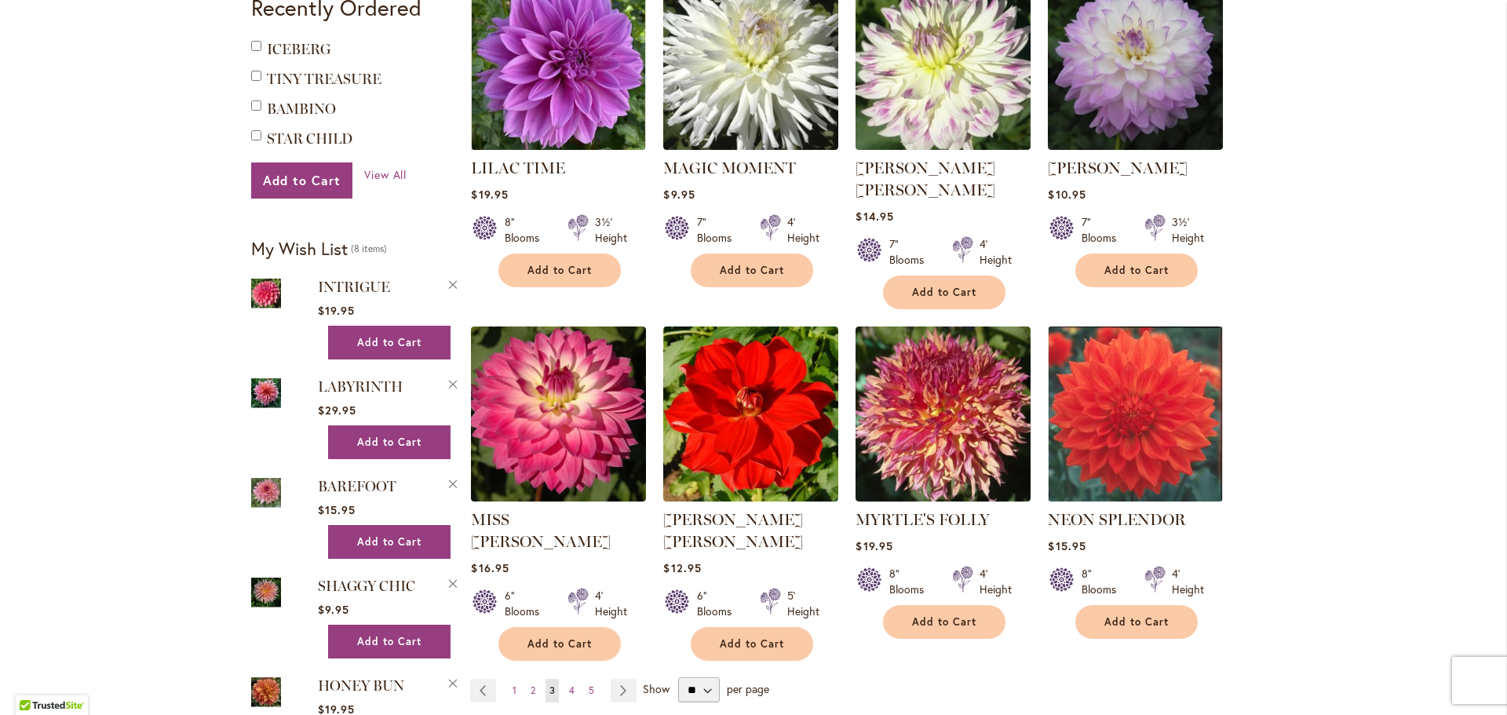
scroll to position [1256, 0]
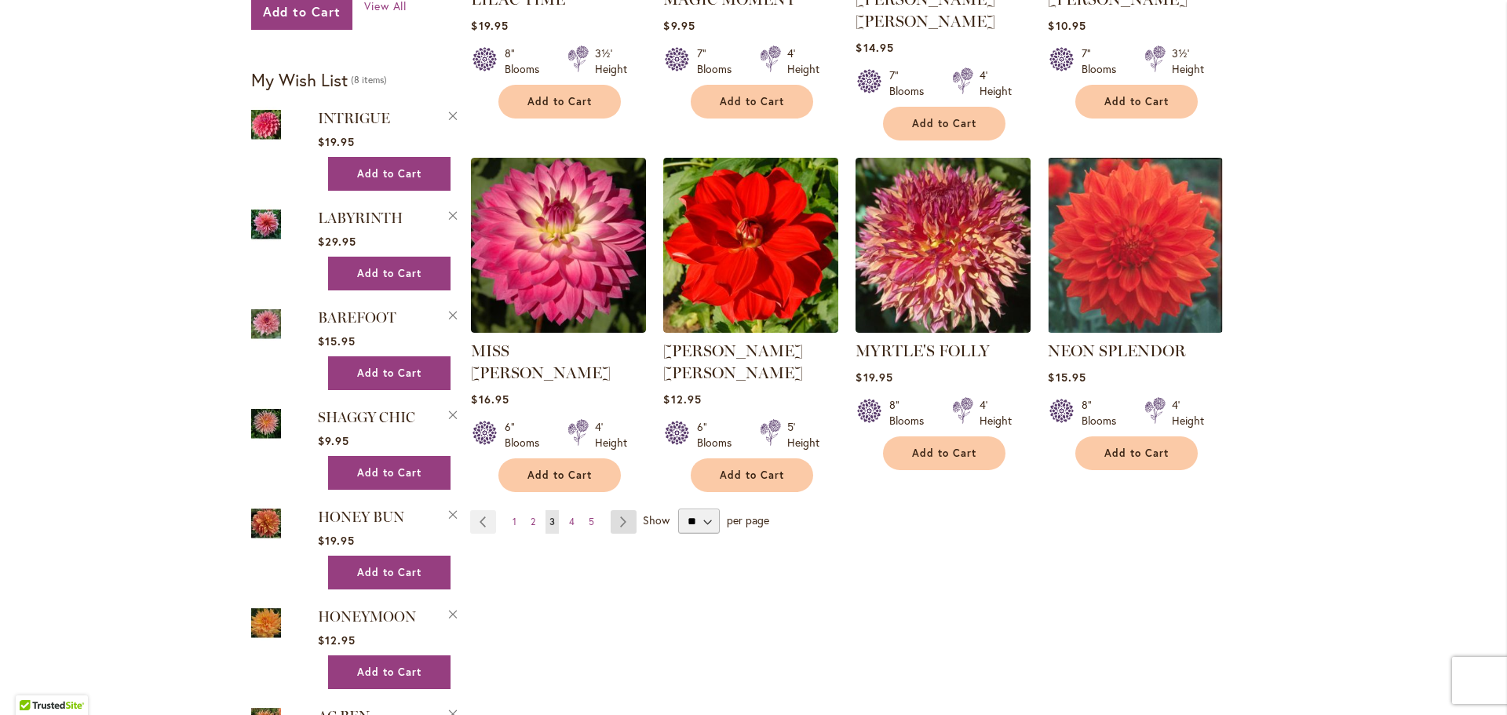
click at [625, 510] on link "Page Next" at bounding box center [624, 522] width 26 height 24
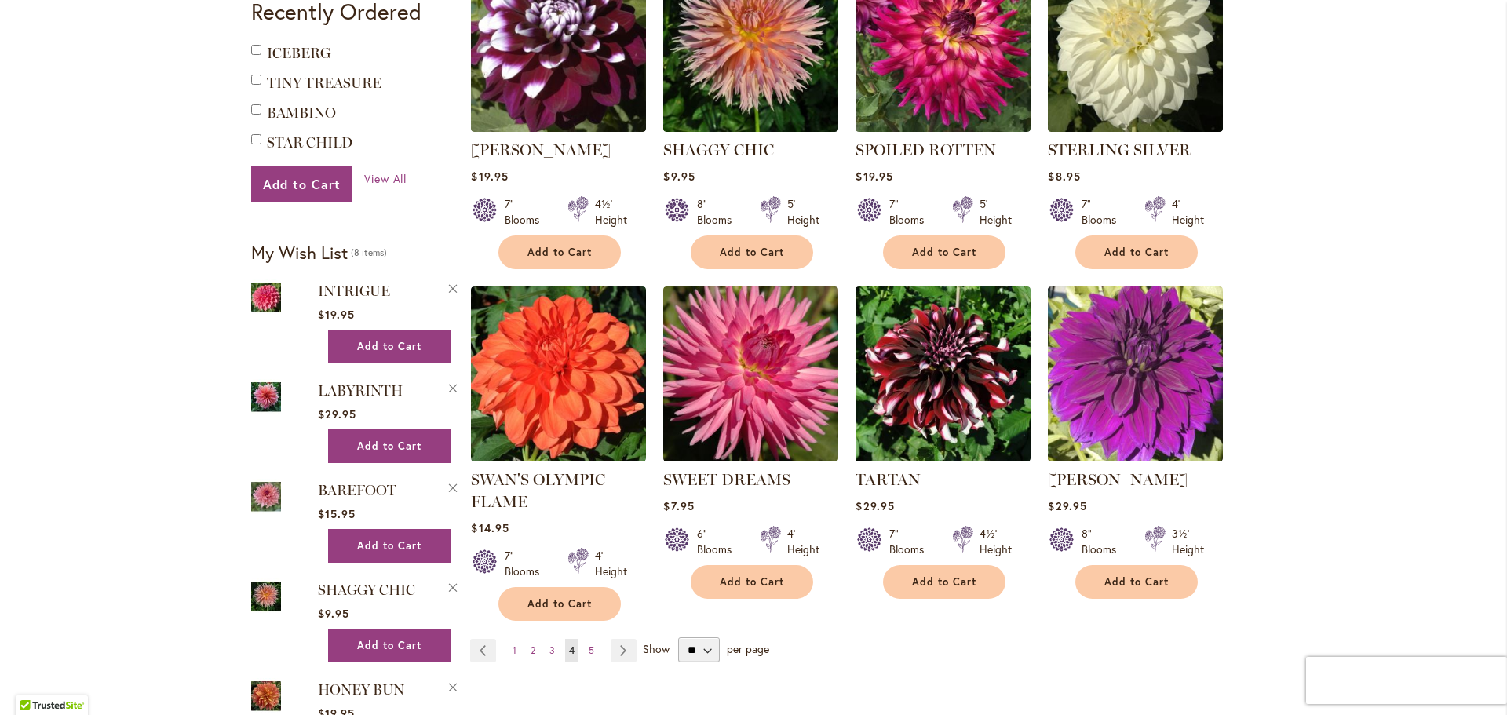
scroll to position [1178, 0]
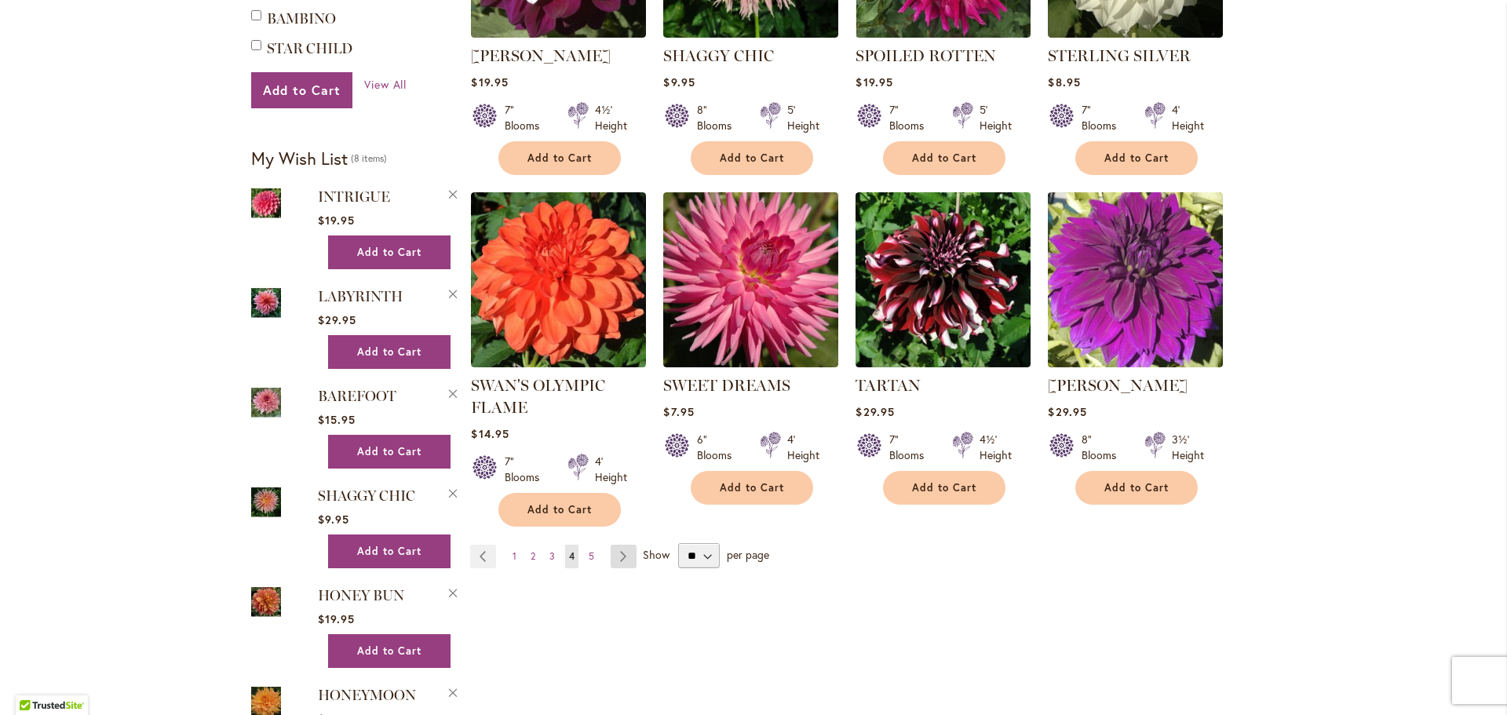
click at [618, 545] on link "Page Next" at bounding box center [624, 557] width 26 height 24
